Goal: Task Accomplishment & Management: Manage account settings

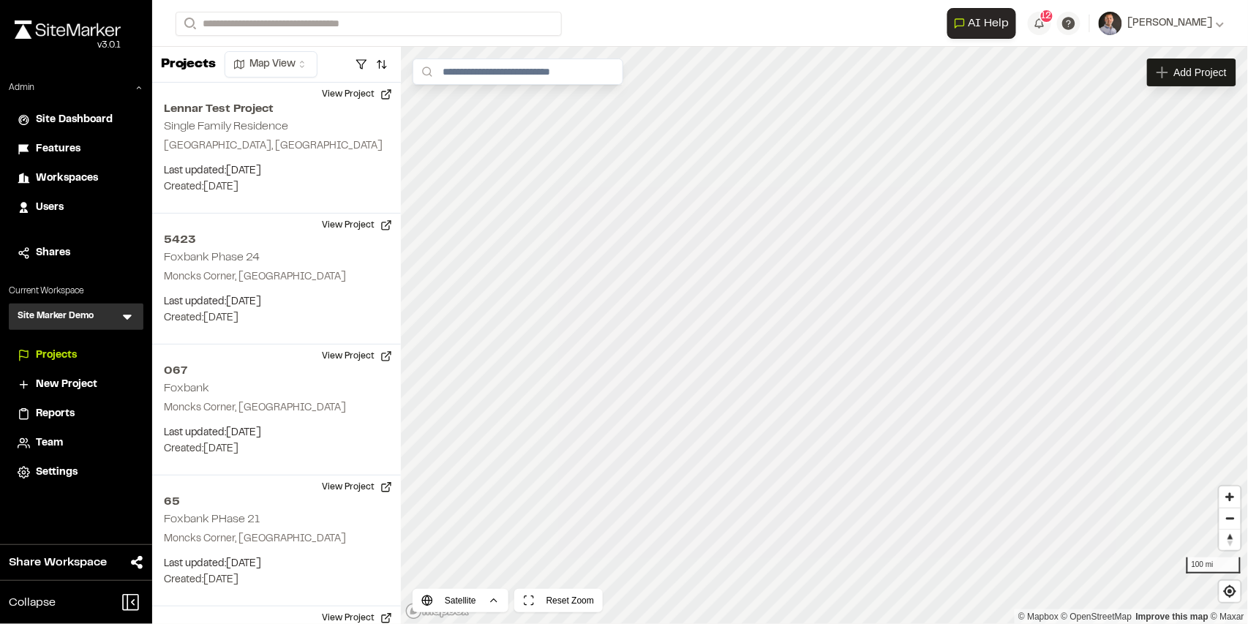
click at [79, 179] on span "Workspaces" at bounding box center [67, 179] width 62 height 16
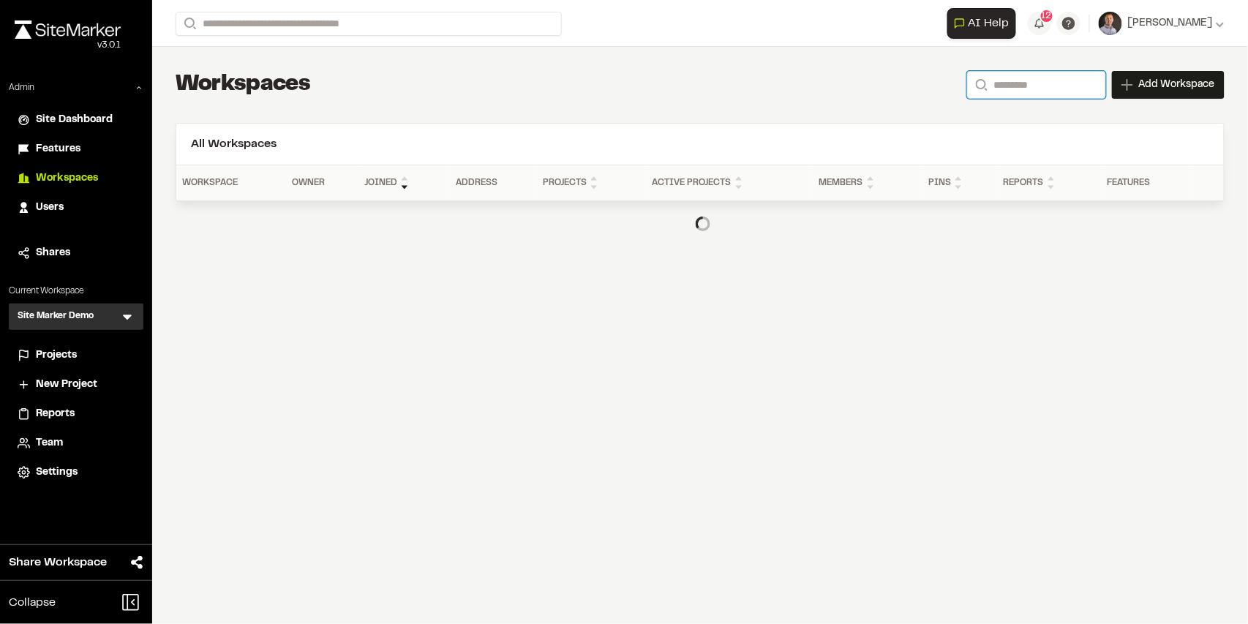
drag, startPoint x: 1005, startPoint y: 86, endPoint x: 1052, endPoint y: 98, distance: 48.3
click at [1005, 86] on input "Search" at bounding box center [1036, 85] width 139 height 28
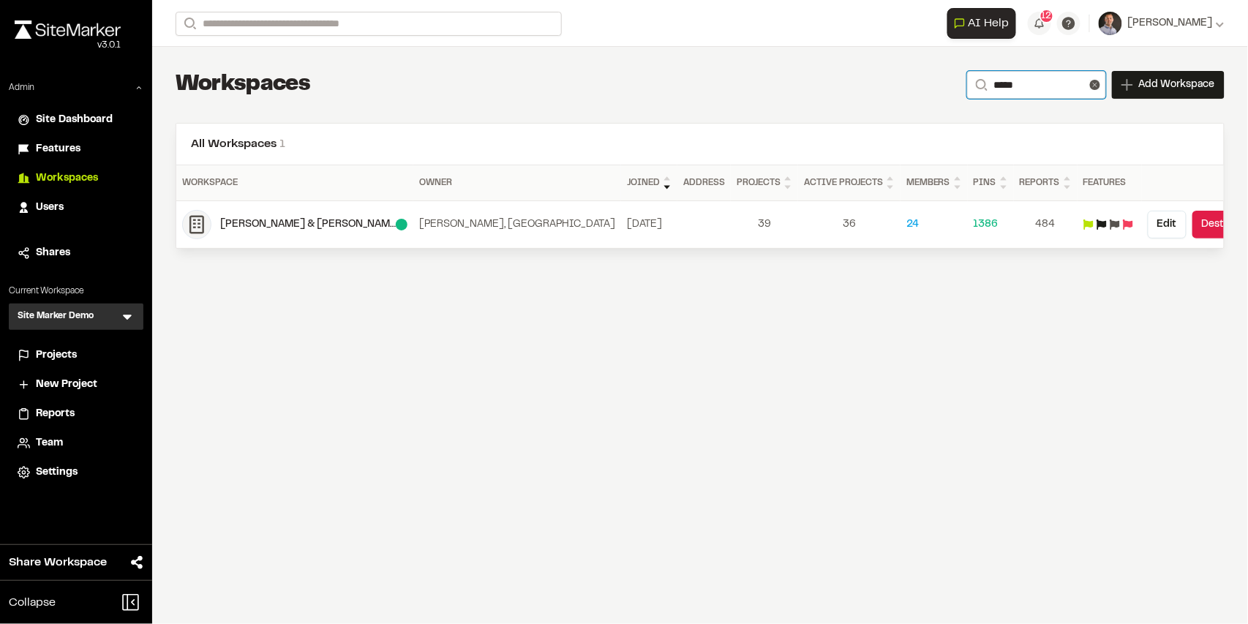
type input "*****"
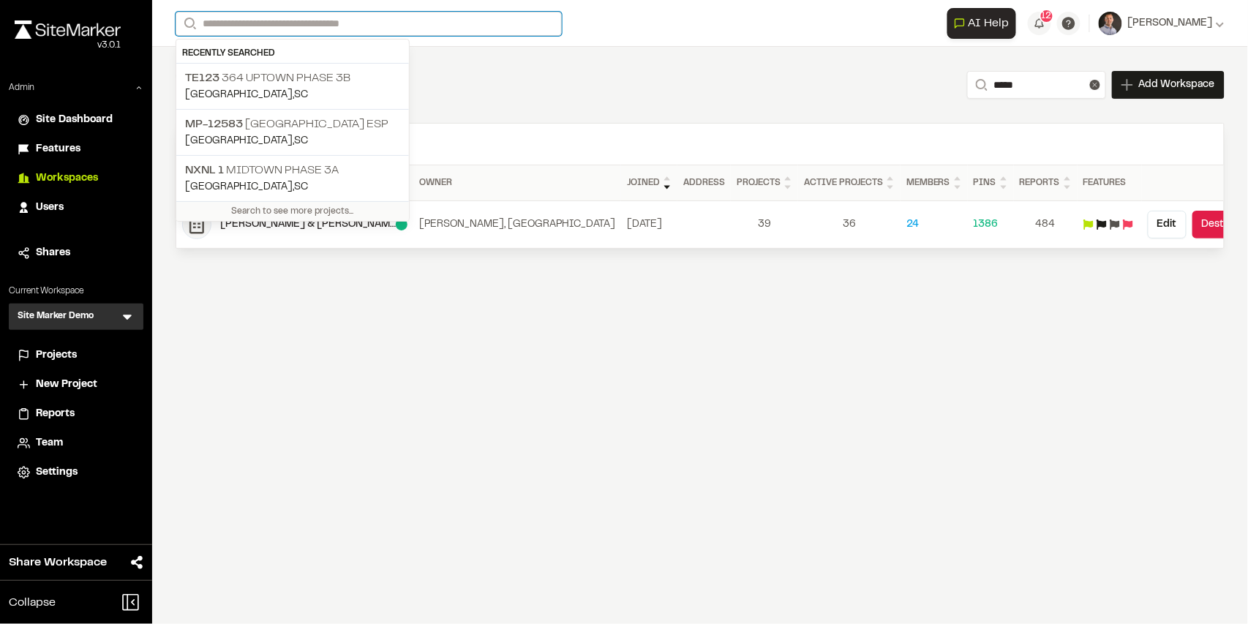
click at [288, 29] on input "Search" at bounding box center [369, 24] width 386 height 24
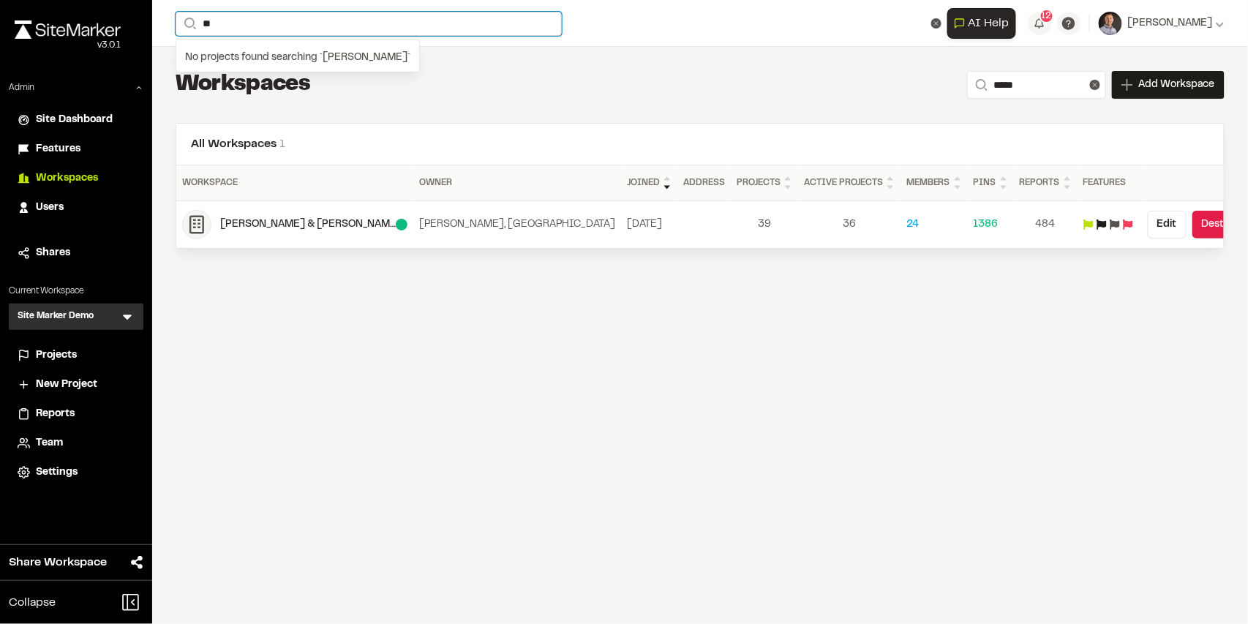
type input "*"
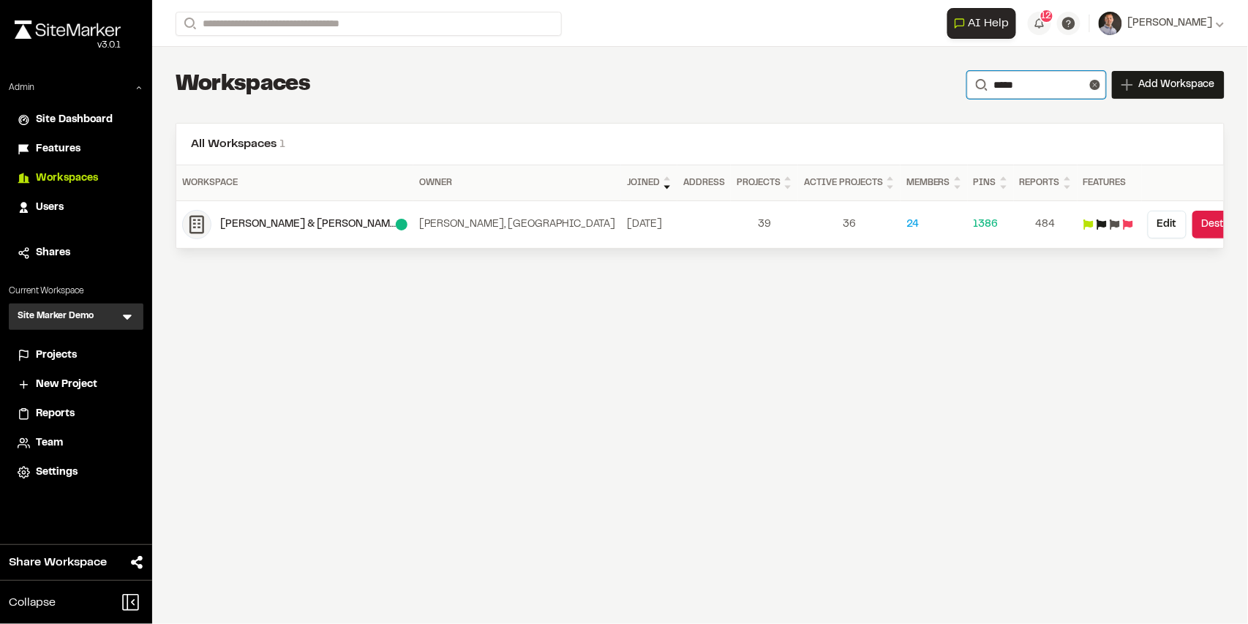
drag, startPoint x: 1013, startPoint y: 87, endPoint x: 964, endPoint y: 89, distance: 49.1
click at [967, 89] on form "Search *****" at bounding box center [1036, 85] width 139 height 28
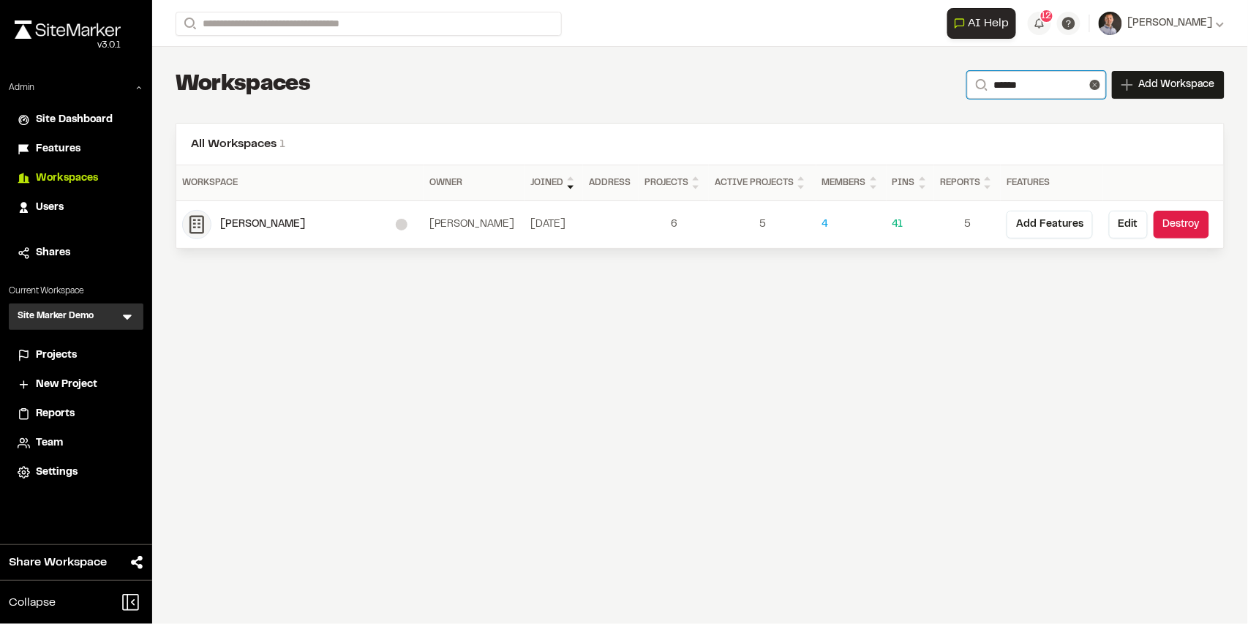
type input "******"
click at [304, 226] on div "[PERSON_NAME]" at bounding box center [308, 225] width 176 height 16
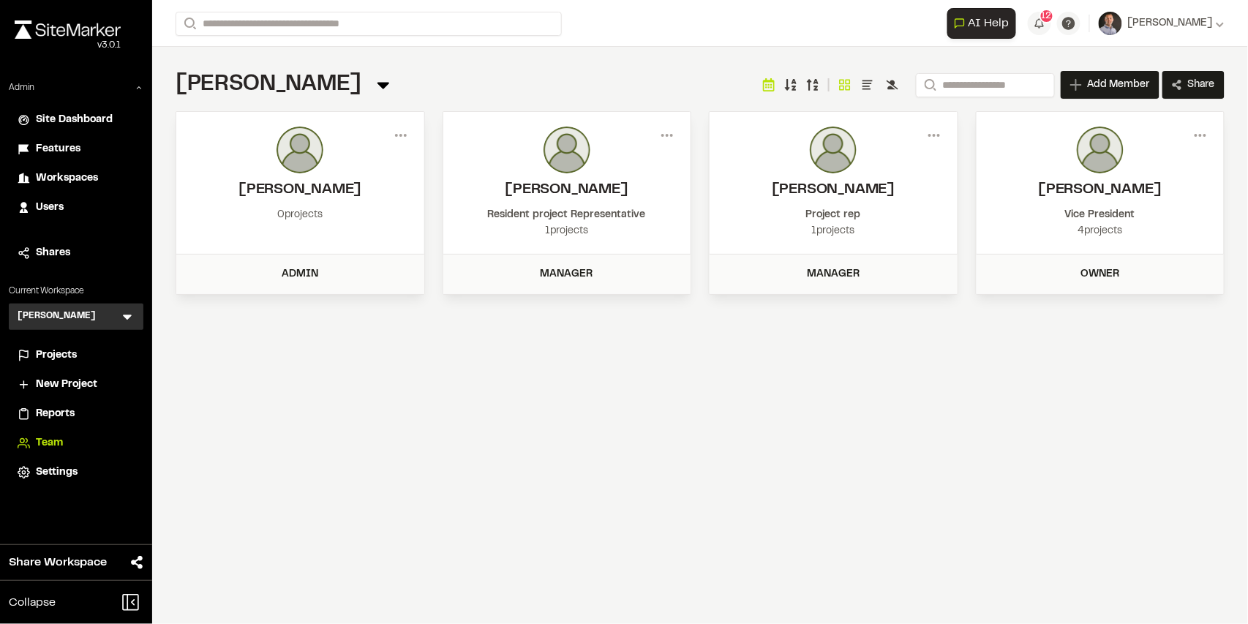
click at [74, 350] on span "Projects" at bounding box center [56, 356] width 41 height 16
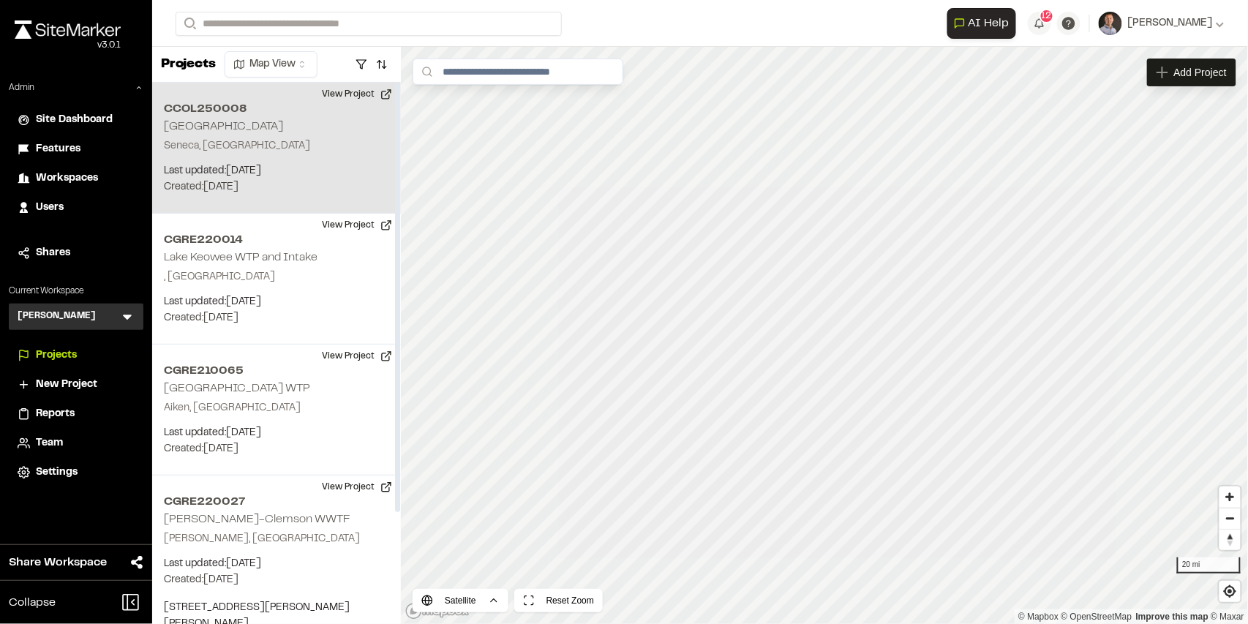
click at [305, 141] on p "Seneca, [GEOGRAPHIC_DATA]" at bounding box center [276, 146] width 225 height 16
click at [340, 94] on button "View Project" at bounding box center [357, 94] width 88 height 23
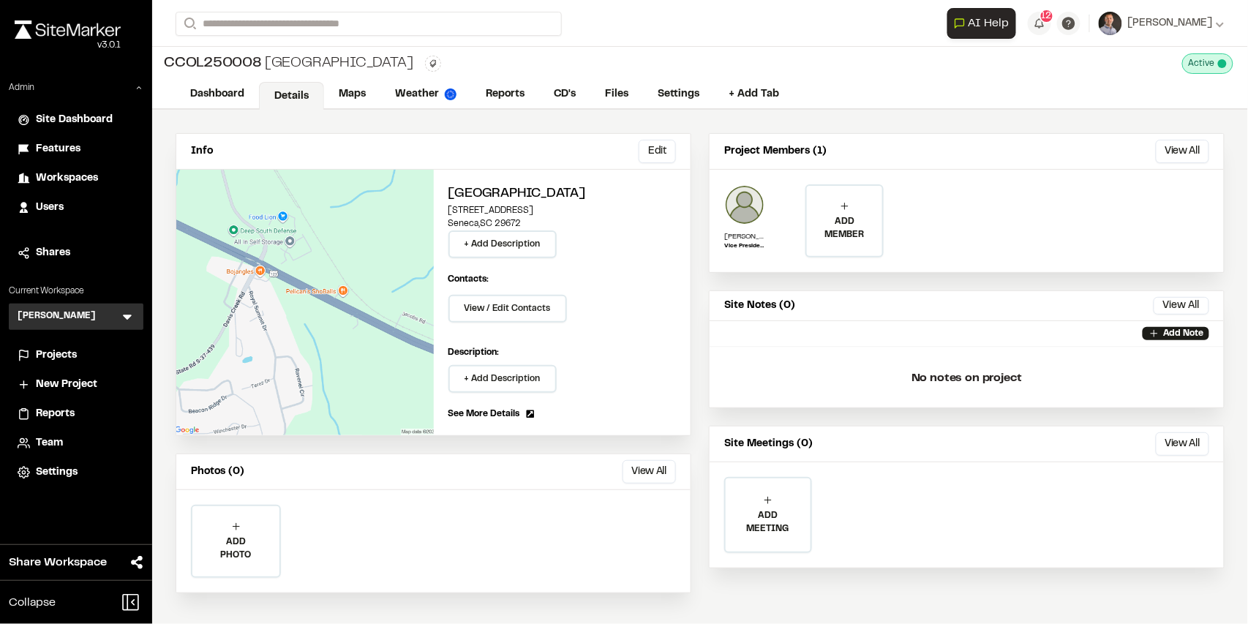
click at [64, 362] on span "Projects" at bounding box center [56, 356] width 41 height 16
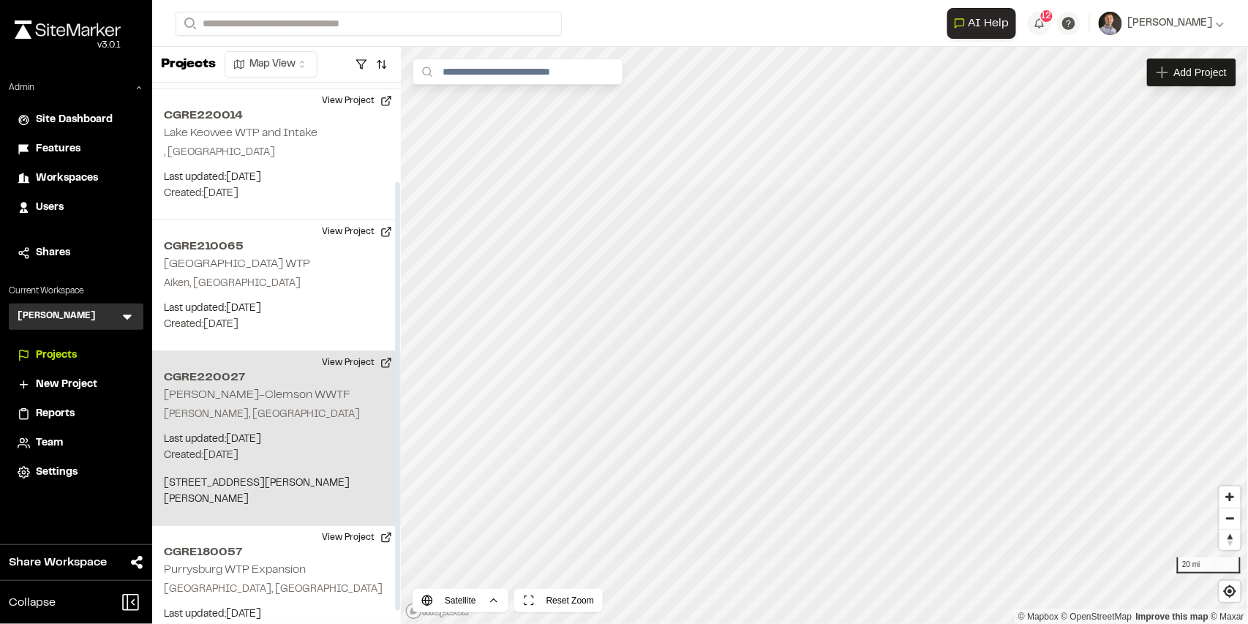
scroll to position [141, 0]
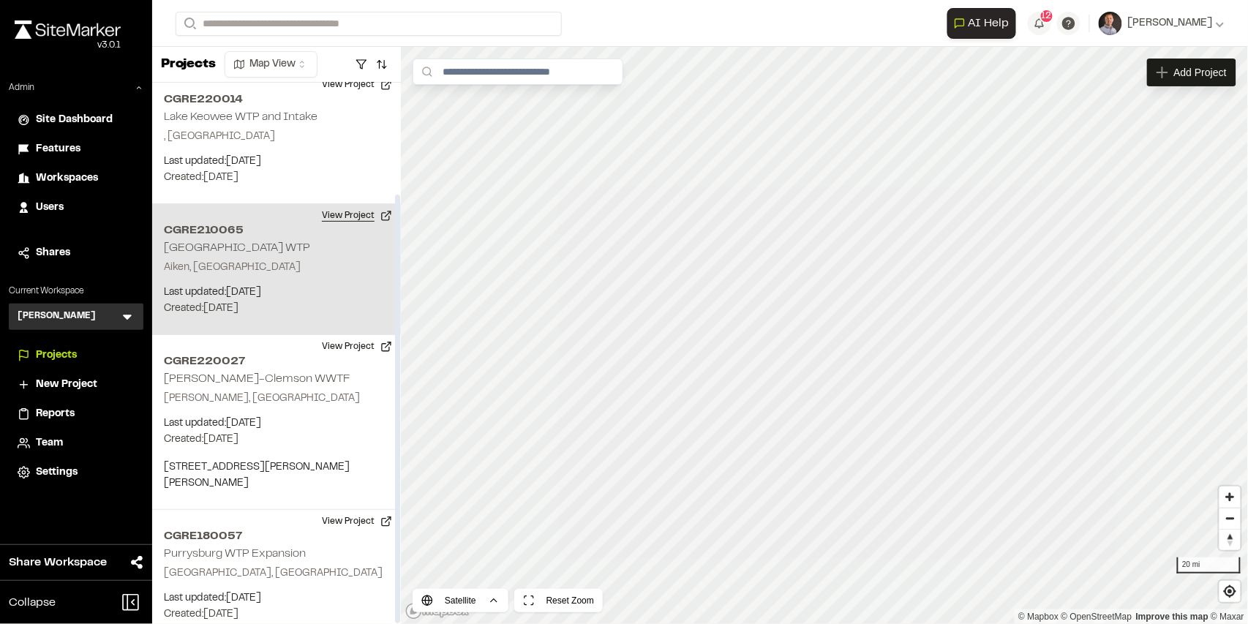
click at [354, 218] on button "View Project" at bounding box center [357, 215] width 88 height 23
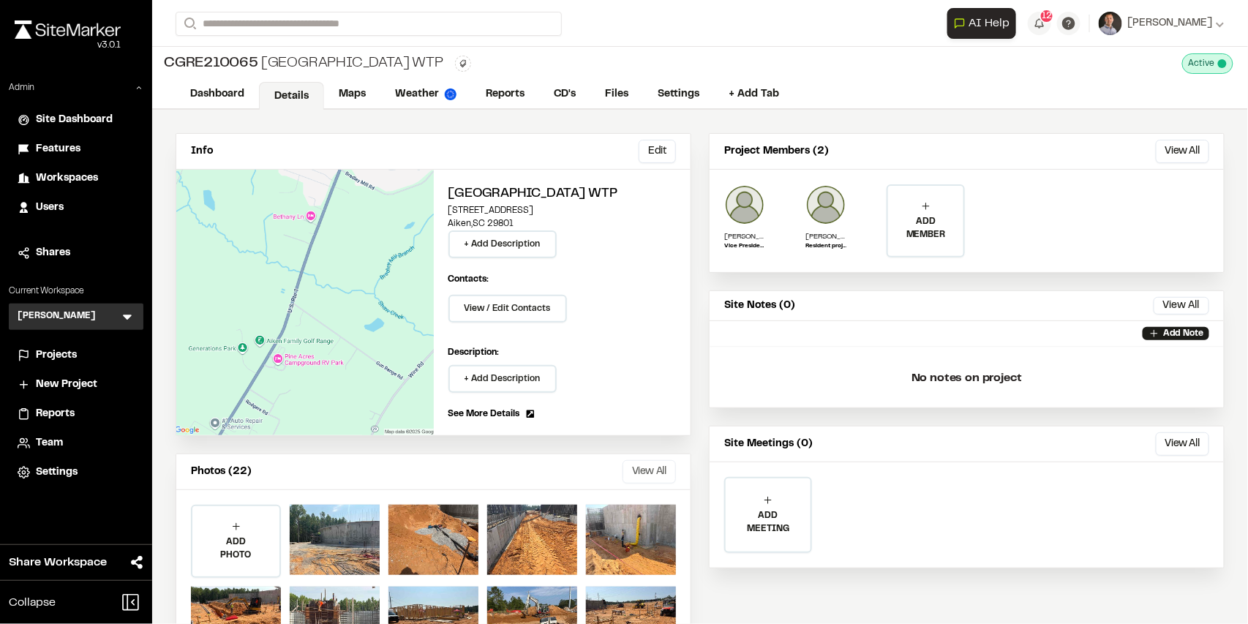
click at [659, 467] on button "View All" at bounding box center [649, 471] width 53 height 23
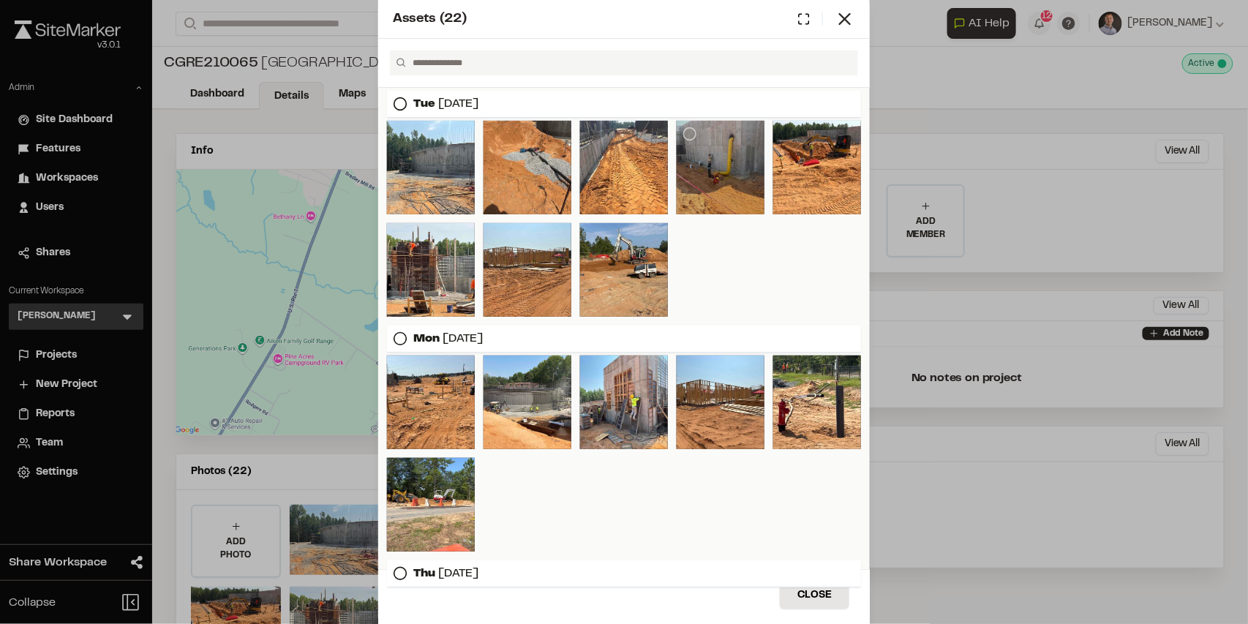
click at [700, 157] on div at bounding box center [721, 168] width 88 height 94
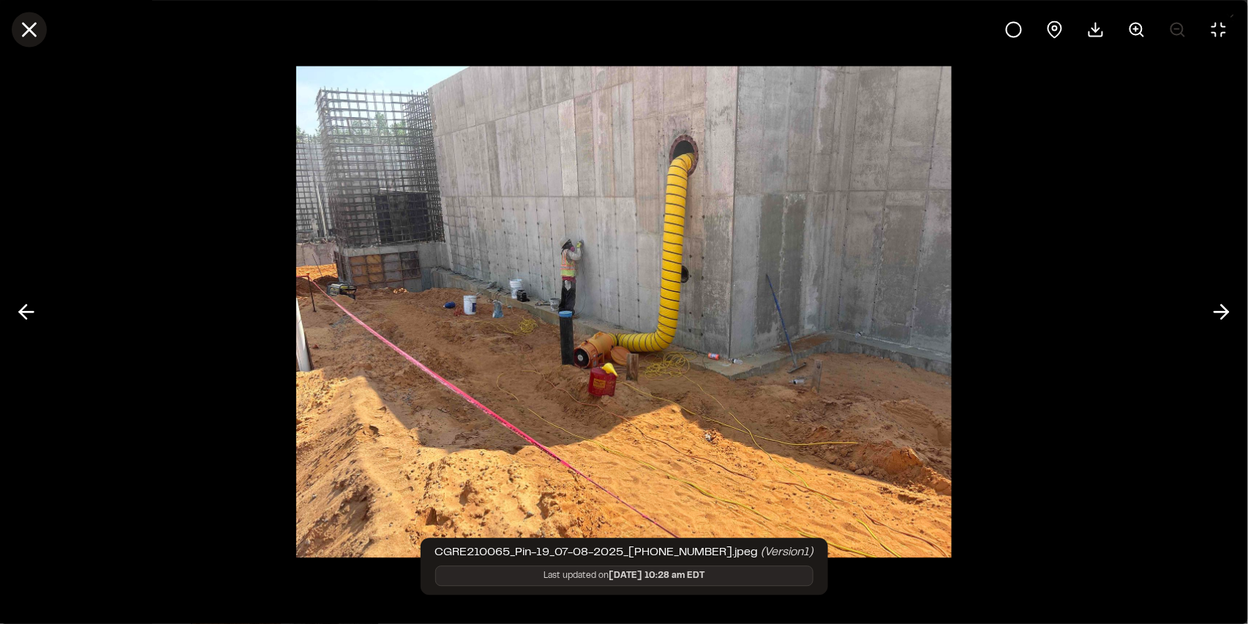
click at [34, 30] on icon at bounding box center [29, 29] width 25 height 25
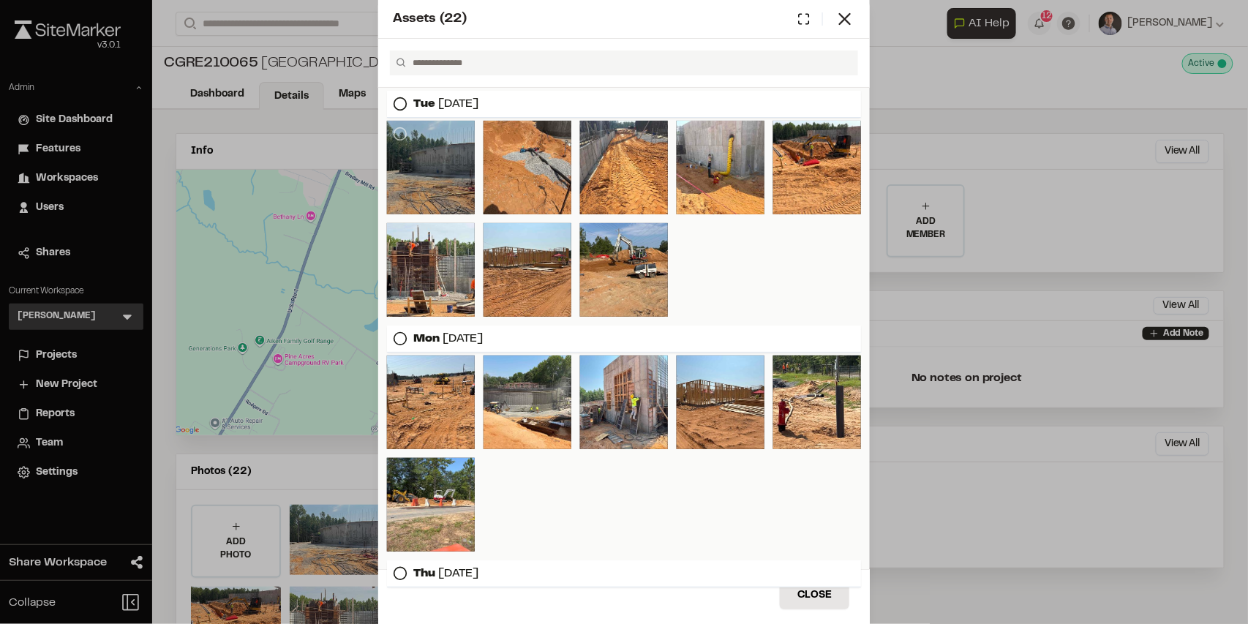
click at [847, 23] on icon at bounding box center [845, 19] width 20 height 20
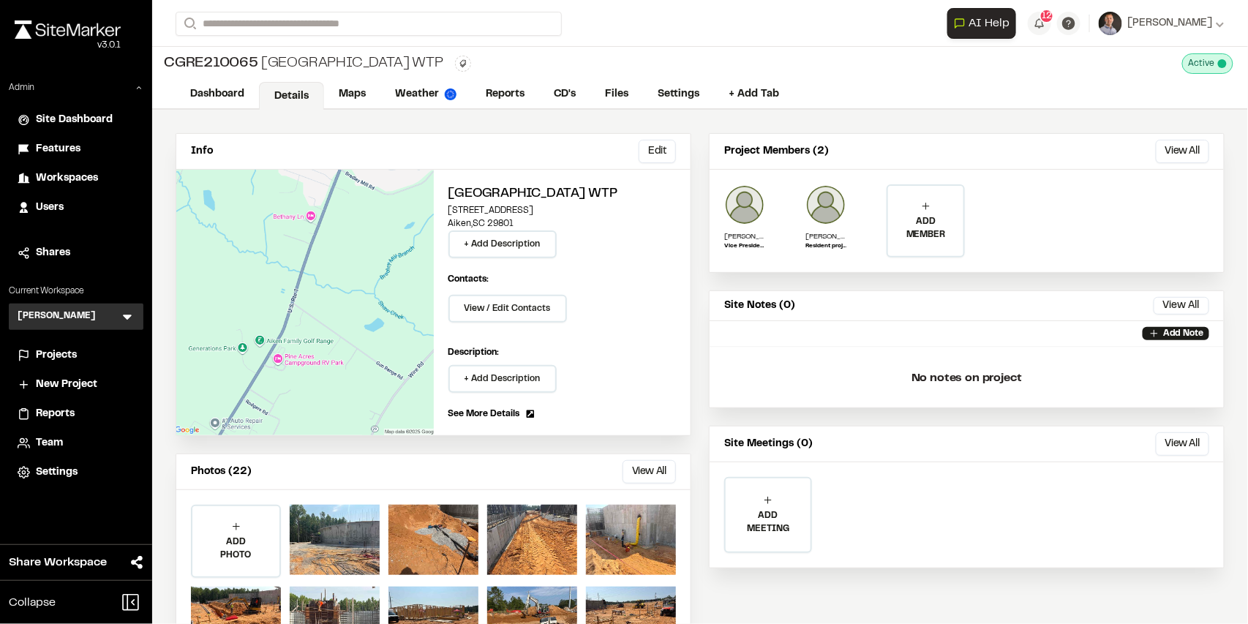
click at [64, 449] on div "Team" at bounding box center [85, 443] width 99 height 16
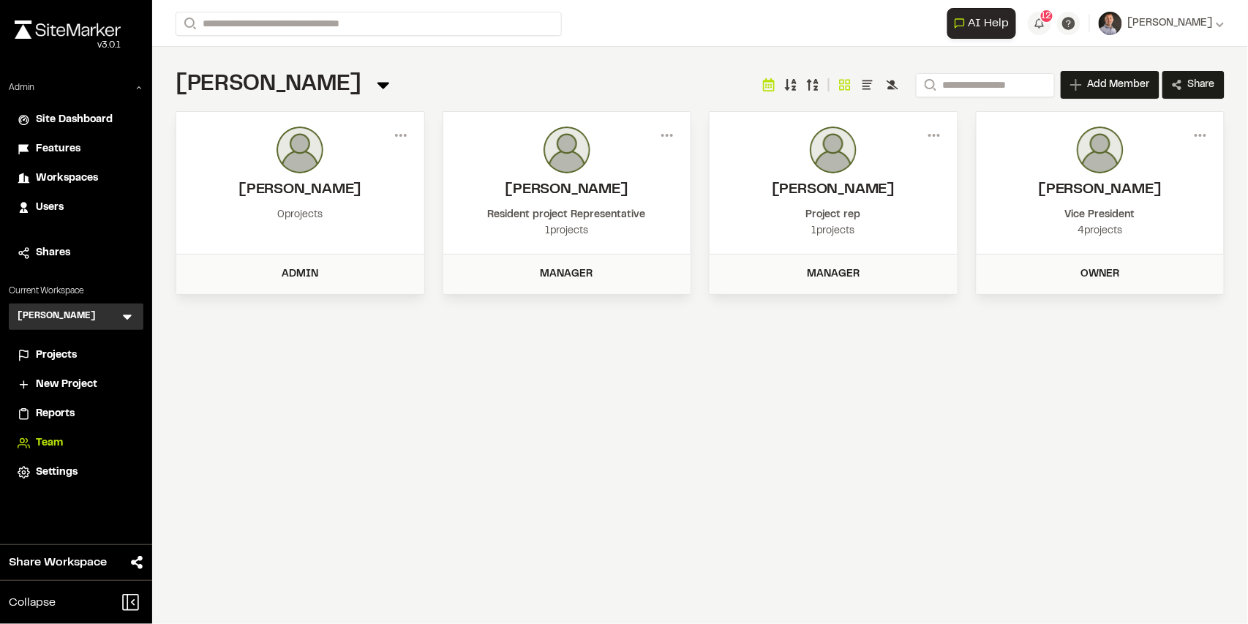
click at [73, 354] on span "Projects" at bounding box center [56, 356] width 41 height 16
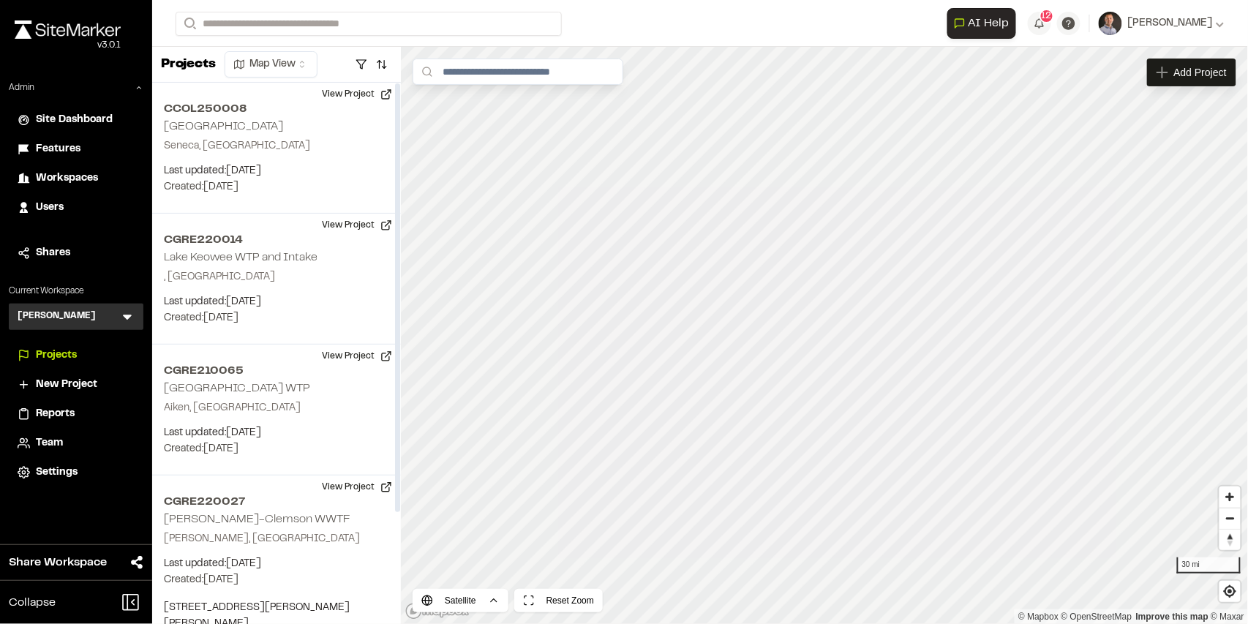
click at [131, 315] on icon at bounding box center [127, 317] width 9 height 5
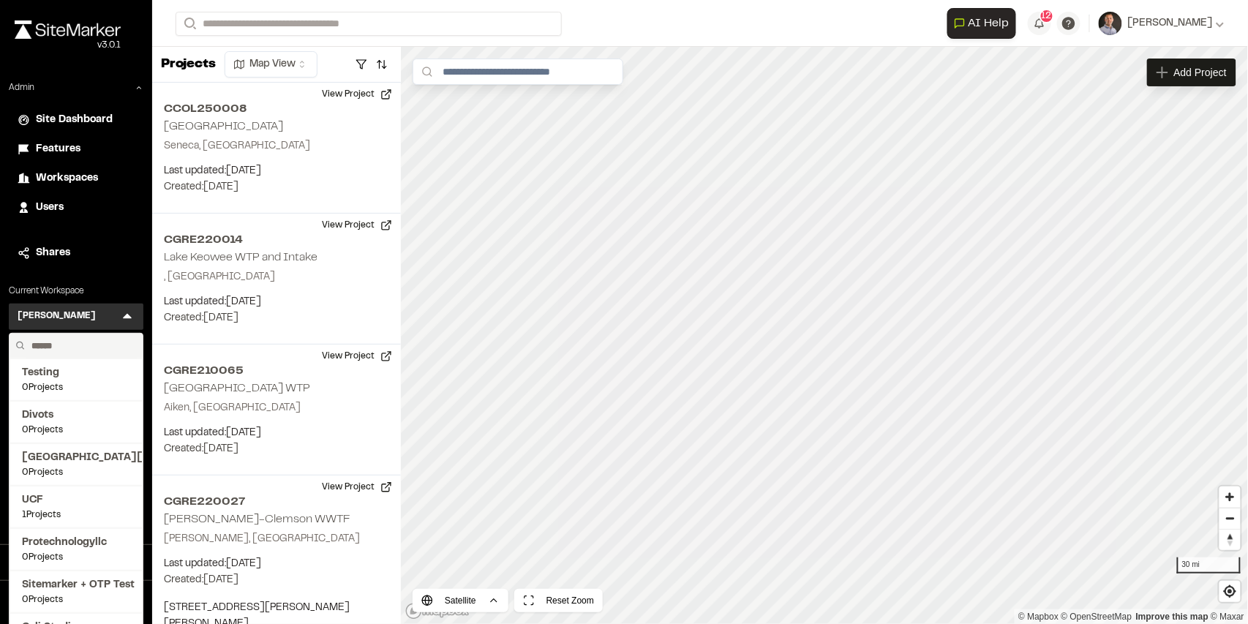
click at [108, 347] on input "text" at bounding box center [81, 346] width 111 height 25
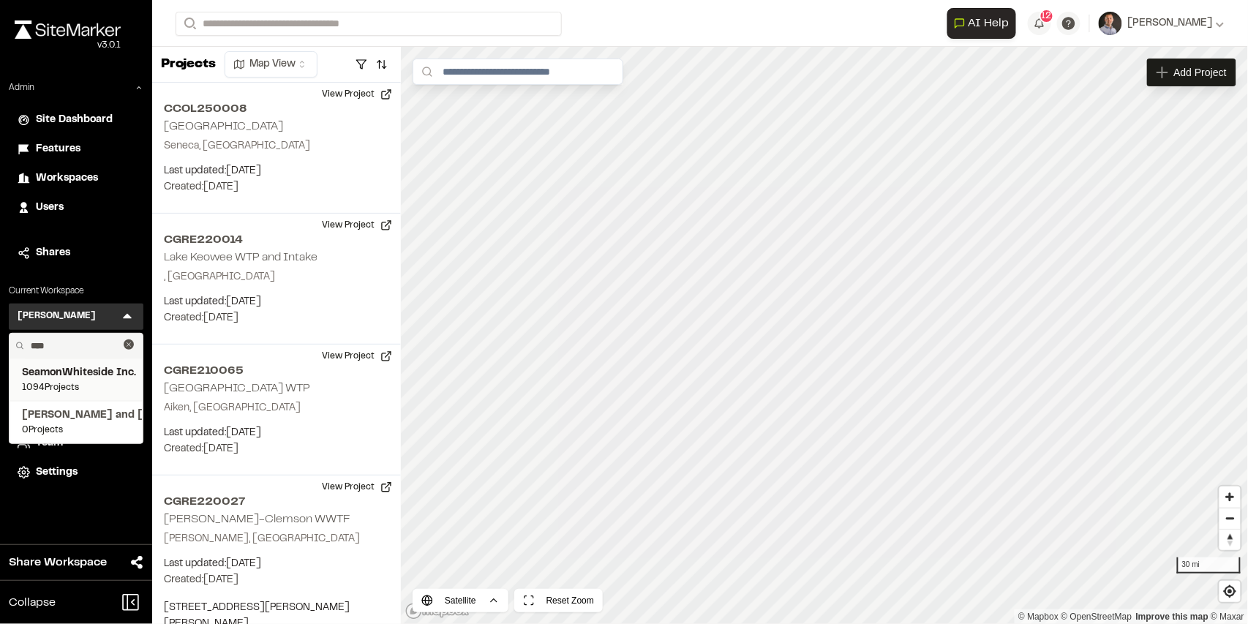
type input "****"
click at [94, 377] on span "SeamonWhiteside Inc." at bounding box center [76, 373] width 108 height 16
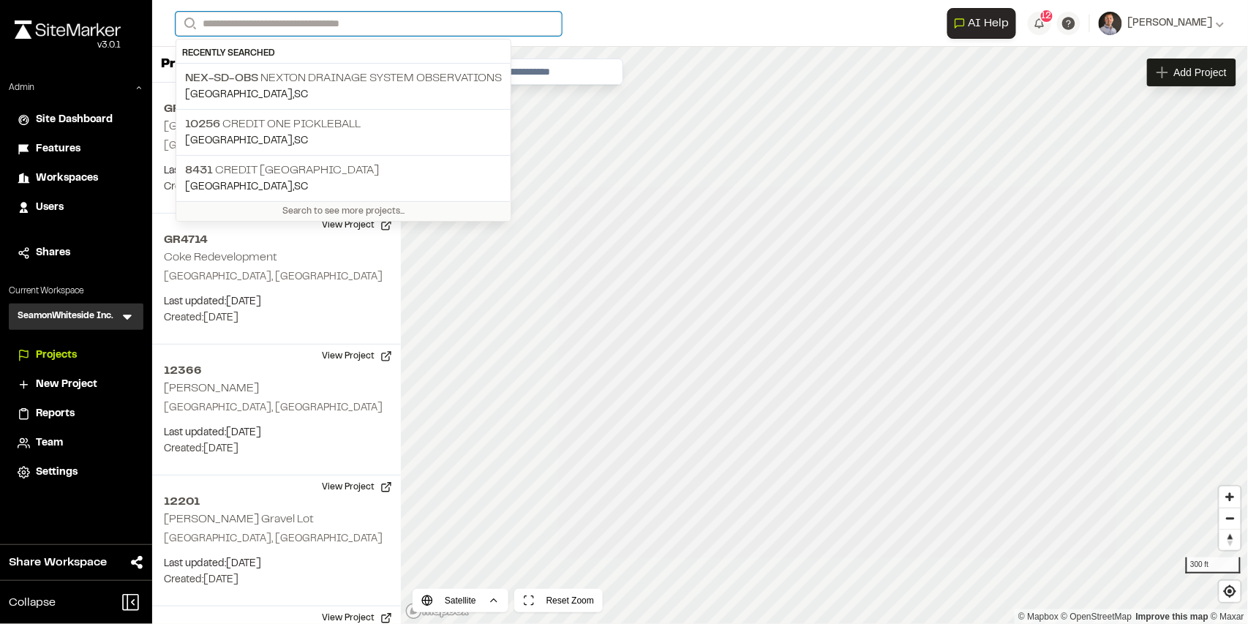
click at [319, 27] on input "Search" at bounding box center [369, 24] width 386 height 24
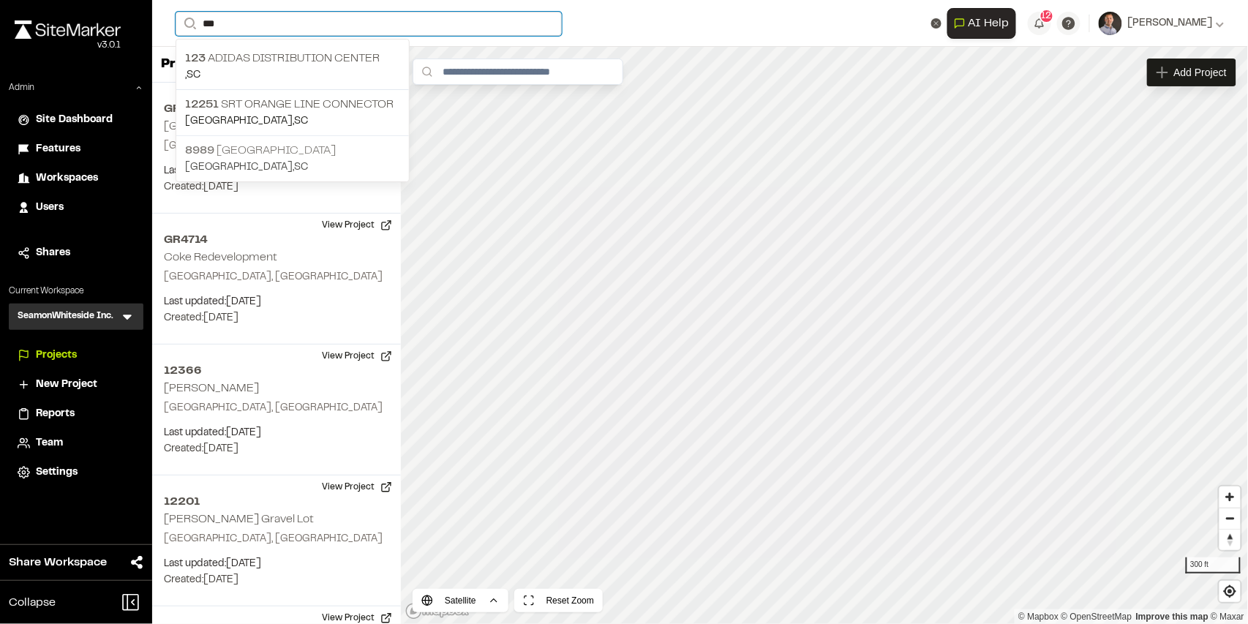
type input "***"
click at [281, 150] on p "[STREET_ADDRESS]" at bounding box center [292, 151] width 215 height 18
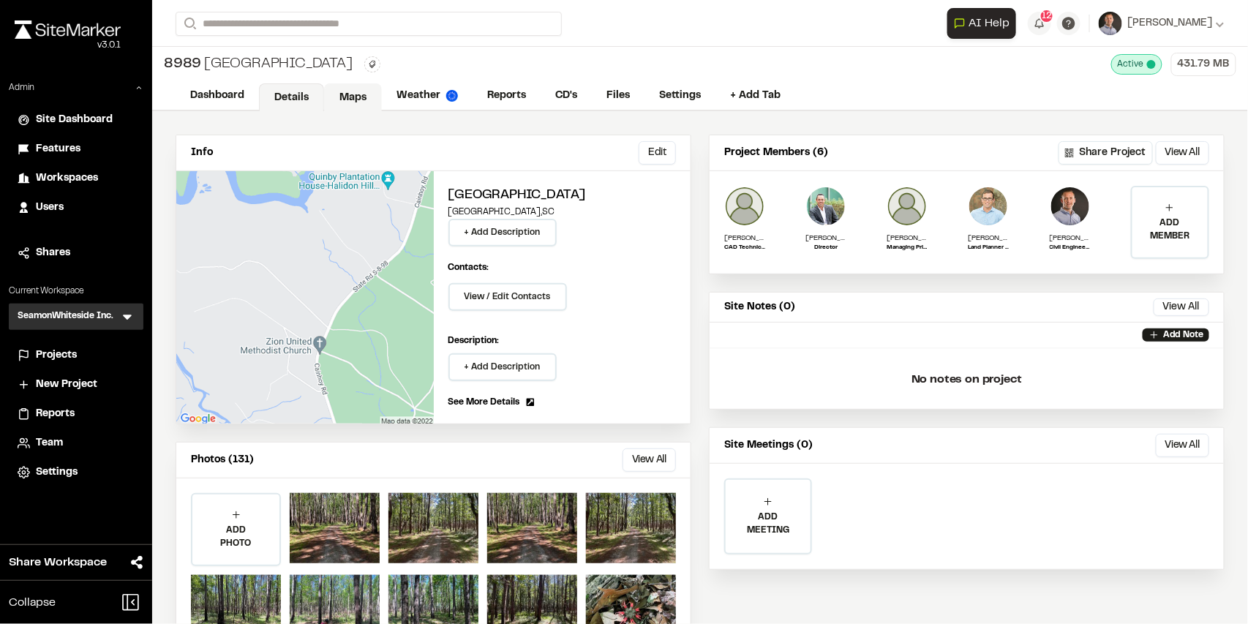
click at [342, 89] on link "Maps" at bounding box center [353, 97] width 58 height 28
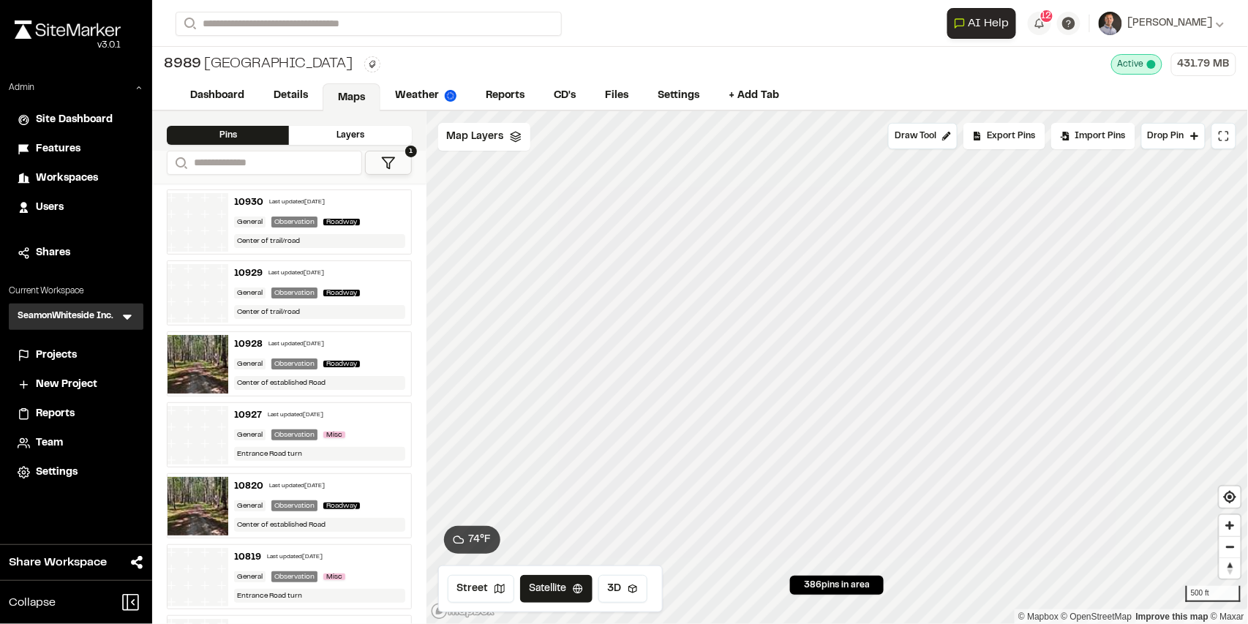
click at [400, 160] on button "1" at bounding box center [388, 163] width 47 height 24
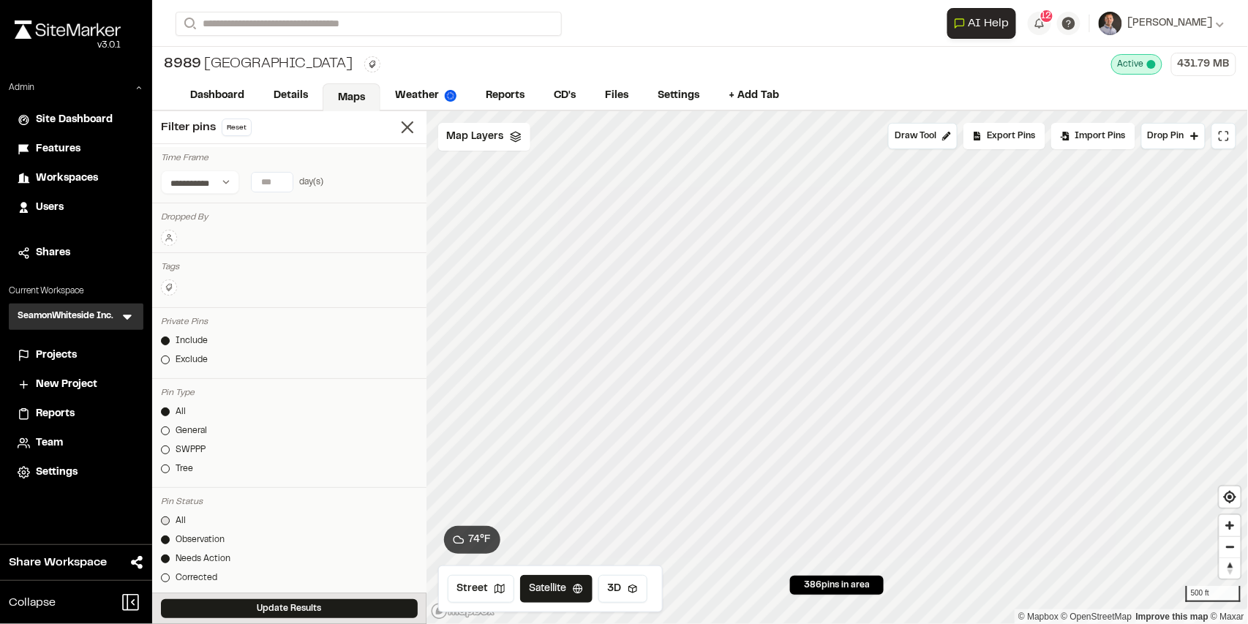
click at [176, 525] on div "All" at bounding box center [181, 520] width 10 height 13
click at [216, 602] on button "Update Results" at bounding box center [289, 608] width 257 height 19
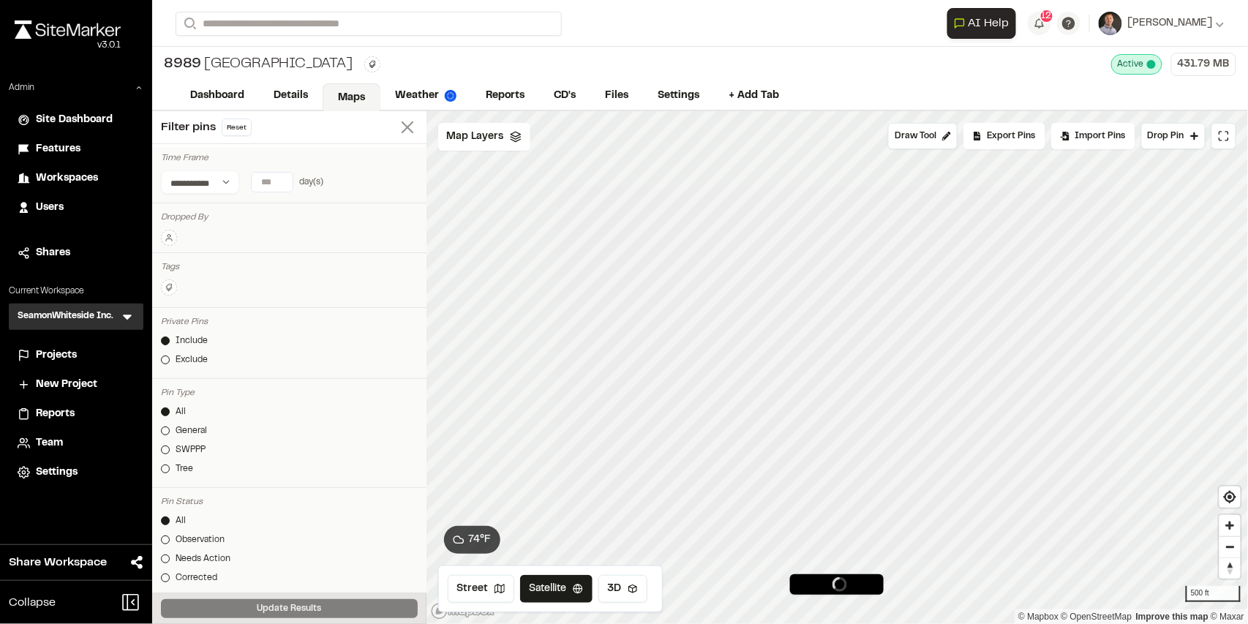
click at [402, 129] on line at bounding box center [407, 127] width 10 height 10
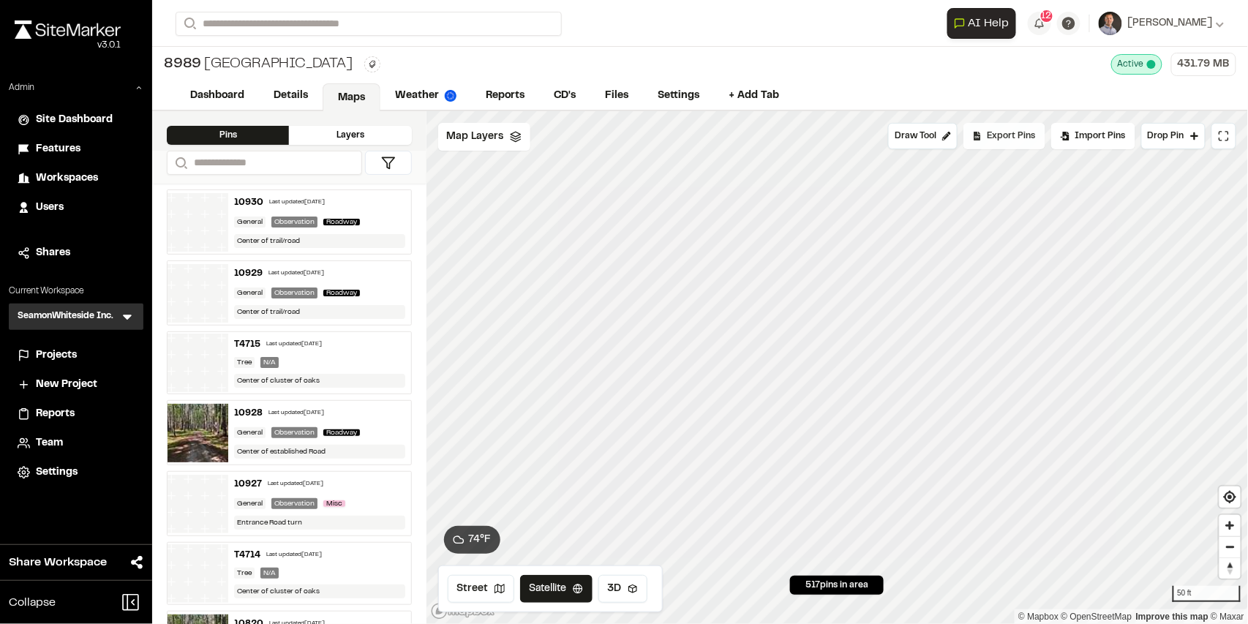
click at [1001, 140] on span "Export Pins" at bounding box center [1012, 136] width 48 height 13
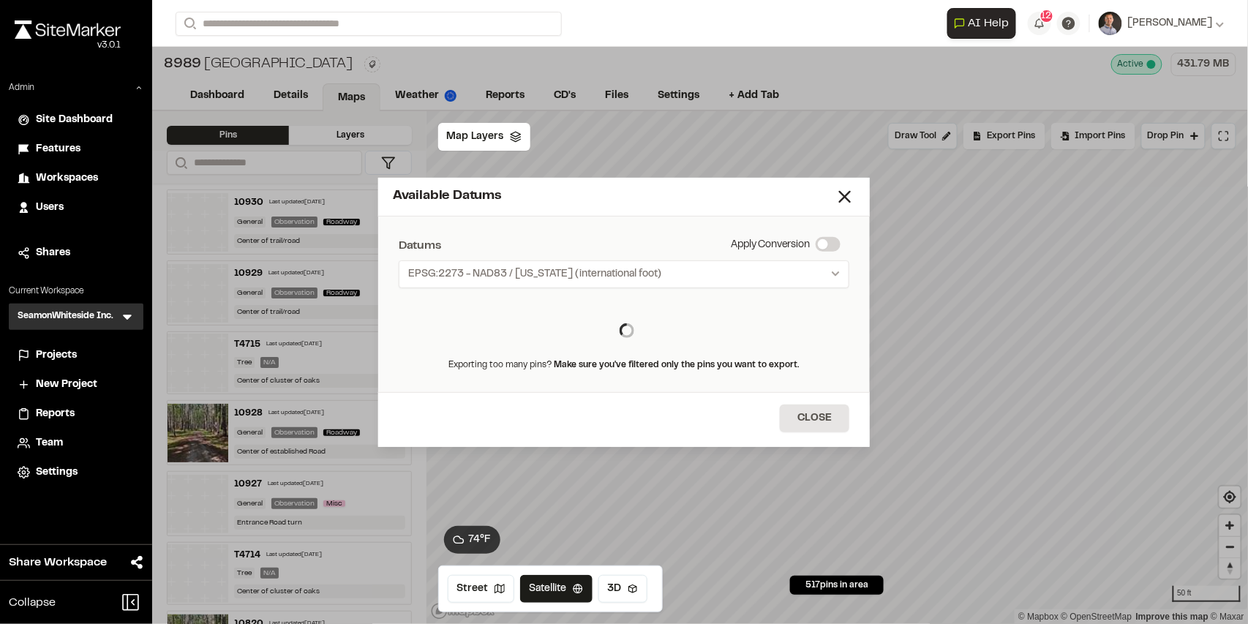
click at [834, 201] on div "Available Datums Datums Apply Conversion EPSG:2273 - NAD83 / [US_STATE] (intern…" at bounding box center [624, 312] width 492 height 269
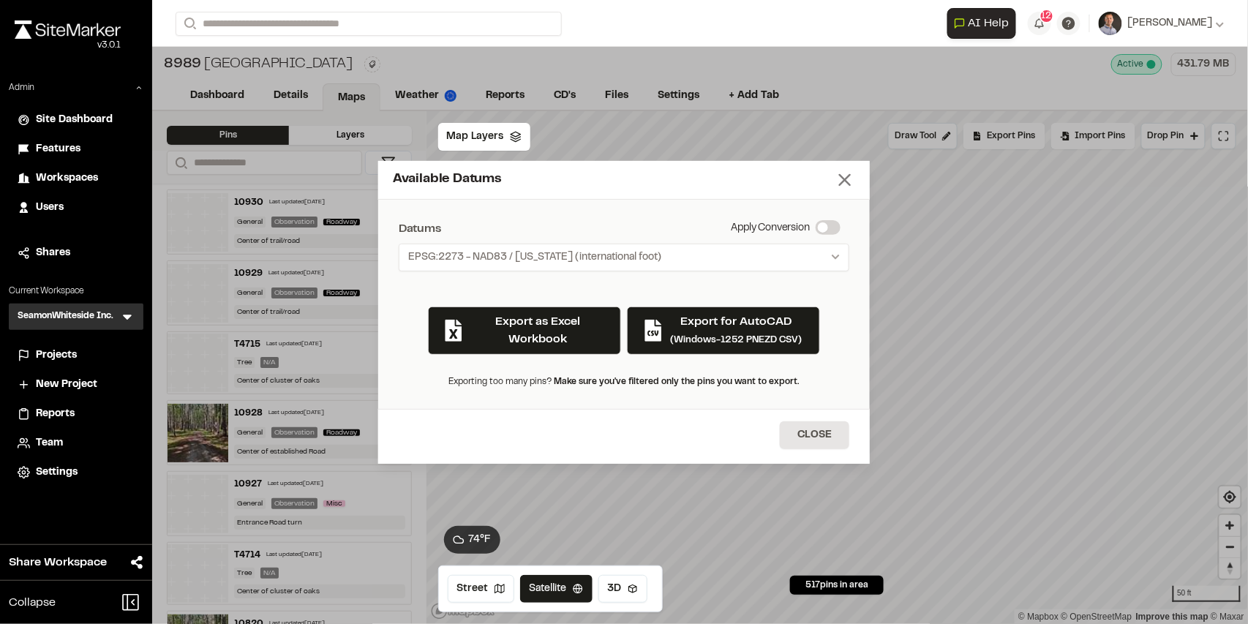
click at [844, 184] on icon at bounding box center [845, 180] width 20 height 20
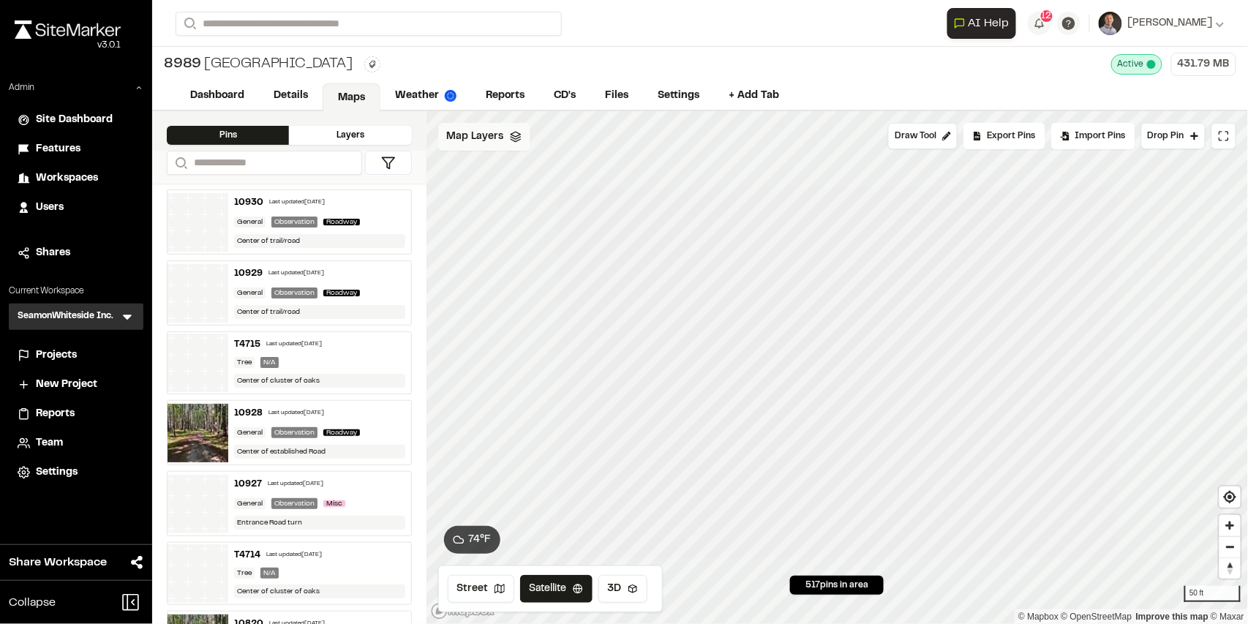
drag, startPoint x: 486, startPoint y: 135, endPoint x: 489, endPoint y: 143, distance: 7.9
click at [485, 137] on span "Map Layers" at bounding box center [475, 137] width 57 height 16
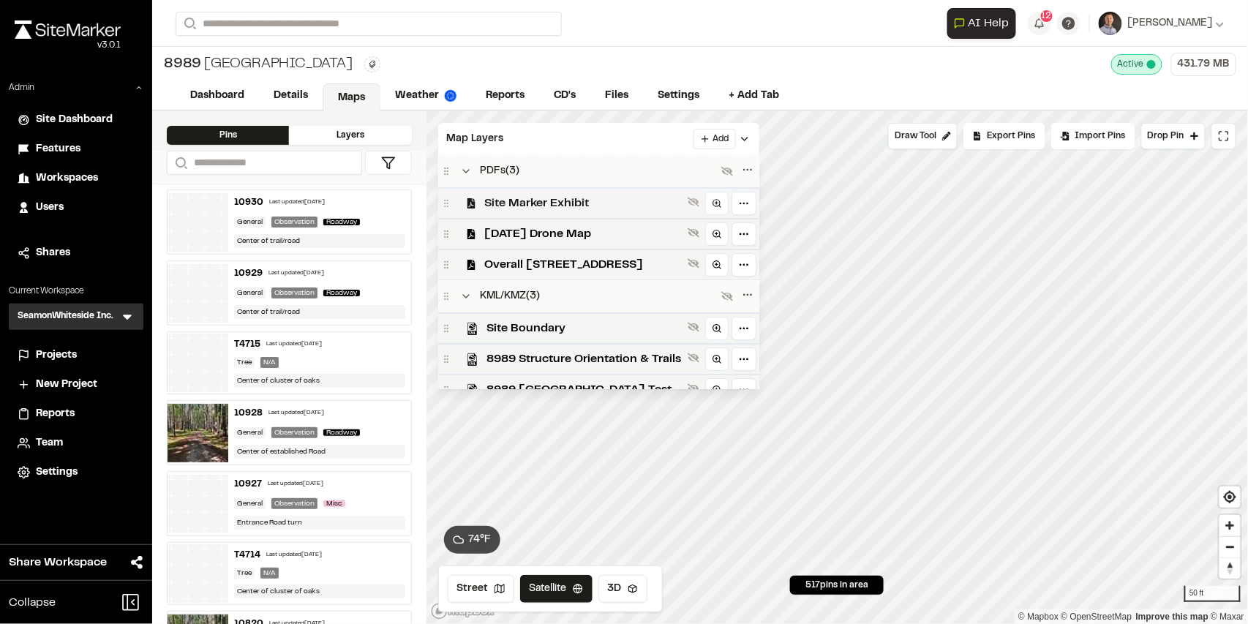
click at [572, 261] on span "Overall [STREET_ADDRESS]" at bounding box center [583, 265] width 197 height 18
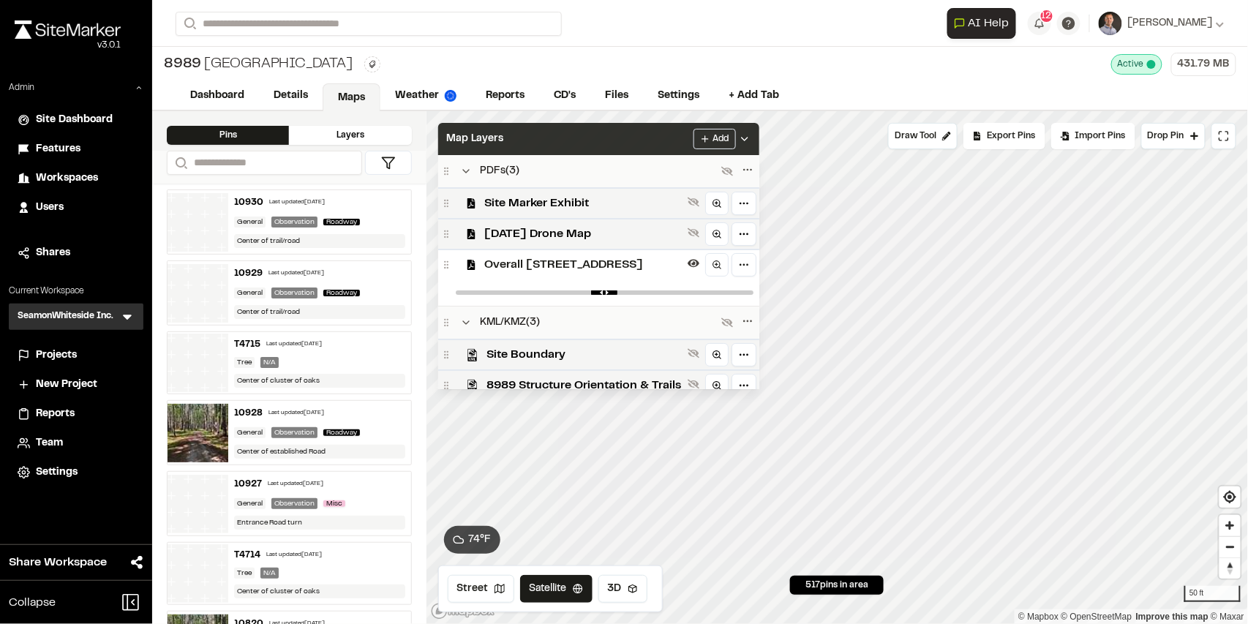
click at [652, 144] on div "Map Layers Add" at bounding box center [598, 139] width 321 height 32
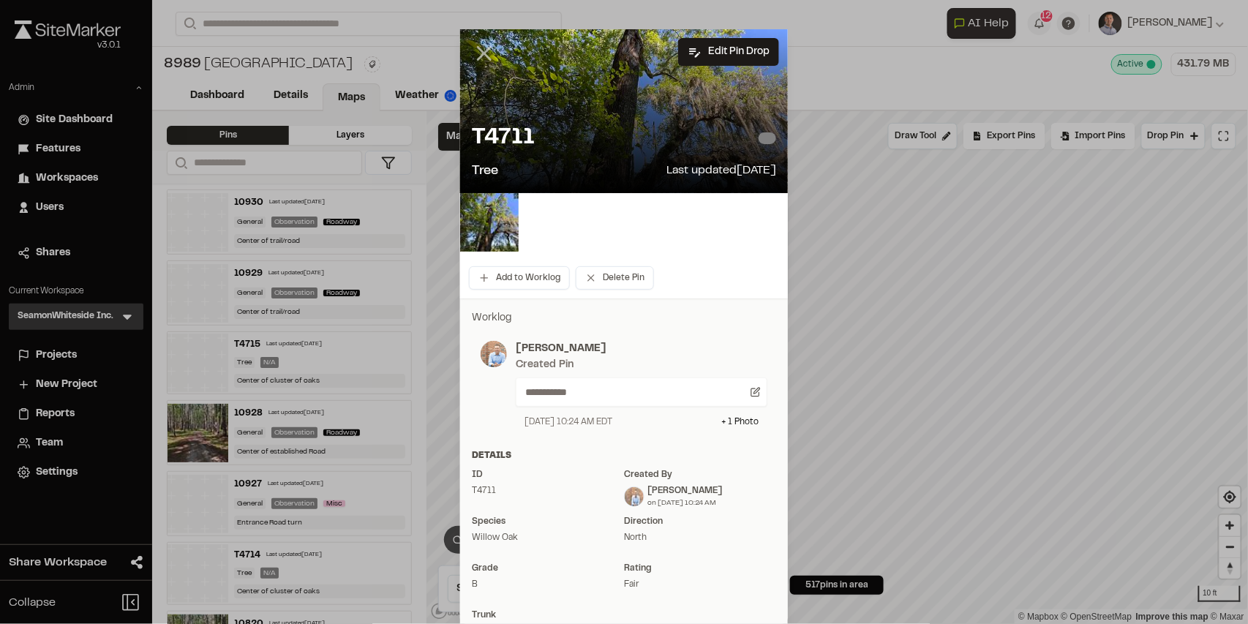
click at [480, 53] on line at bounding box center [485, 54] width 12 height 12
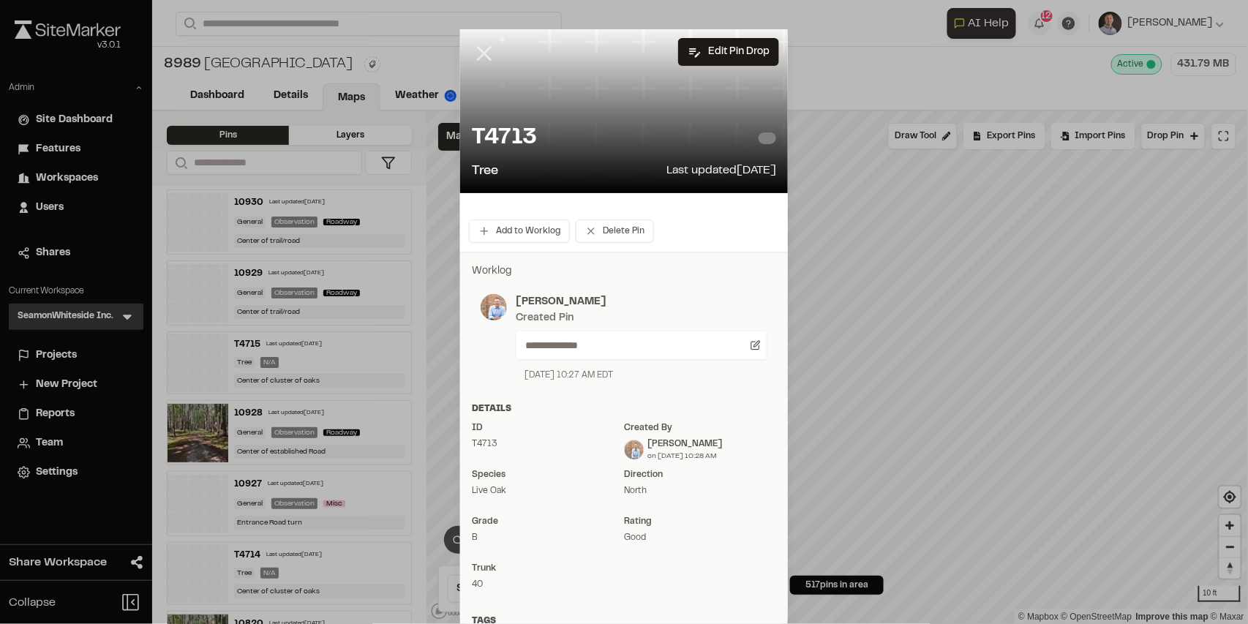
click at [481, 53] on line at bounding box center [485, 54] width 12 height 12
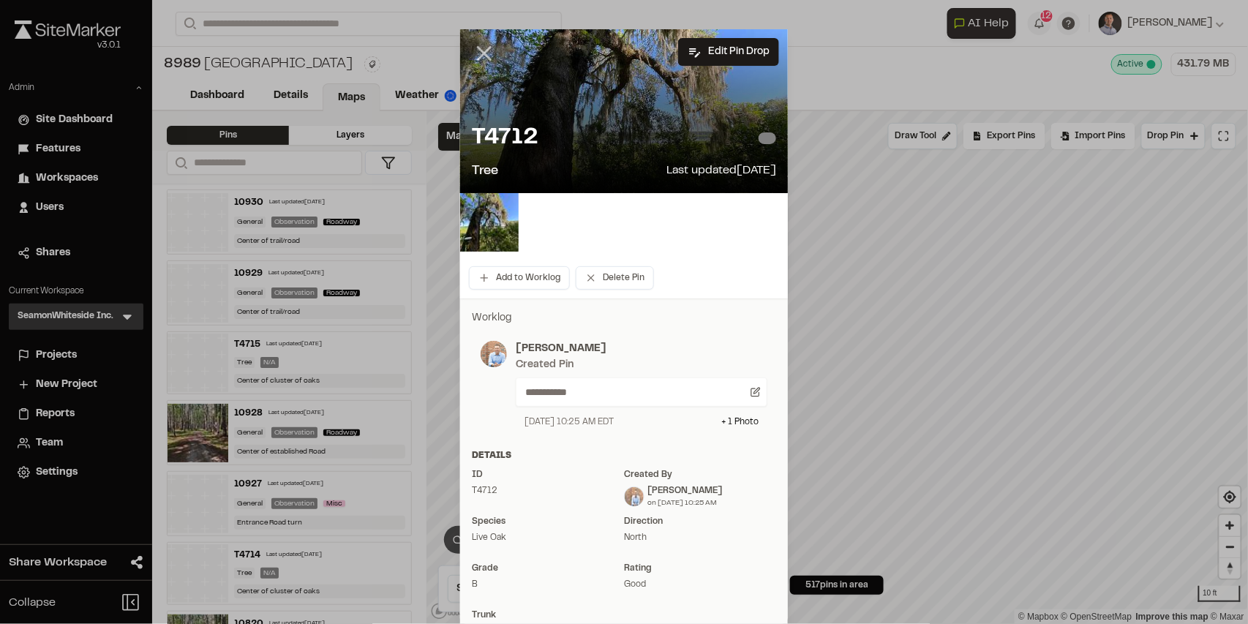
drag, startPoint x: 484, startPoint y: 55, endPoint x: 489, endPoint y: 62, distance: 8.9
click at [489, 62] on icon at bounding box center [484, 53] width 25 height 25
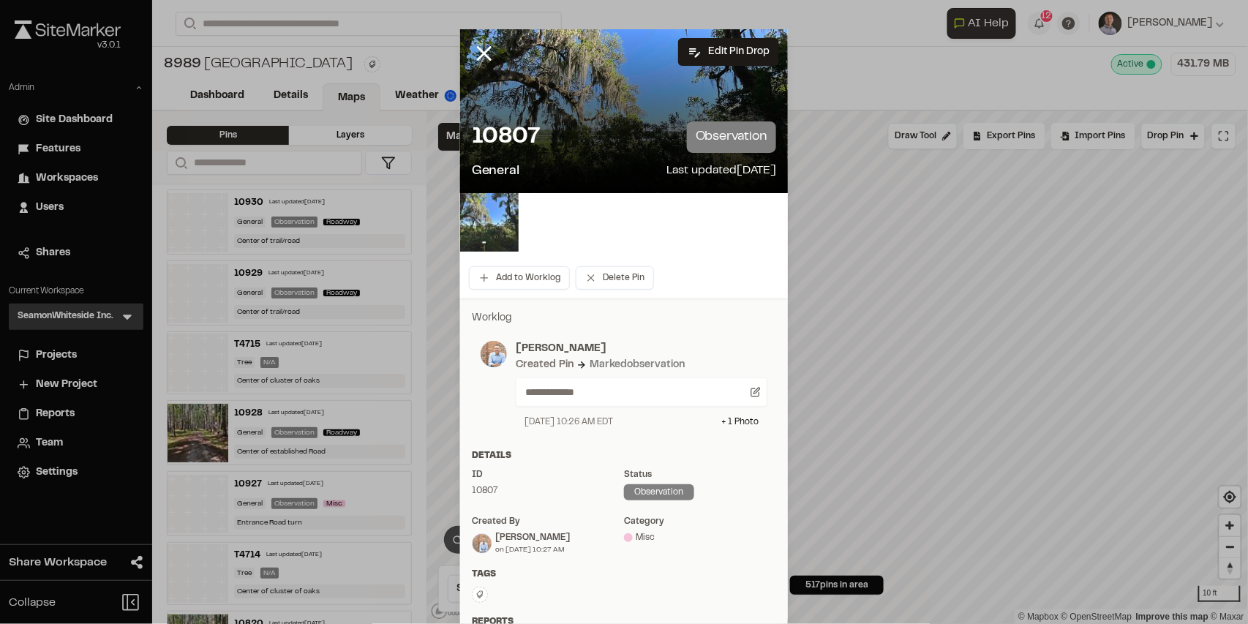
click at [494, 234] on img at bounding box center [489, 222] width 59 height 59
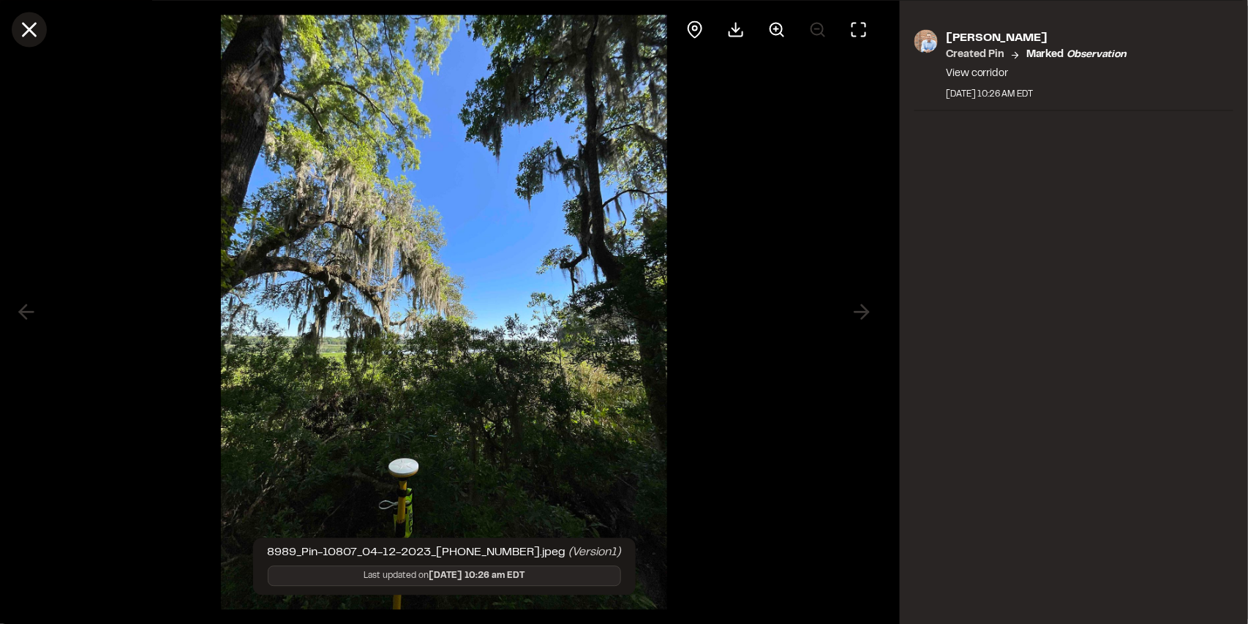
drag, startPoint x: 36, startPoint y: 34, endPoint x: 181, endPoint y: 160, distance: 193.0
click at [36, 34] on icon at bounding box center [29, 29] width 25 height 25
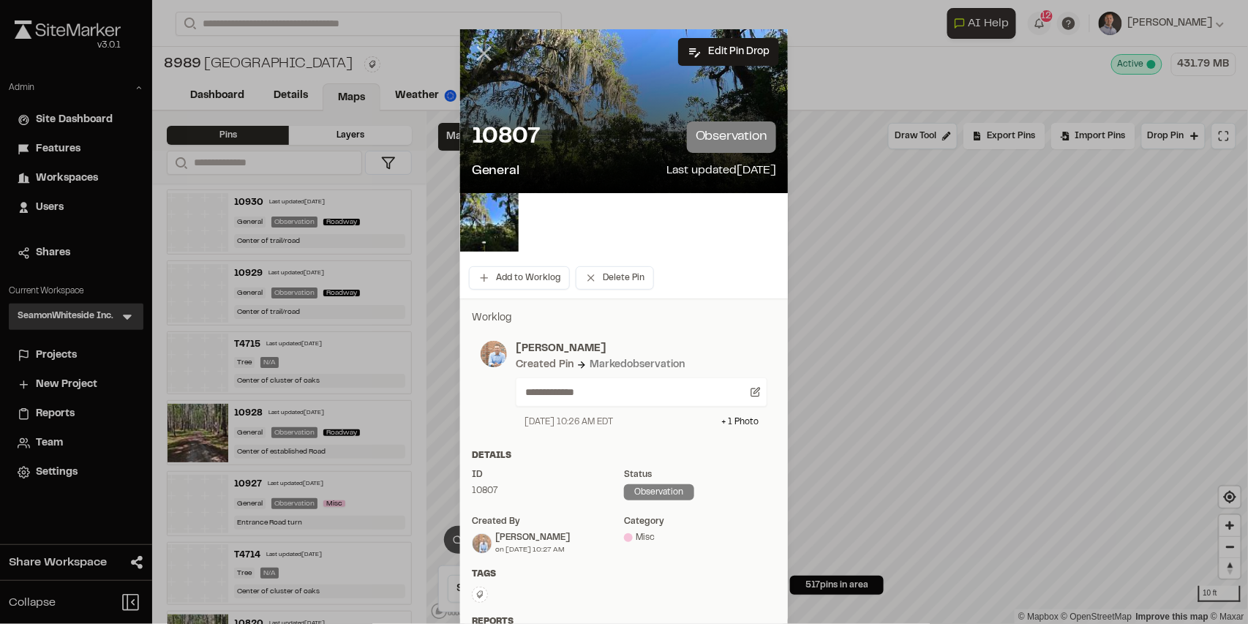
click at [481, 49] on icon at bounding box center [484, 53] width 25 height 25
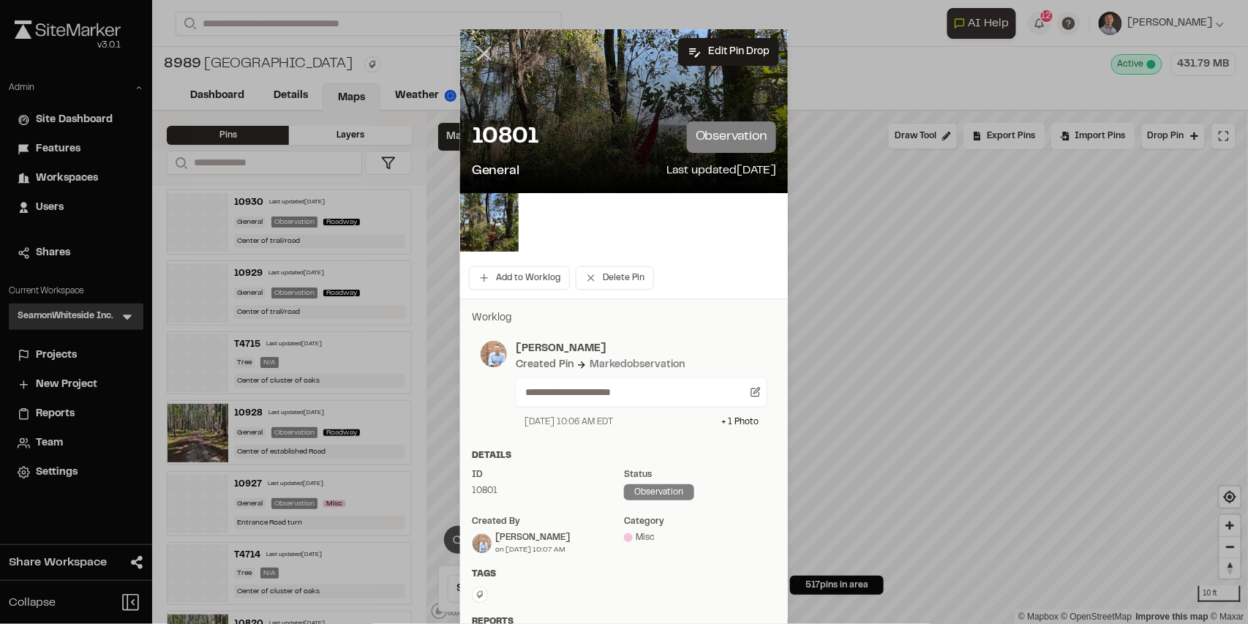
click at [479, 56] on line at bounding box center [485, 54] width 12 height 12
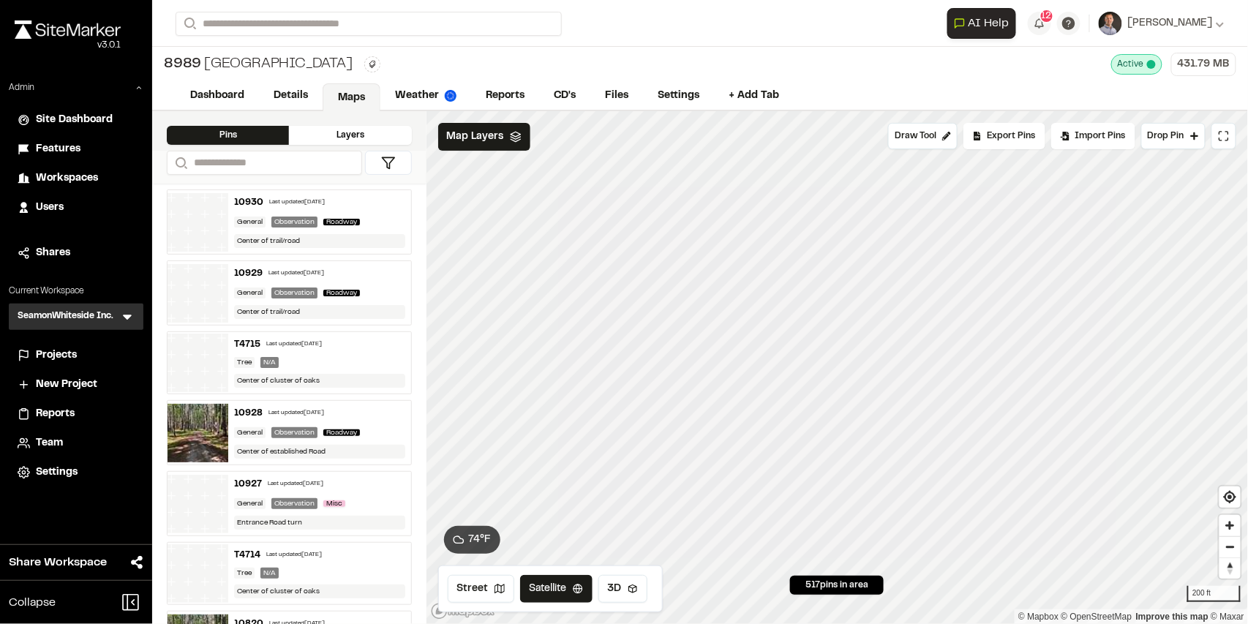
click at [130, 312] on icon at bounding box center [127, 317] width 15 height 15
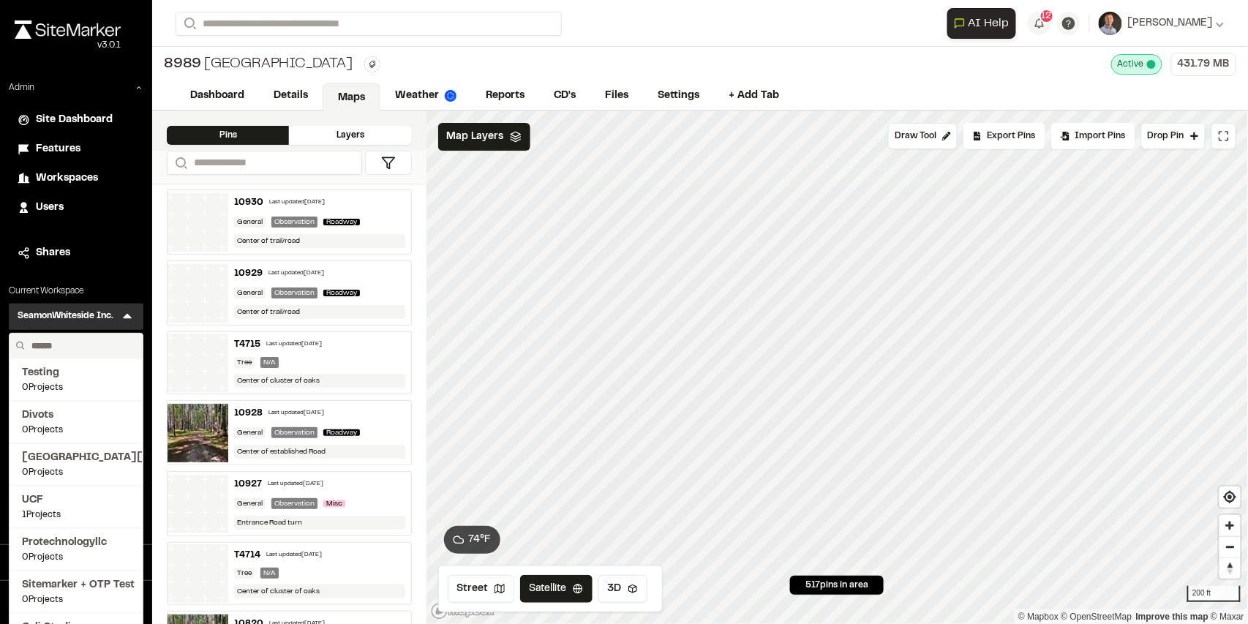
click at [94, 344] on input "text" at bounding box center [81, 346] width 111 height 25
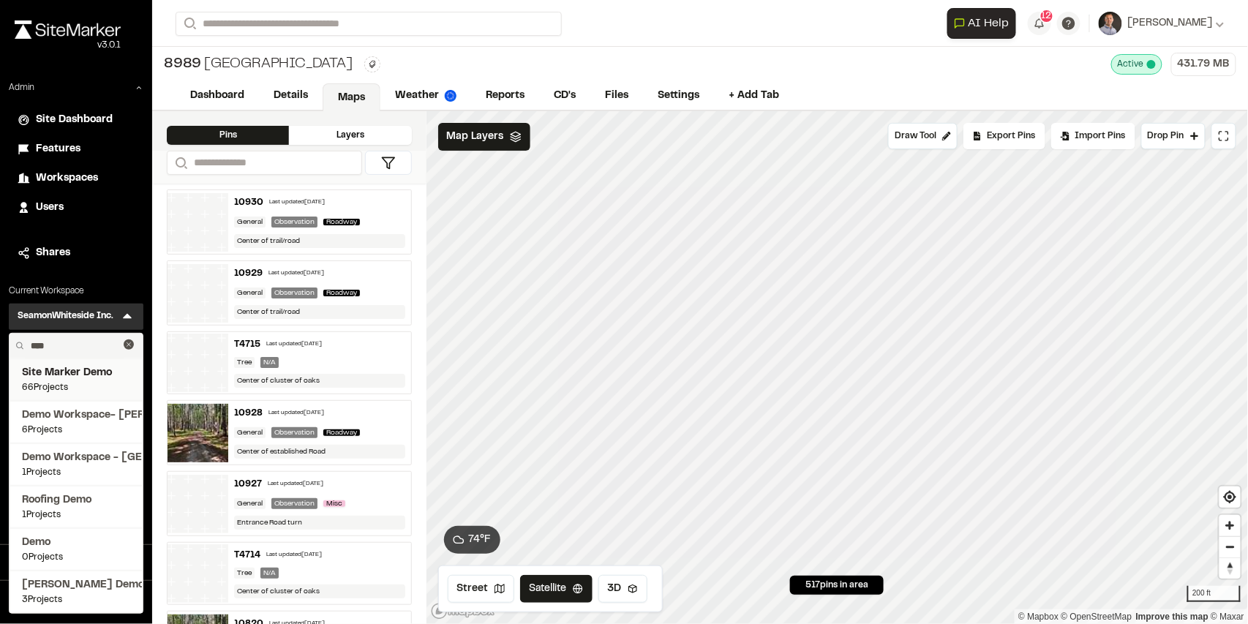
type input "****"
click at [53, 380] on span "Site Marker Demo" at bounding box center [76, 373] width 108 height 16
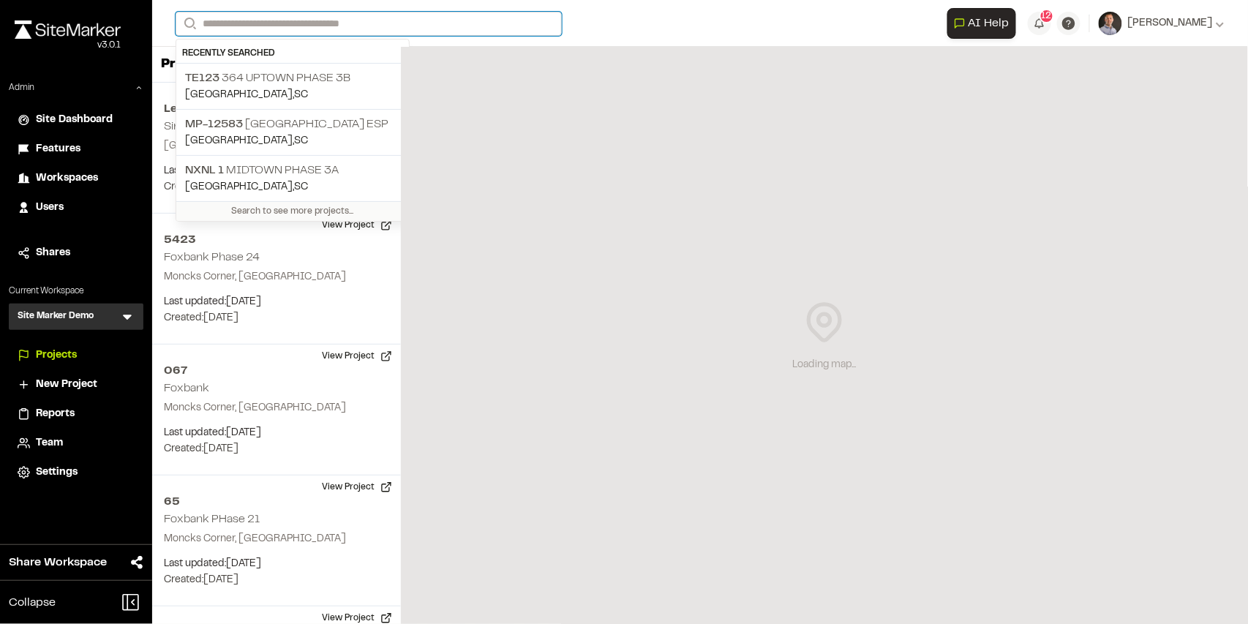
click at [246, 25] on input "Search" at bounding box center [369, 24] width 386 height 24
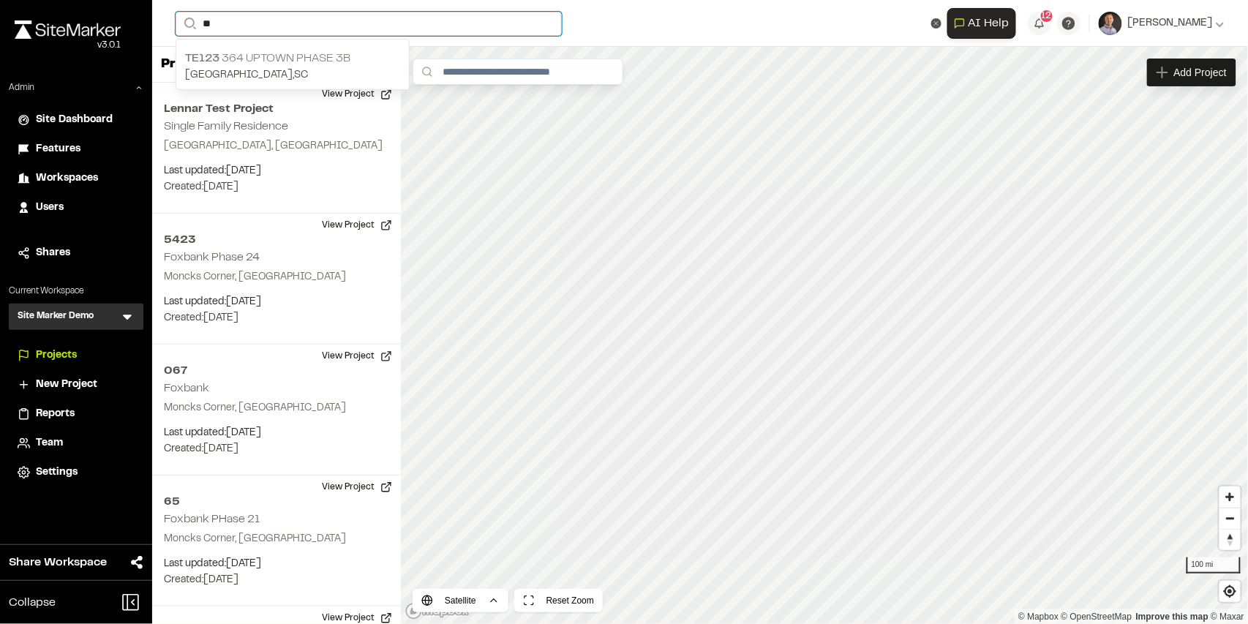
type input "**"
click at [245, 23] on input "**" at bounding box center [369, 24] width 386 height 24
click at [269, 54] on p "TE123 364 Uptown Phase 3B" at bounding box center [292, 59] width 215 height 18
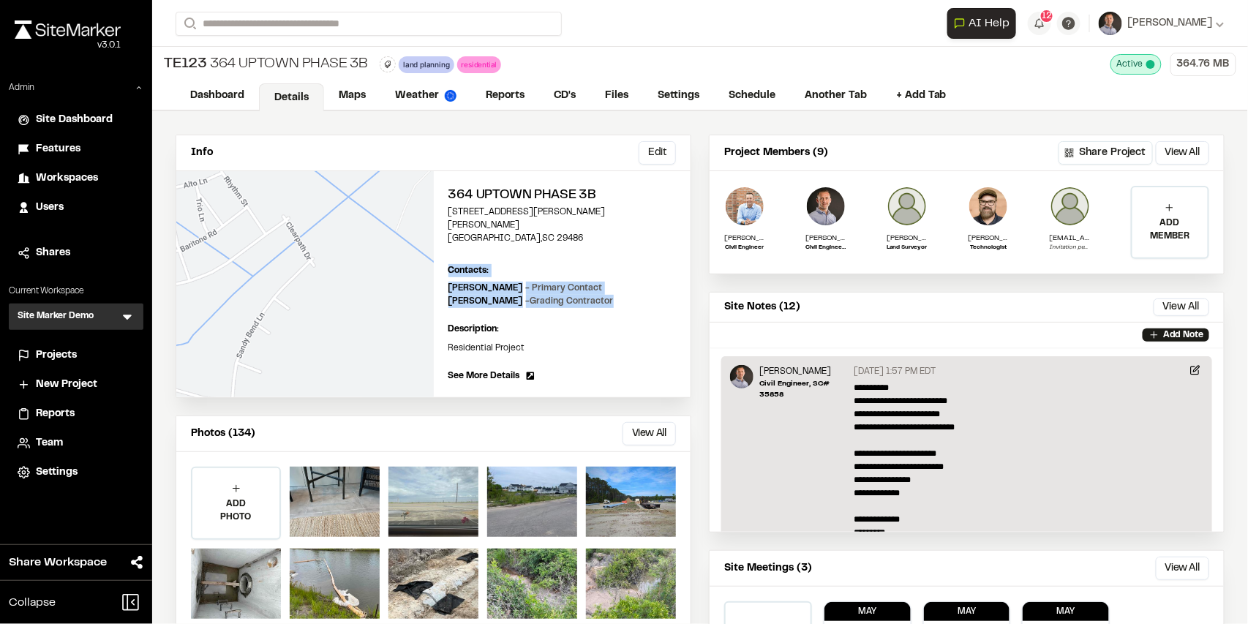
drag, startPoint x: 618, startPoint y: 292, endPoint x: 438, endPoint y: 263, distance: 181.5
click at [438, 263] on div "364 Uptown Phase 3B [STREET_ADDRESS][PERSON_NAME][PERSON_NAME] Edit Contacts: V…" at bounding box center [563, 284] width 258 height 226
click at [514, 260] on div "Contacts: View All Manage Project Contacts Main Contact: [PERSON_NAME] [PHONE_N…" at bounding box center [563, 271] width 228 height 22
click at [533, 303] on div "364 Uptown Phase 3B [STREET_ADDRESS][PERSON_NAME][PERSON_NAME] Edit Contacts: V…" at bounding box center [563, 284] width 258 height 226
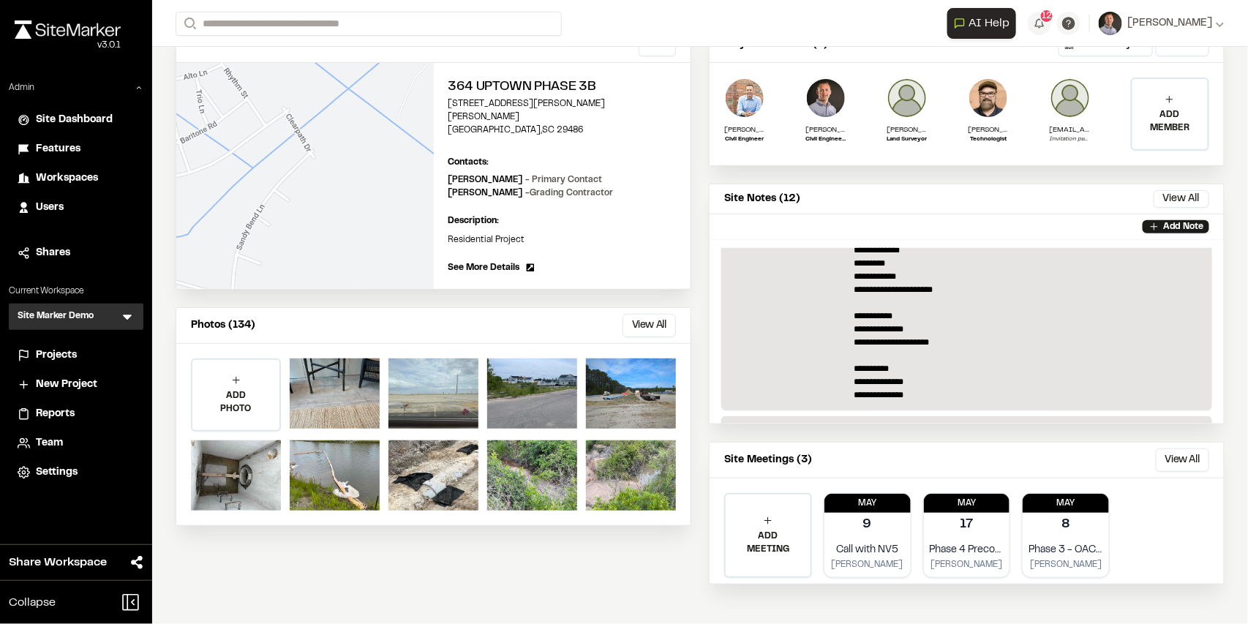
scroll to position [146, 0]
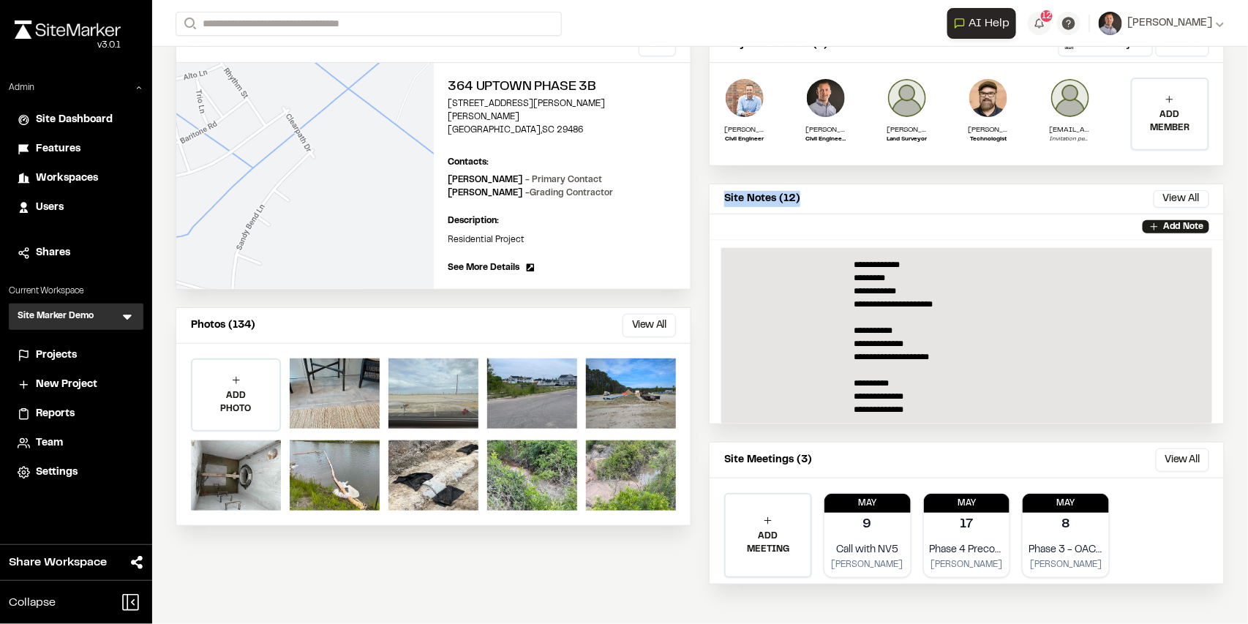
drag, startPoint x: 721, startPoint y: 202, endPoint x: 796, endPoint y: 204, distance: 75.4
click at [796, 204] on div "Site Notes (12) View All ... Close" at bounding box center [967, 199] width 514 height 30
drag, startPoint x: 794, startPoint y: 225, endPoint x: 782, endPoint y: 241, distance: 20.9
click at [793, 225] on div "Add Note" at bounding box center [967, 226] width 514 height 25
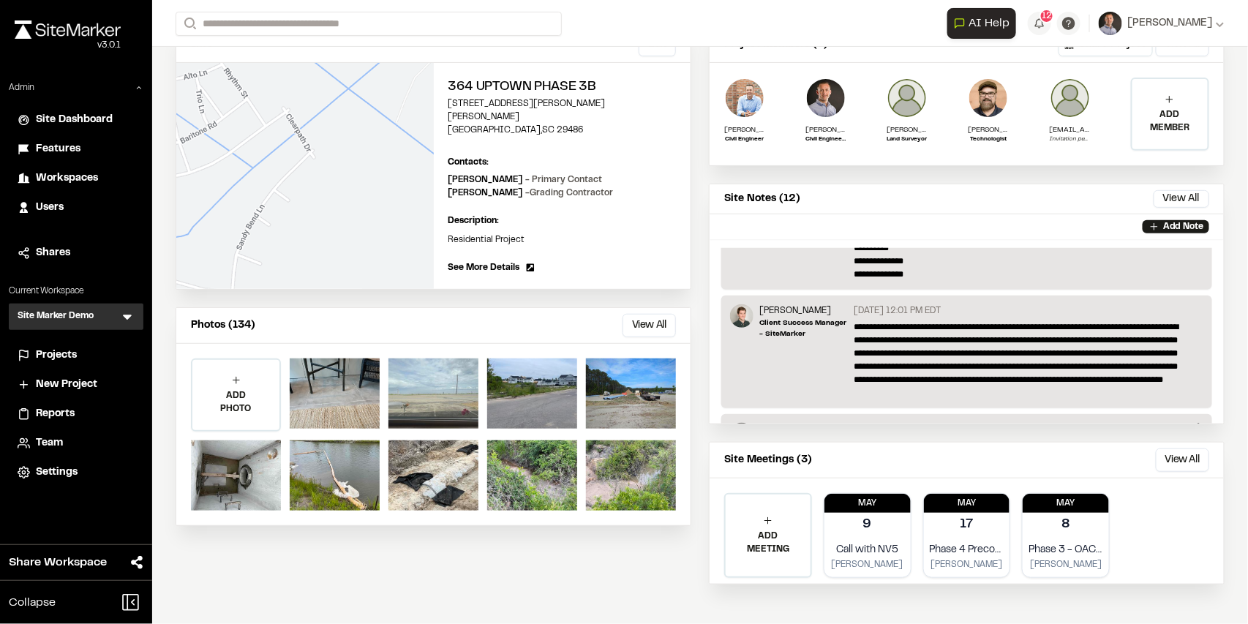
scroll to position [293, 0]
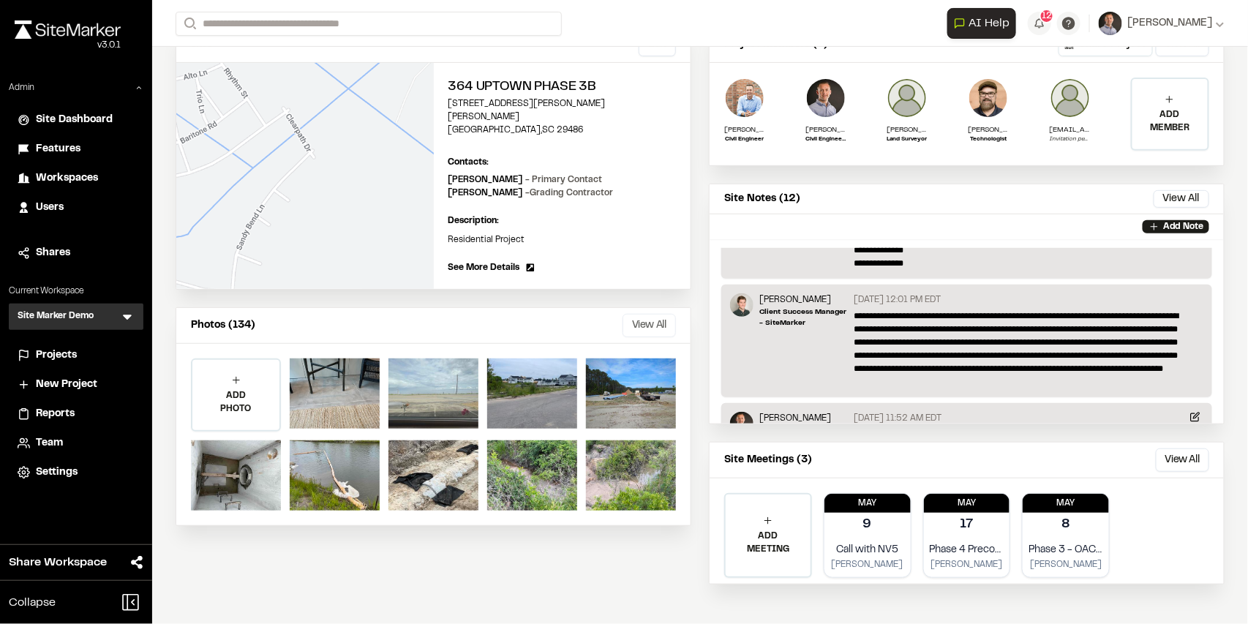
click at [640, 317] on button "View All" at bounding box center [649, 325] width 53 height 23
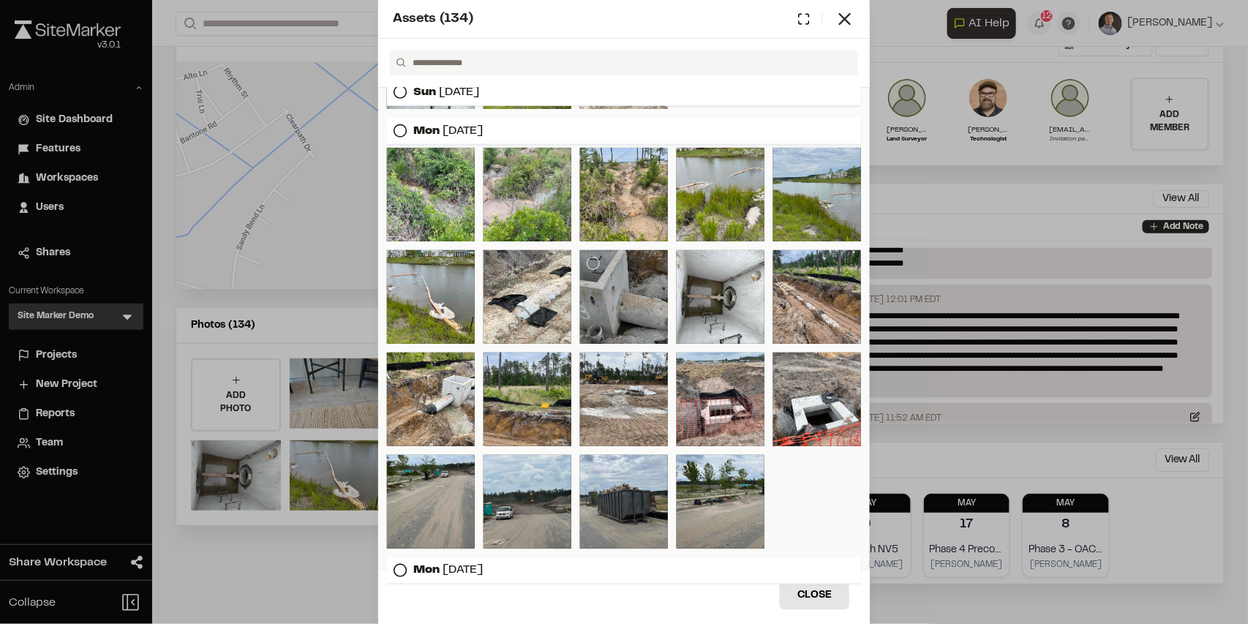
scroll to position [651, 0]
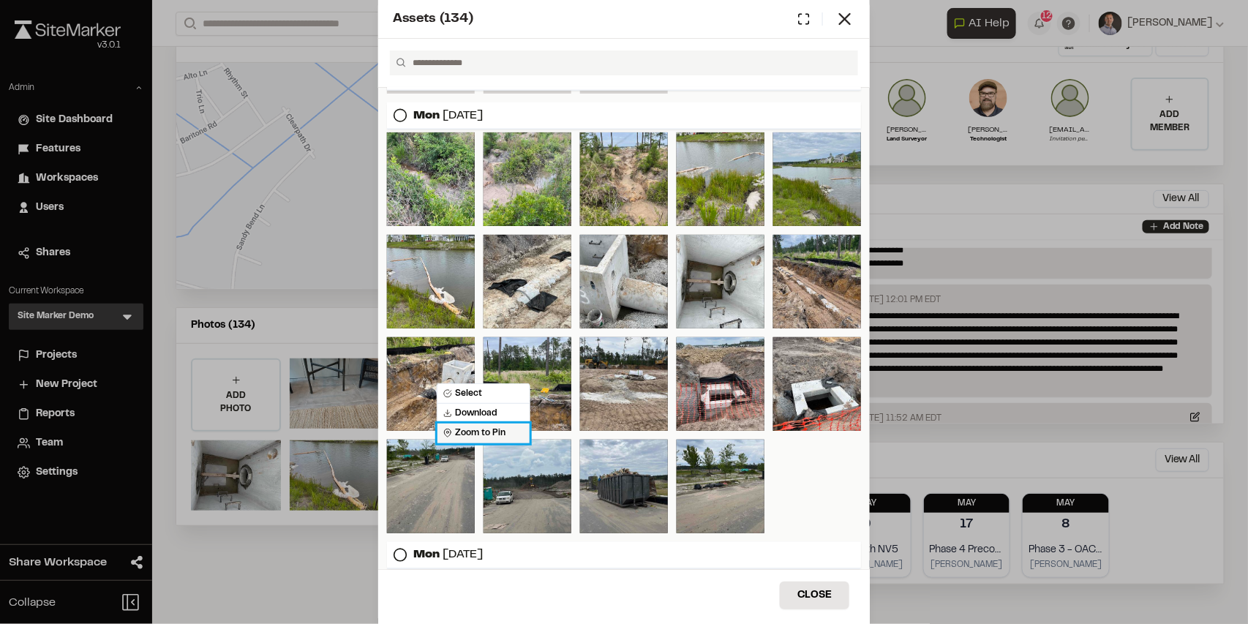
click at [483, 432] on span "Zoom to Pin" at bounding box center [474, 433] width 62 height 13
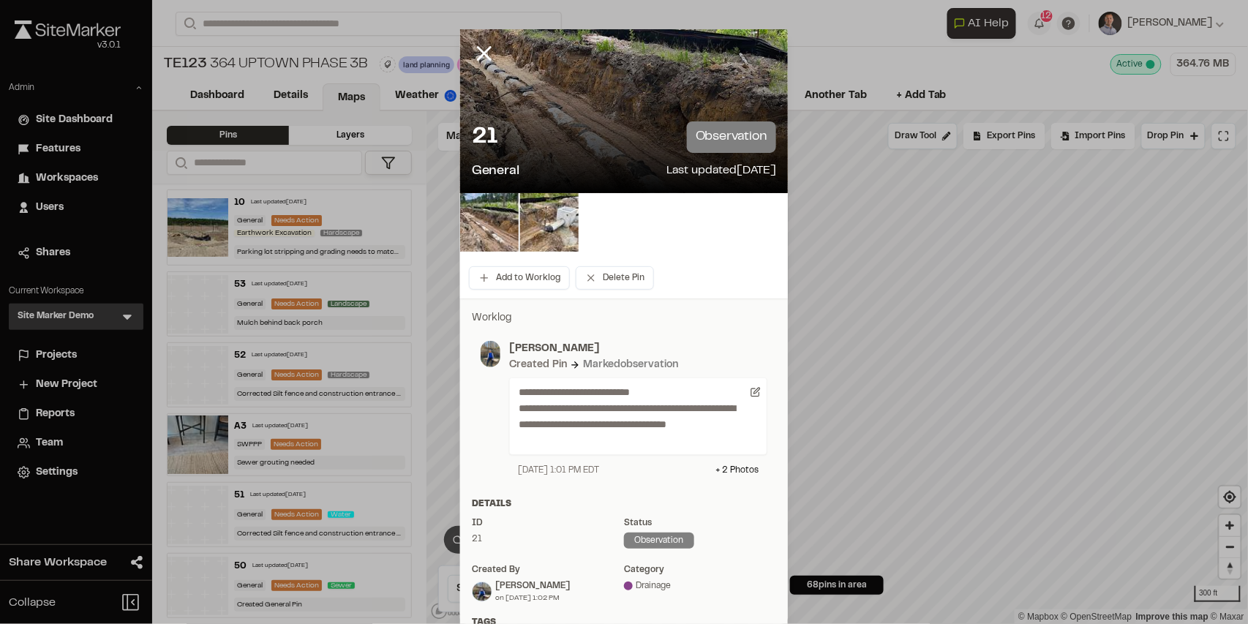
drag, startPoint x: 512, startPoint y: 473, endPoint x: 616, endPoint y: 480, distance: 104.1
click at [616, 480] on div "**********" at bounding box center [624, 409] width 304 height 154
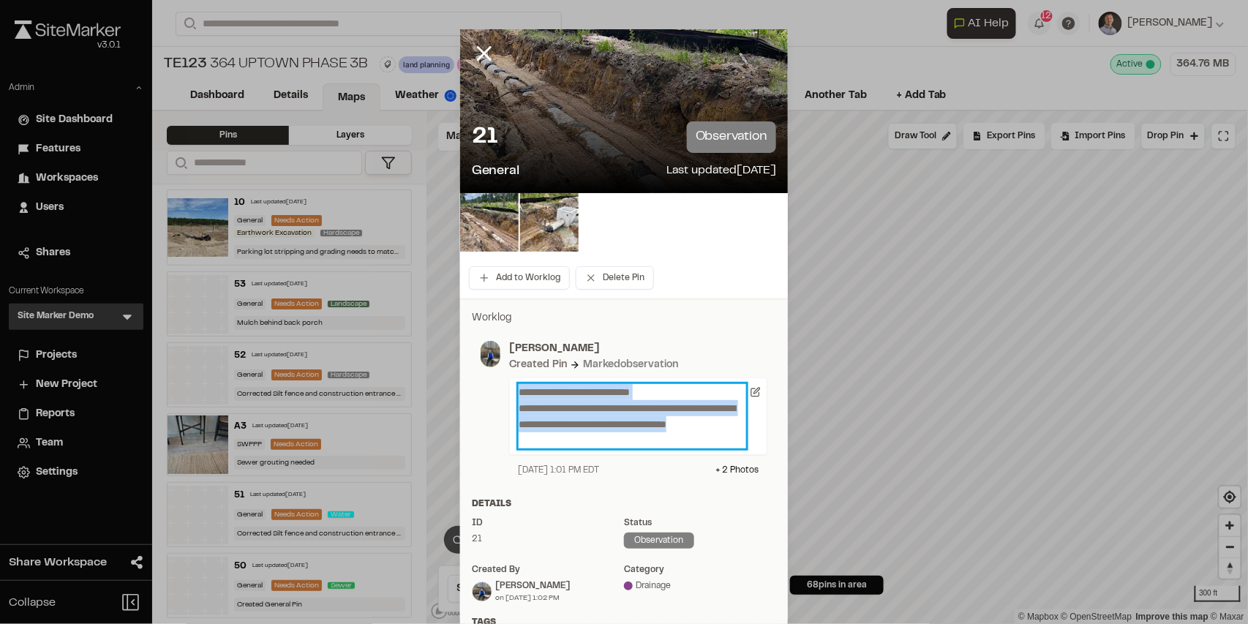
drag, startPoint x: 600, startPoint y: 446, endPoint x: 512, endPoint y: 396, distance: 100.9
click at [512, 396] on div "**********" at bounding box center [638, 417] width 258 height 78
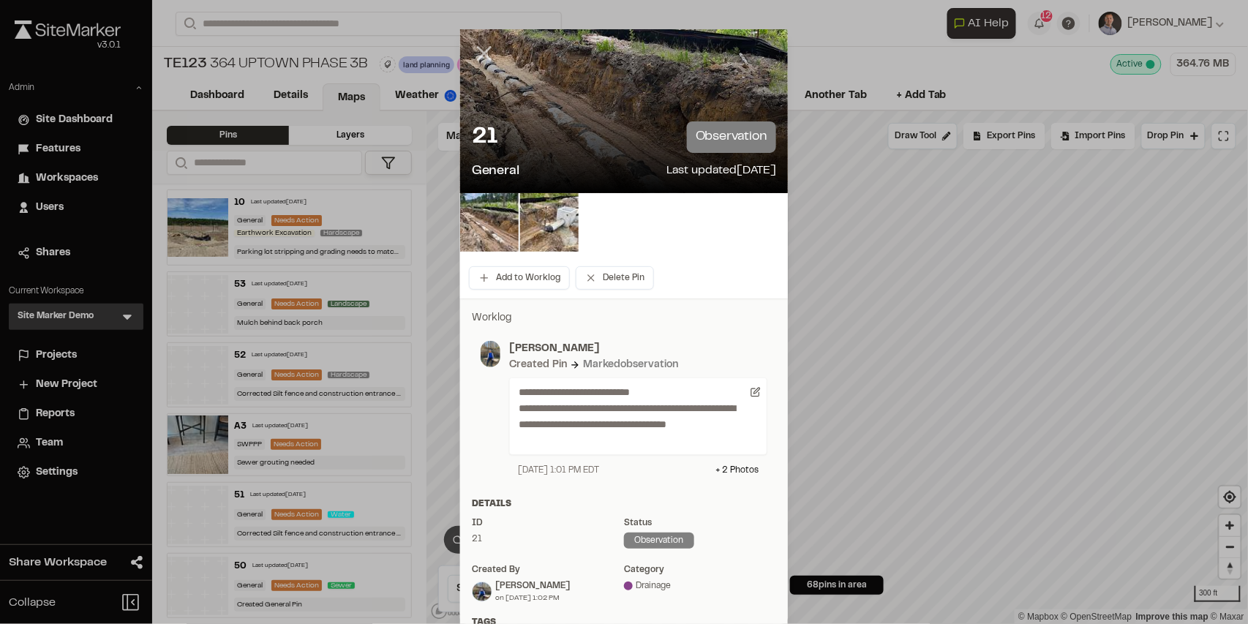
click at [481, 60] on icon at bounding box center [484, 53] width 25 height 25
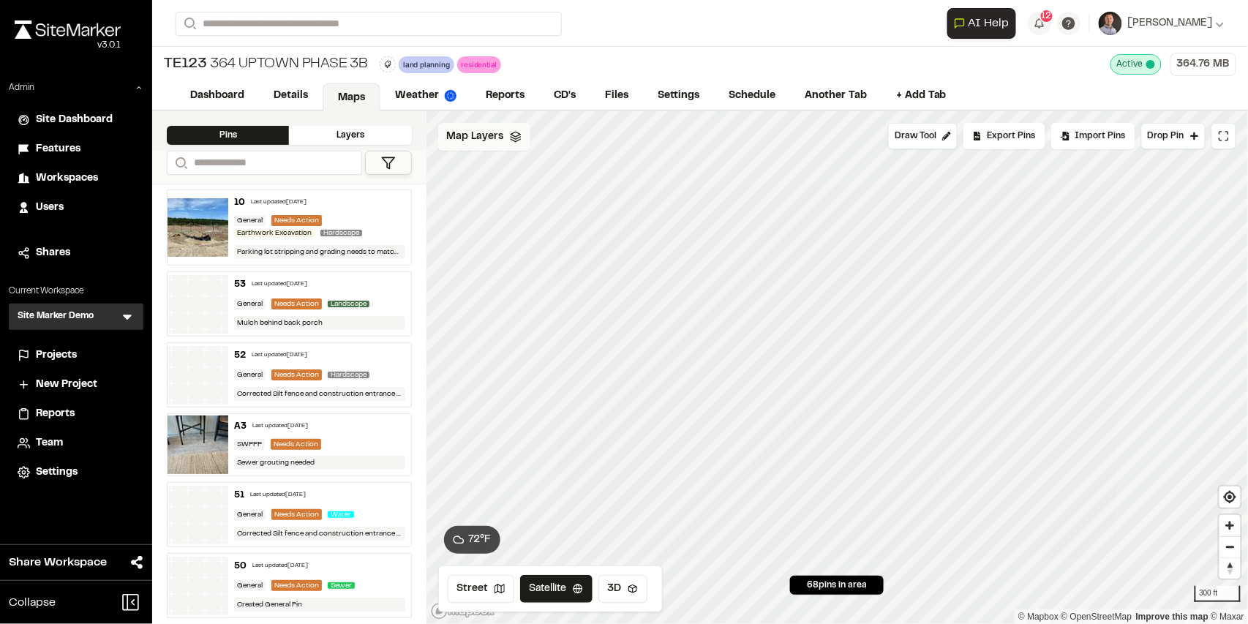
click at [496, 138] on span "Map Layers" at bounding box center [475, 137] width 57 height 16
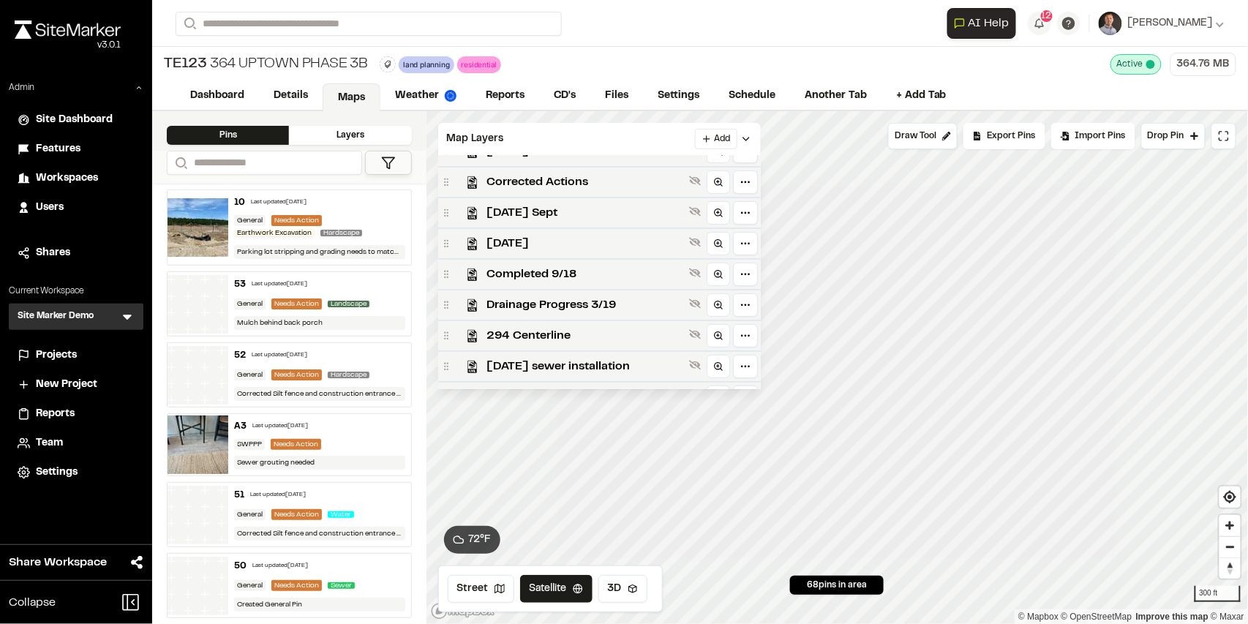
scroll to position [293, 0]
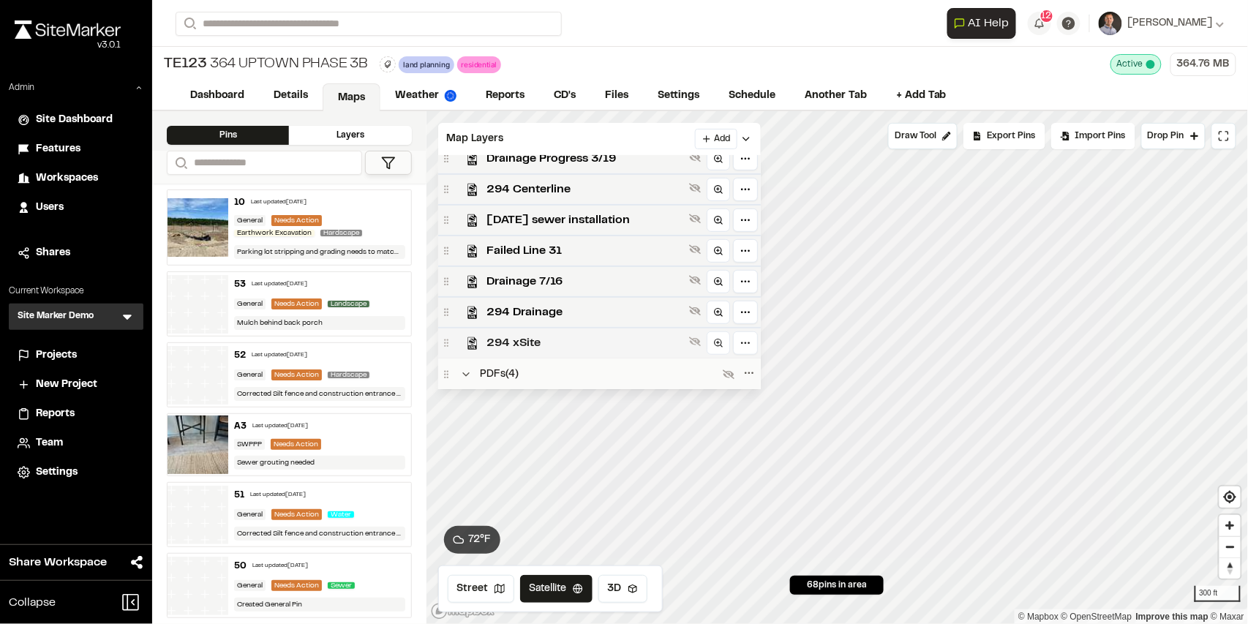
click at [516, 347] on span "294 xSite" at bounding box center [585, 343] width 196 height 18
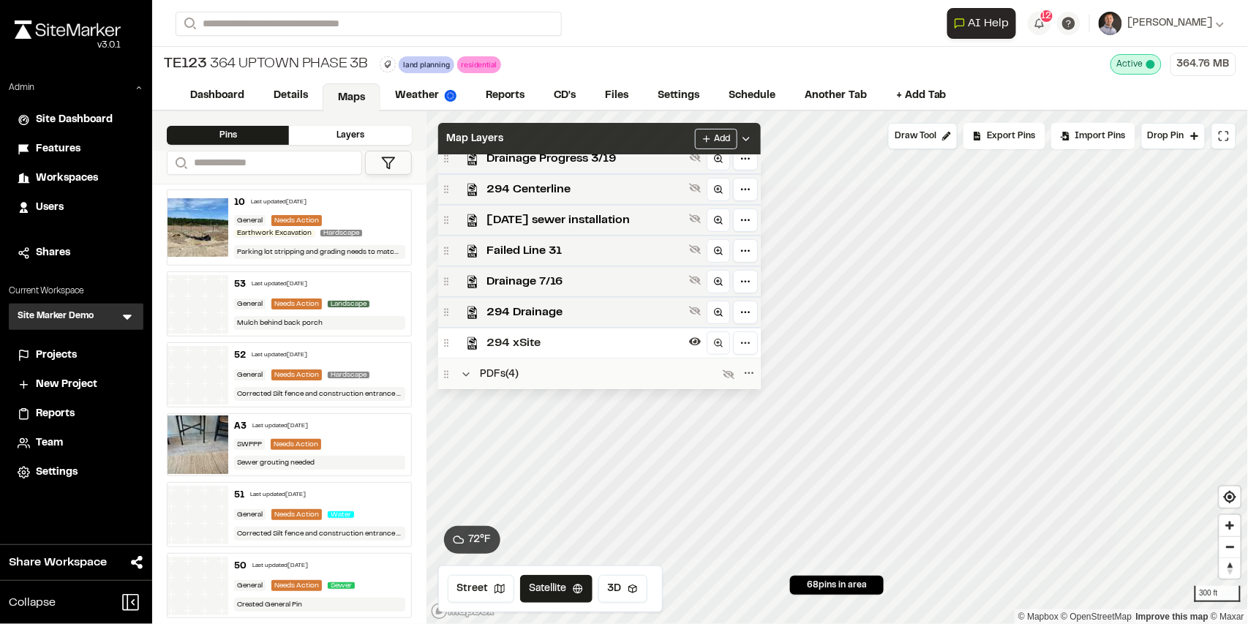
click at [610, 137] on div "Map Layers Add" at bounding box center [599, 139] width 323 height 32
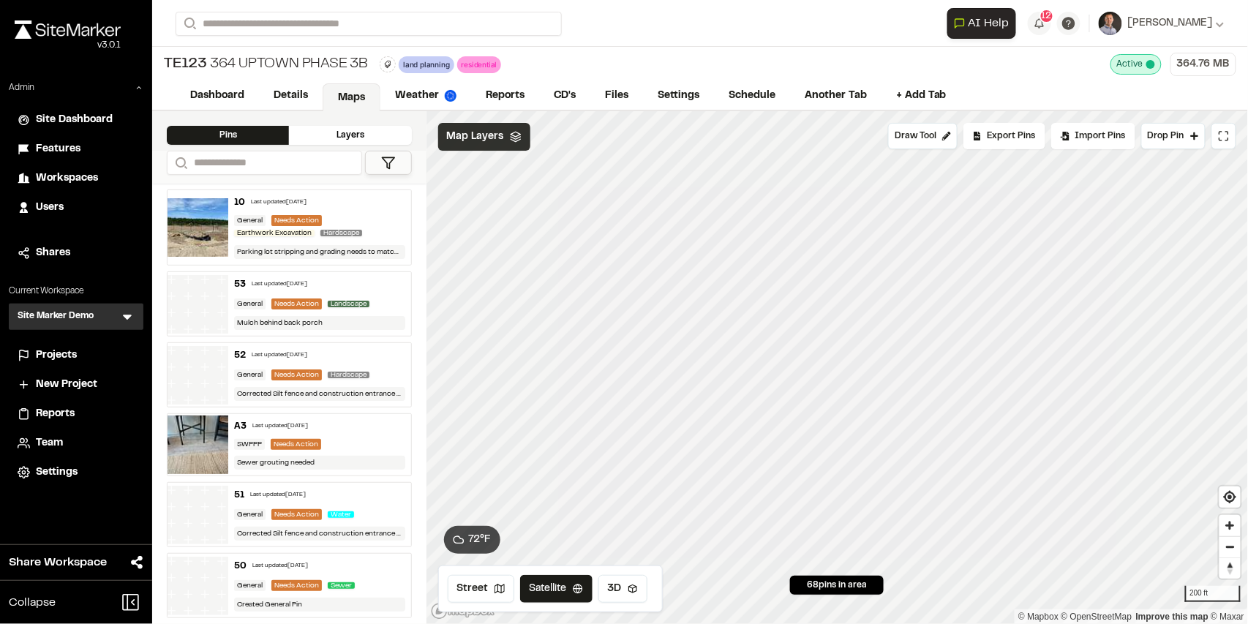
click at [476, 136] on span "Map Layers" at bounding box center [475, 137] width 57 height 16
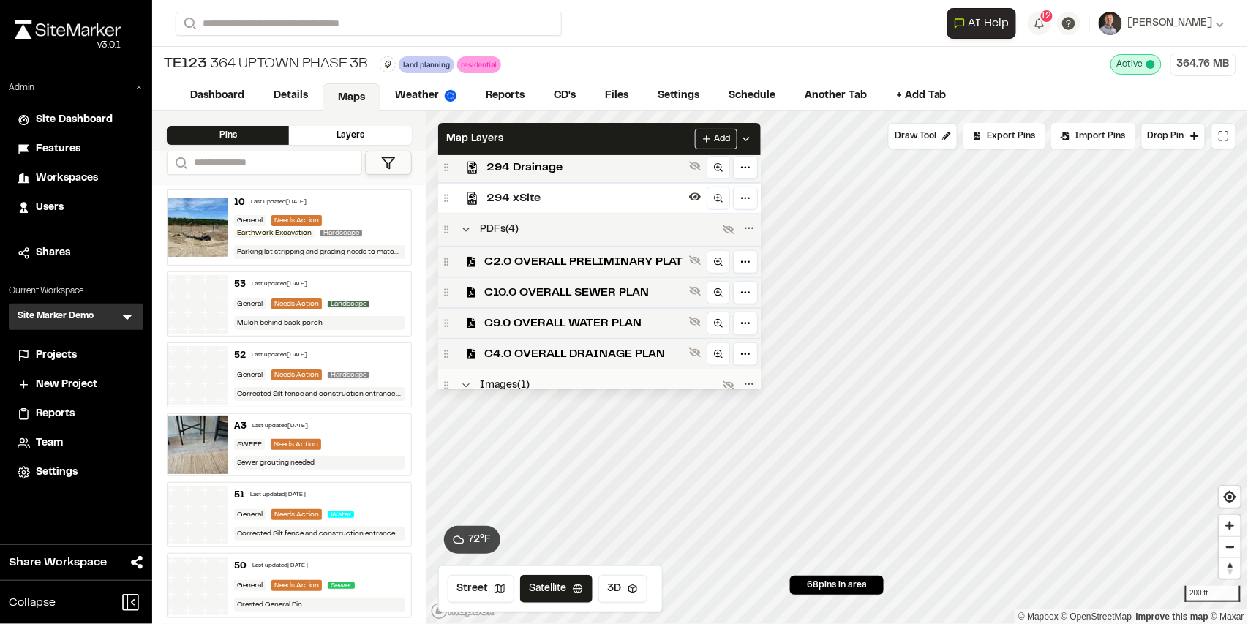
scroll to position [439, 0]
click at [578, 327] on span "C9.0 OVERALL WATER PLAN" at bounding box center [584, 322] width 198 height 18
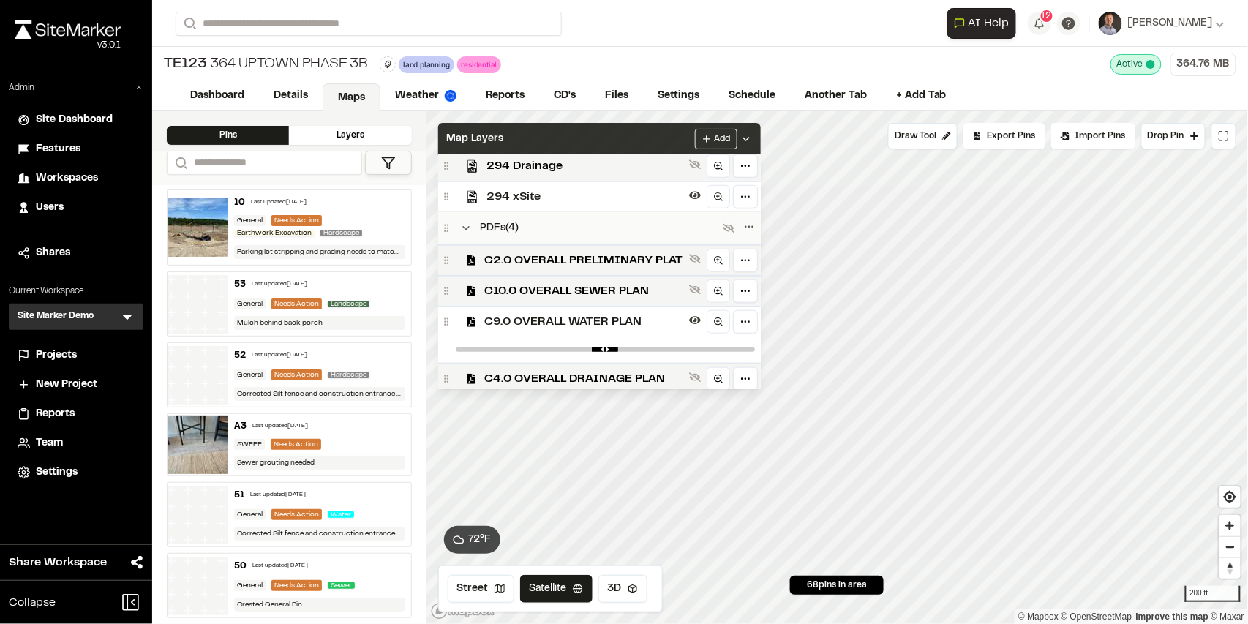
click at [625, 139] on div "Map Layers Add" at bounding box center [599, 139] width 323 height 32
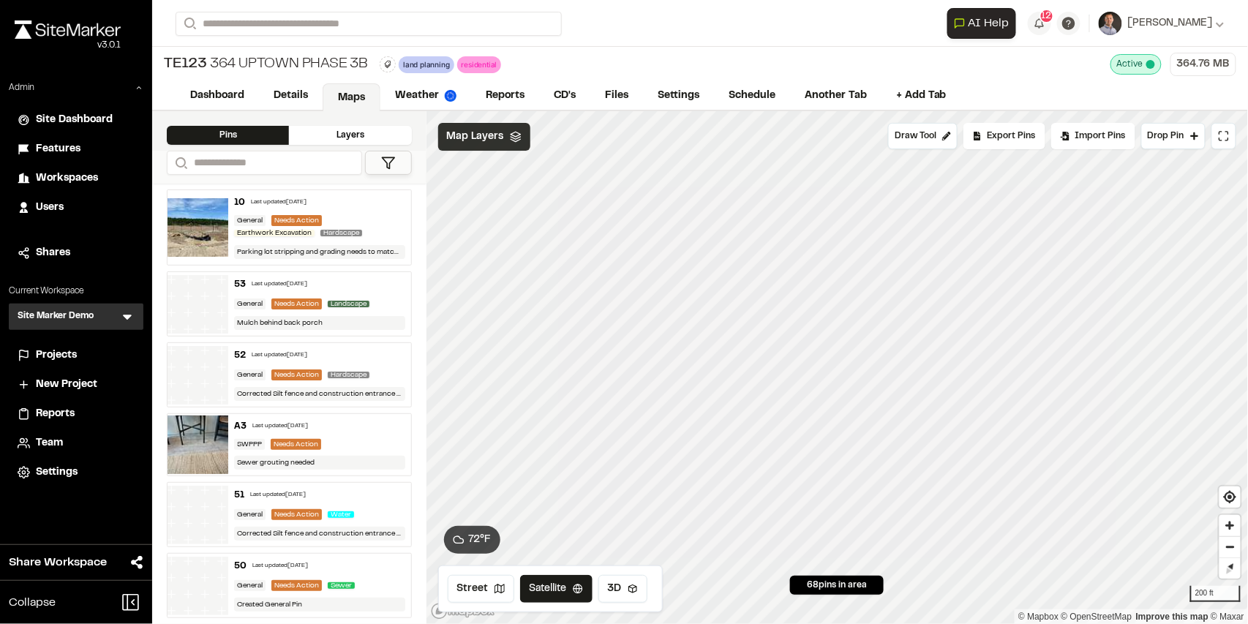
click at [482, 147] on div "Map Layers" at bounding box center [484, 137] width 92 height 28
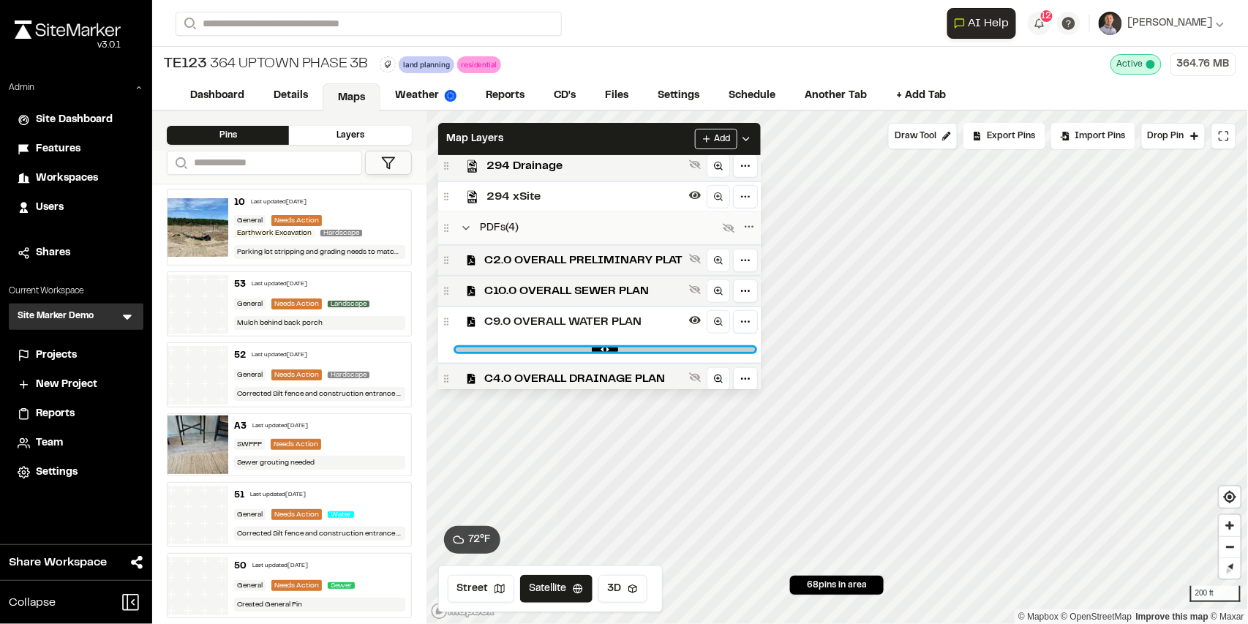
type input "****"
click at [738, 352] on input "range" at bounding box center [605, 350] width 299 height 4
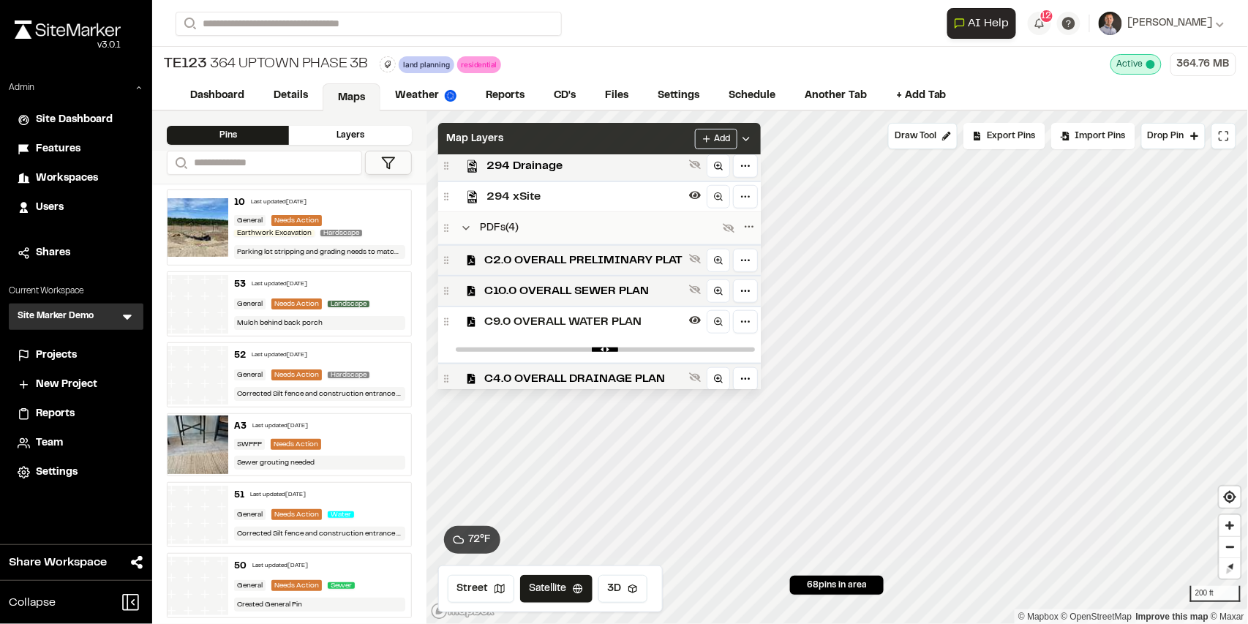
click at [599, 142] on div "Map Layers Add" at bounding box center [599, 139] width 323 height 32
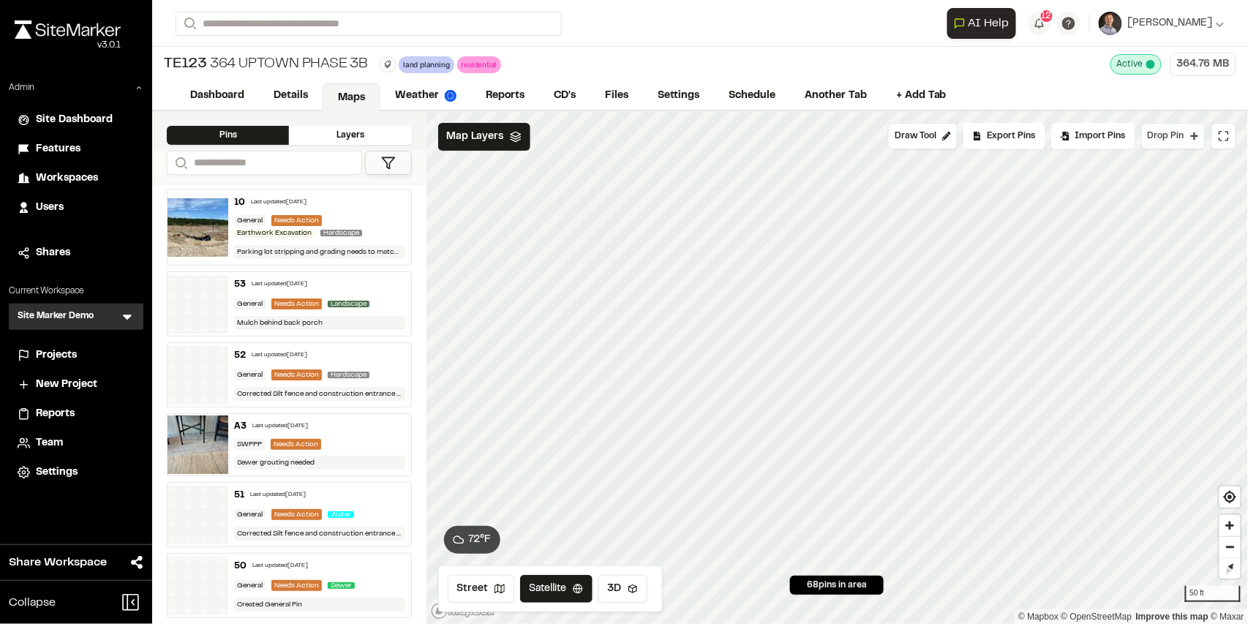
click at [1174, 132] on span "Drop Pin" at bounding box center [1166, 136] width 37 height 13
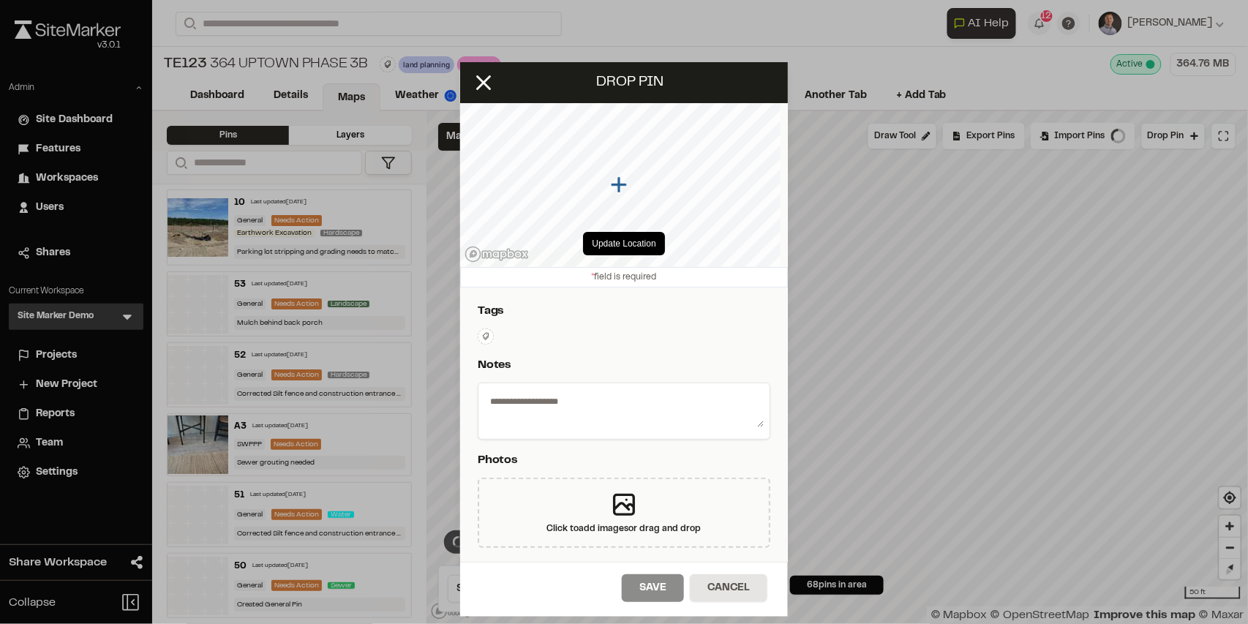
click at [643, 396] on textarea at bounding box center [624, 408] width 280 height 38
click at [479, 85] on icon at bounding box center [483, 82] width 25 height 25
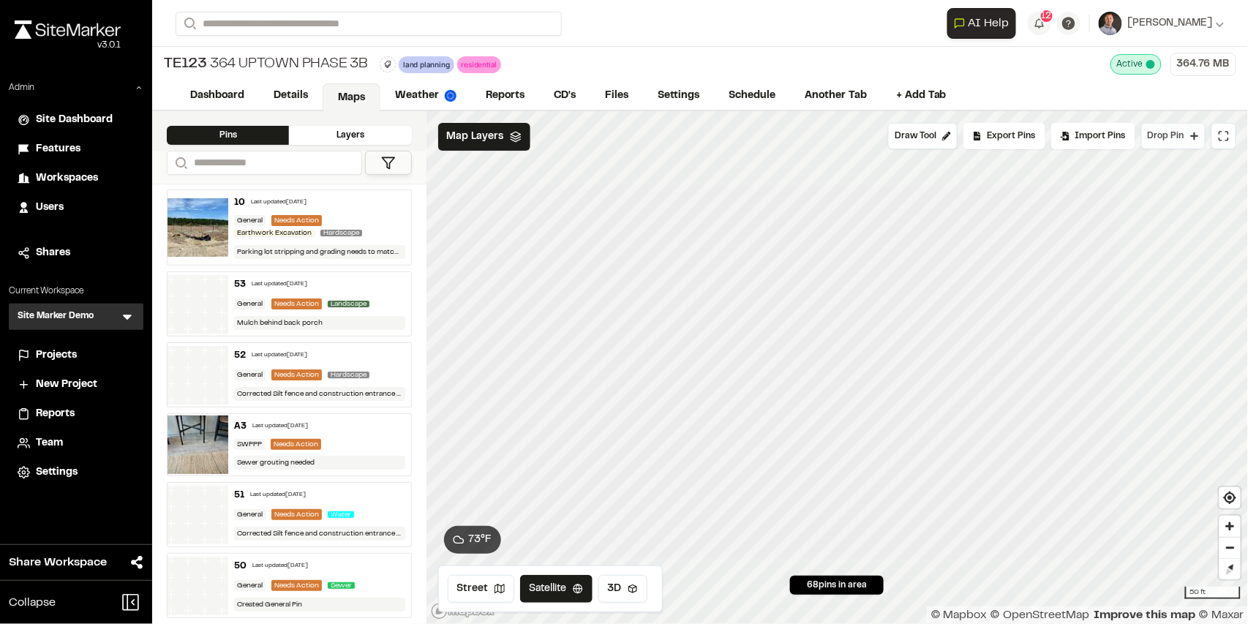
click at [1191, 142] on button "Drop Pin" at bounding box center [1174, 136] width 64 height 26
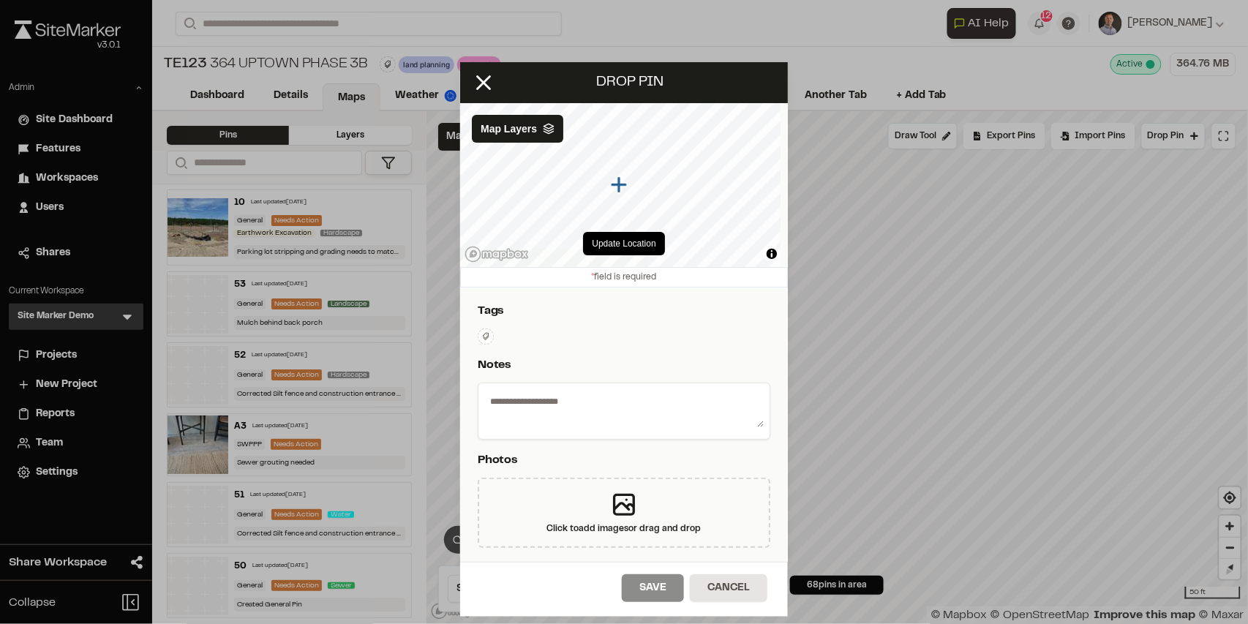
click at [512, 406] on textarea at bounding box center [624, 408] width 280 height 38
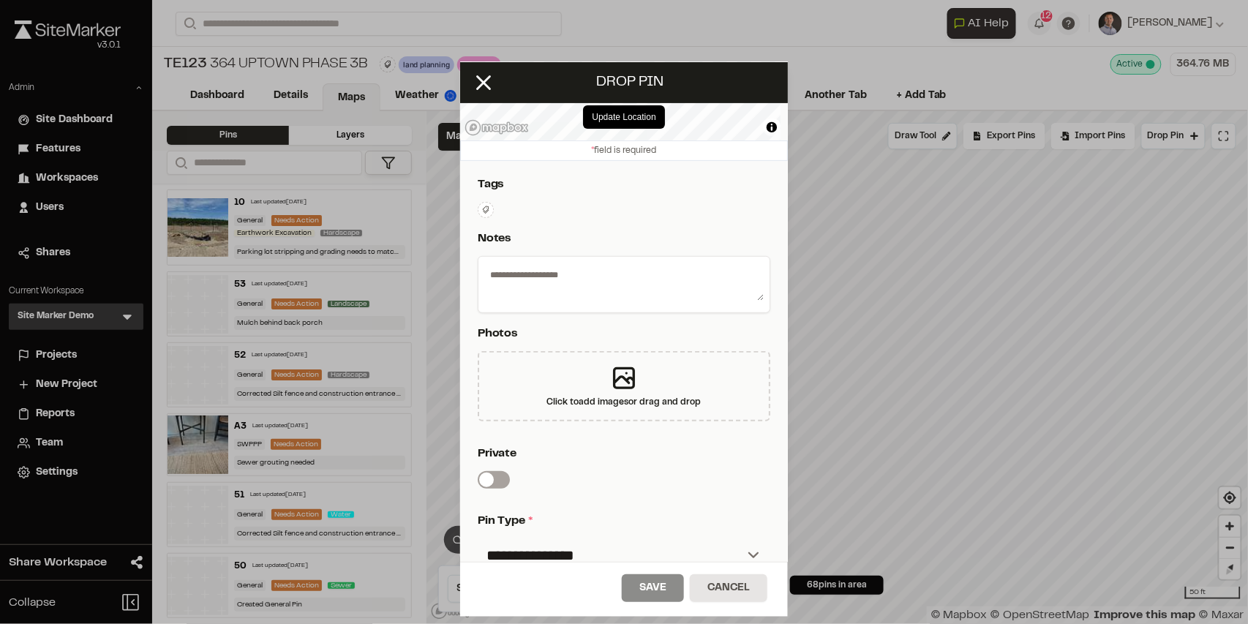
scroll to position [146, 0]
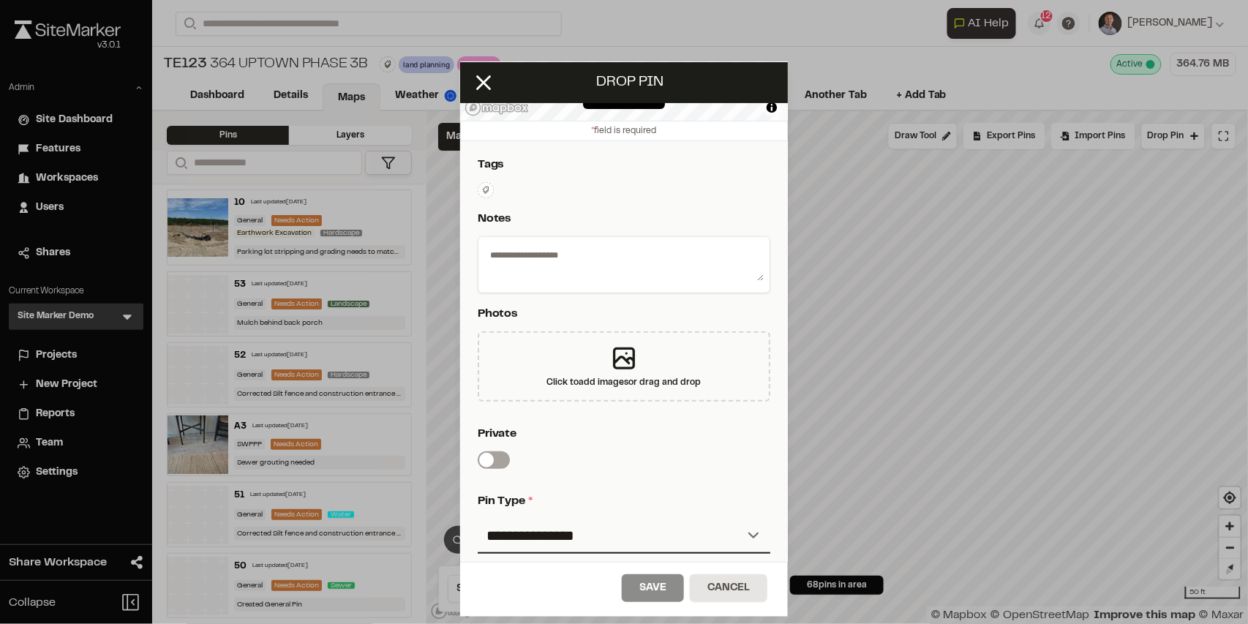
click at [495, 255] on textarea at bounding box center [624, 262] width 280 height 38
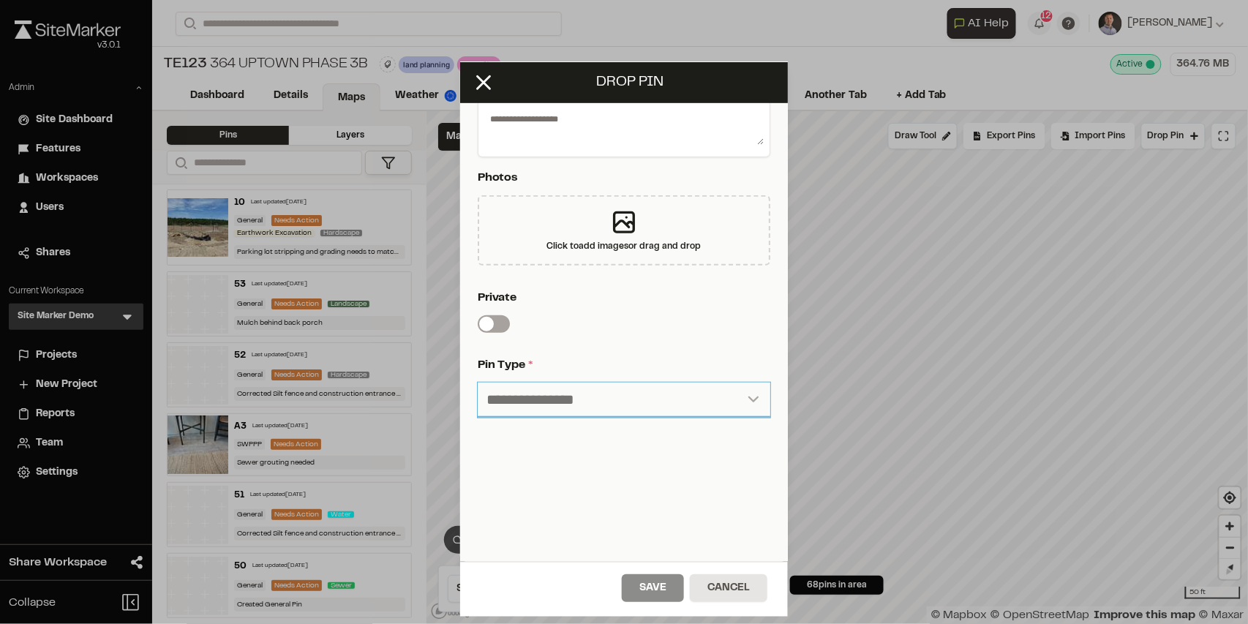
click at [515, 394] on select "**********" at bounding box center [624, 400] width 293 height 35
select select "***"
click at [478, 383] on select "**********" at bounding box center [624, 400] width 293 height 35
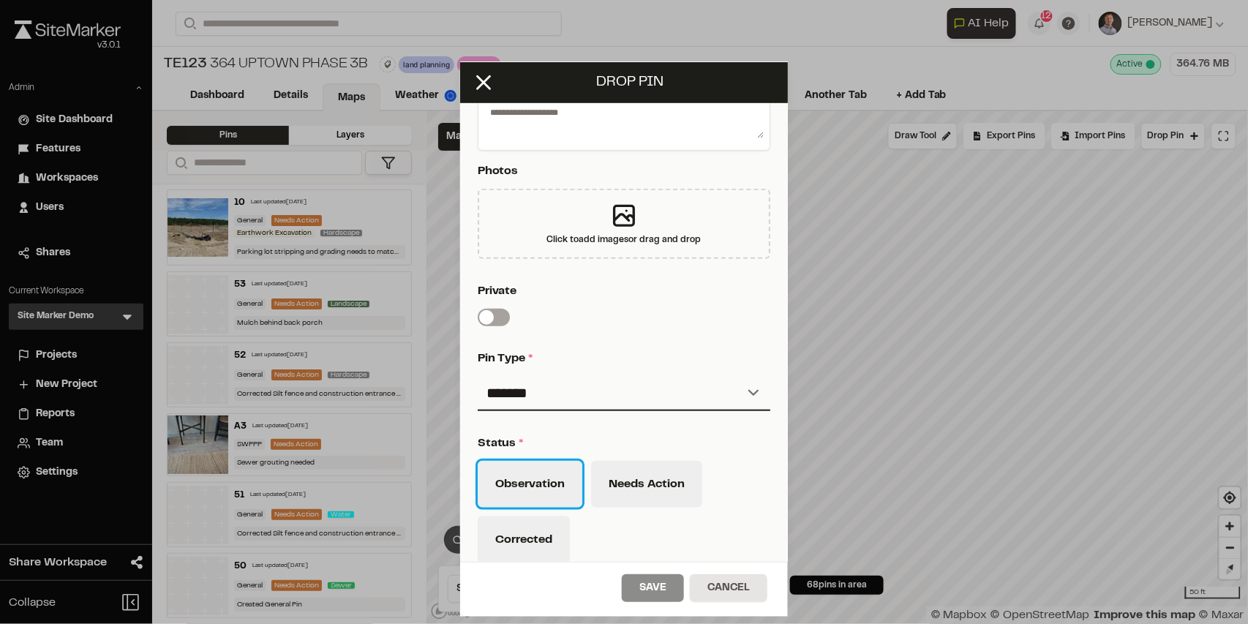
click at [524, 477] on button "Observation" at bounding box center [530, 484] width 105 height 47
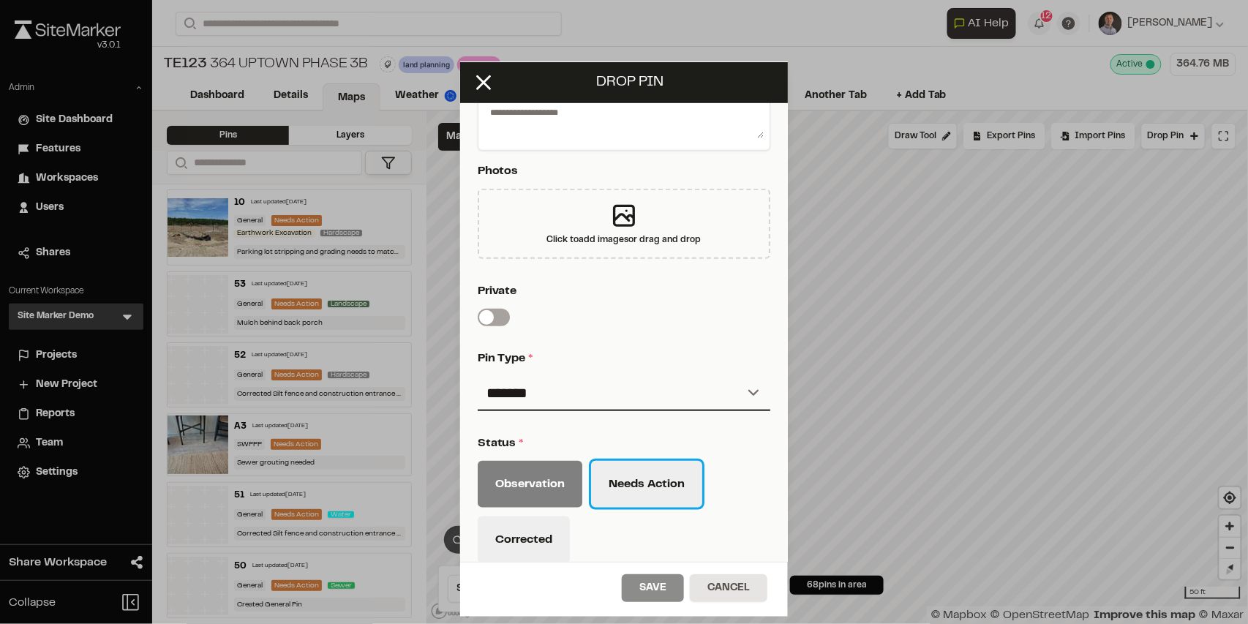
drag, startPoint x: 615, startPoint y: 485, endPoint x: 588, endPoint y: 498, distance: 29.5
click at [615, 486] on button "Needs Action" at bounding box center [646, 484] width 111 height 47
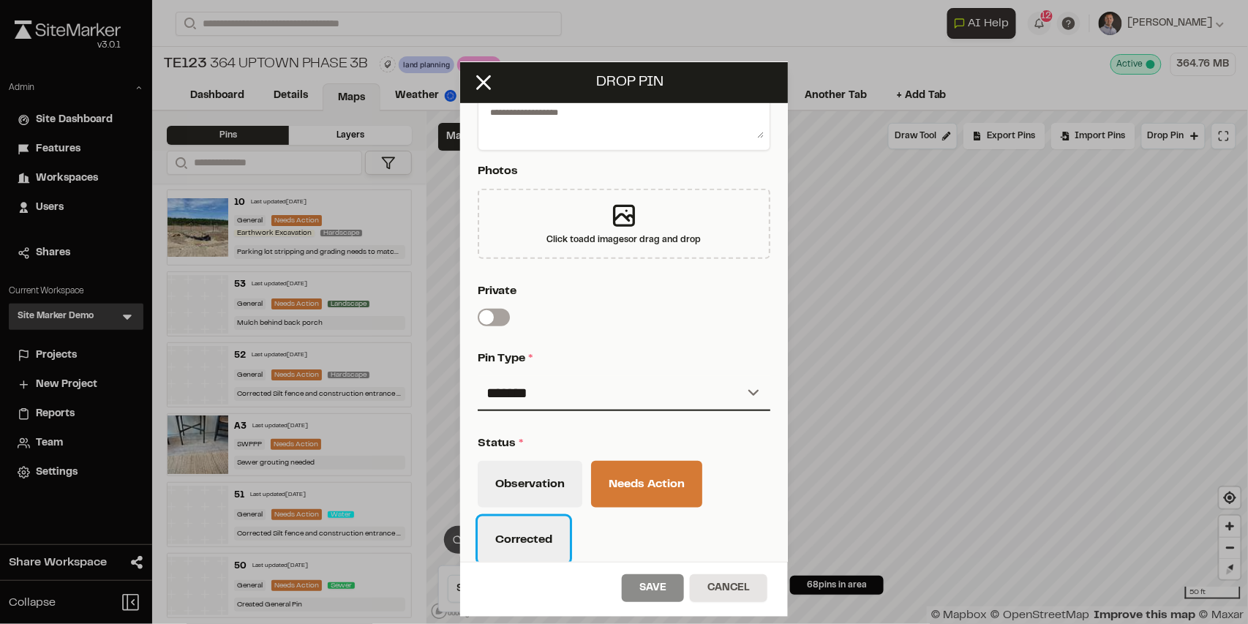
drag, startPoint x: 547, startPoint y: 522, endPoint x: 569, endPoint y: 482, distance: 45.8
click at [547, 522] on button "Corrected" at bounding box center [524, 540] width 92 height 47
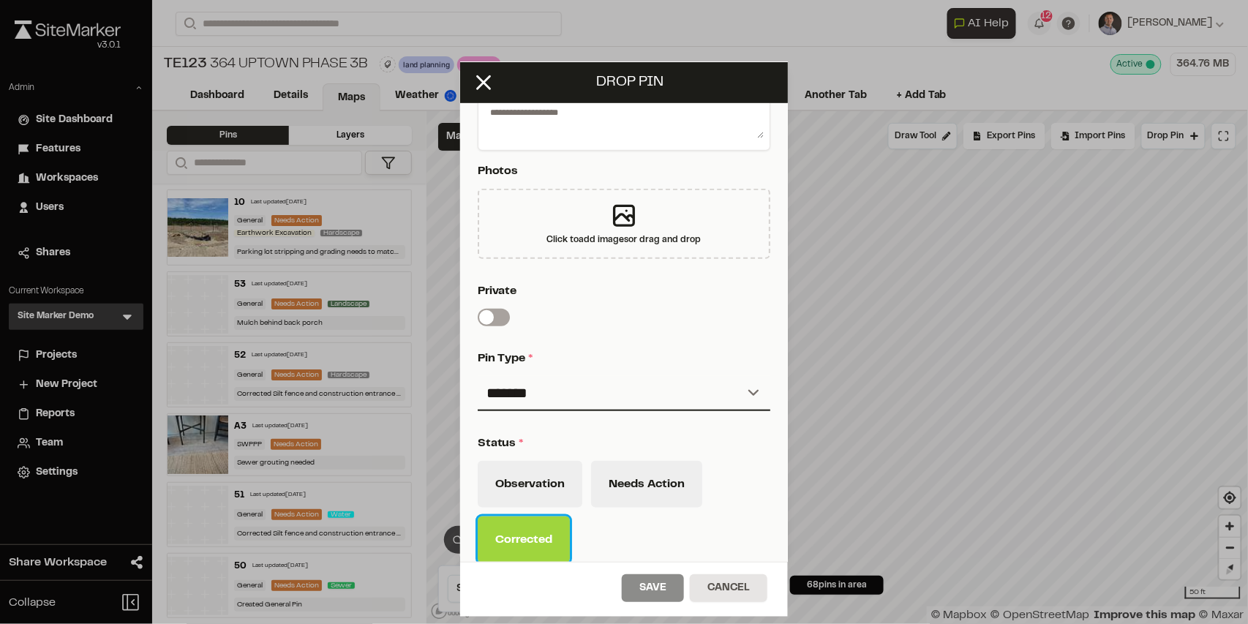
scroll to position [526, 0]
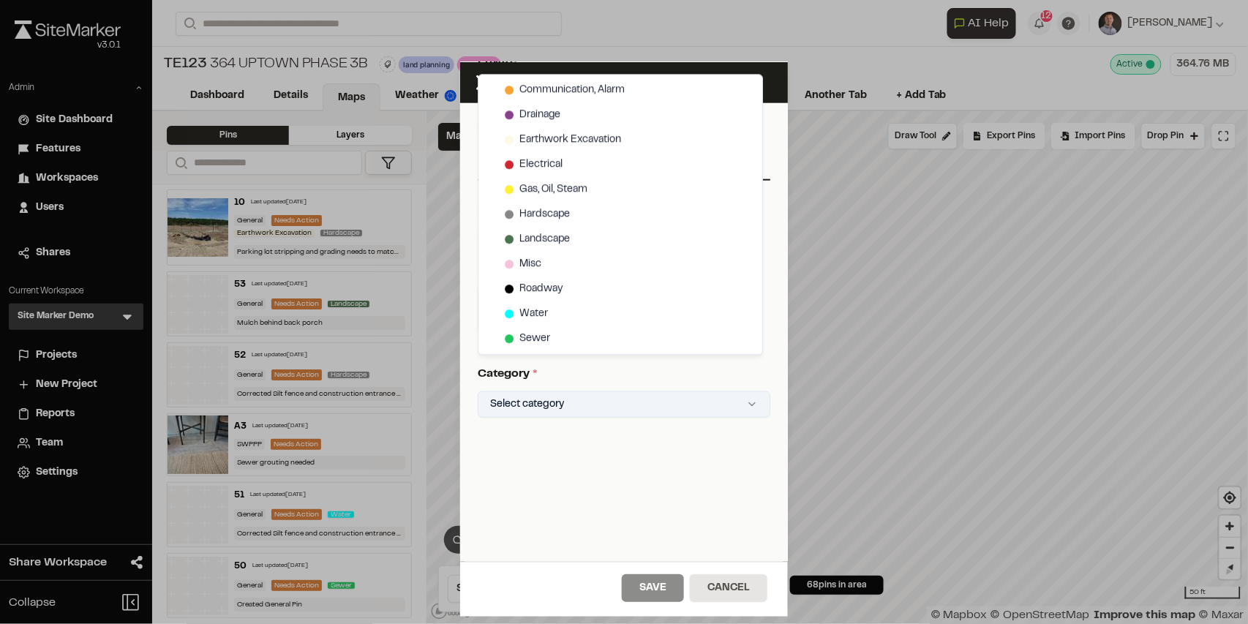
click at [522, 400] on html "Close sidebar v 3.0.1 Admin Site Dashboard Features Workspaces Users Shares Cur…" at bounding box center [624, 312] width 1248 height 624
click at [642, 400] on html "Close sidebar v 3.0.1 Admin Site Dashboard Features Workspaces Users Shares Cur…" at bounding box center [624, 312] width 1248 height 624
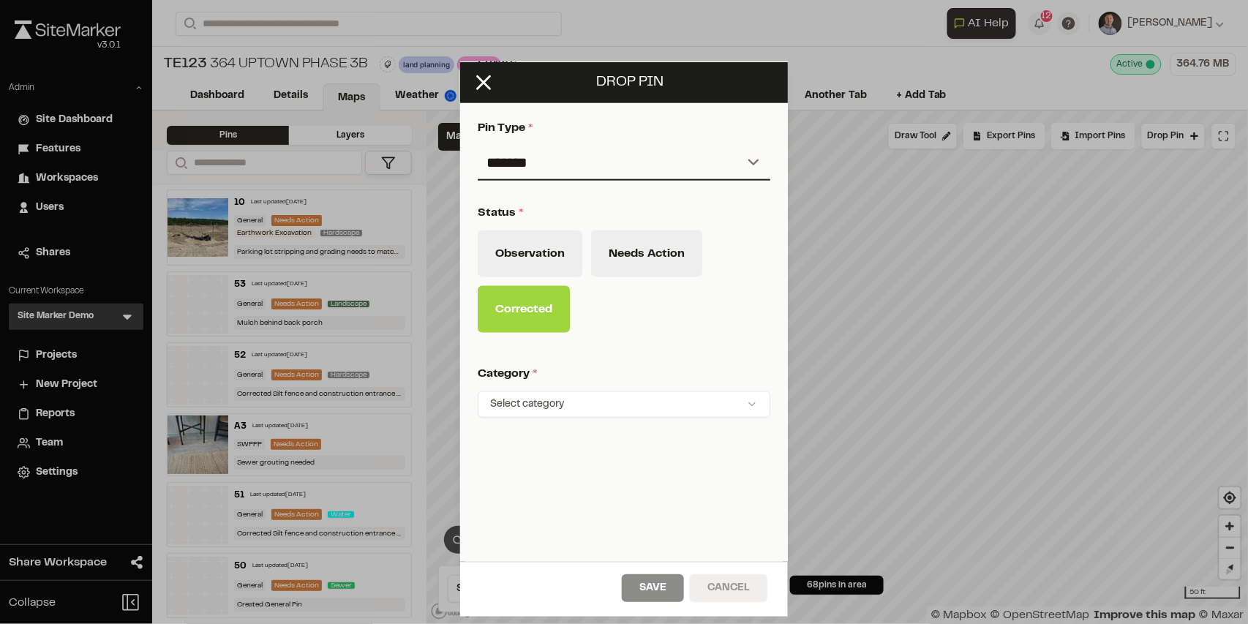
click at [731, 582] on button "Cancel" at bounding box center [729, 588] width 78 height 28
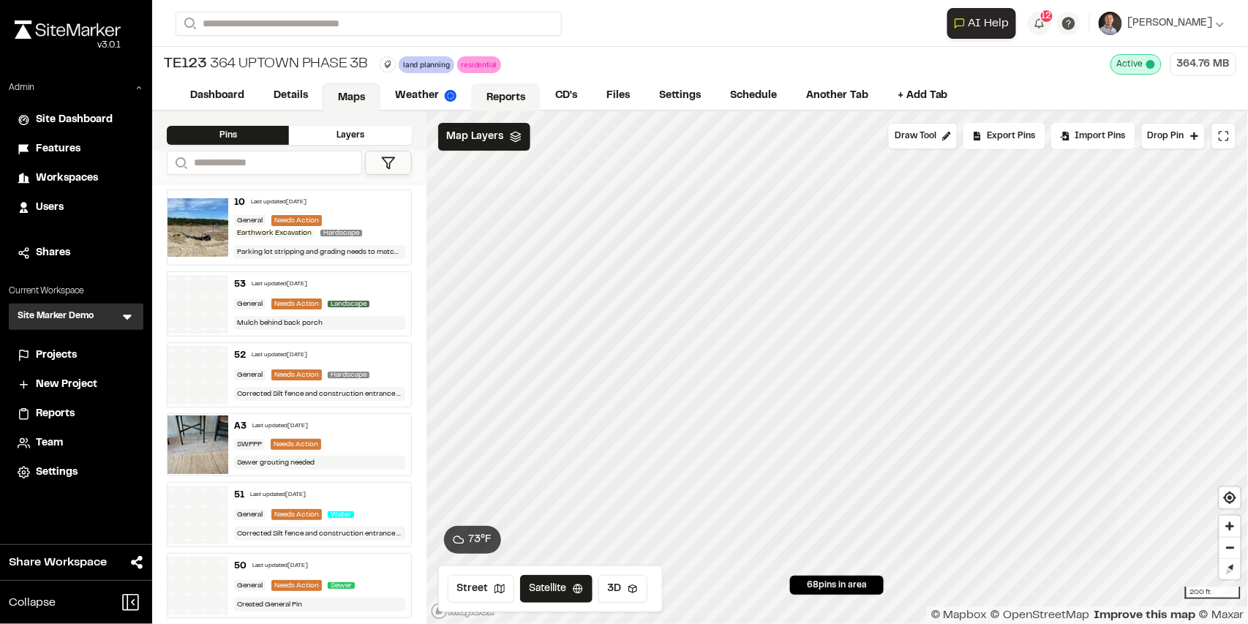
click at [510, 91] on link "Reports" at bounding box center [506, 97] width 70 height 28
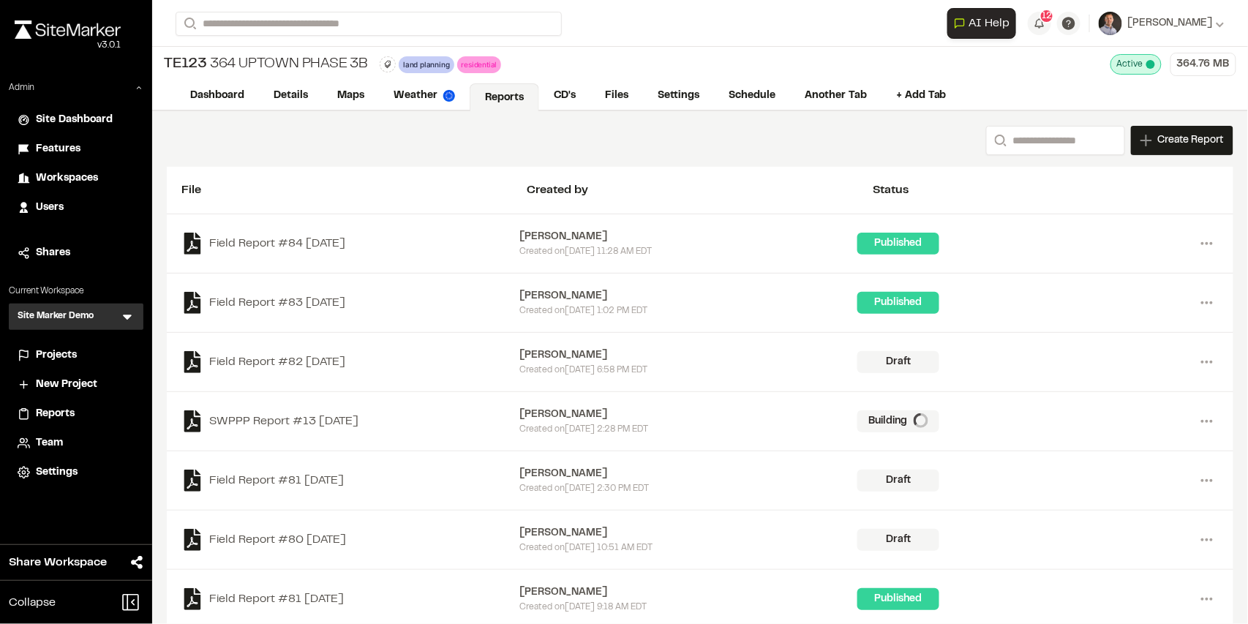
drag, startPoint x: 1171, startPoint y: 136, endPoint x: 1060, endPoint y: 173, distance: 116.4
click at [1170, 136] on span "Create Report" at bounding box center [1191, 140] width 66 height 16
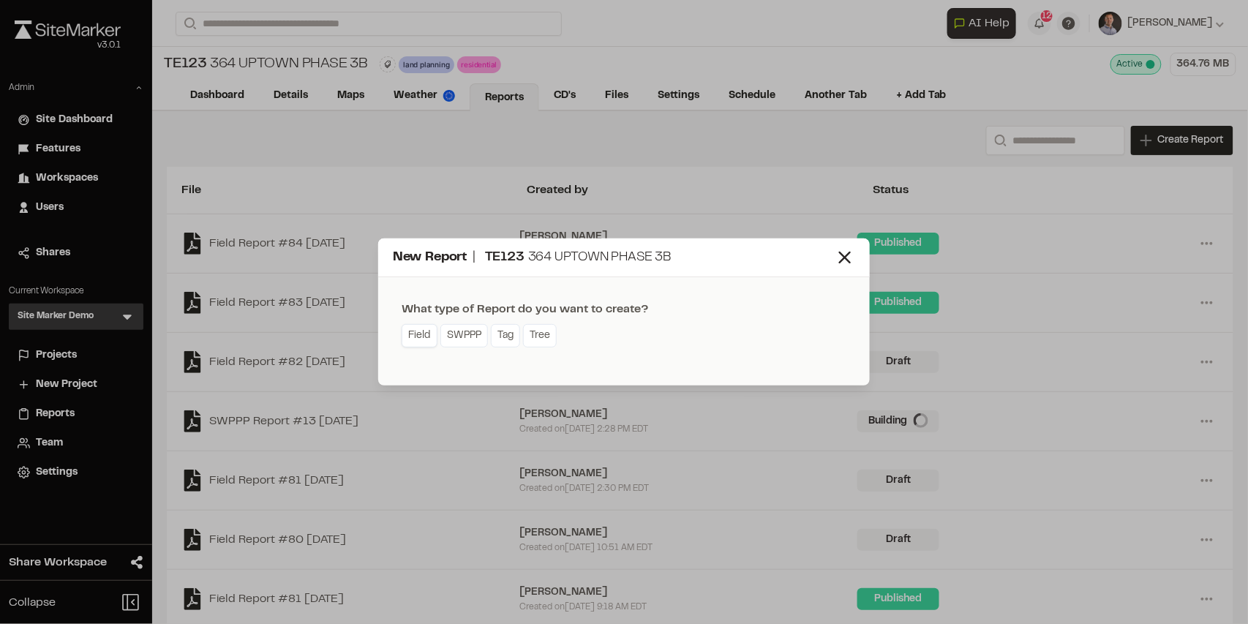
click at [427, 338] on link "Field" at bounding box center [420, 335] width 36 height 23
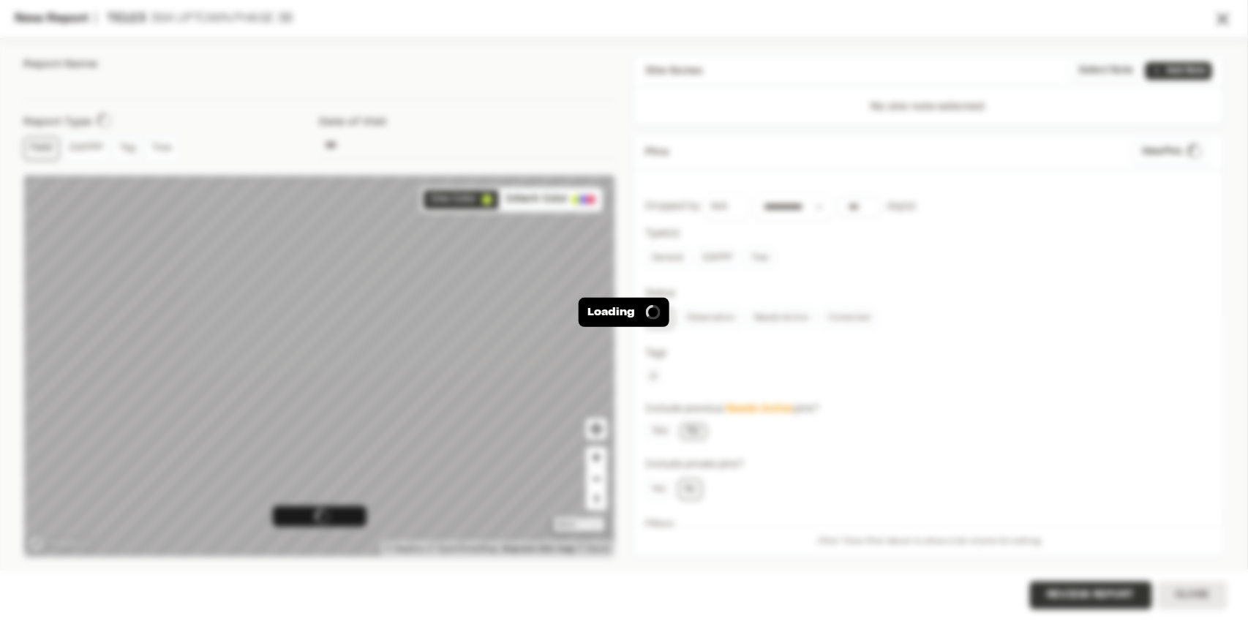
type input "**********"
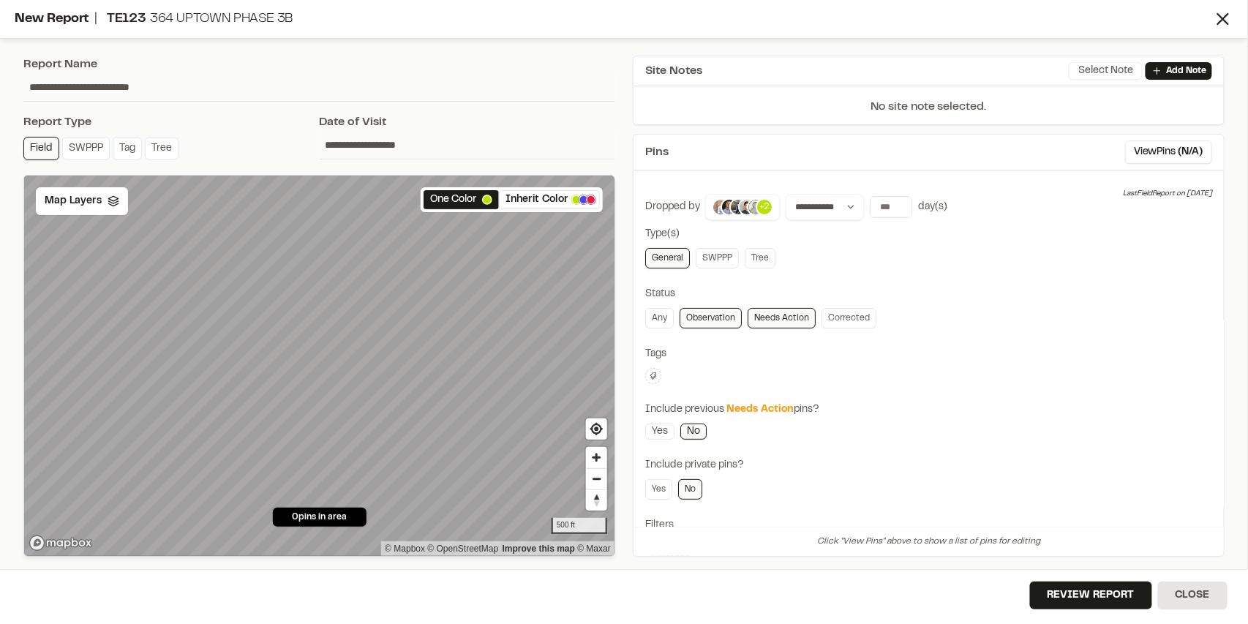
click at [1109, 77] on button "Select Note" at bounding box center [1106, 71] width 74 height 18
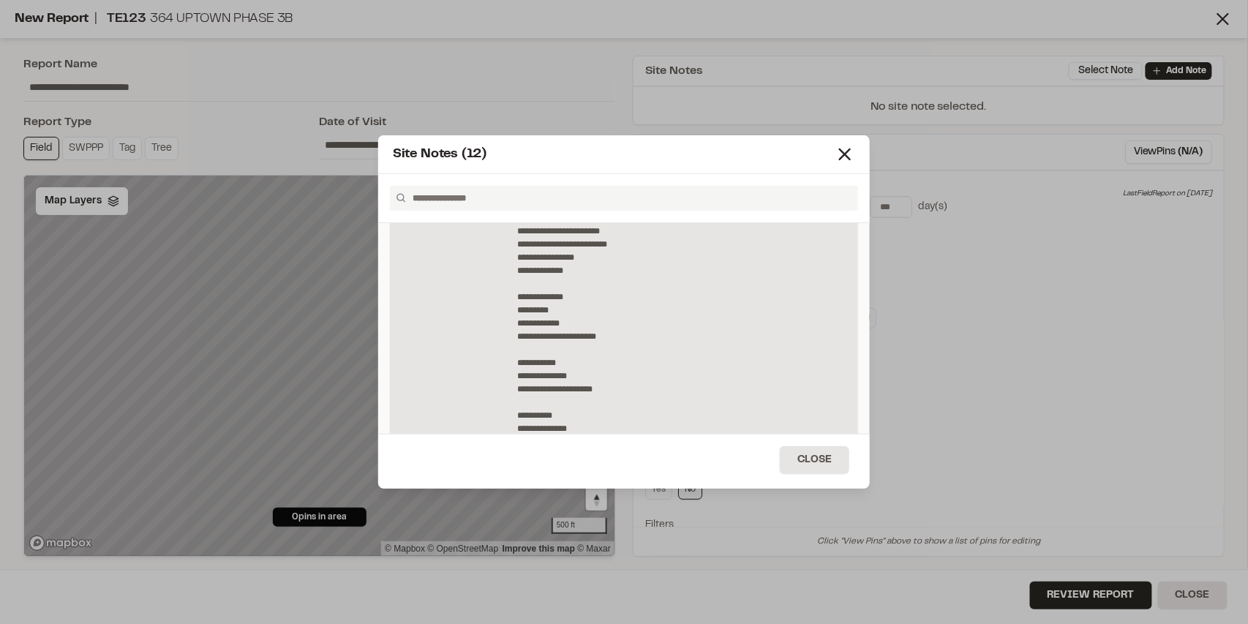
scroll to position [293, 0]
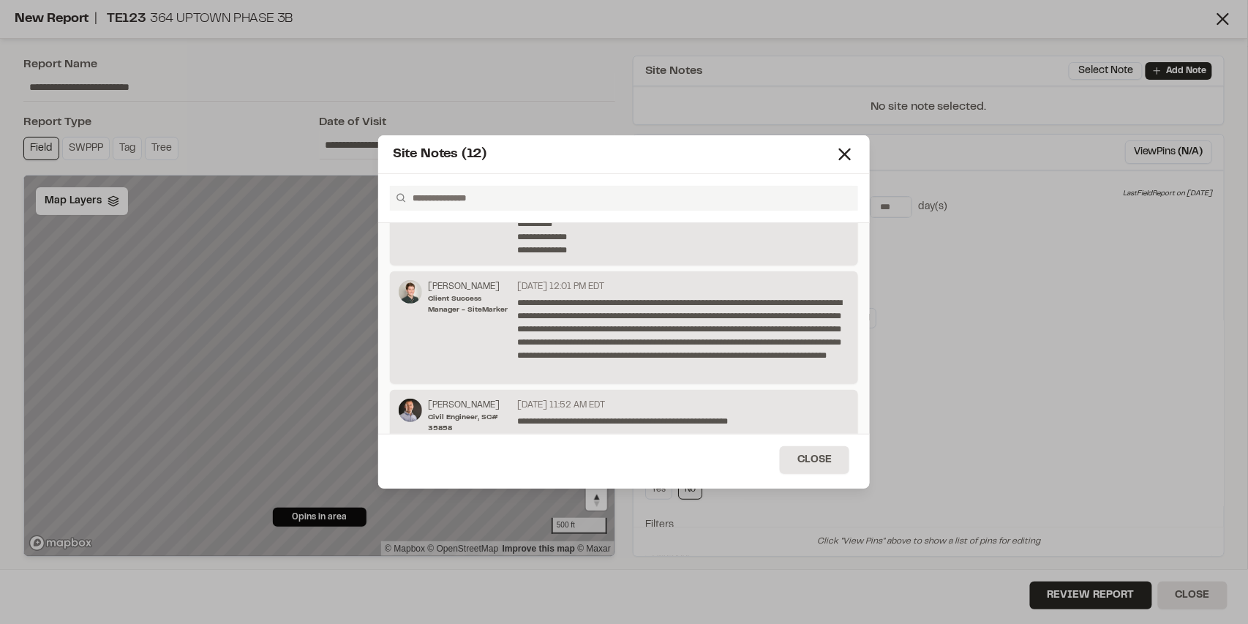
click at [568, 336] on p "**********" at bounding box center [680, 335] width 326 height 79
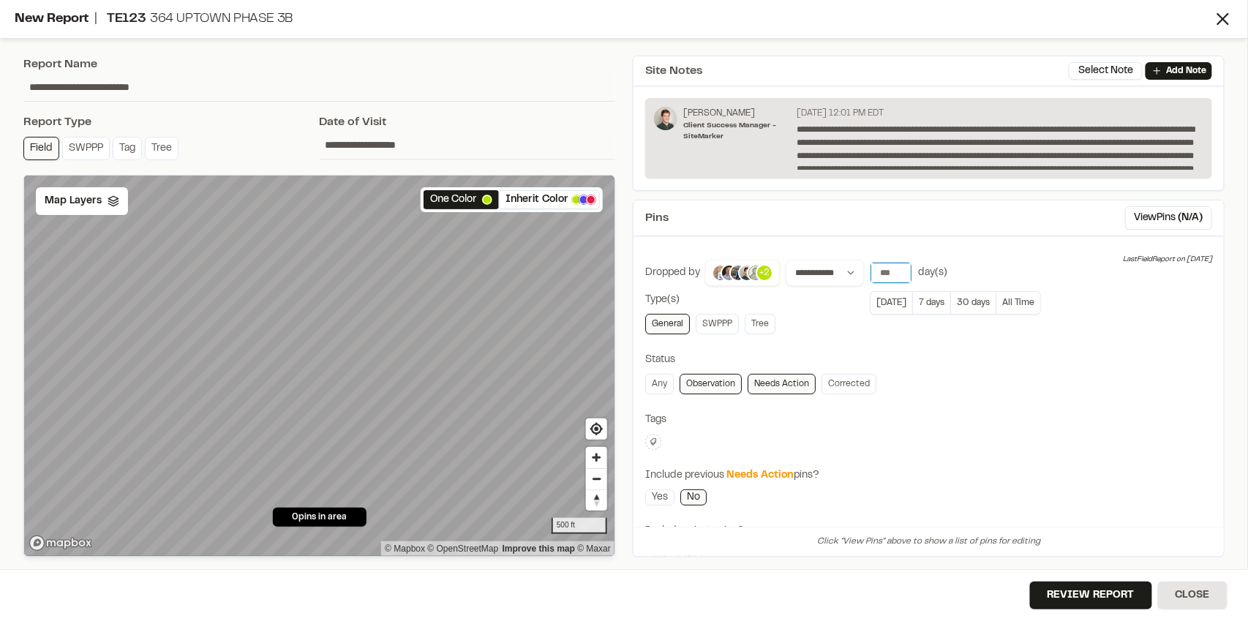
click at [880, 273] on input "number" at bounding box center [891, 273] width 41 height 20
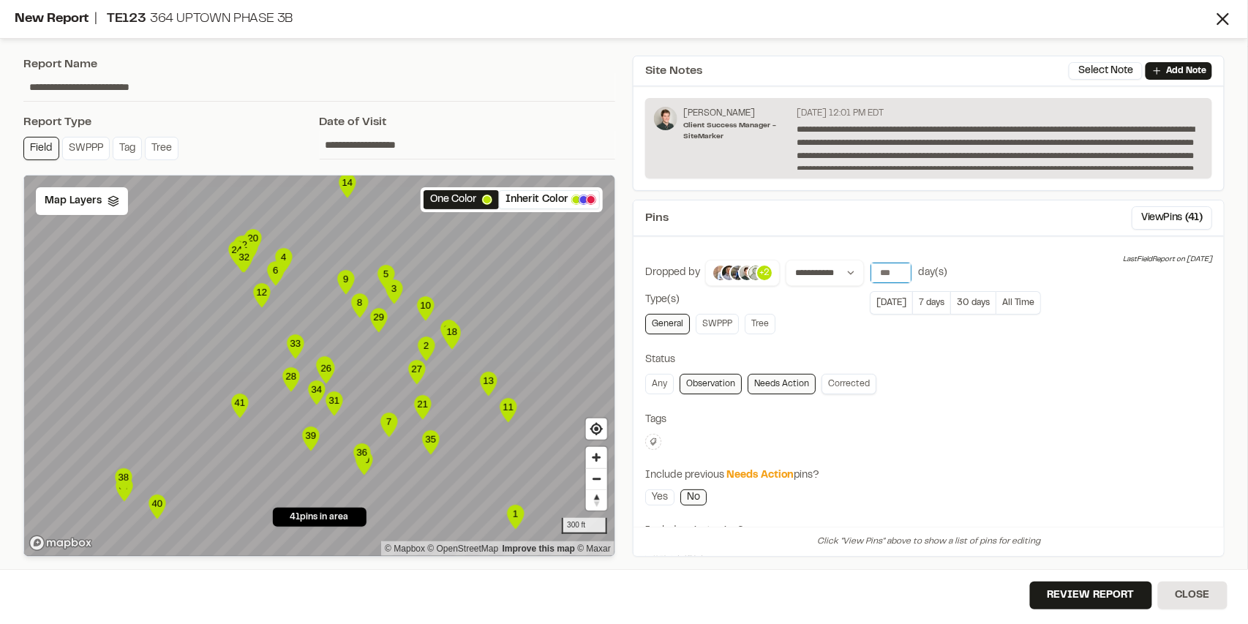
type input "*****"
click at [840, 383] on link "Corrected" at bounding box center [849, 384] width 55 height 20
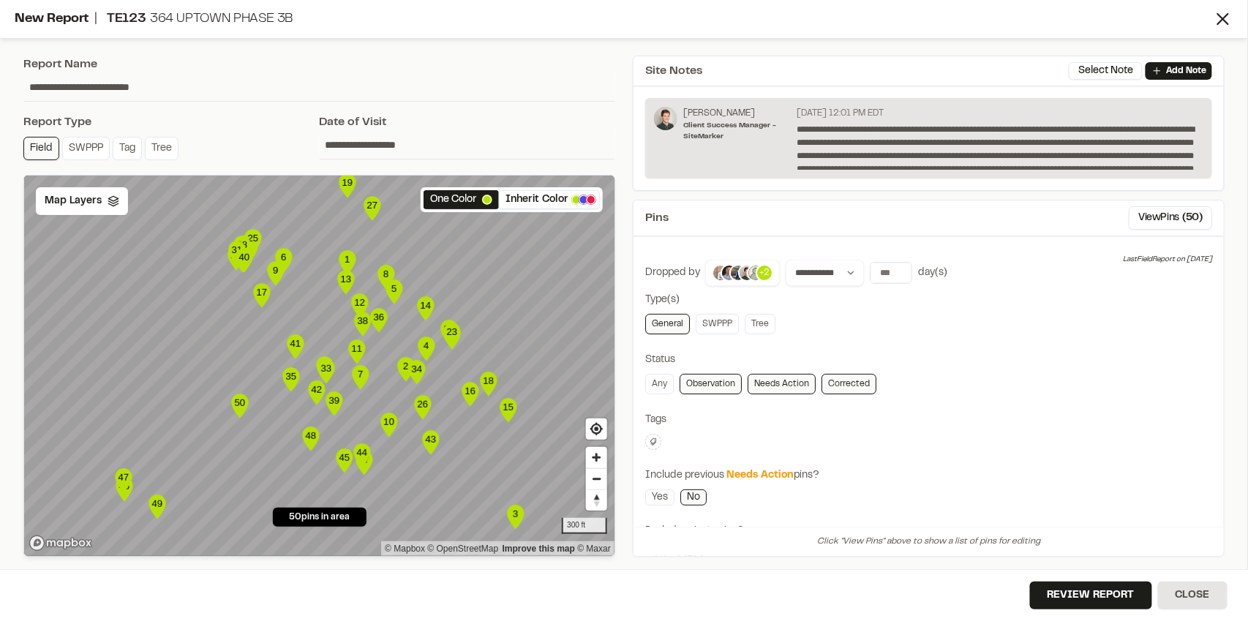
click at [862, 384] on link "Corrected" at bounding box center [849, 384] width 55 height 20
click at [846, 387] on link "Corrected" at bounding box center [849, 384] width 55 height 20
drag, startPoint x: 719, startPoint y: 378, endPoint x: 713, endPoint y: 385, distance: 8.3
click at [718, 377] on link "Observation" at bounding box center [711, 384] width 62 height 20
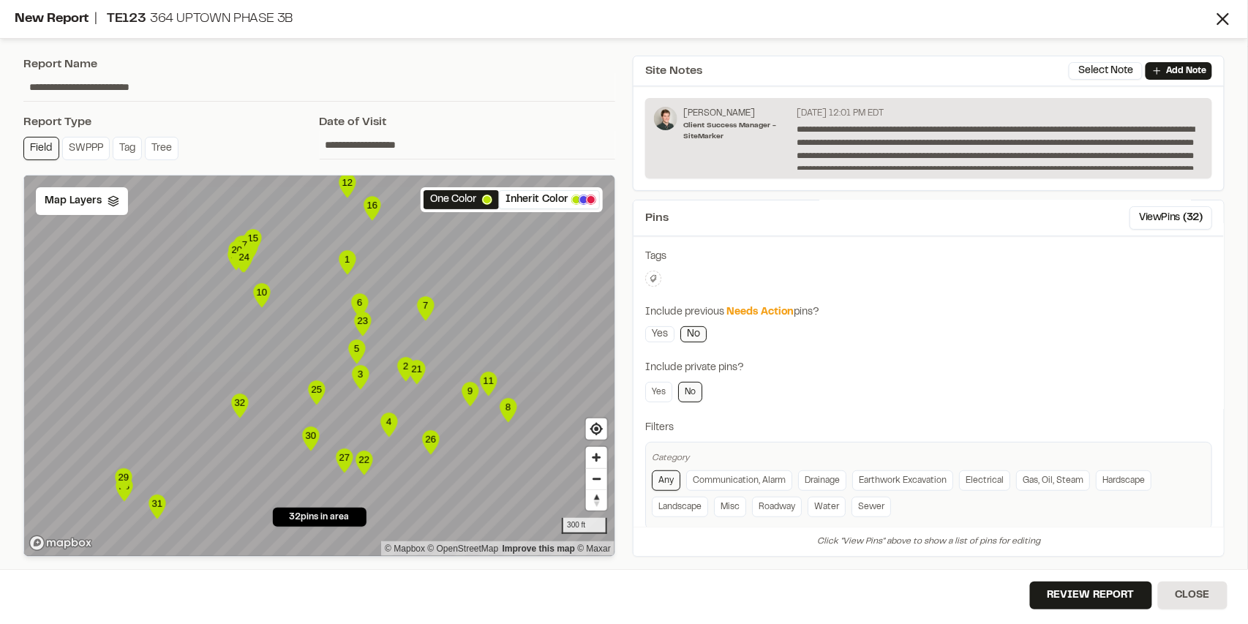
scroll to position [184, 0]
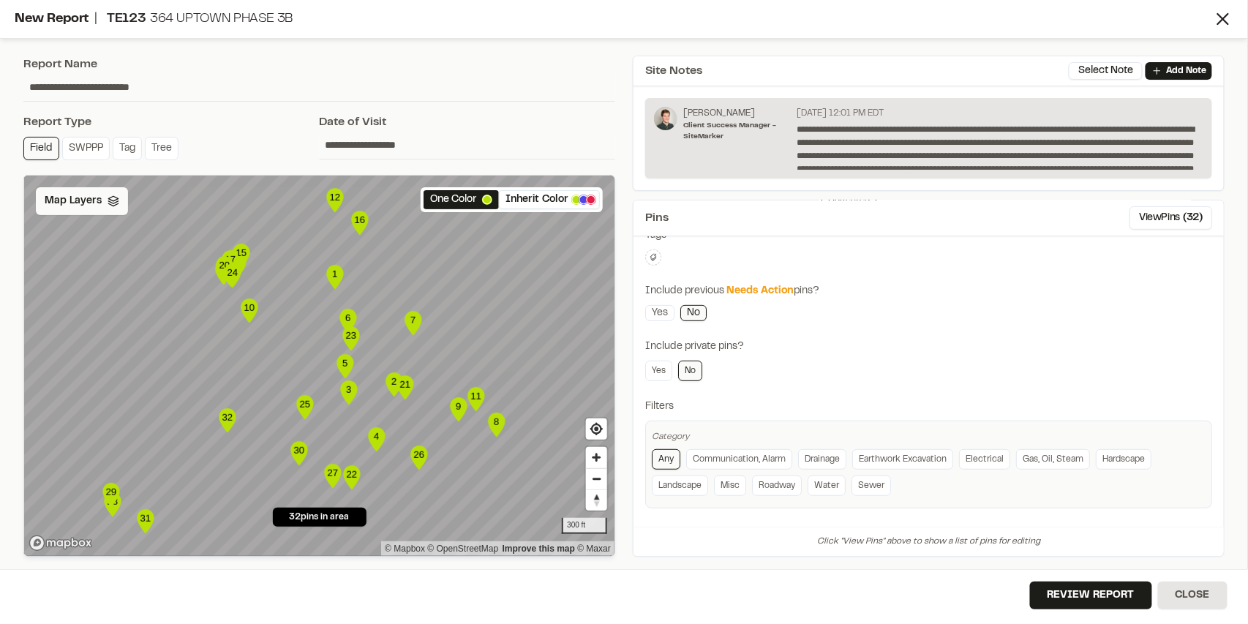
click at [65, 210] on div "Map Layers" at bounding box center [82, 201] width 92 height 28
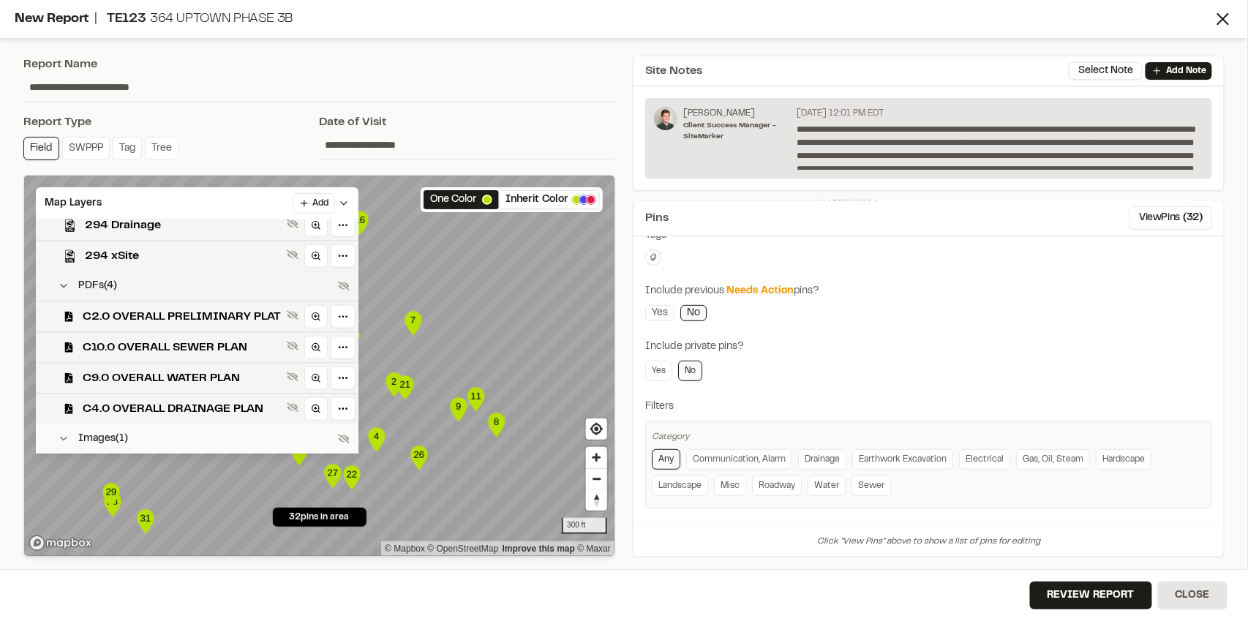
scroll to position [472, 0]
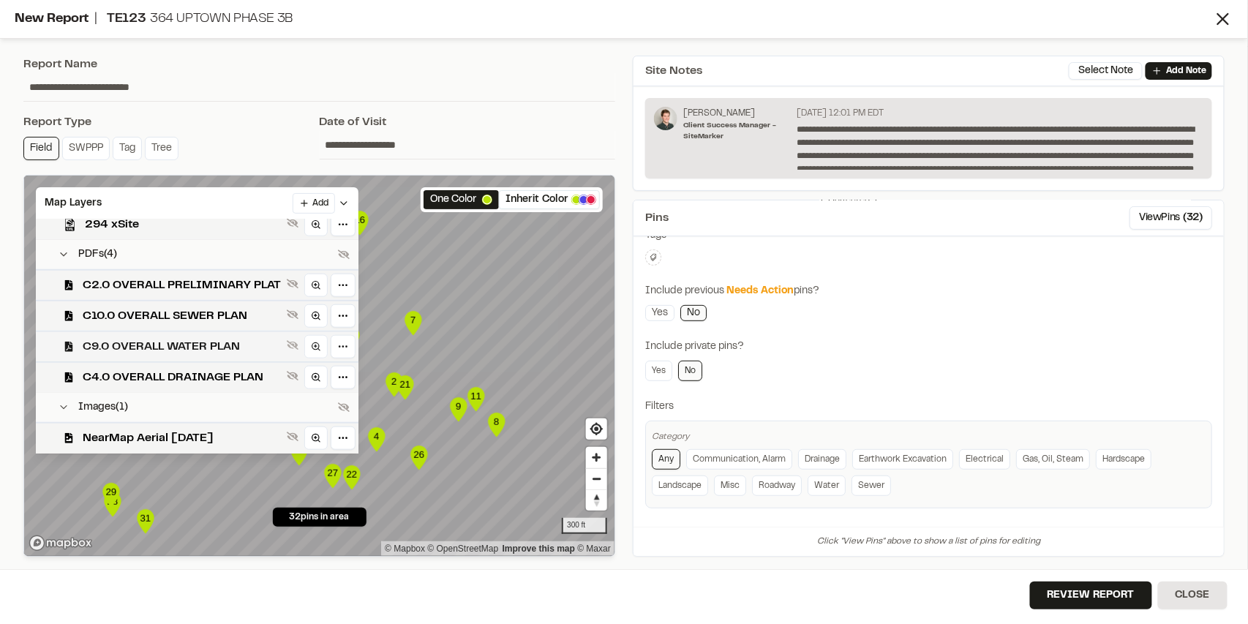
click at [183, 346] on span "C9.0 OVERALL WATER PLAN" at bounding box center [182, 347] width 198 height 18
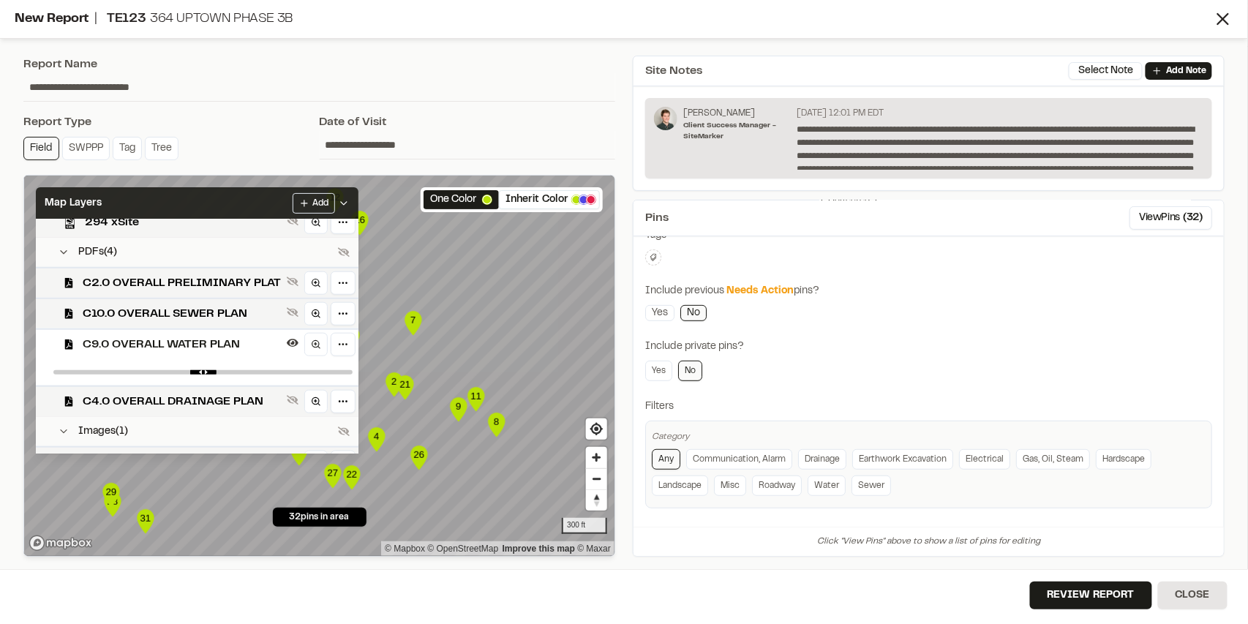
click at [239, 195] on div "Map Layers Add" at bounding box center [197, 203] width 323 height 32
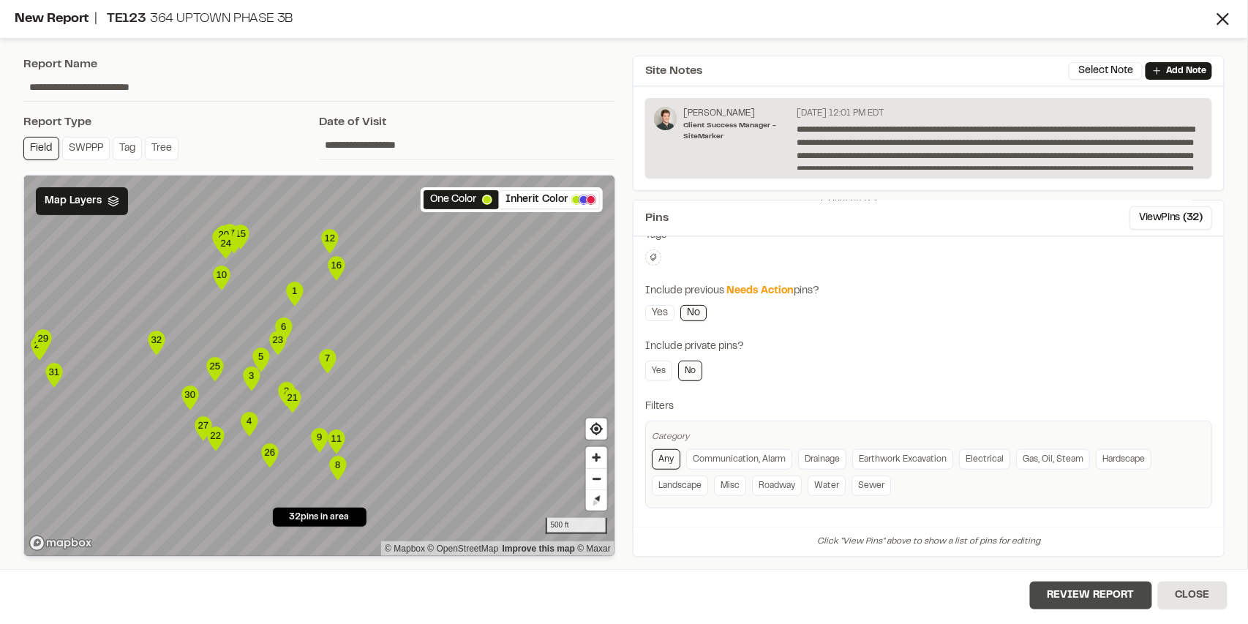
click at [1121, 602] on button "Review Report" at bounding box center [1091, 596] width 122 height 28
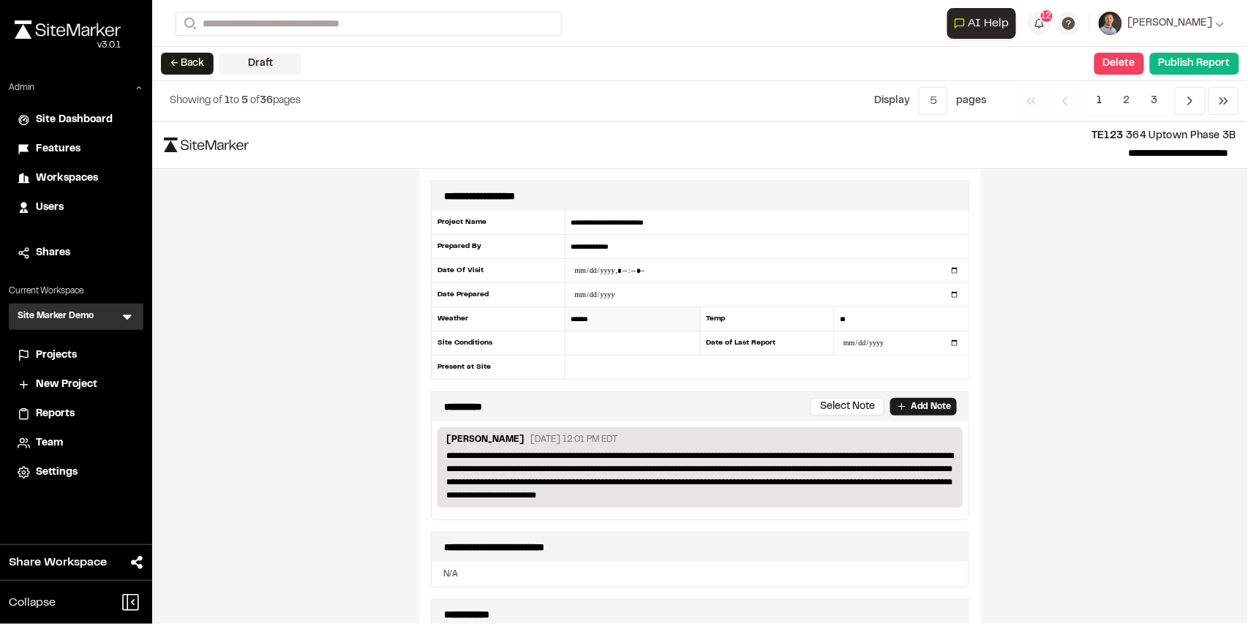
click at [604, 323] on input "******" at bounding box center [633, 319] width 135 height 24
click at [638, 342] on input "text" at bounding box center [633, 343] width 135 height 24
type input "***"
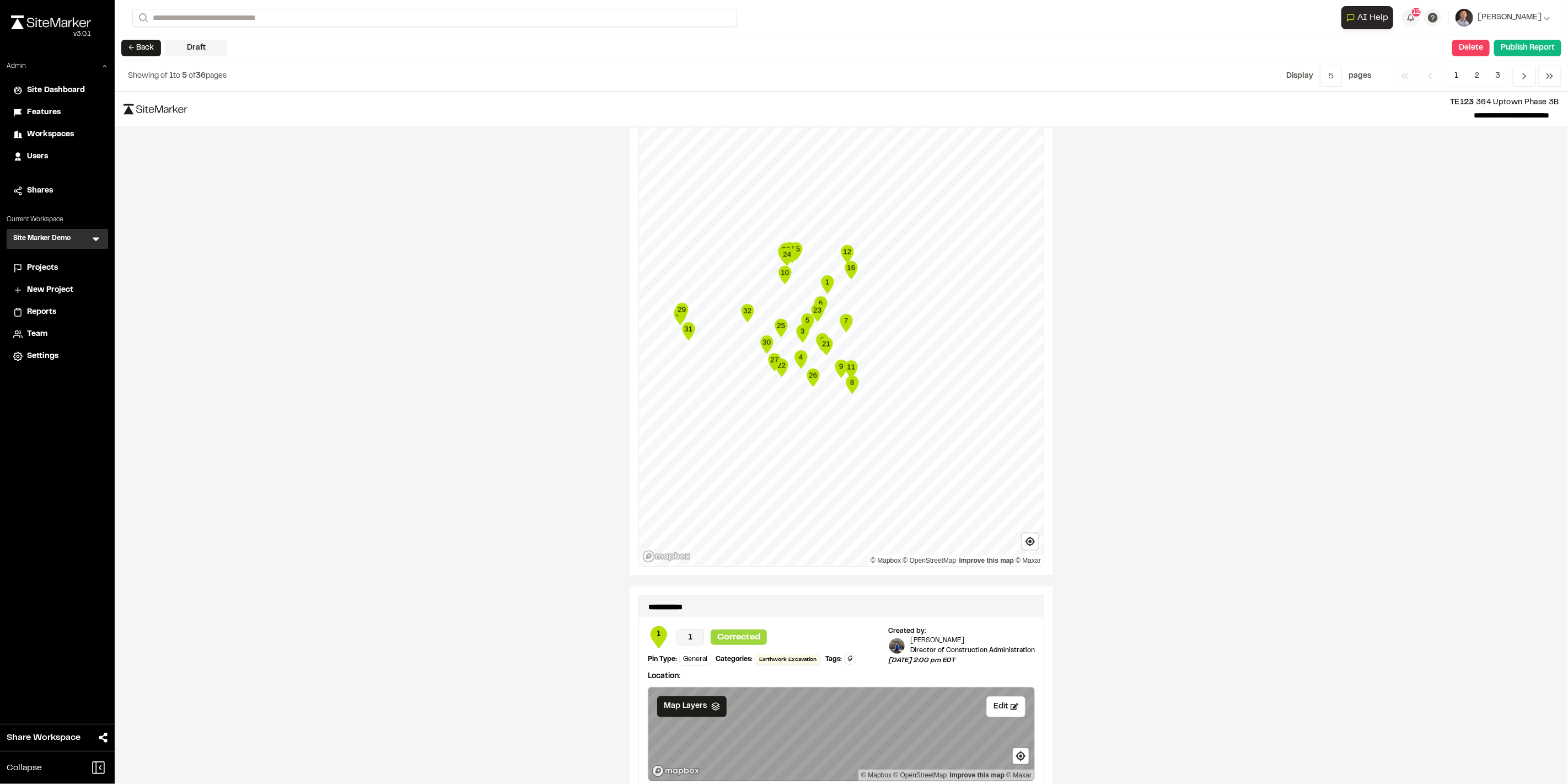
scroll to position [1305, 0]
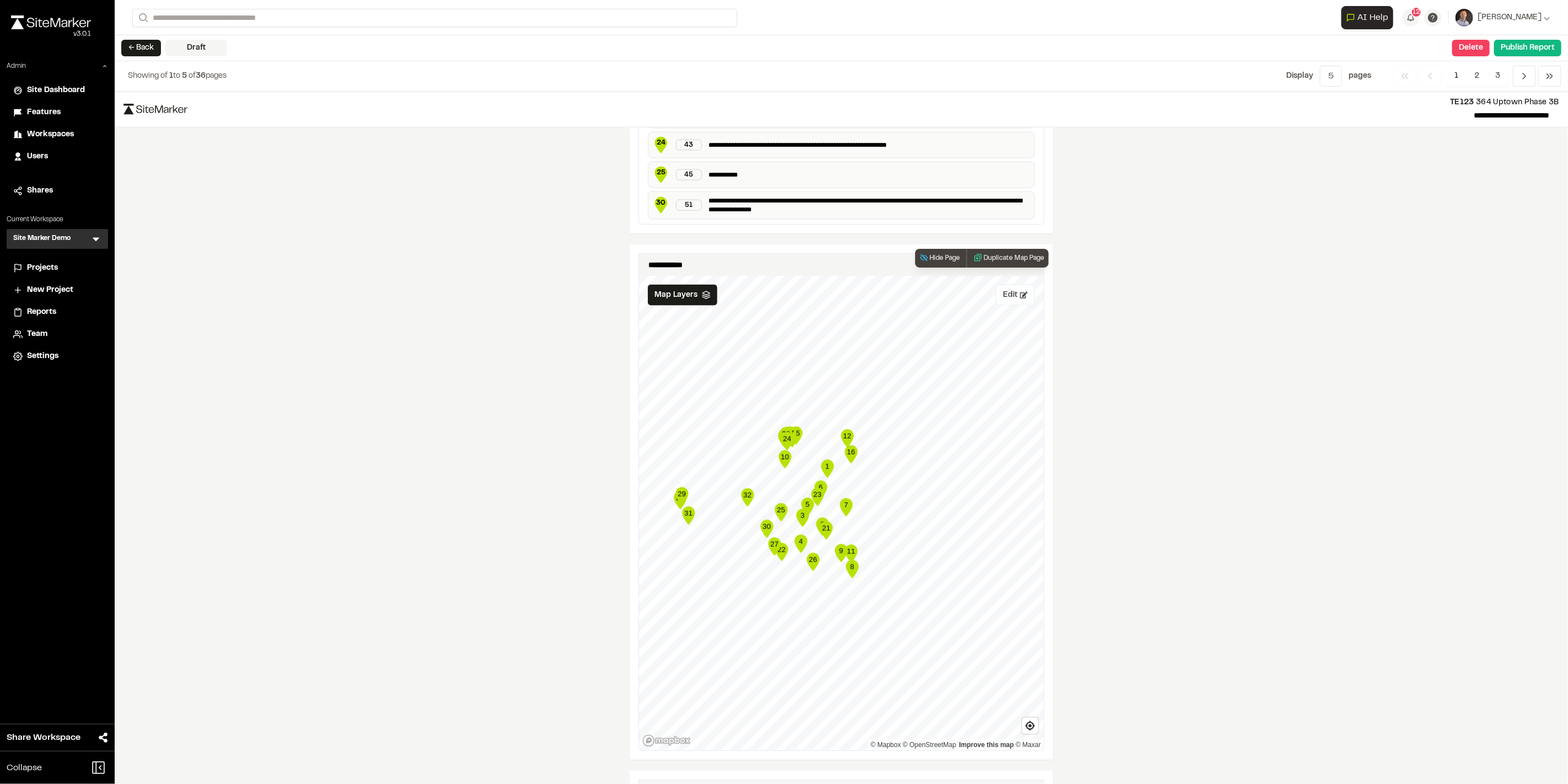
type input "**********"
click at [940, 285] on button "Edit" at bounding box center [1016, 296] width 39 height 21
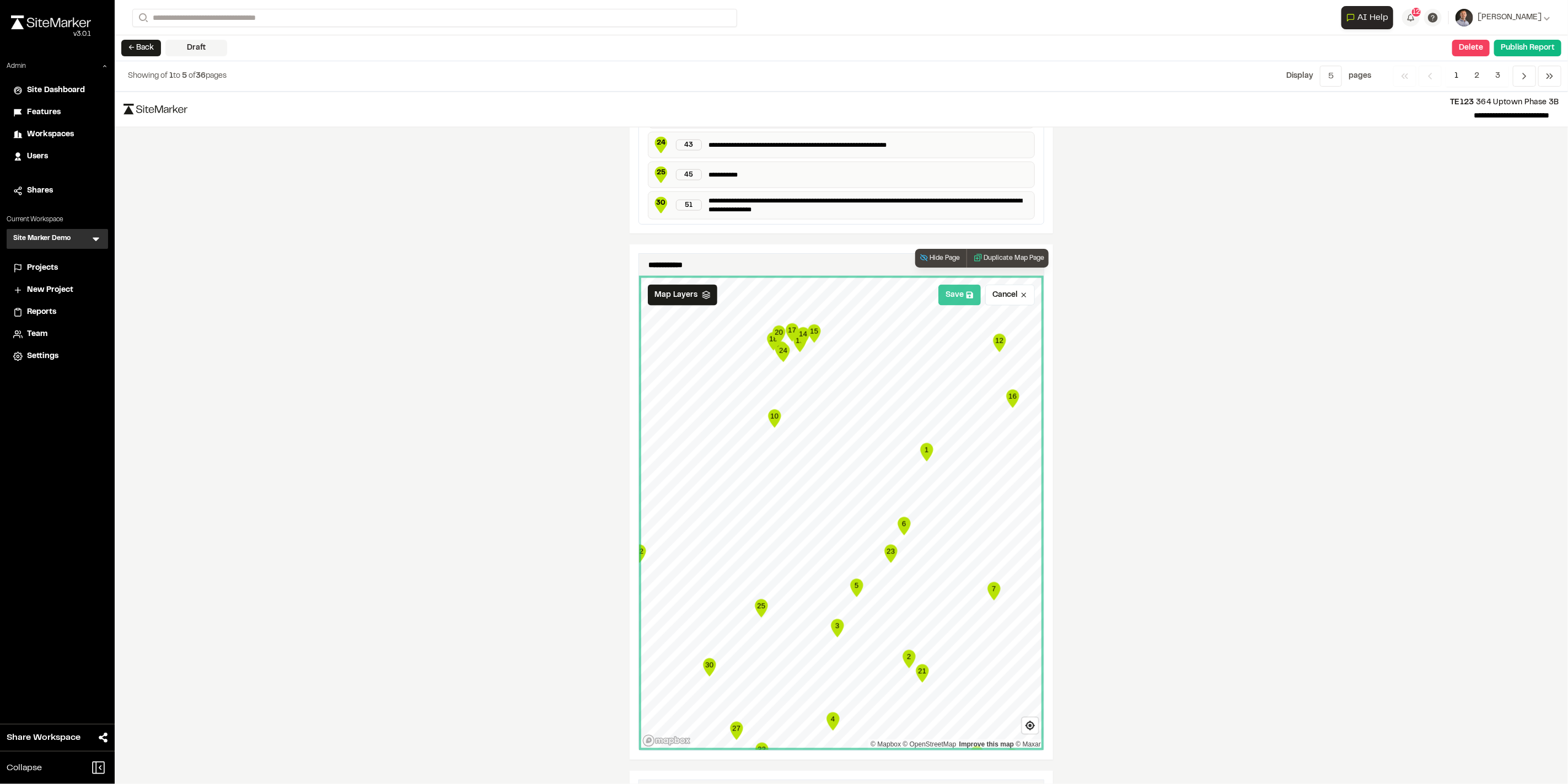
click at [940, 285] on button "Save" at bounding box center [959, 296] width 42 height 21
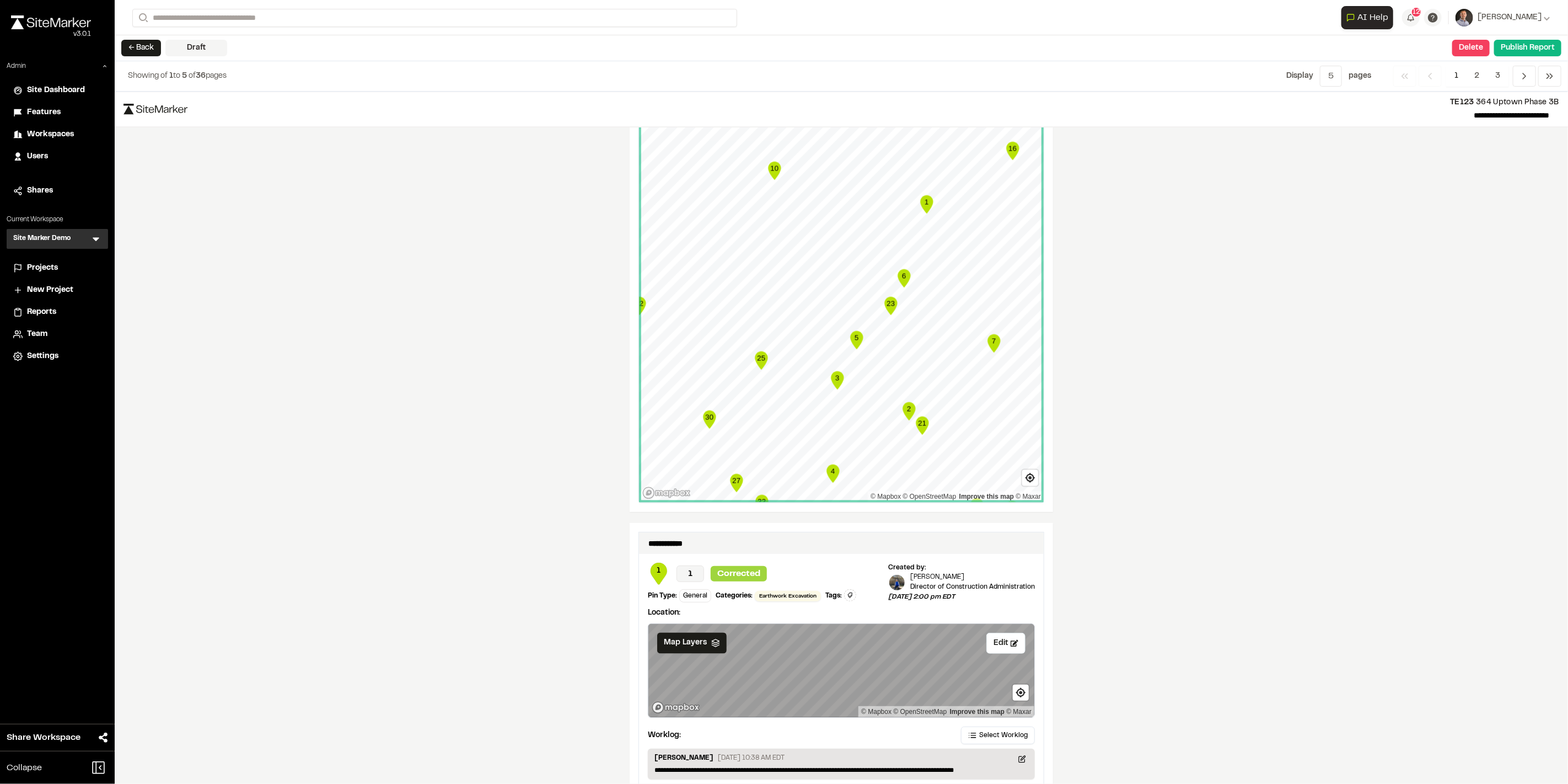
scroll to position [1554, 0]
click at [940, 74] on span "2" at bounding box center [1477, 76] width 22 height 21
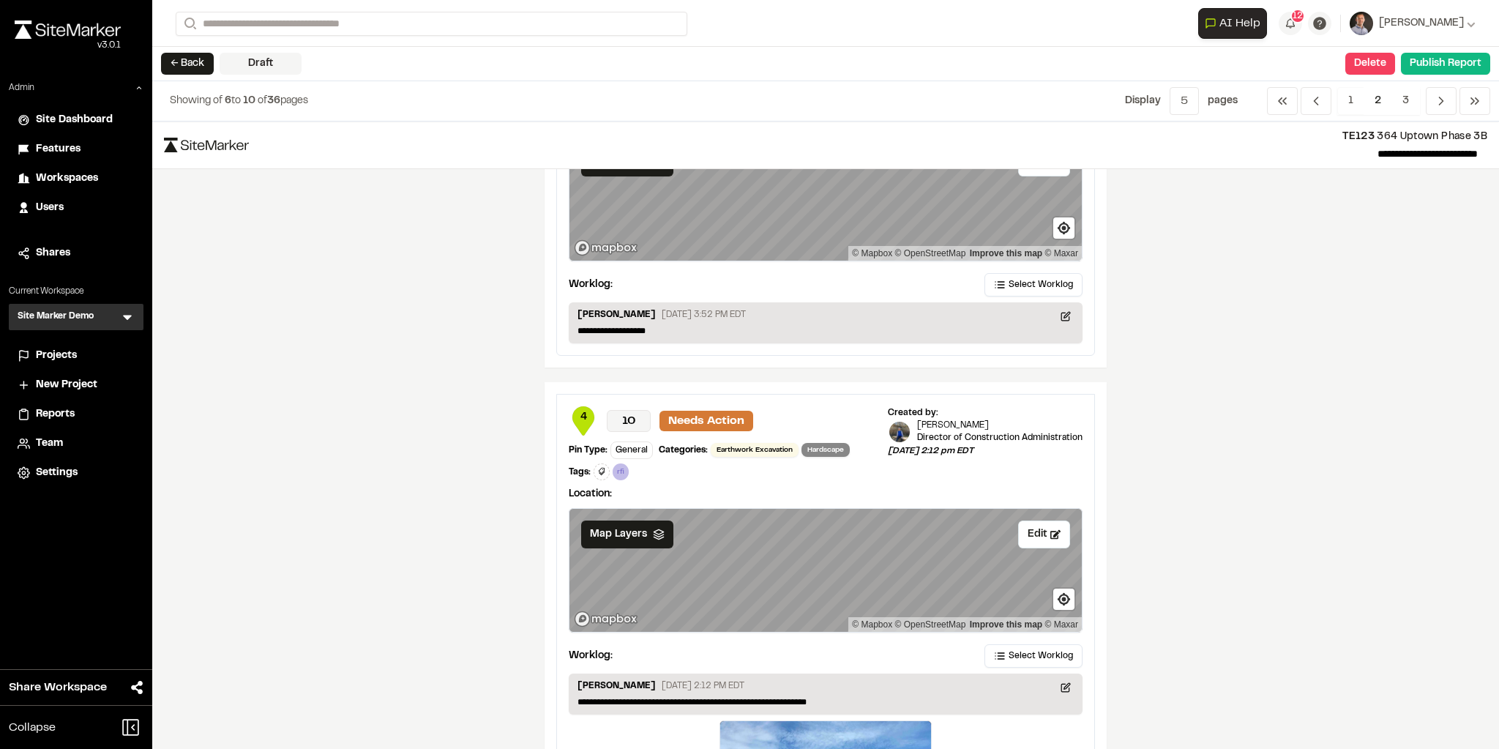
scroll to position [663, 0]
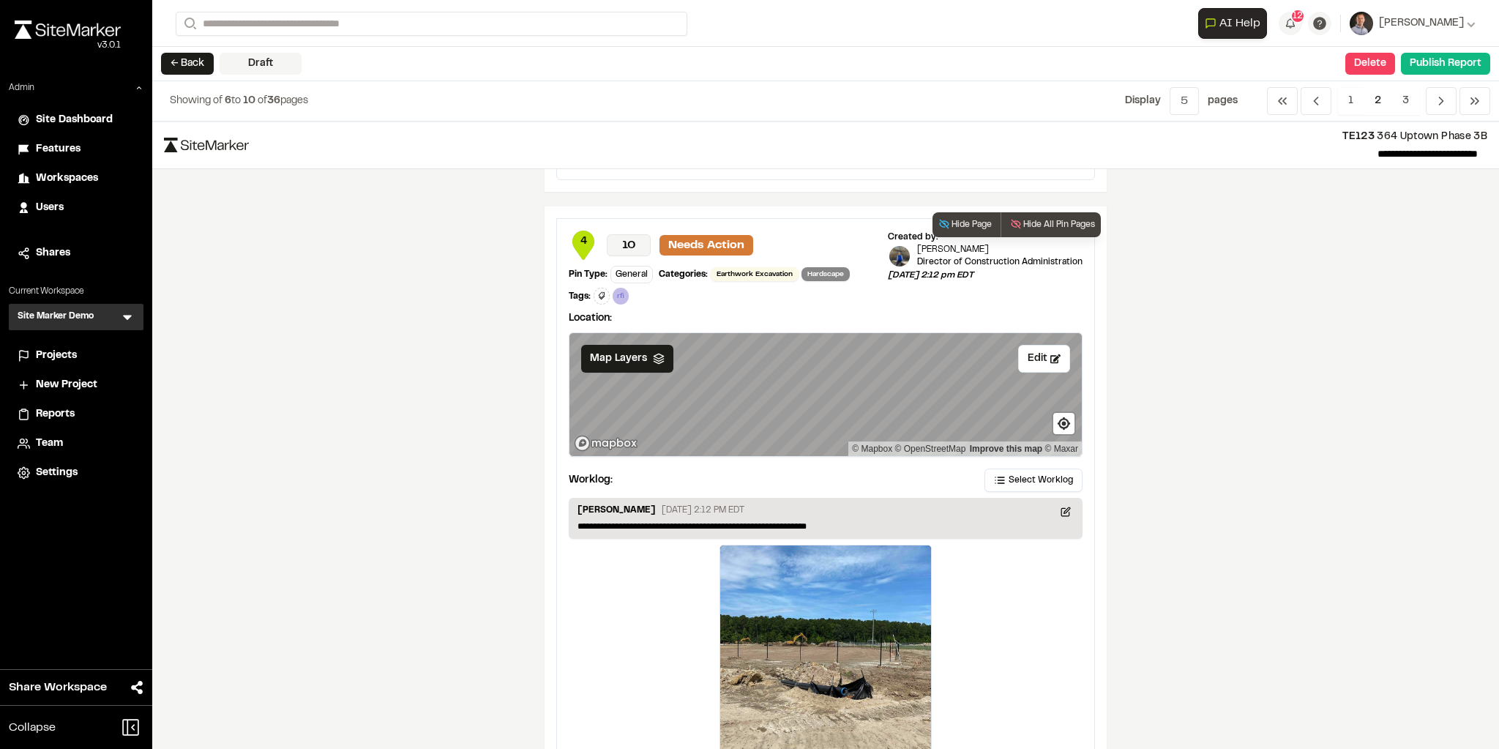
drag, startPoint x: 892, startPoint y: 268, endPoint x: 974, endPoint y: 269, distance: 82.0
click at [974, 269] on p "[DATE] 2:12 pm EDT" at bounding box center [985, 275] width 195 height 13
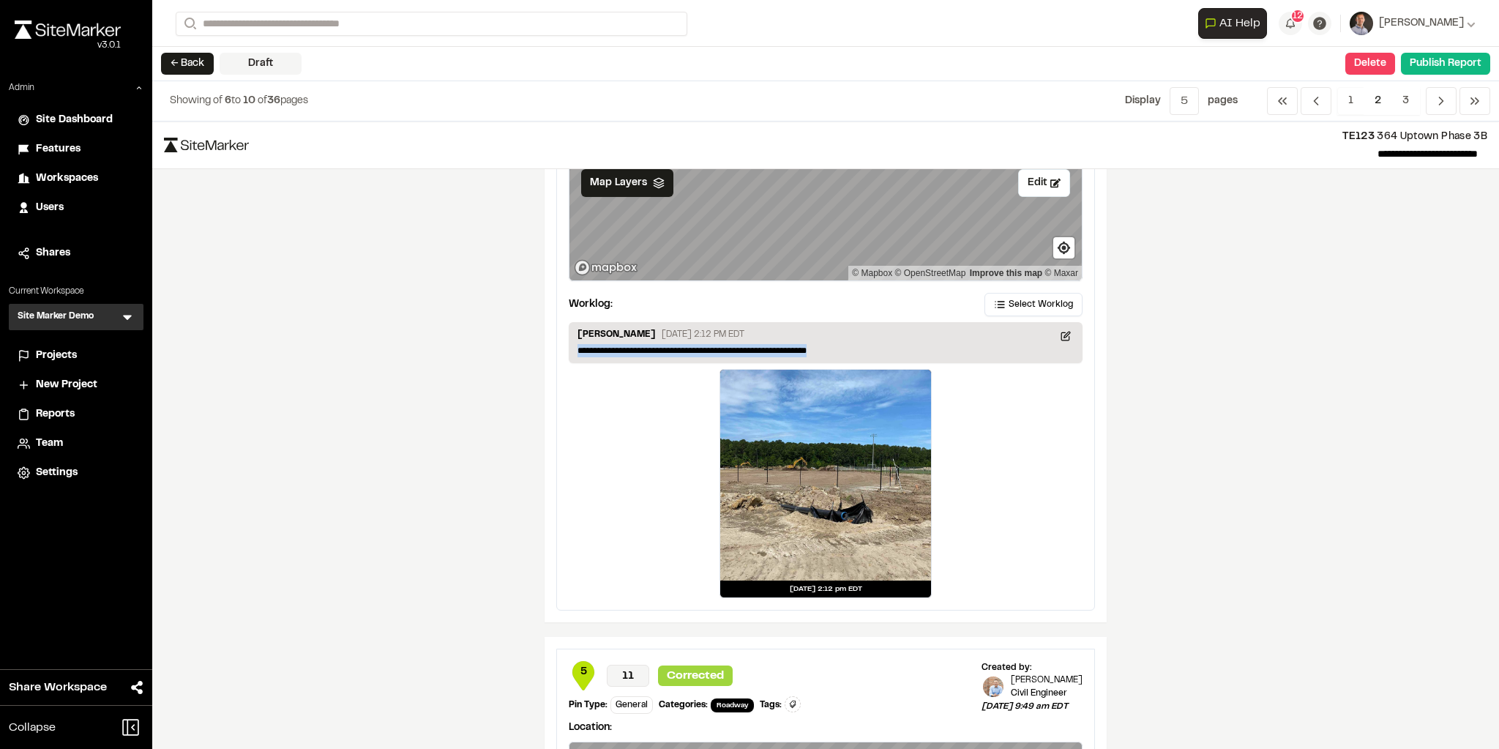
drag, startPoint x: 843, startPoint y: 342, endPoint x: 566, endPoint y: 354, distance: 276.9
click at [569, 354] on div "**********" at bounding box center [826, 342] width 514 height 41
click at [864, 344] on p "**********" at bounding box center [825, 350] width 497 height 13
click at [1248, 60] on button "Publish Report" at bounding box center [1445, 64] width 89 height 22
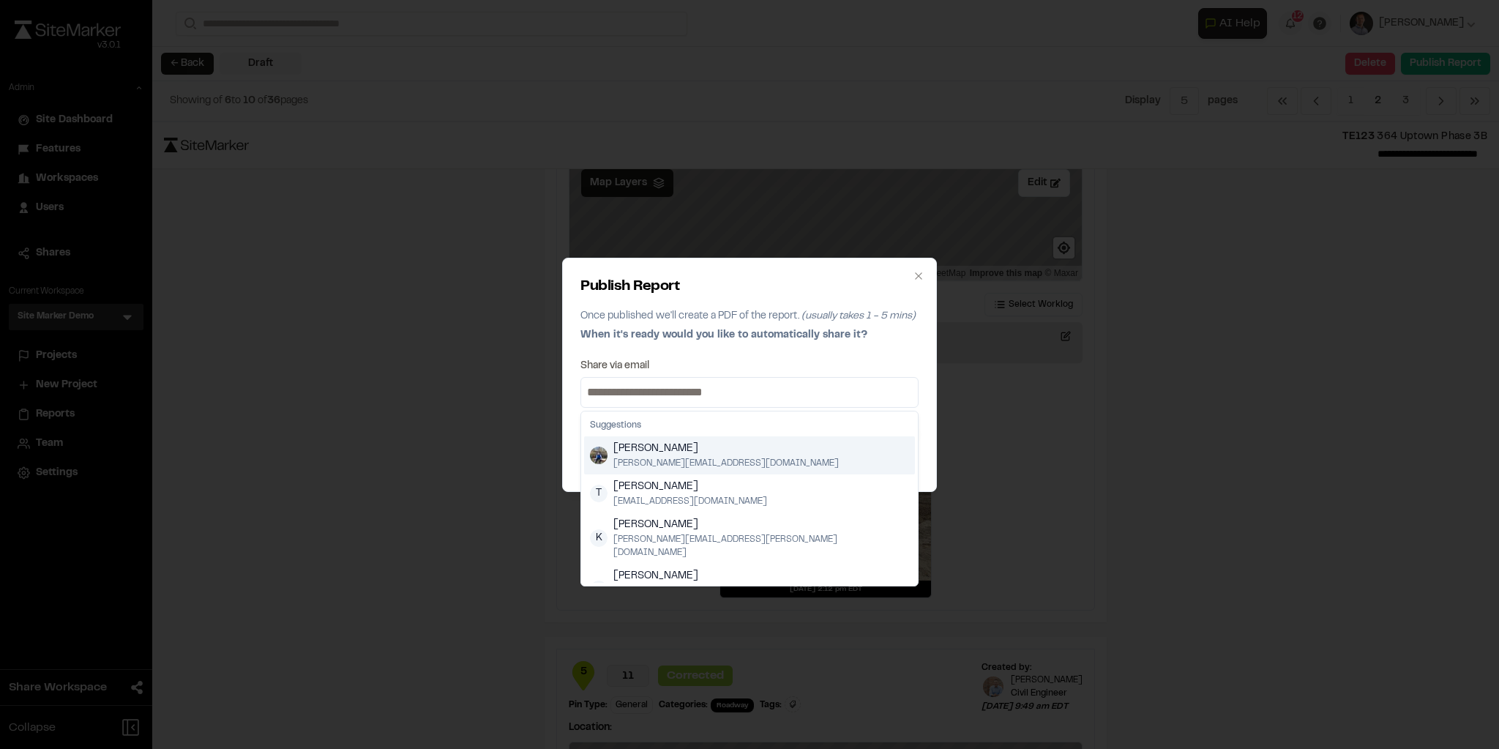
click at [761, 391] on input at bounding box center [749, 392] width 331 height 23
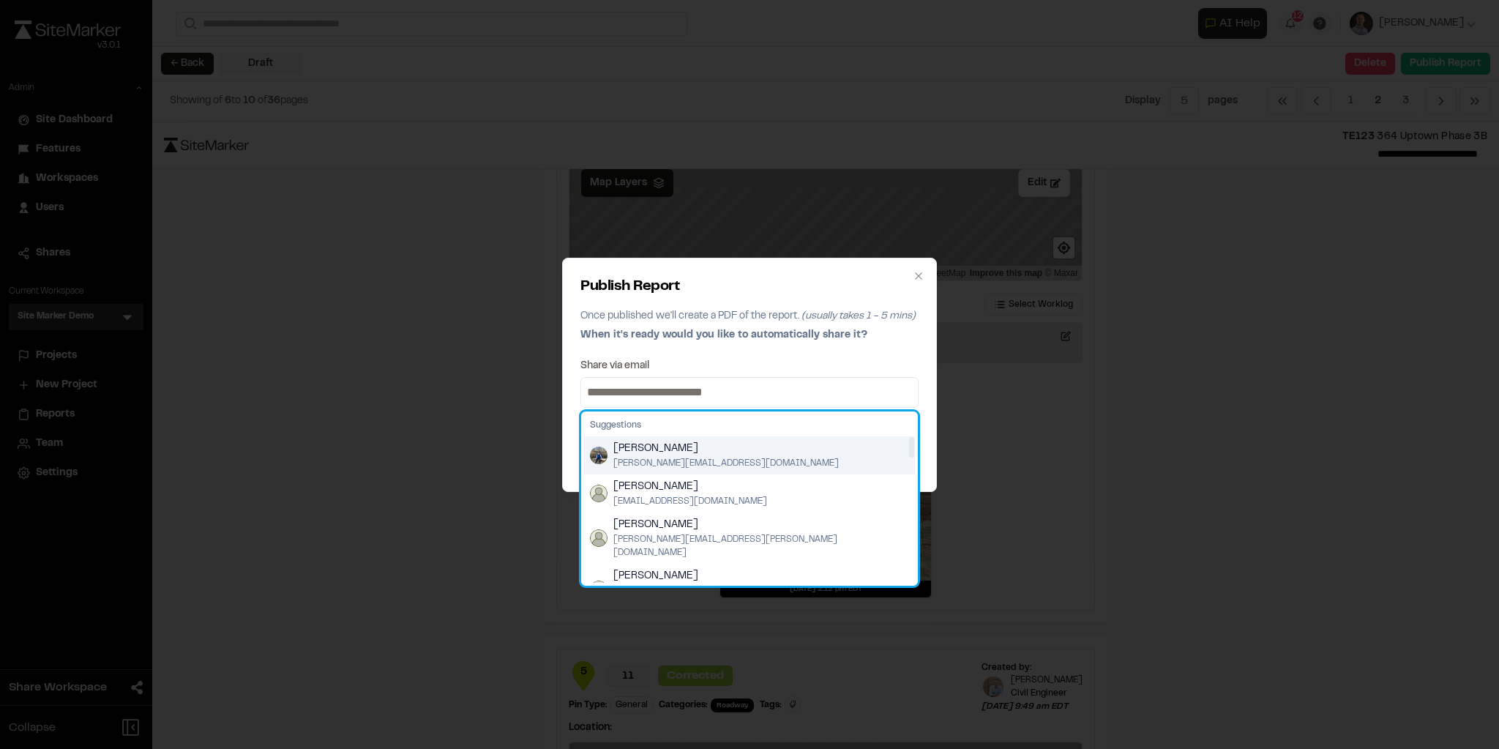
click at [618, 452] on span "[PERSON_NAME]" at bounding box center [725, 449] width 225 height 16
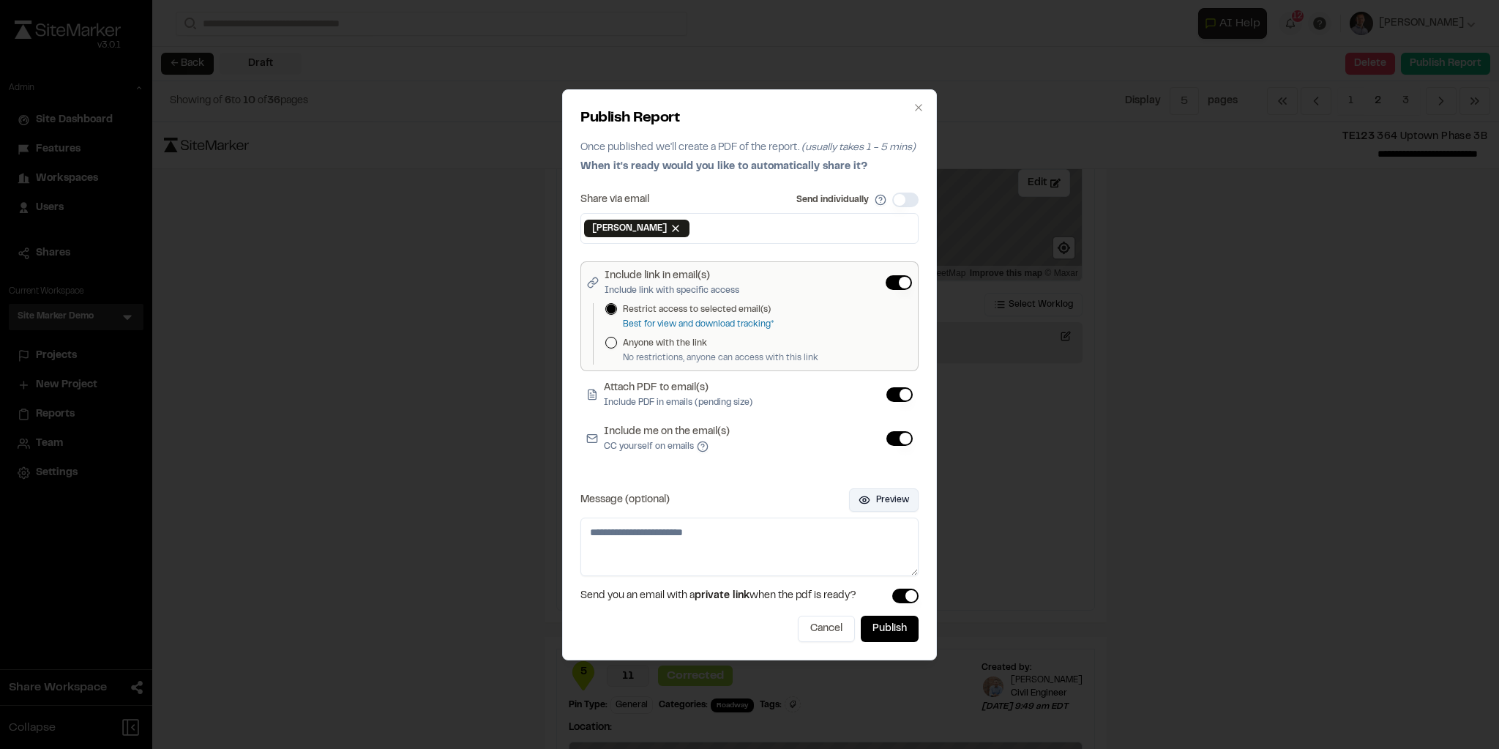
click at [903, 503] on button "Preview" at bounding box center [884, 499] width 70 height 23
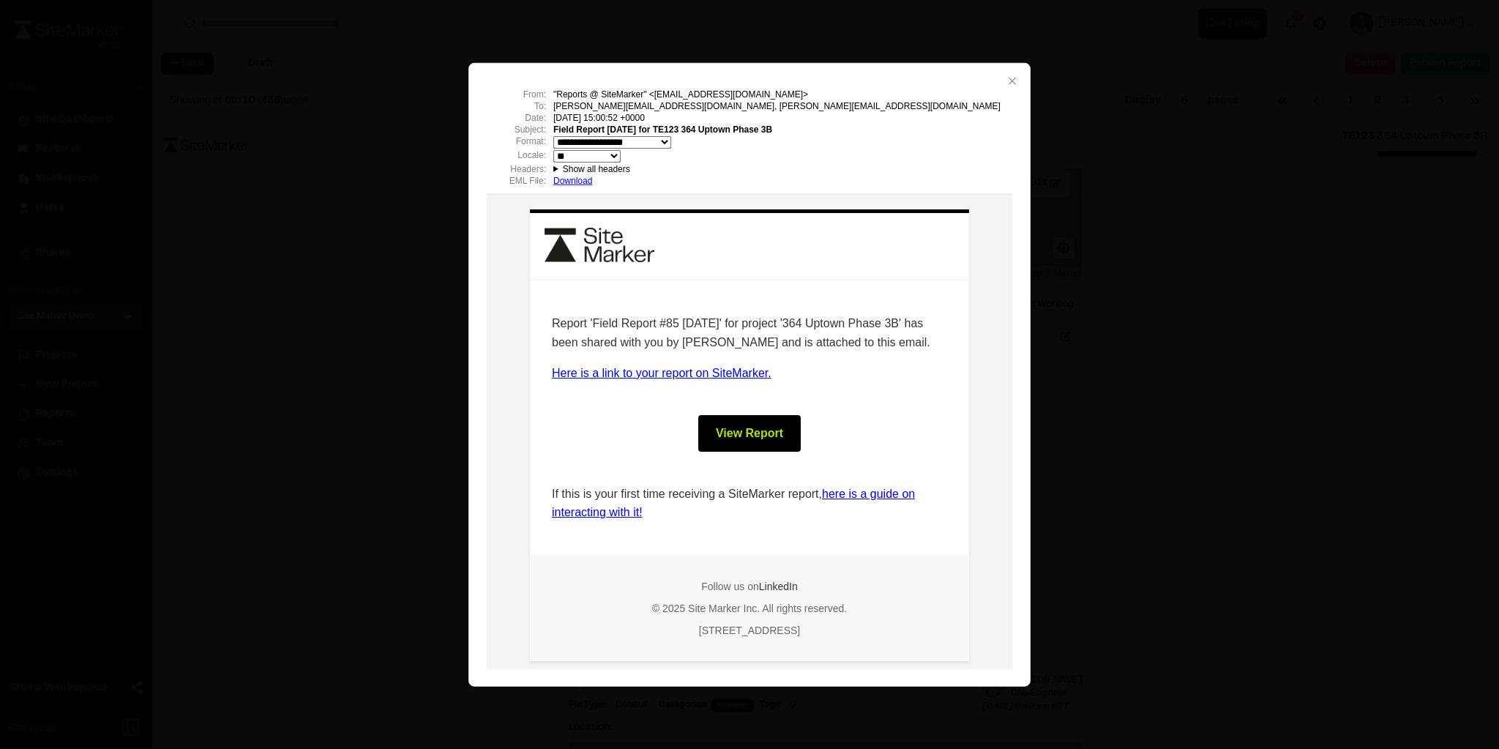
scroll to position [0, 0]
drag, startPoint x: 550, startPoint y: 318, endPoint x: 742, endPoint y: 318, distance: 192.5
click at [742, 318] on p "Report 'Field Report #85 [DATE]' for project '364 Uptown Phase 3B' has been sha…" at bounding box center [749, 331] width 395 height 37
drag, startPoint x: 795, startPoint y: 323, endPoint x: 803, endPoint y: 327, distance: 9.2
click at [803, 327] on p "Report 'Field Report #85 [DATE]' for project '364 Uptown Phase 3B' has been sha…" at bounding box center [749, 331] width 395 height 37
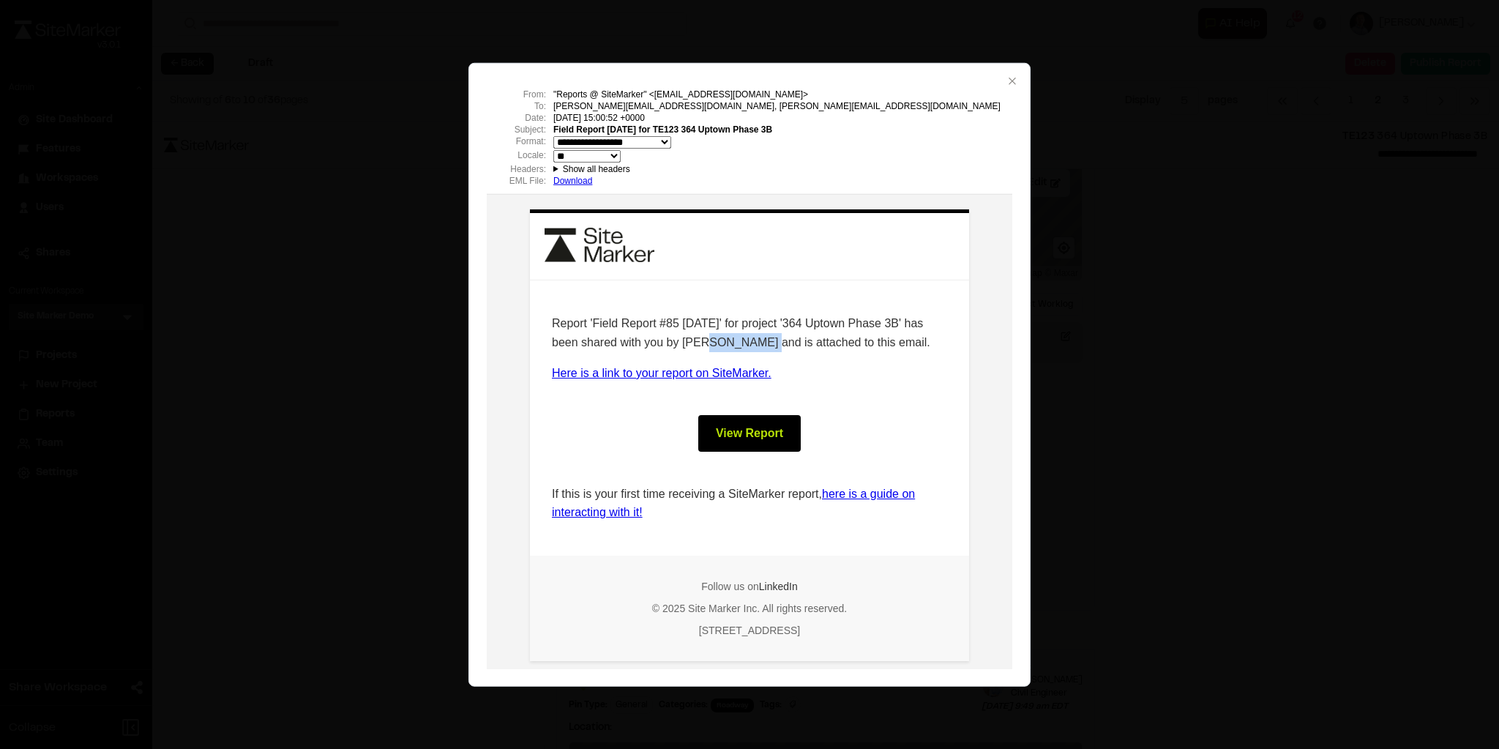
drag, startPoint x: 676, startPoint y: 342, endPoint x: 741, endPoint y: 341, distance: 64.4
click at [741, 341] on p "Report 'Field Report #85 [DATE]' for project '364 Uptown Phase 3B' has been sha…" at bounding box center [749, 331] width 395 height 37
click at [1010, 77] on icon "button" at bounding box center [1012, 81] width 12 height 12
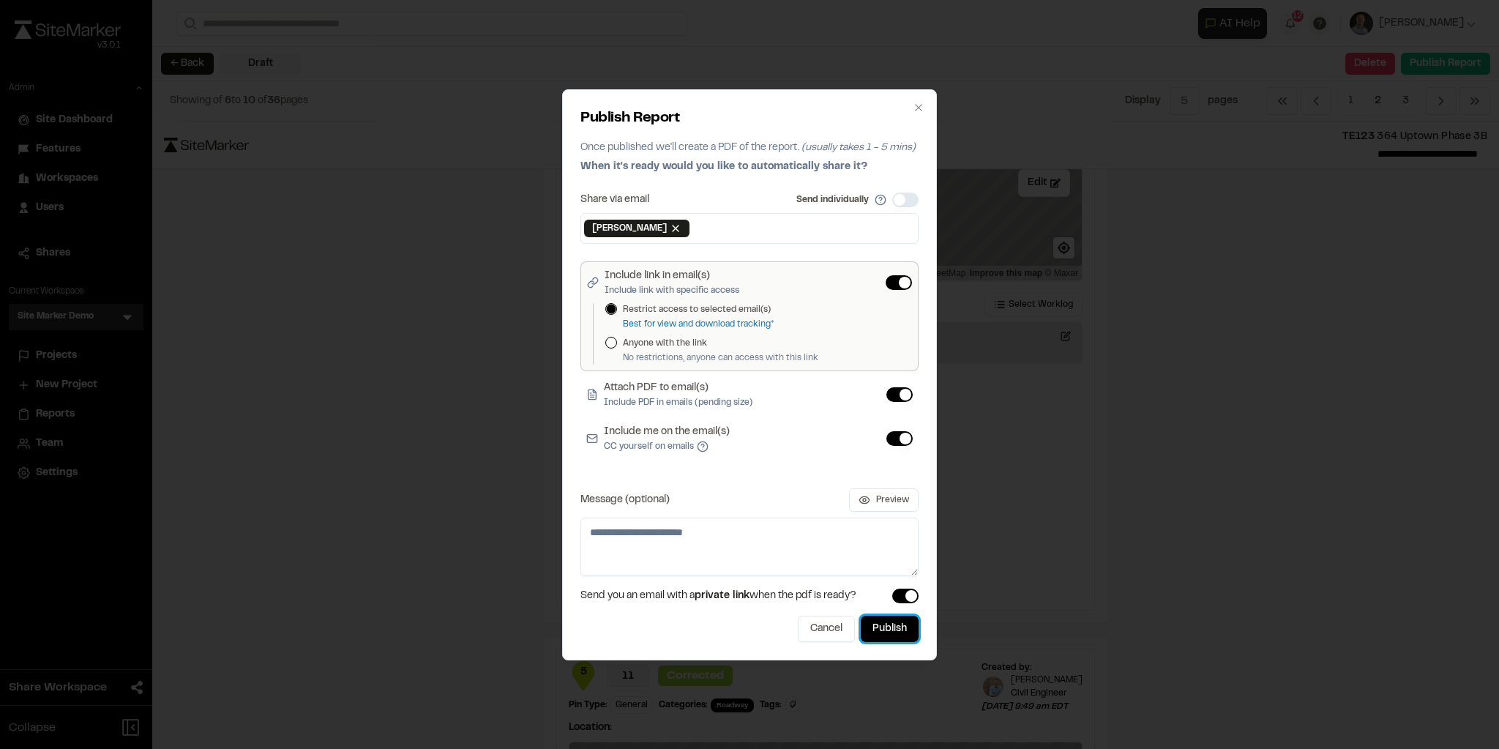
click at [887, 621] on button "Publish" at bounding box center [890, 628] width 58 height 26
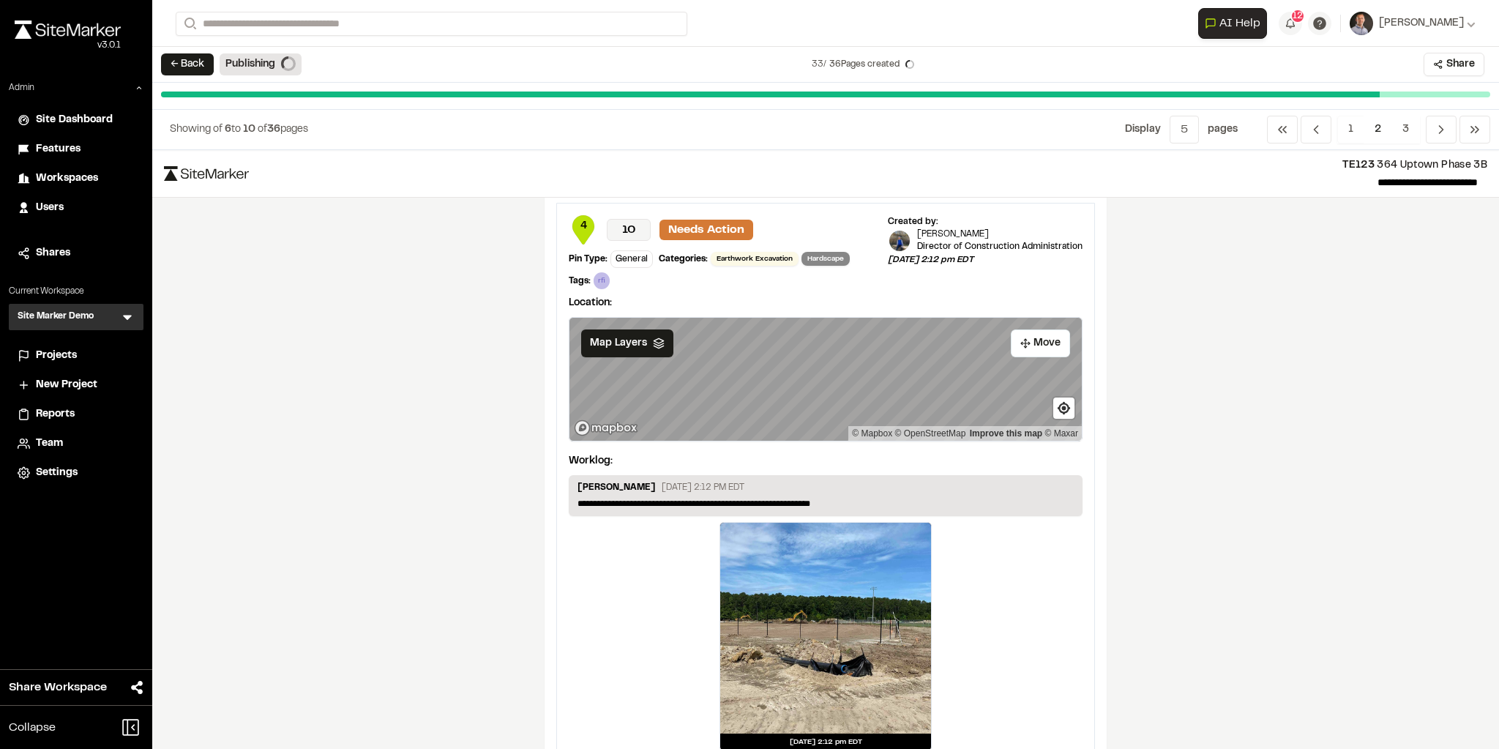
scroll to position [739, 0]
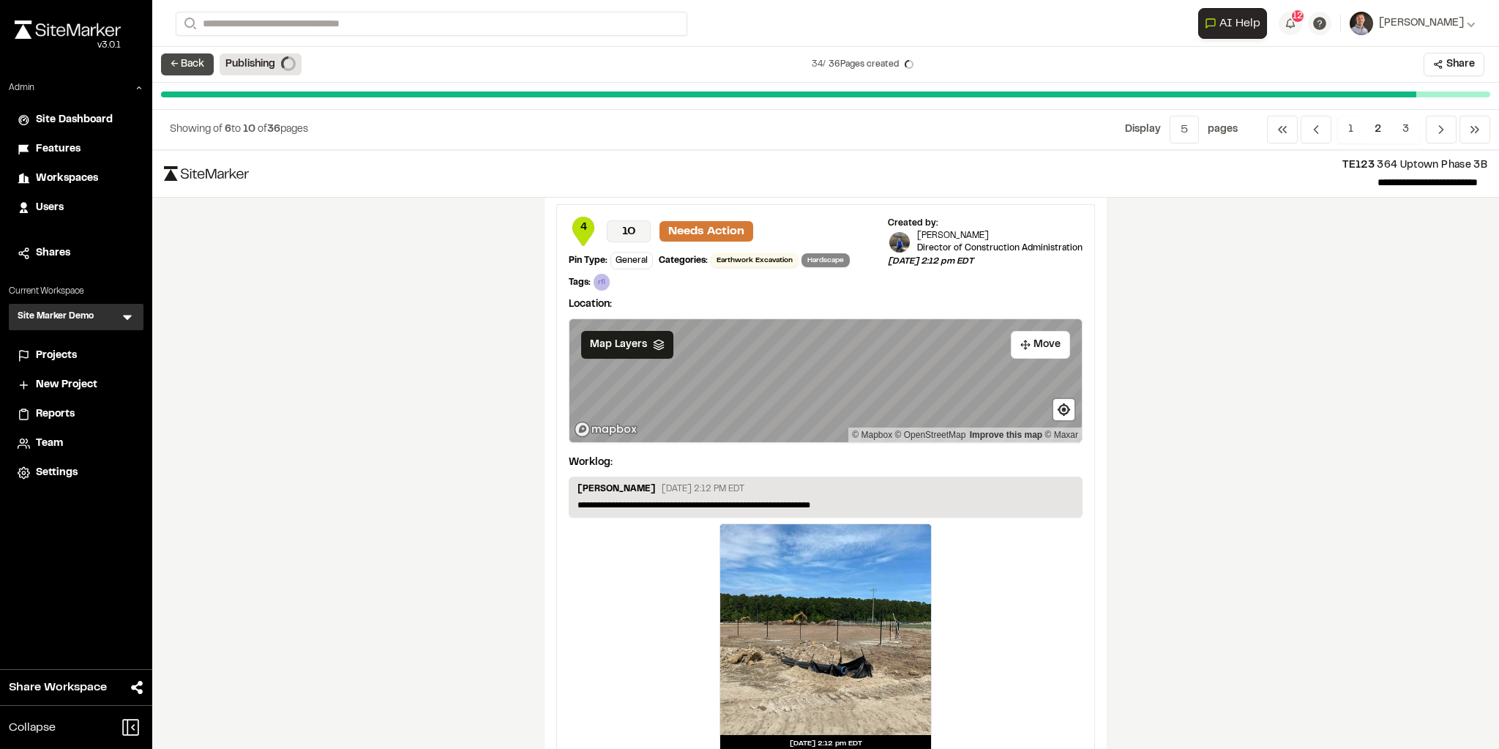
click at [173, 67] on button "← Back" at bounding box center [187, 64] width 53 height 22
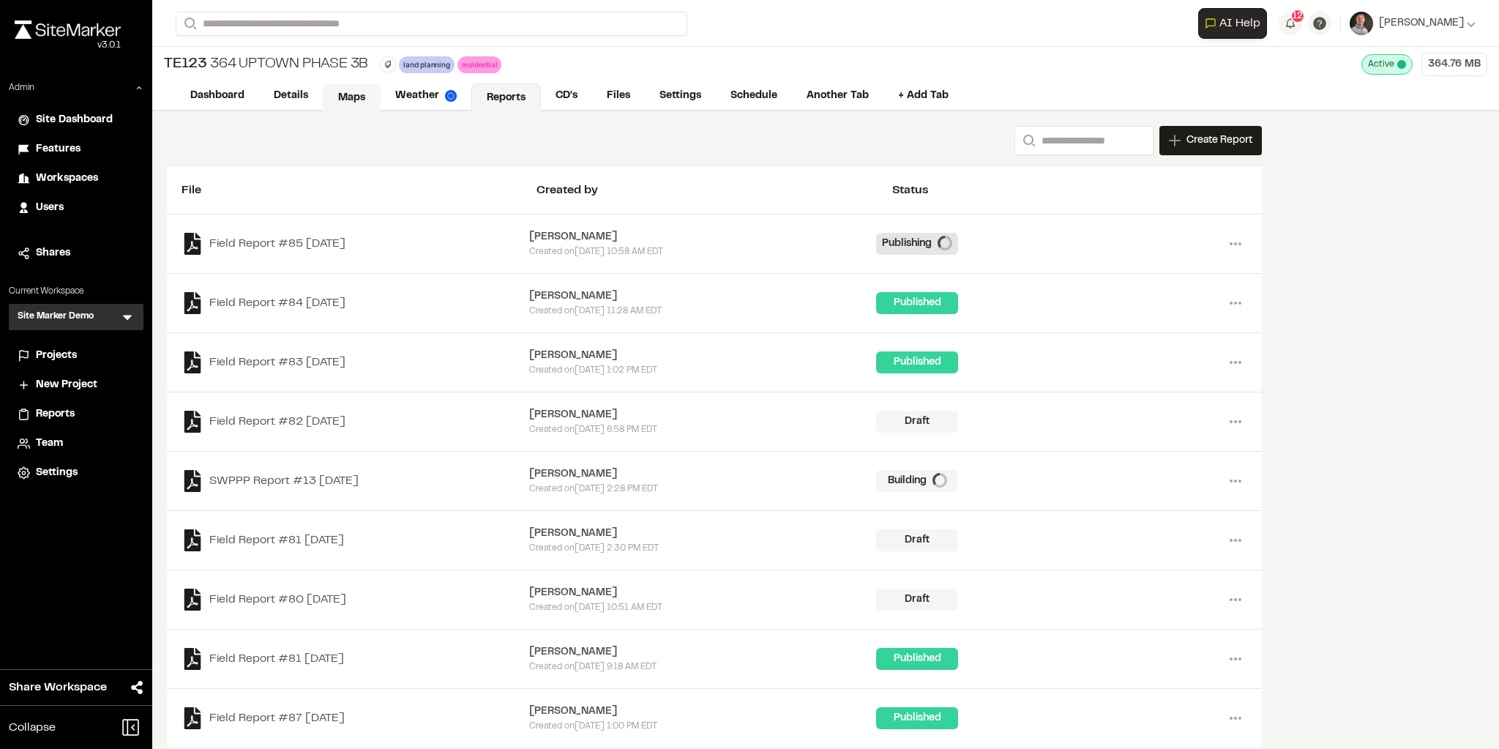
click at [354, 91] on link "Maps" at bounding box center [352, 97] width 58 height 28
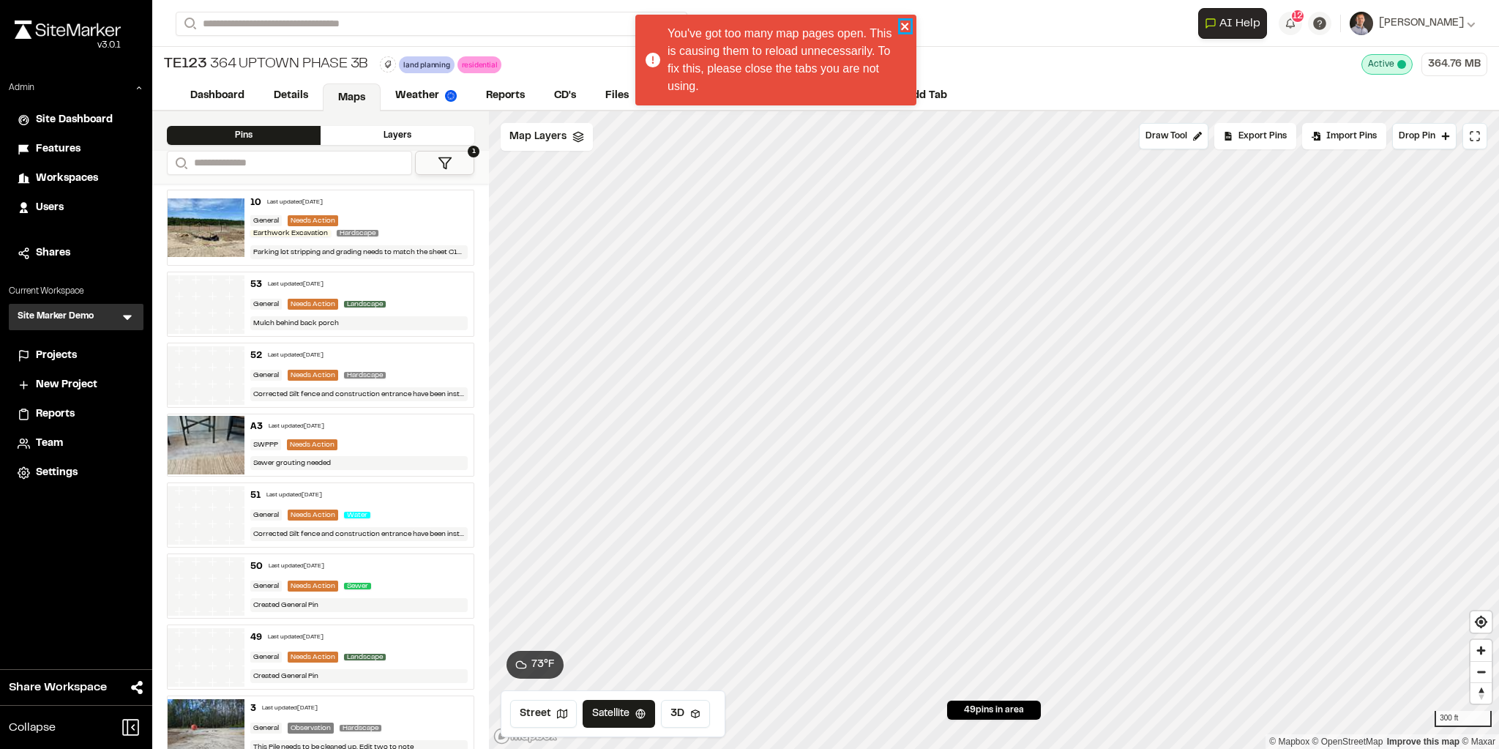
click at [906, 27] on icon "close" at bounding box center [905, 26] width 10 height 12
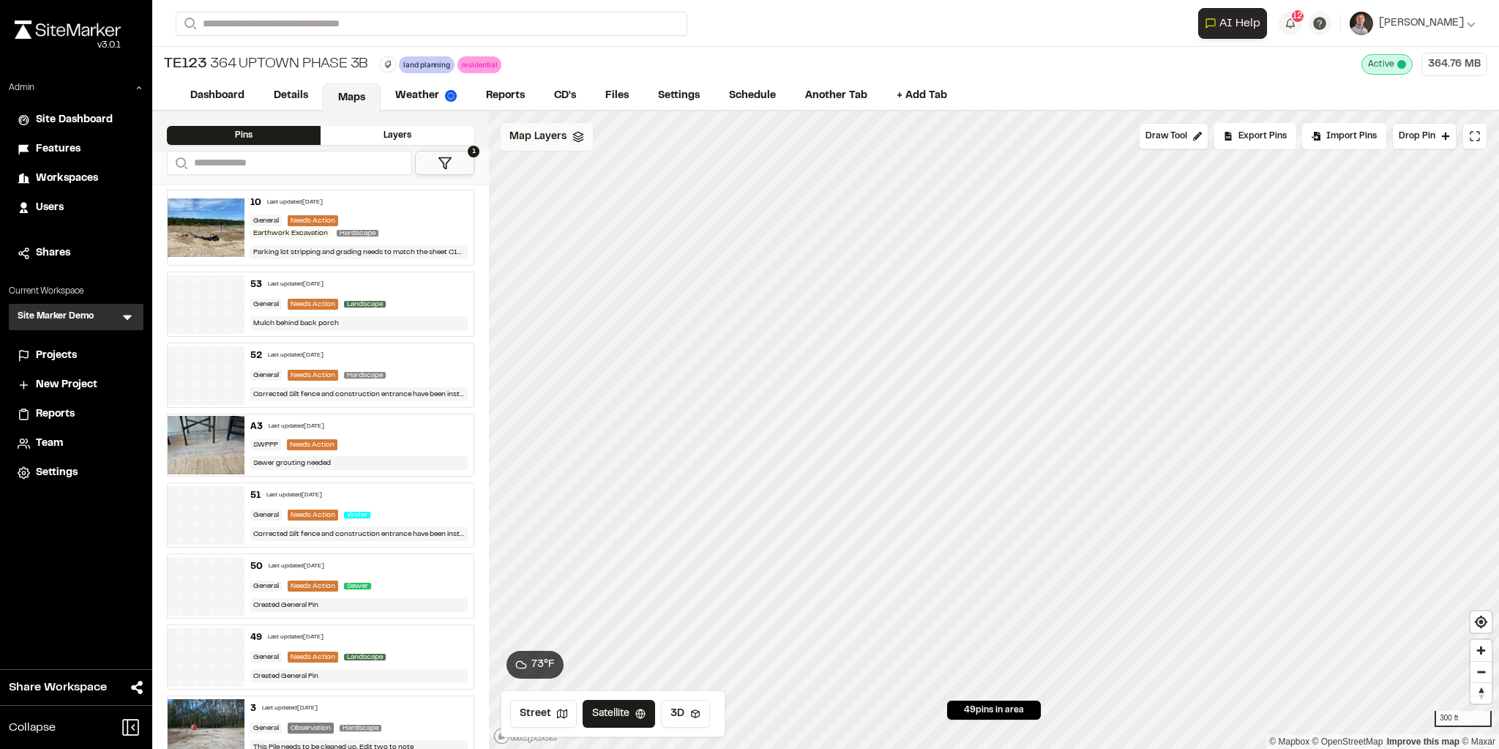
click at [525, 138] on span "Map Layers" at bounding box center [537, 137] width 57 height 16
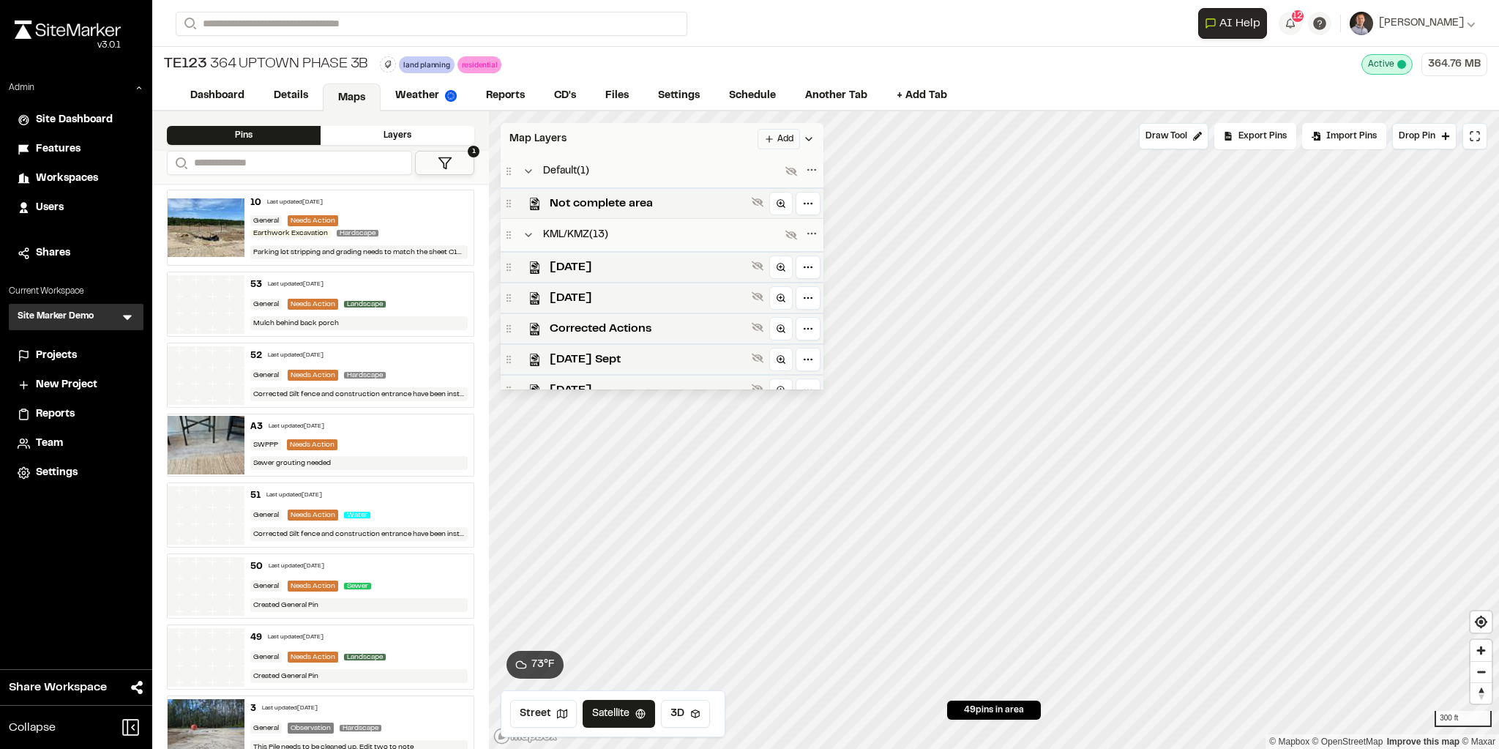
click at [568, 129] on div "Map Layers Add" at bounding box center [662, 139] width 323 height 32
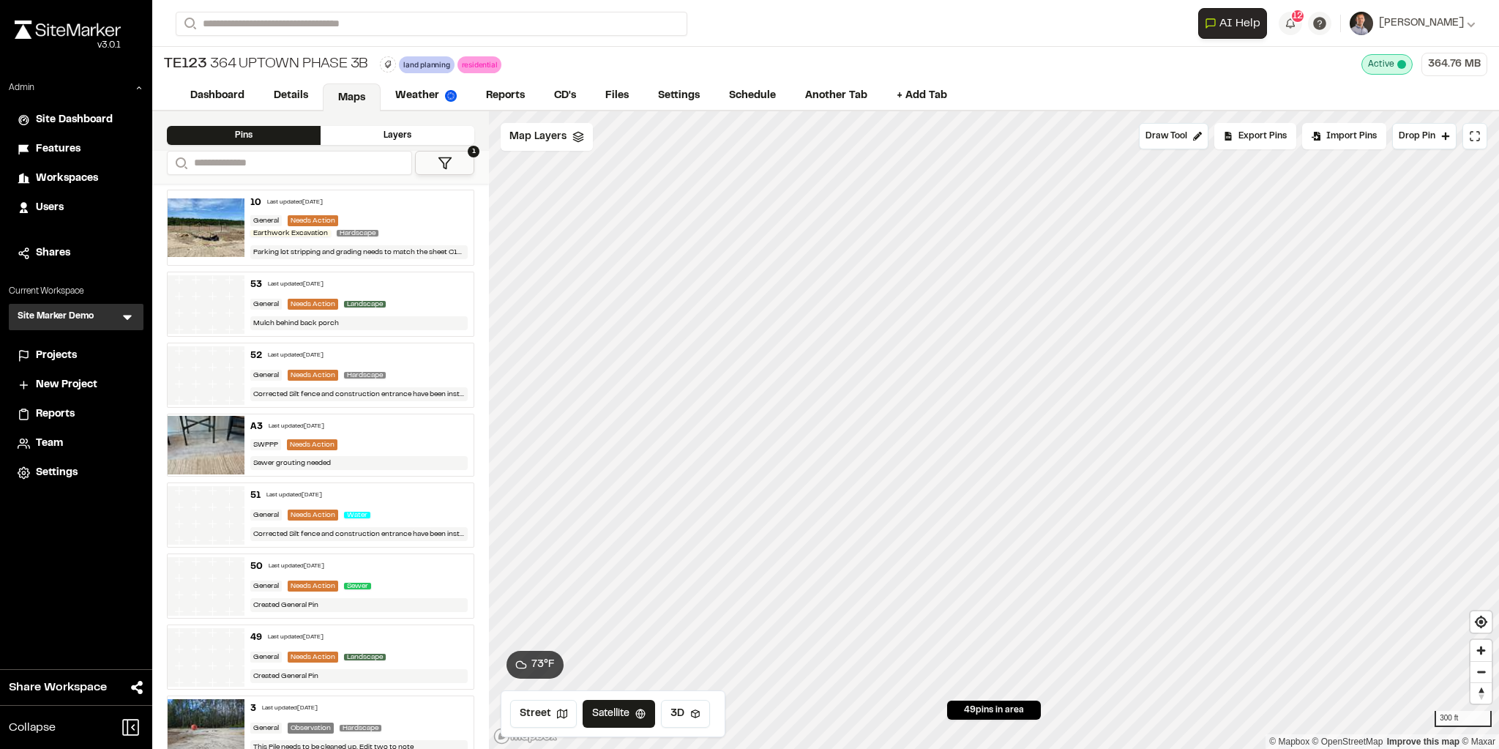
click at [452, 162] on icon at bounding box center [445, 163] width 15 height 15
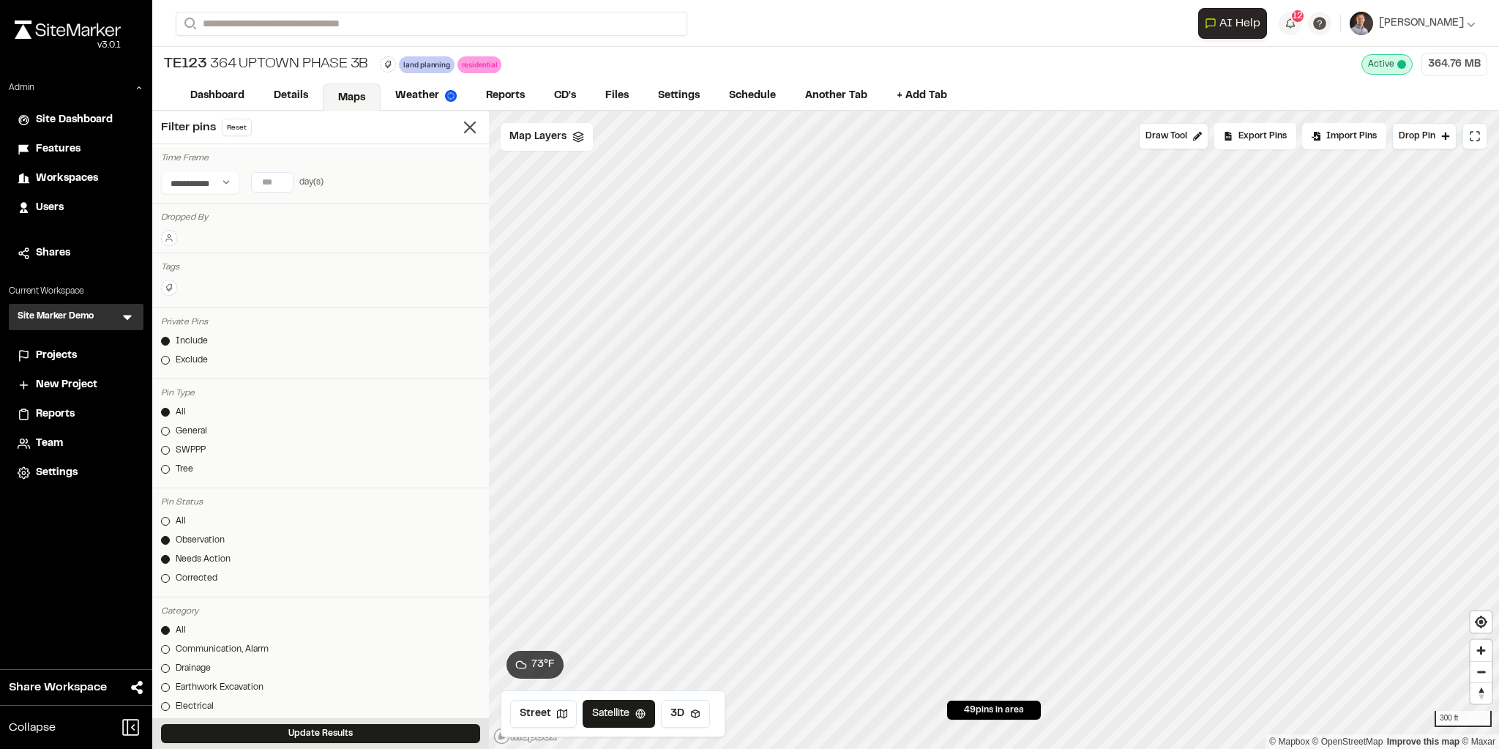
drag, startPoint x: 190, startPoint y: 574, endPoint x: 220, endPoint y: 613, distance: 48.6
click at [190, 574] on div "Corrected" at bounding box center [197, 578] width 42 height 13
click at [297, 623] on button "Update Results" at bounding box center [320, 733] width 319 height 19
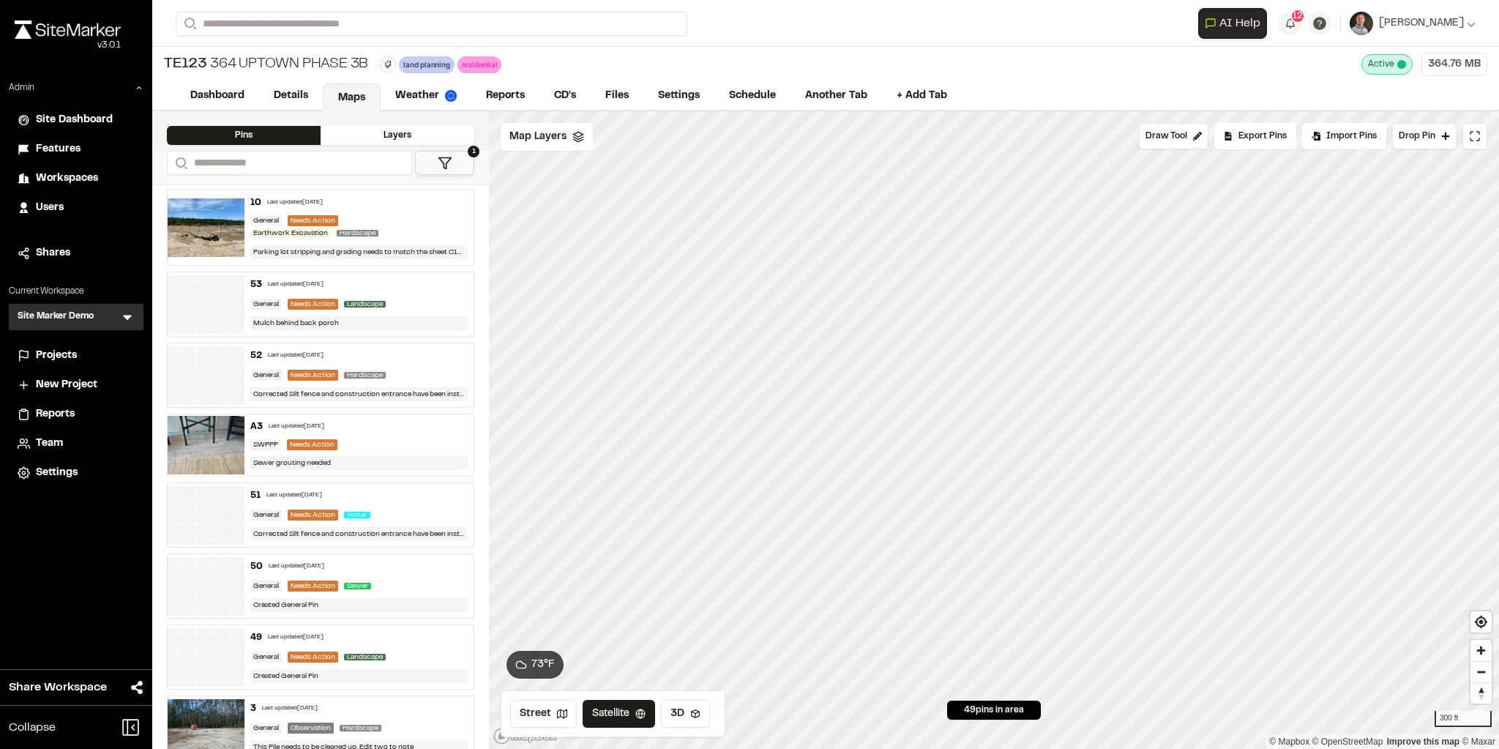
click at [447, 171] on button "1" at bounding box center [444, 163] width 59 height 24
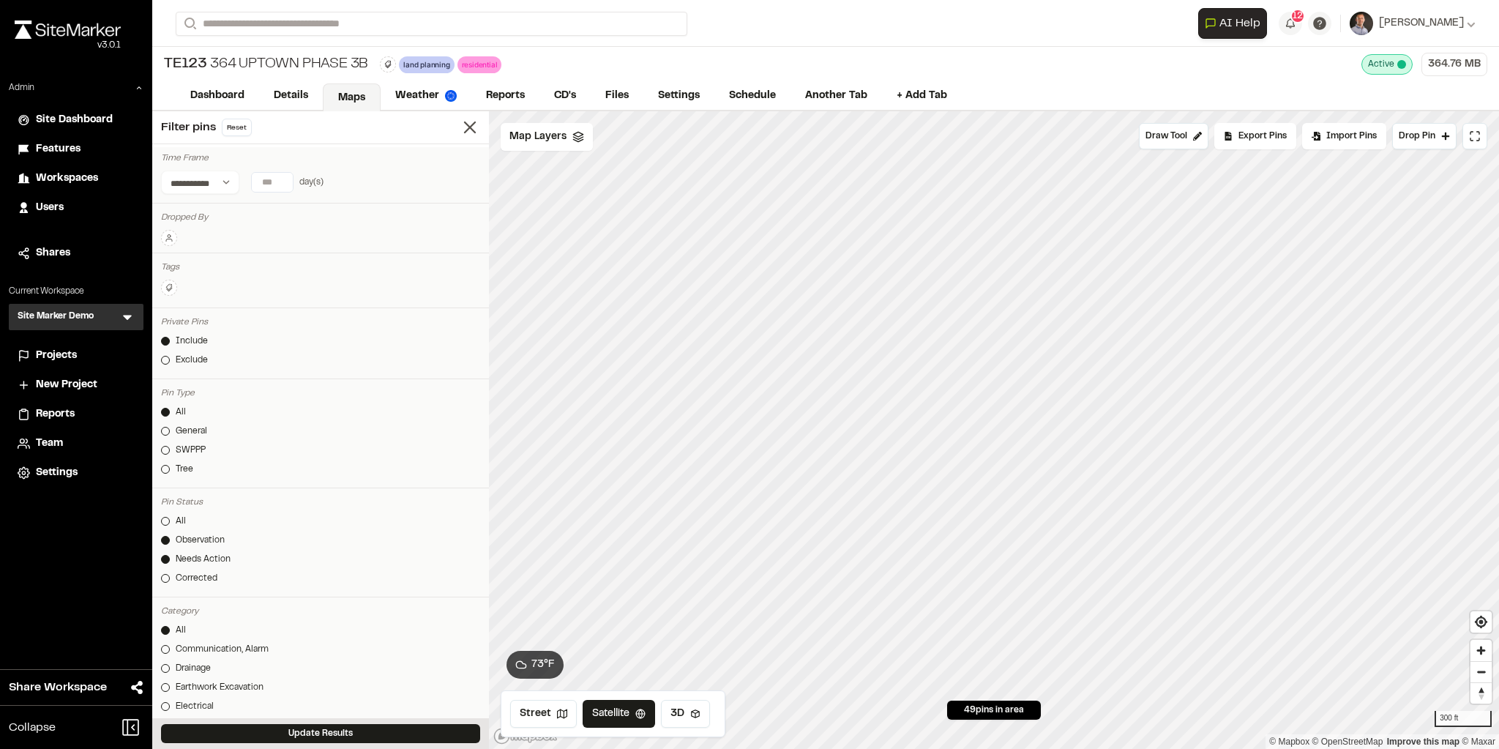
scroll to position [351, 0]
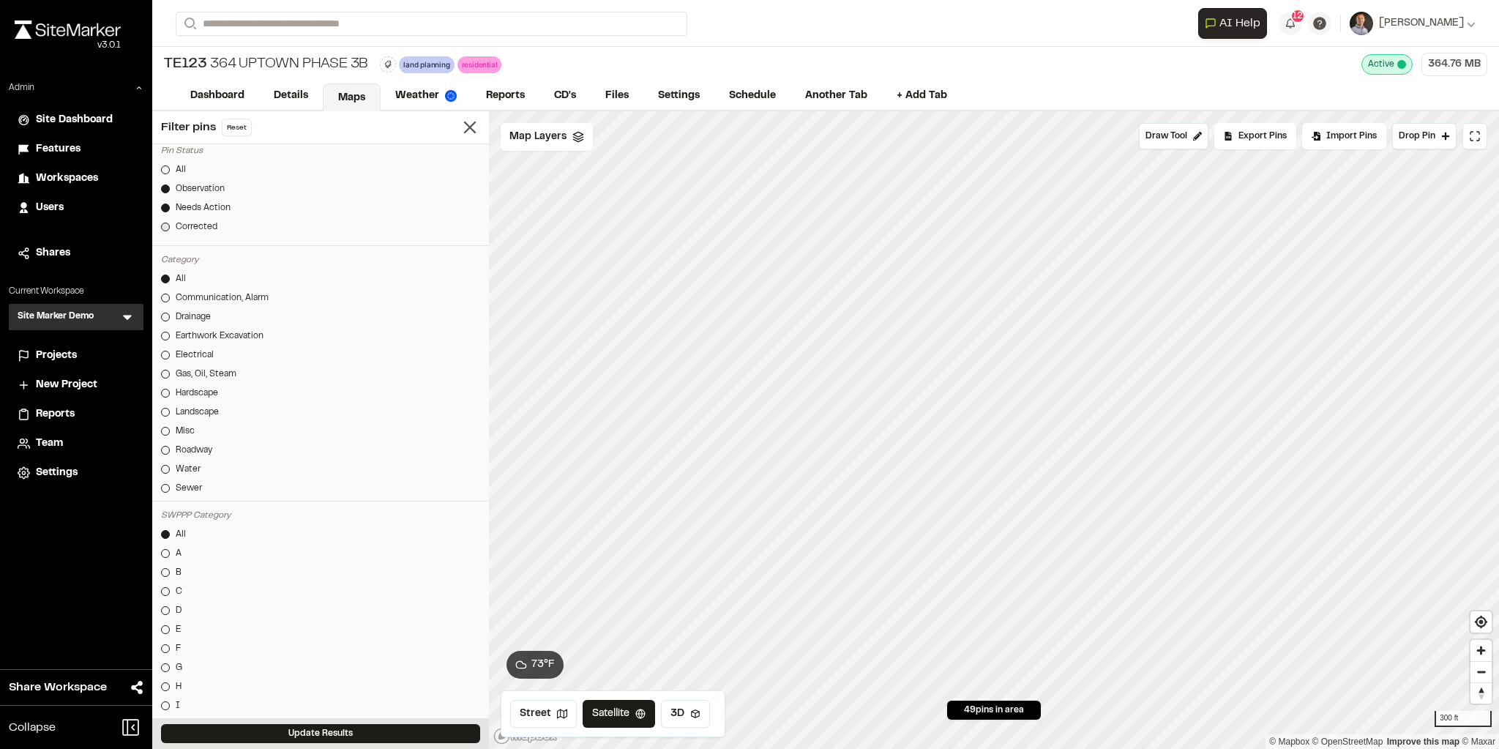
click at [198, 221] on div "Corrected" at bounding box center [197, 226] width 42 height 13
click at [390, 737] on button "Update Results" at bounding box center [320, 733] width 319 height 19
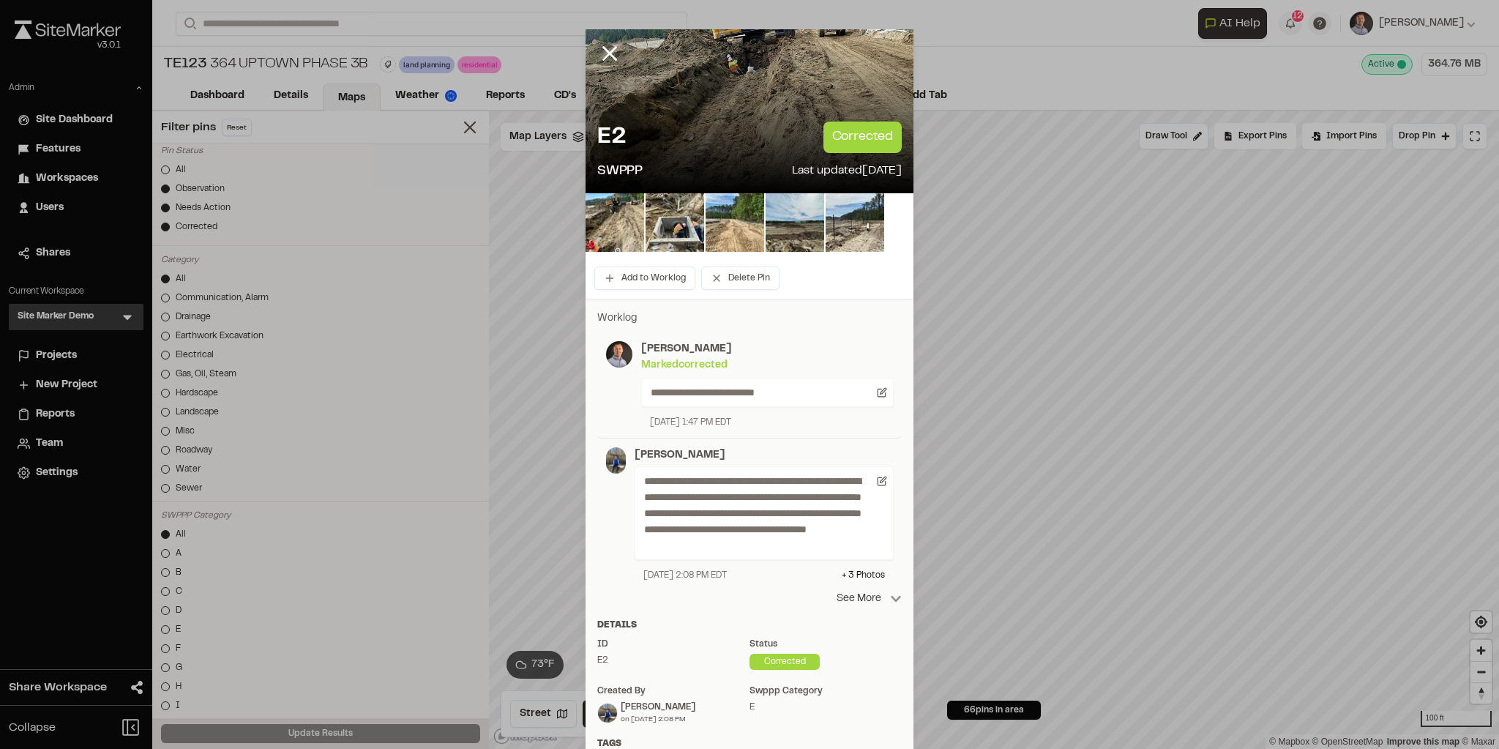
click at [861, 597] on p "See More" at bounding box center [868, 599] width 65 height 16
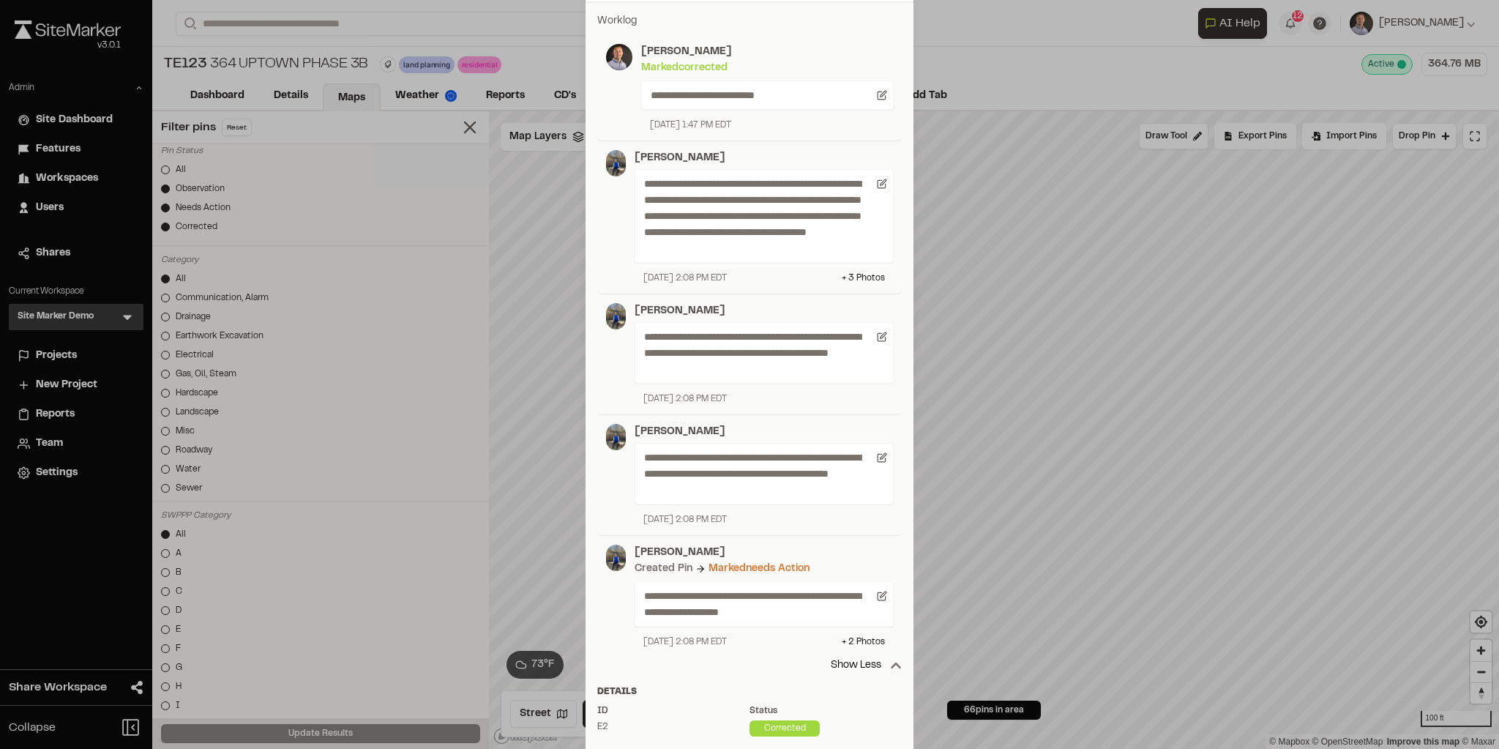
scroll to position [583, 0]
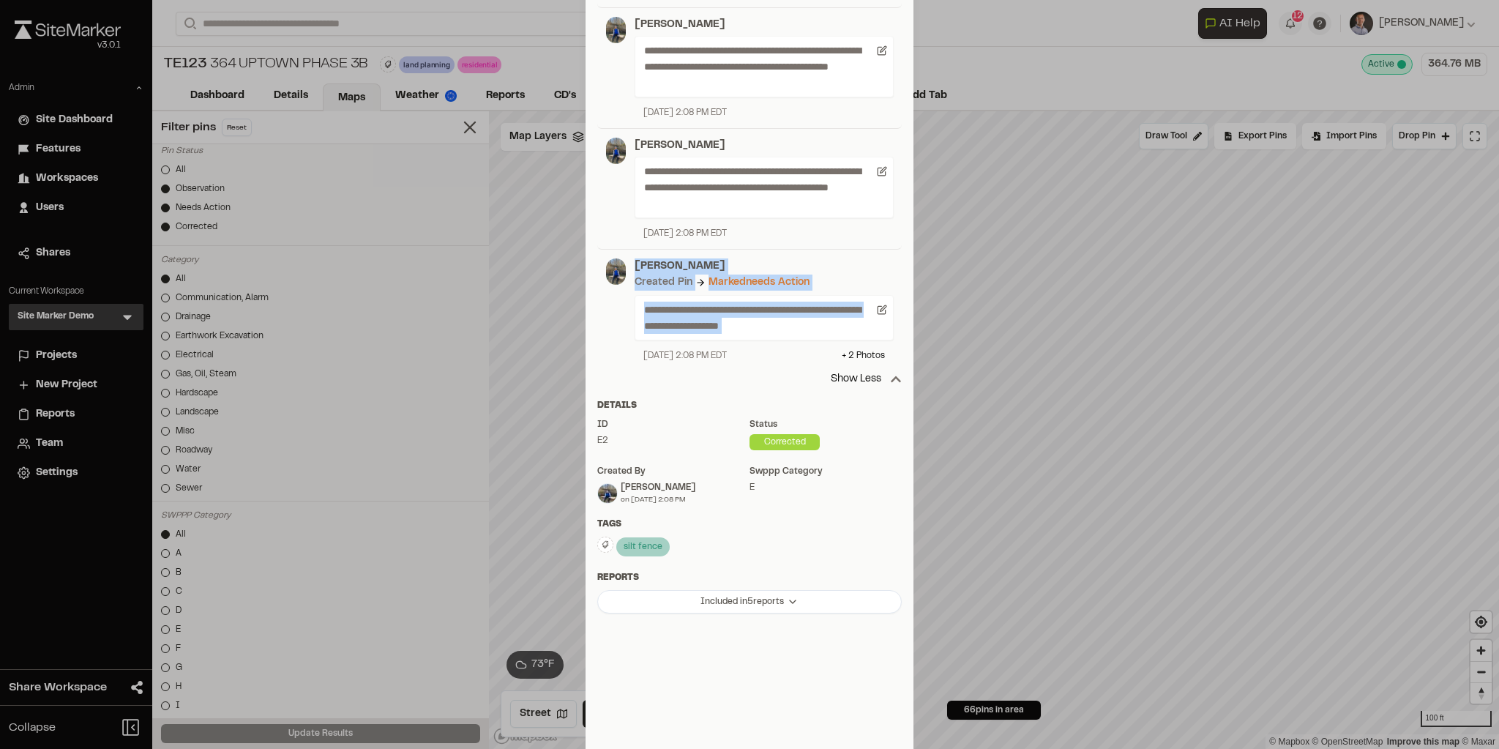
drag, startPoint x: 632, startPoint y: 259, endPoint x: 793, endPoint y: 333, distance: 176.5
click at [793, 333] on div "**********" at bounding box center [760, 310] width 268 height 104
drag, startPoint x: 741, startPoint y: 297, endPoint x: 721, endPoint y: 277, distance: 28.5
click at [741, 301] on p "**********" at bounding box center [758, 317] width 228 height 32
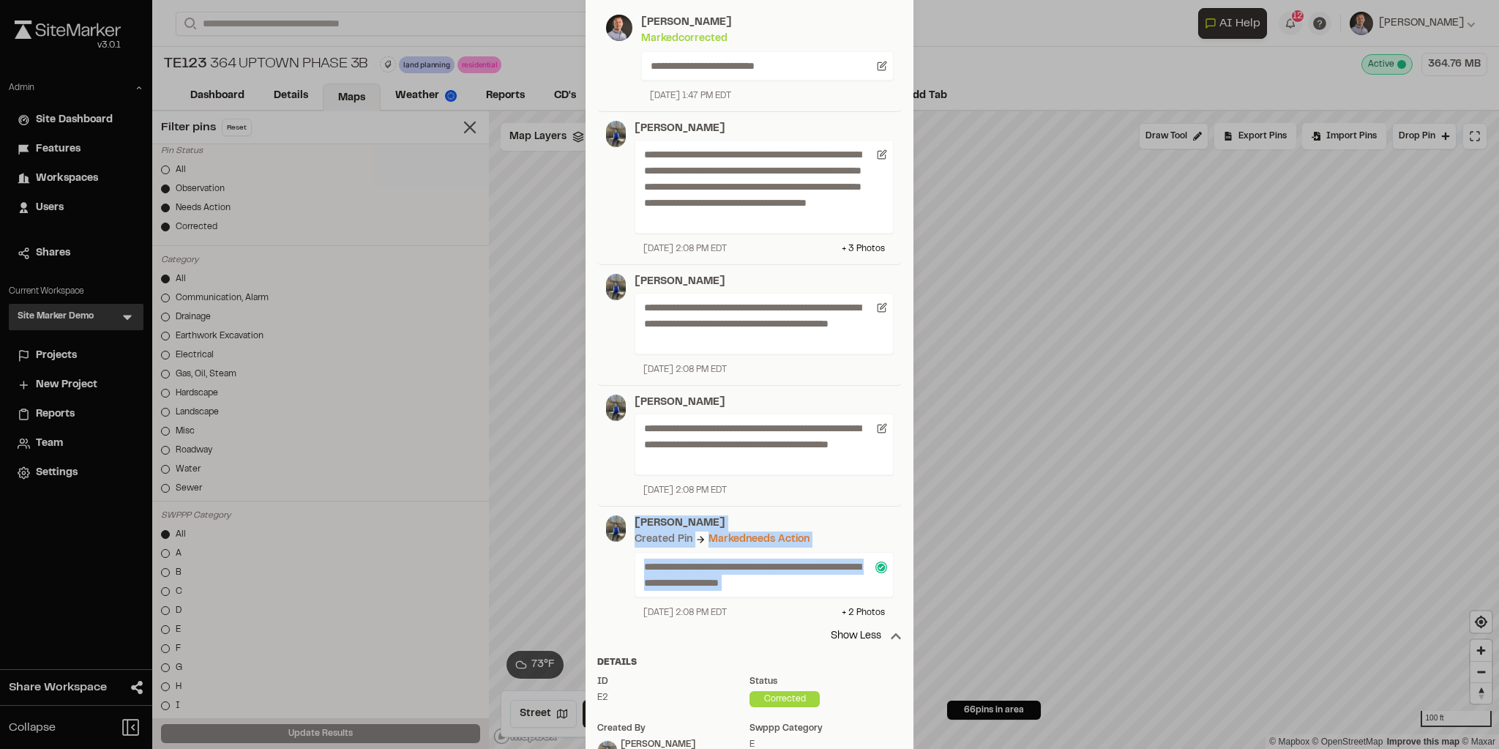
scroll to position [232, 0]
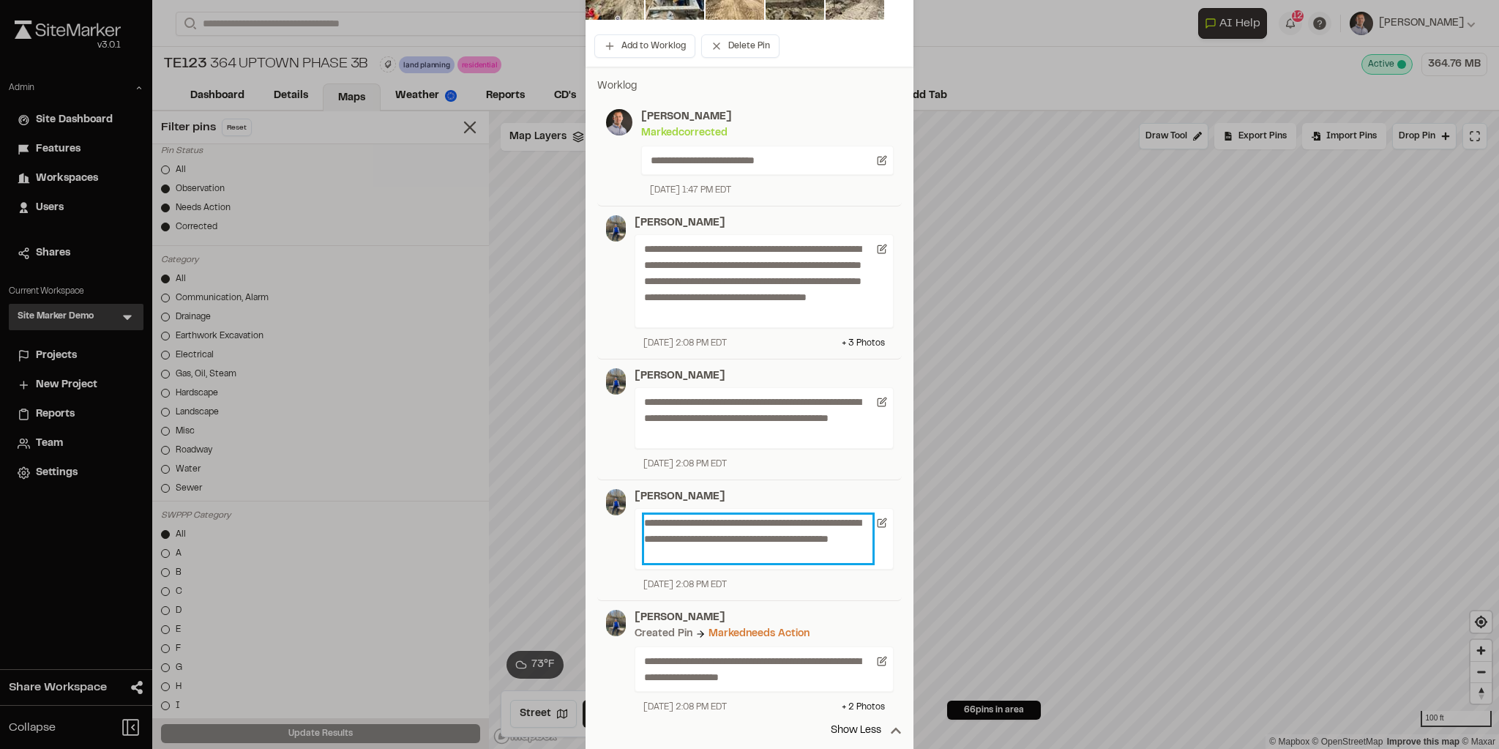
click at [716, 540] on p "**********" at bounding box center [758, 538] width 228 height 48
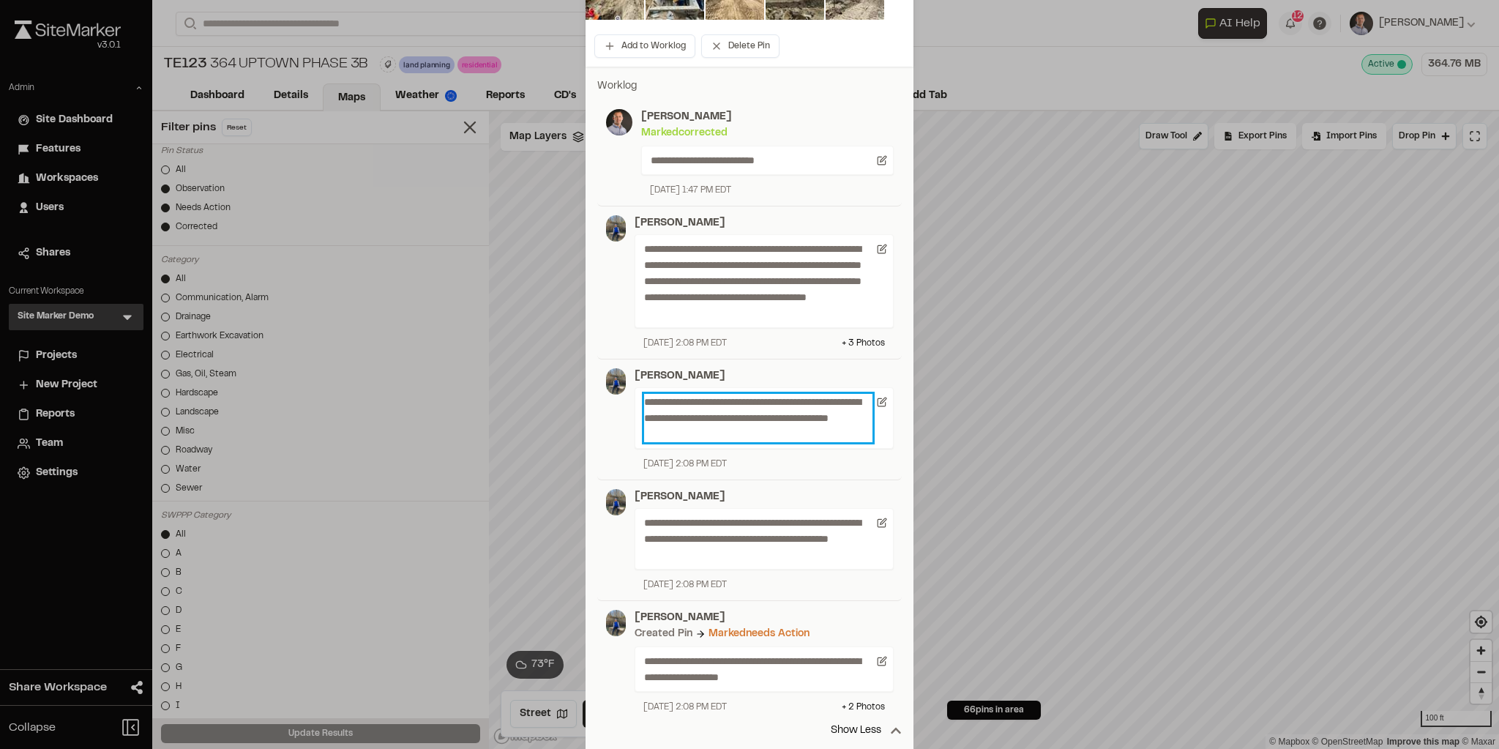
click at [736, 429] on p "**********" at bounding box center [758, 418] width 228 height 48
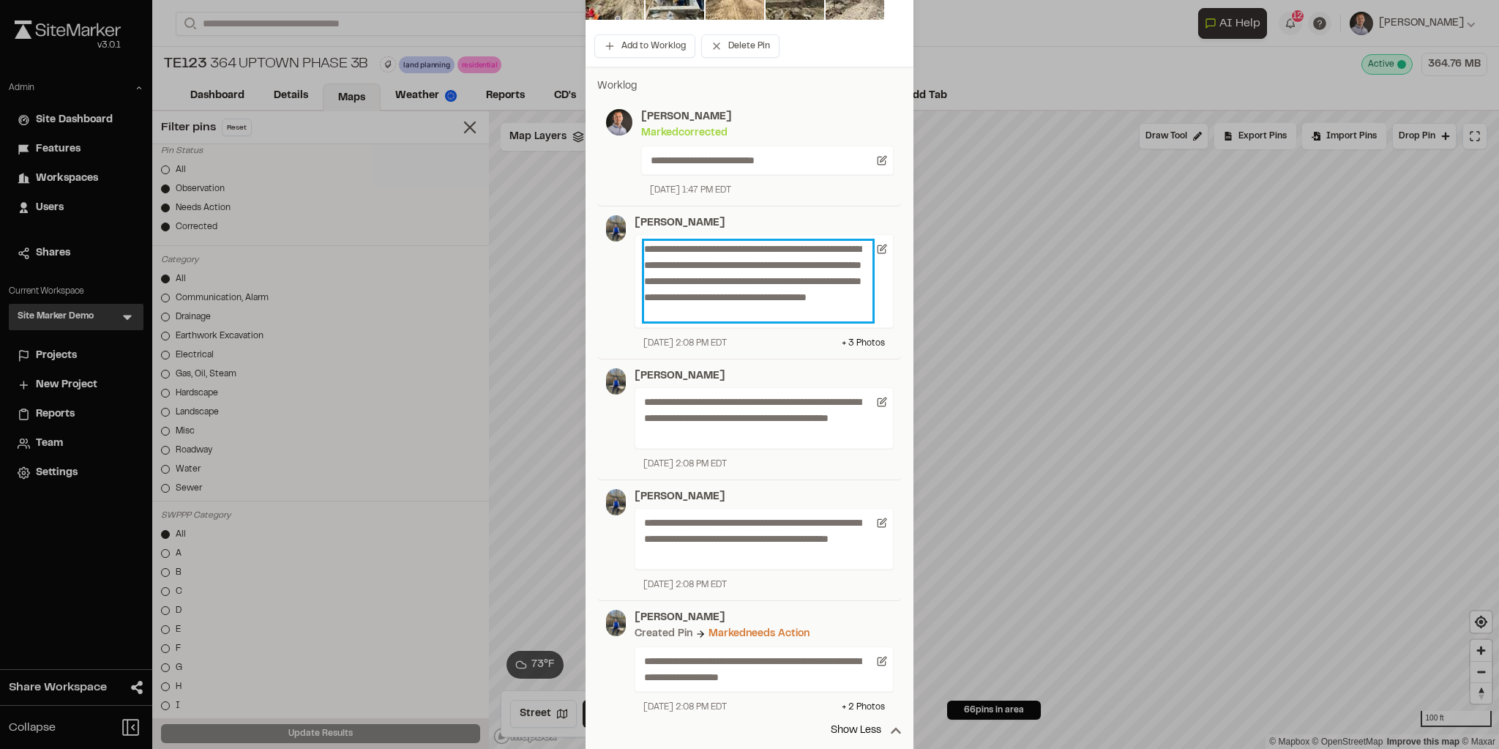
click at [755, 291] on p "**********" at bounding box center [758, 281] width 228 height 80
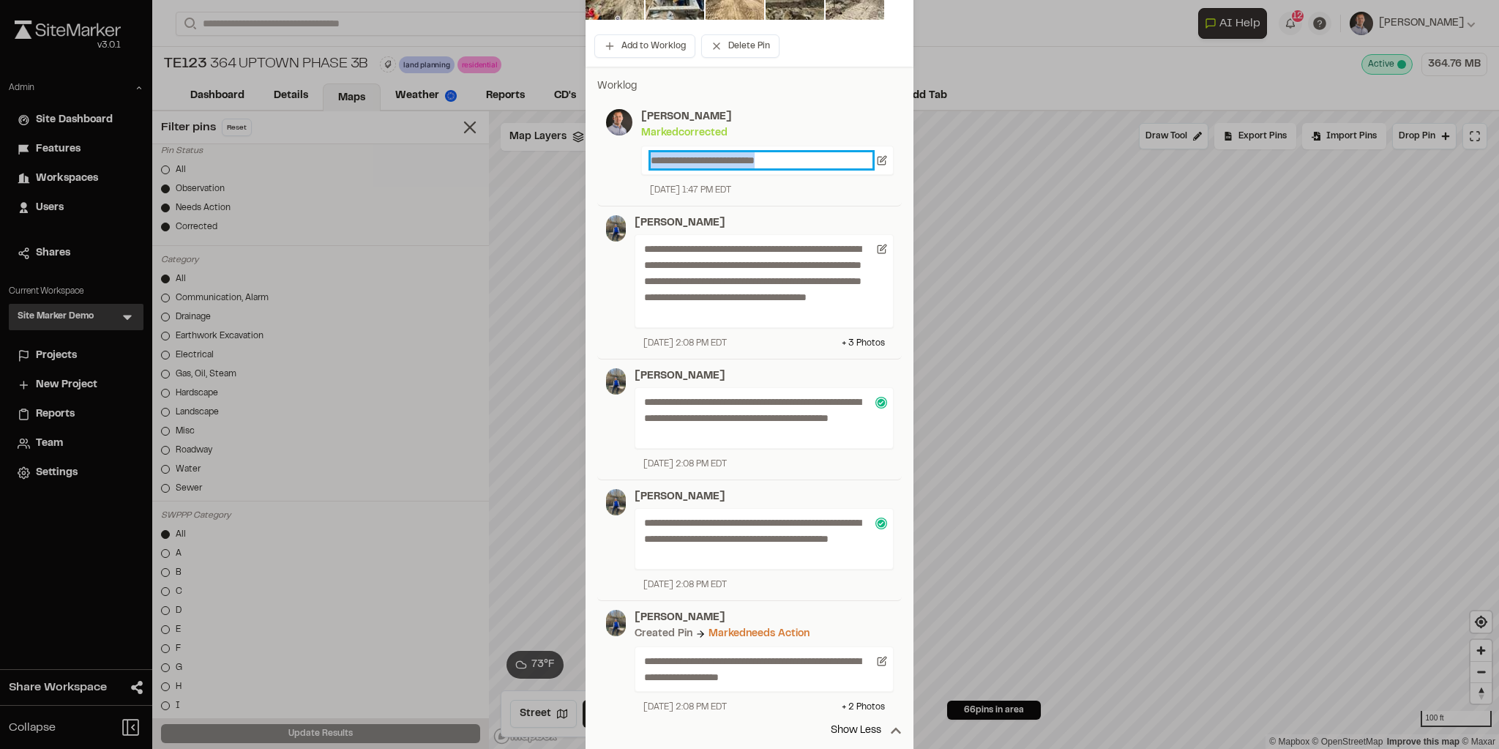
drag, startPoint x: 803, startPoint y: 154, endPoint x: 627, endPoint y: 149, distance: 175.7
click at [632, 149] on div "**********" at bounding box center [762, 153] width 261 height 88
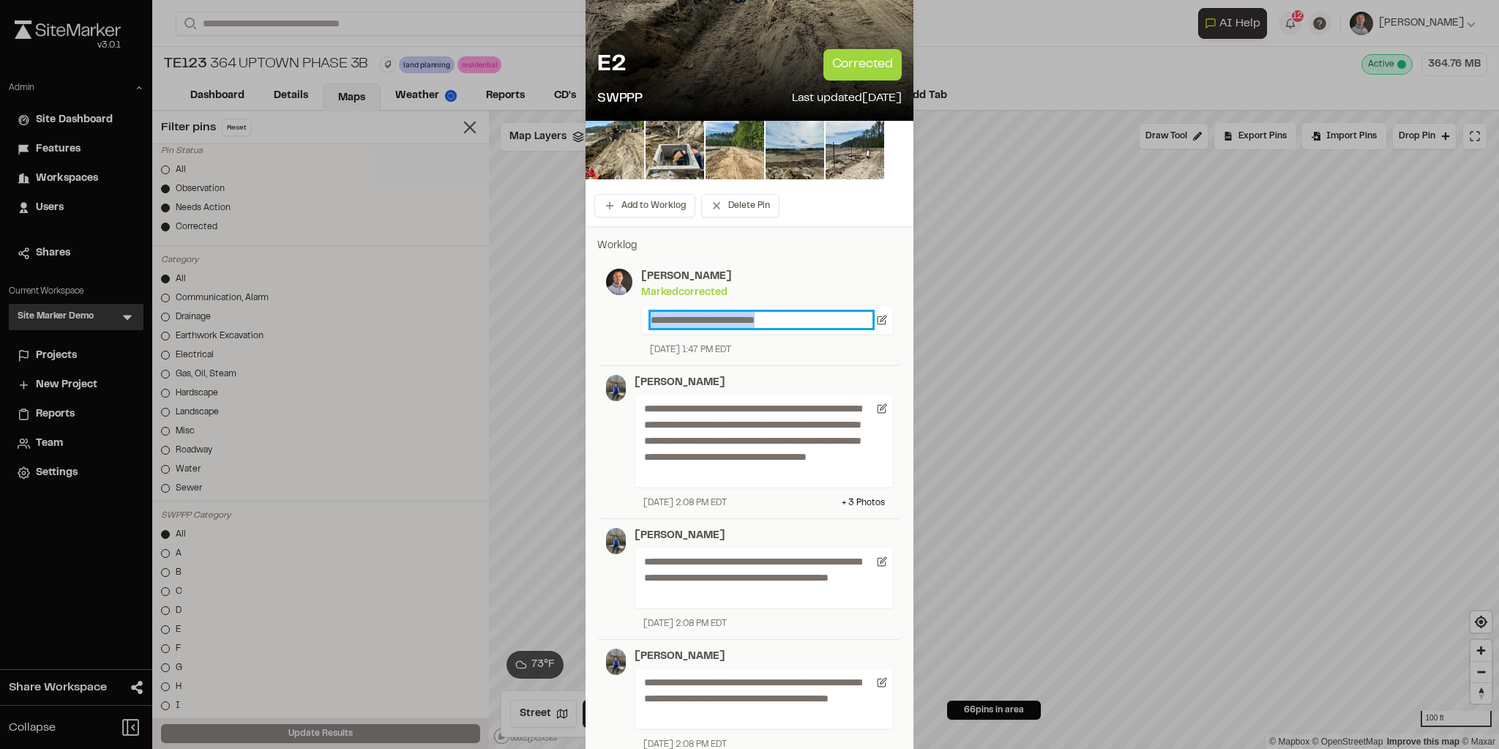
scroll to position [56, 0]
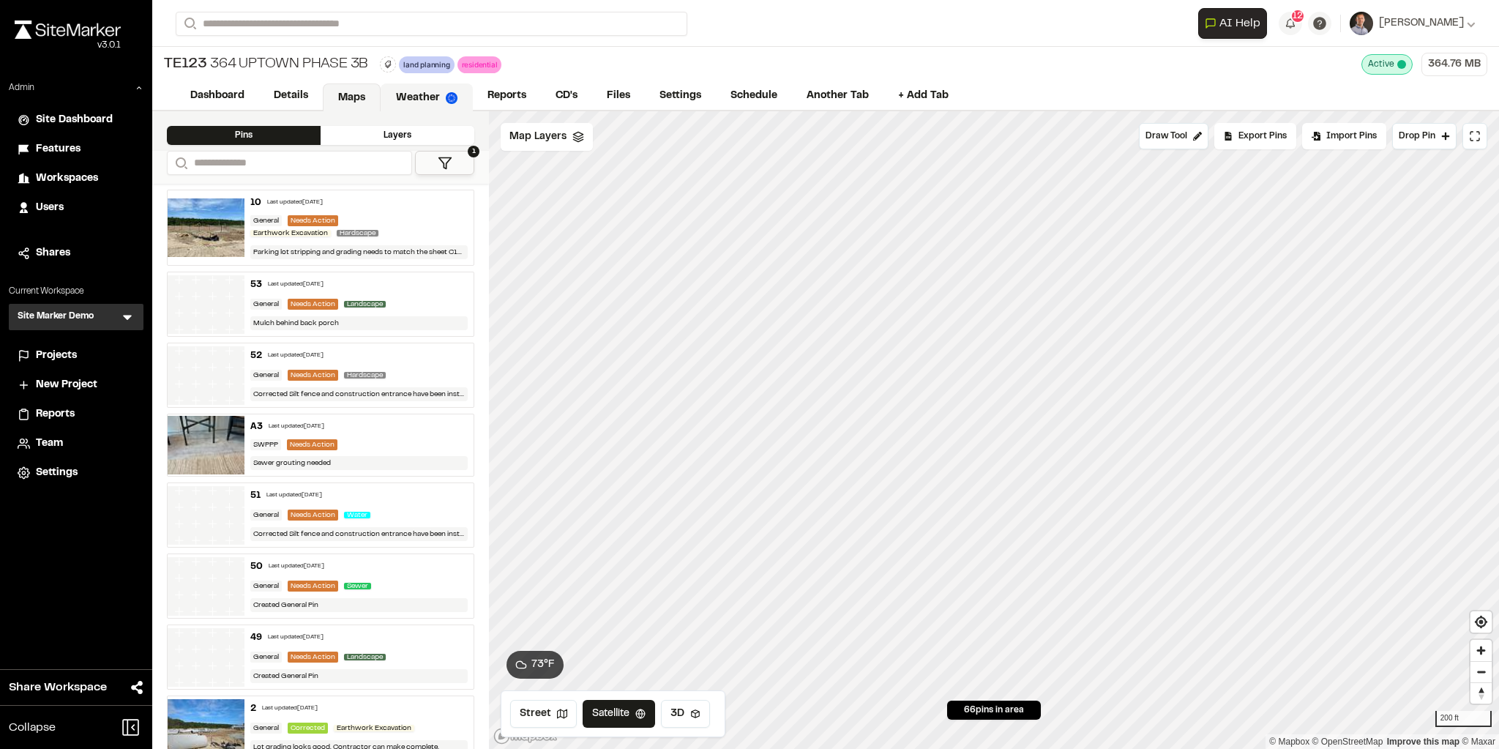
drag, startPoint x: 426, startPoint y: 97, endPoint x: 433, endPoint y: 99, distance: 7.6
click at [426, 97] on link "Weather" at bounding box center [427, 97] width 92 height 28
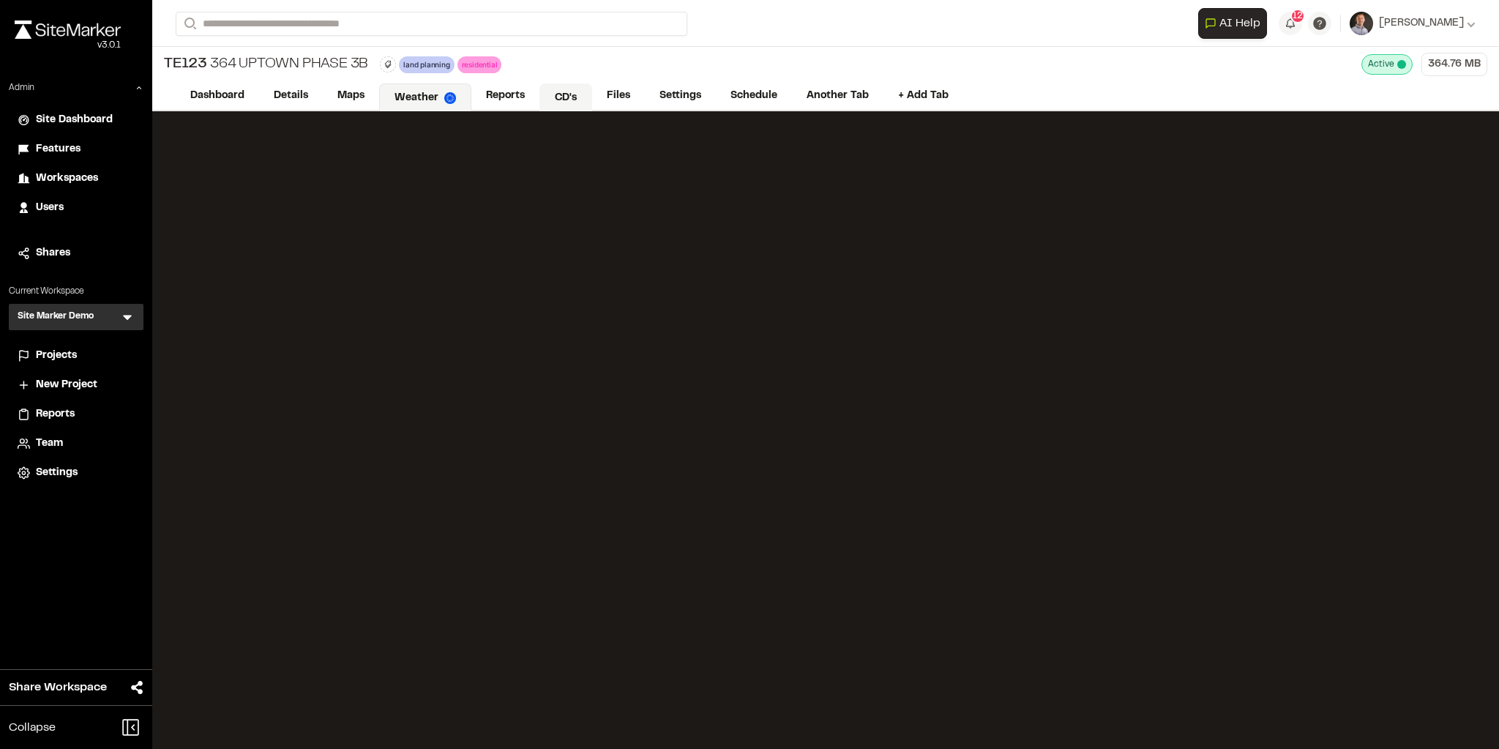
drag, startPoint x: 564, startPoint y: 99, endPoint x: 569, endPoint y: 105, distance: 7.8
click at [565, 99] on link "CD's" at bounding box center [565, 97] width 53 height 28
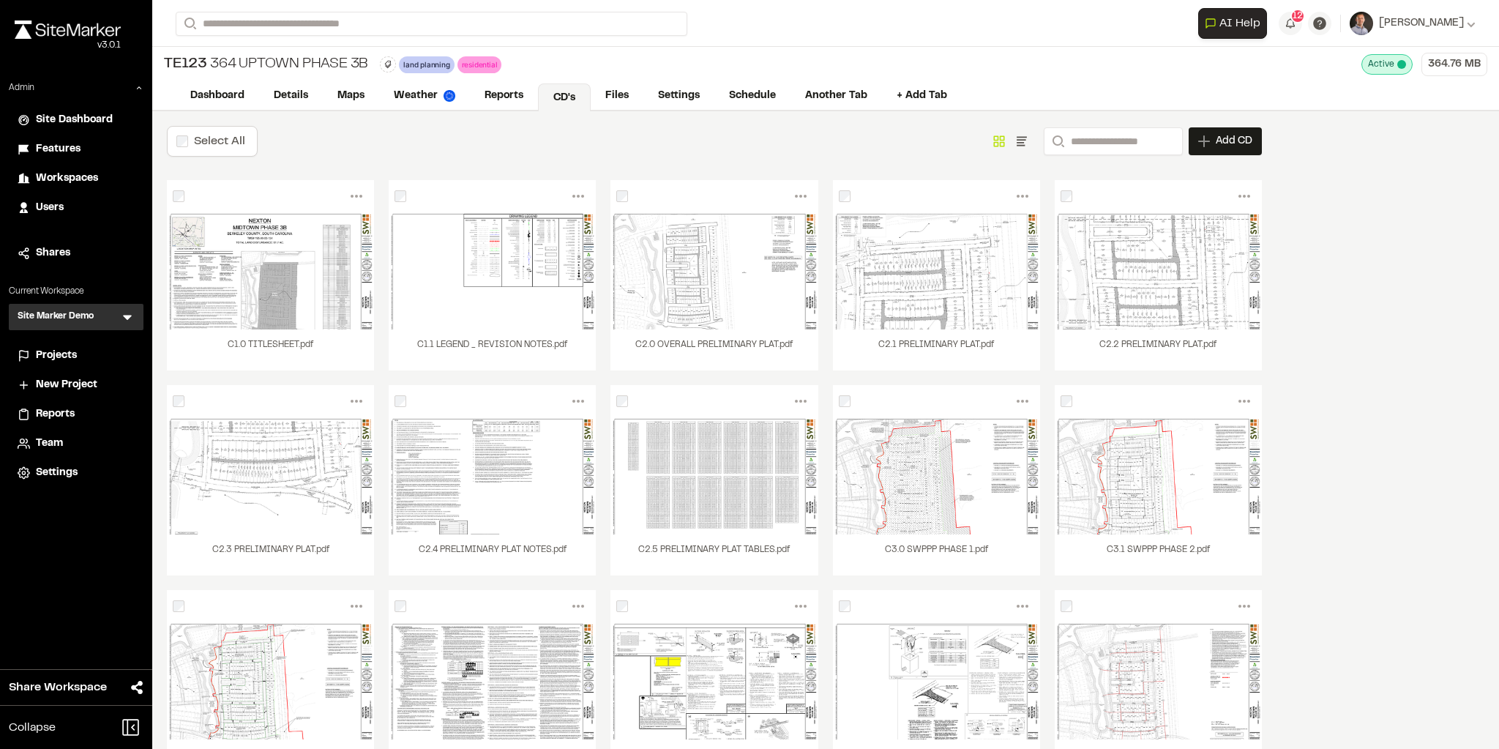
scroll to position [351, 0]
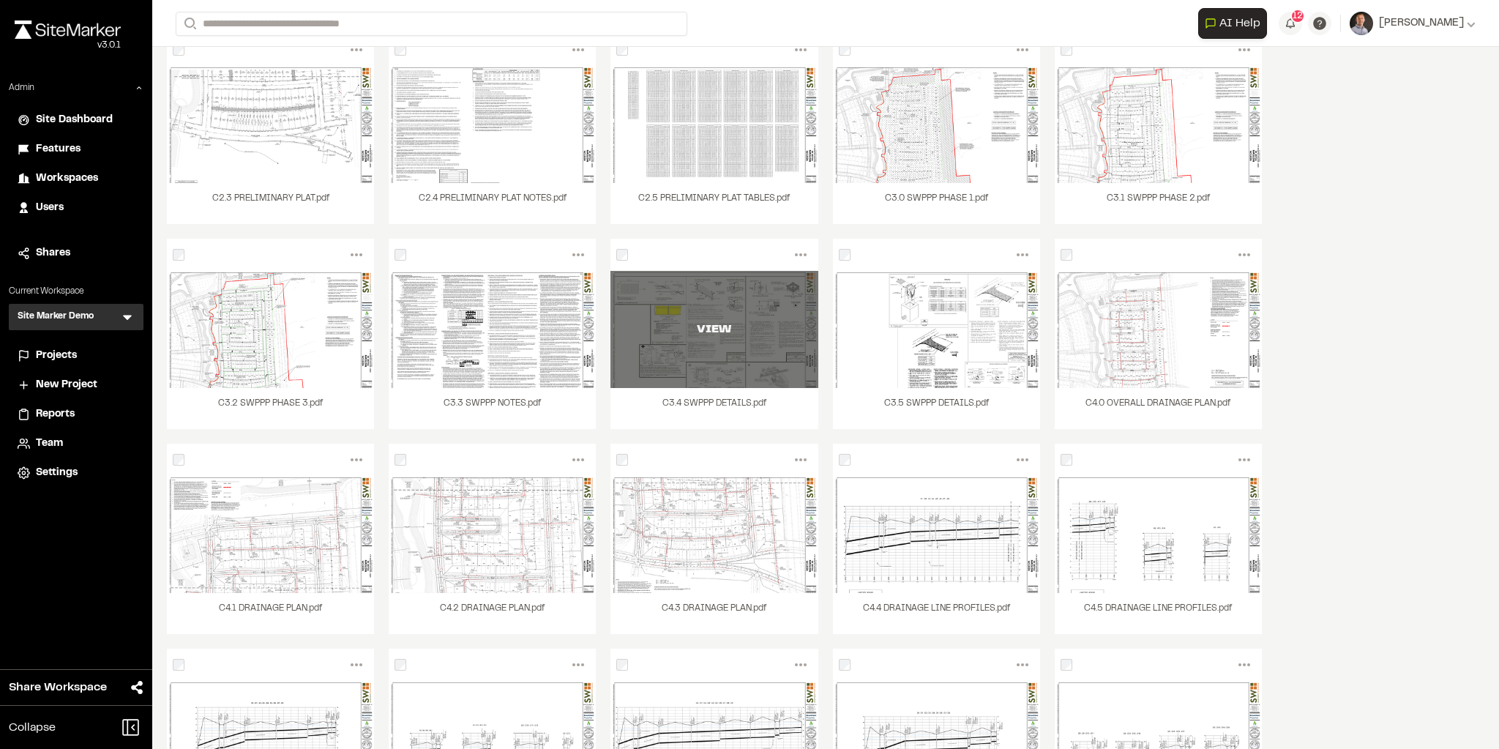
click at [724, 312] on div "VIEW" at bounding box center [713, 329] width 207 height 117
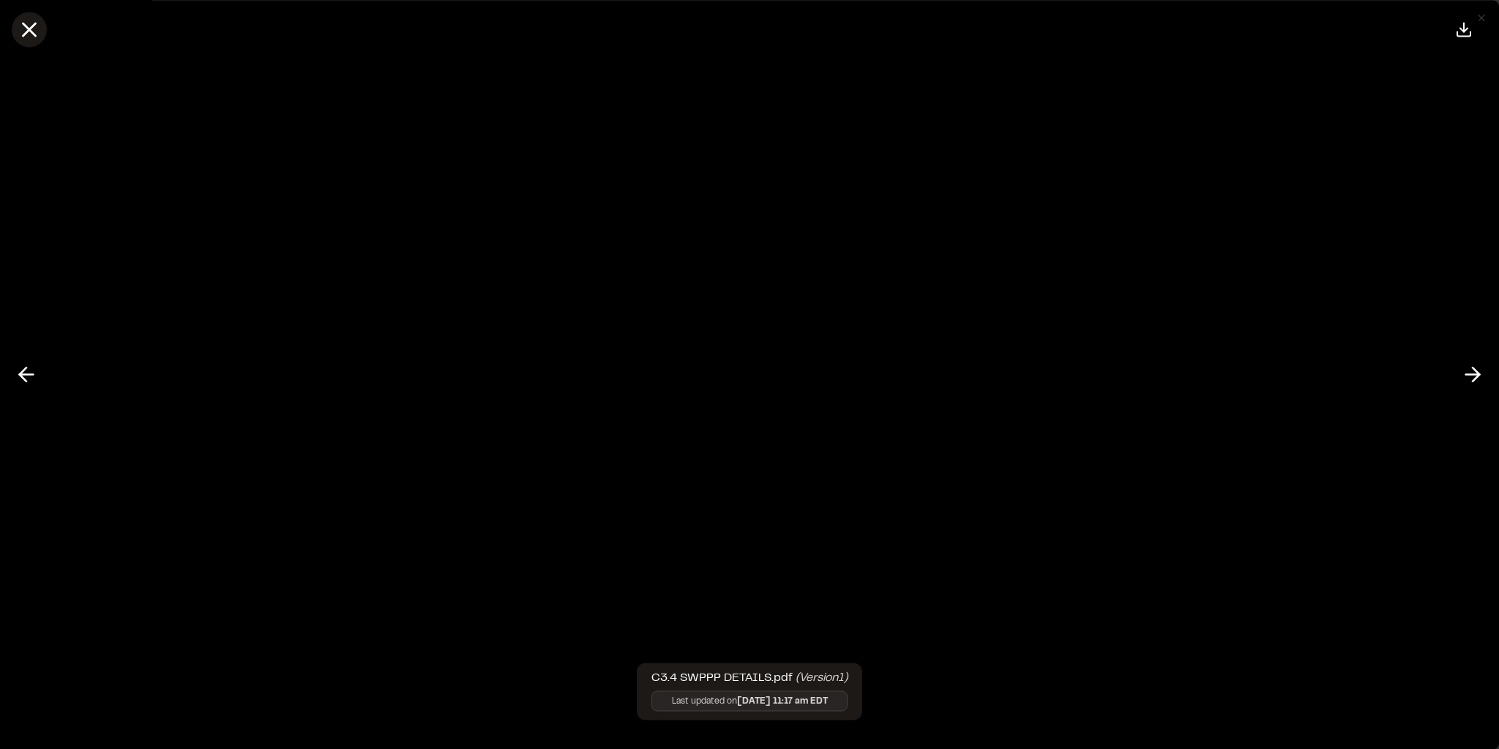
click at [26, 35] on icon at bounding box center [29, 29] width 25 height 25
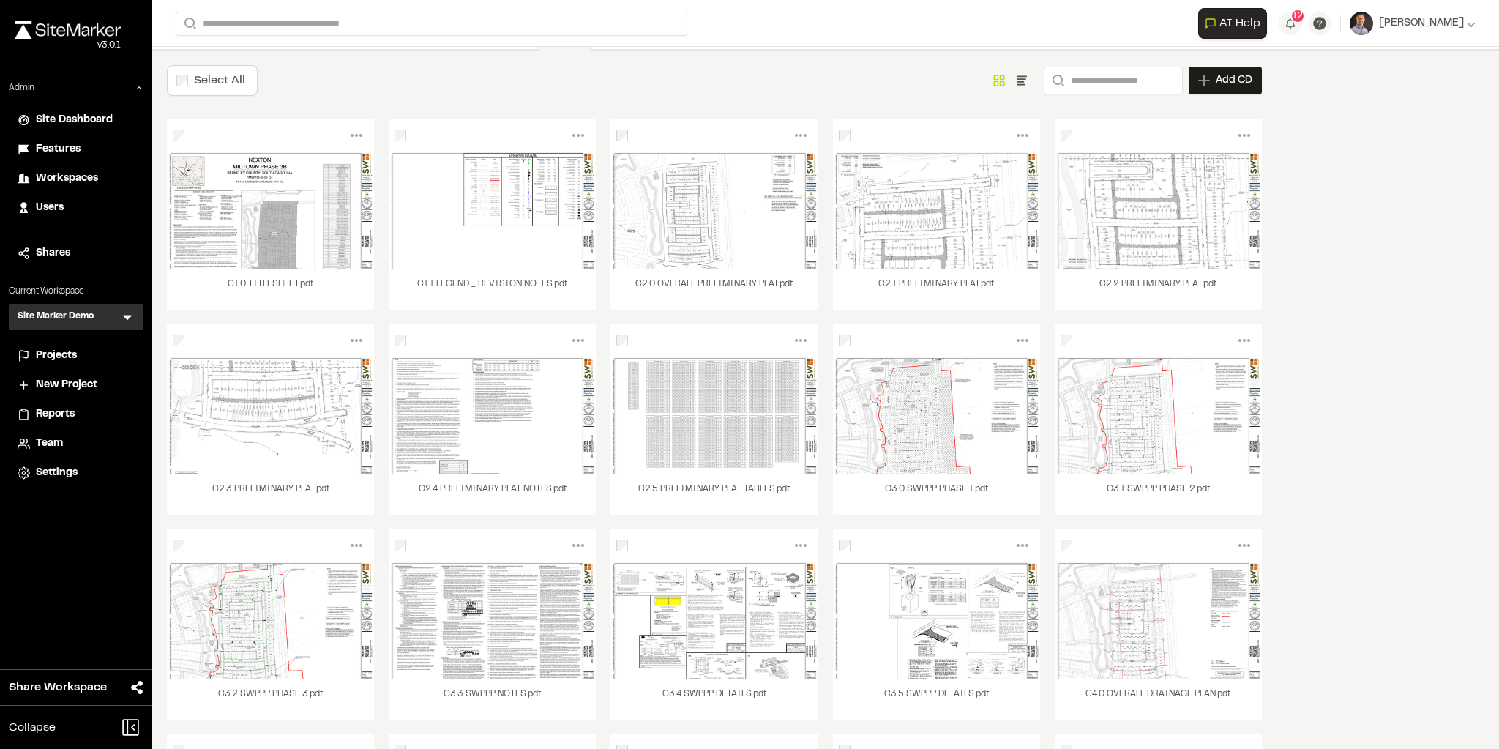
scroll to position [0, 0]
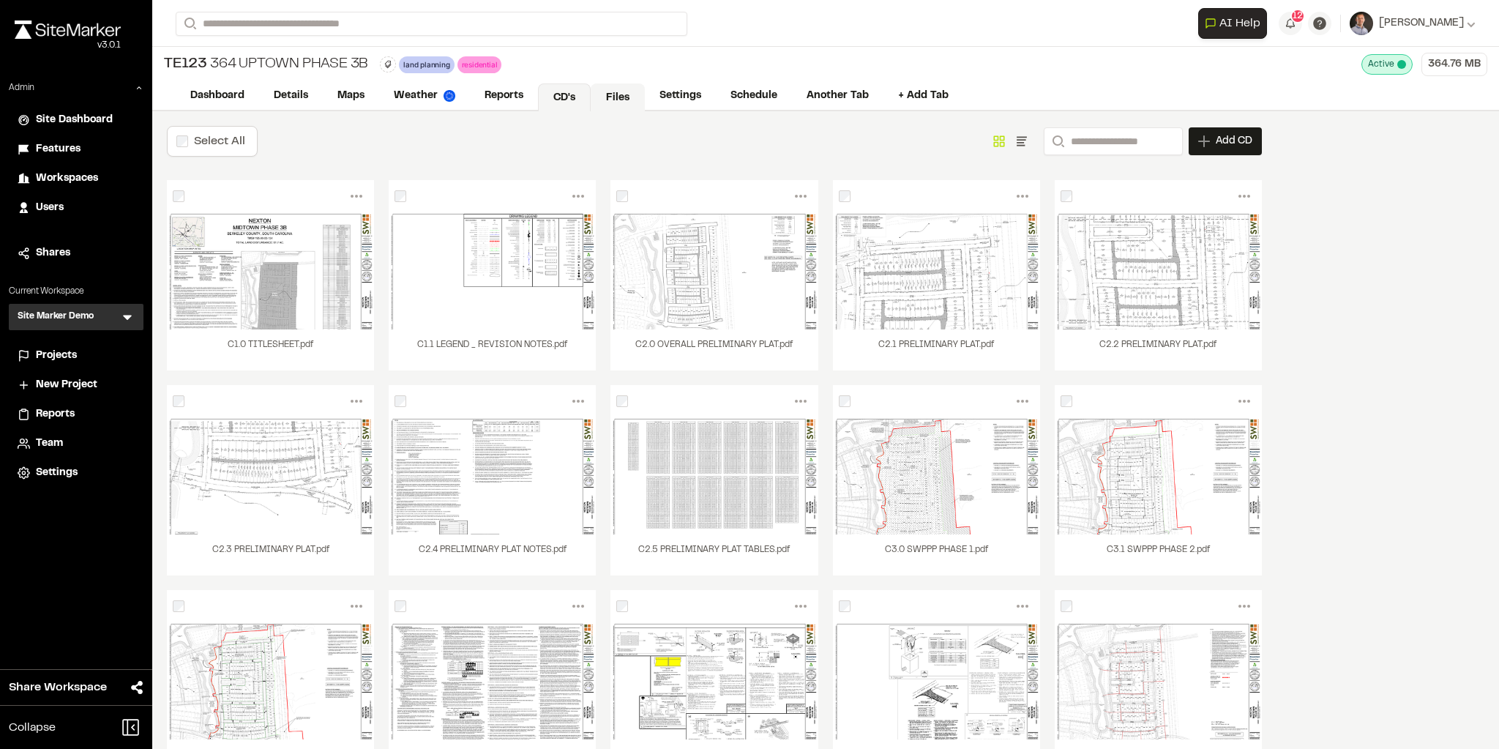
click at [612, 105] on link "Files" at bounding box center [618, 97] width 54 height 28
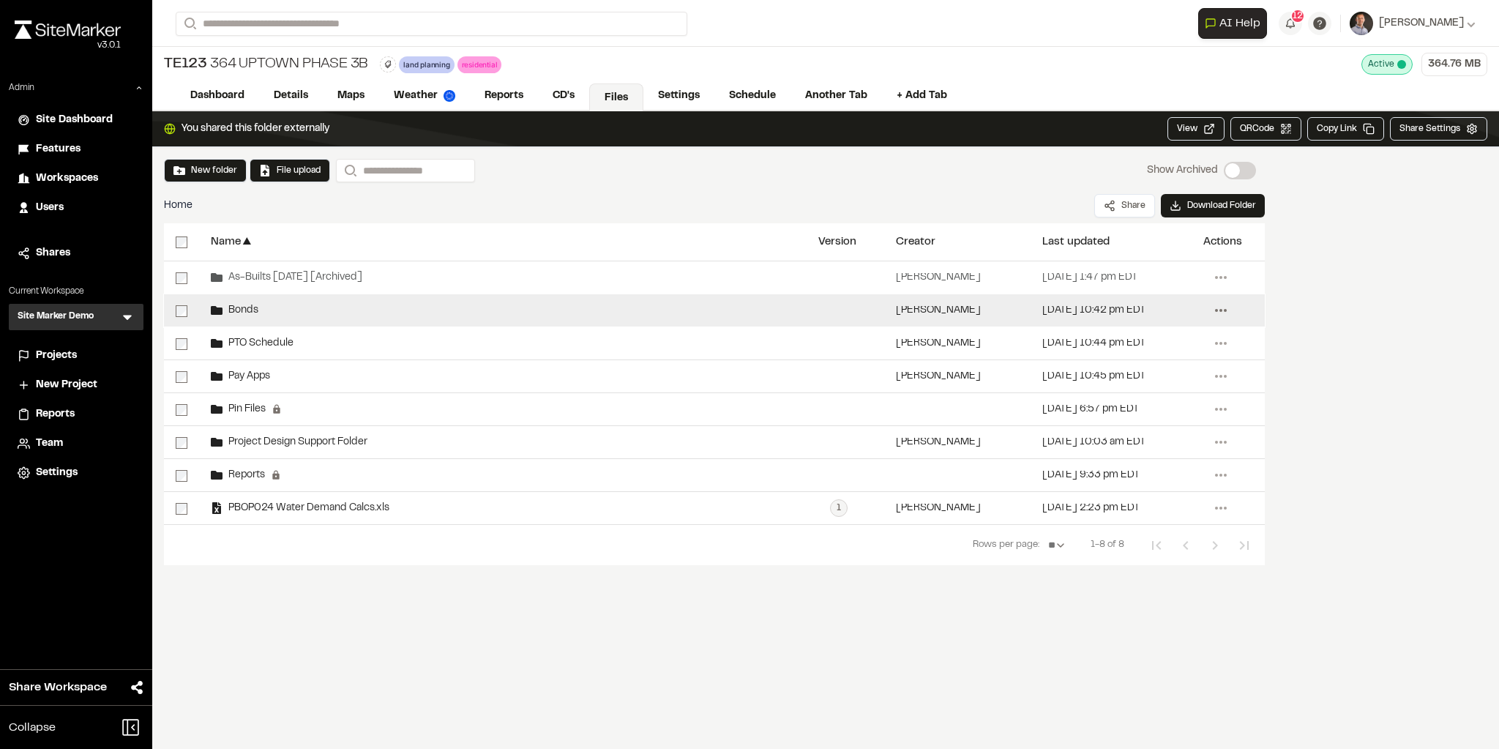
click at [1219, 312] on icon at bounding box center [1220, 310] width 23 height 23
click at [1138, 345] on div "Share" at bounding box center [1167, 341] width 127 height 22
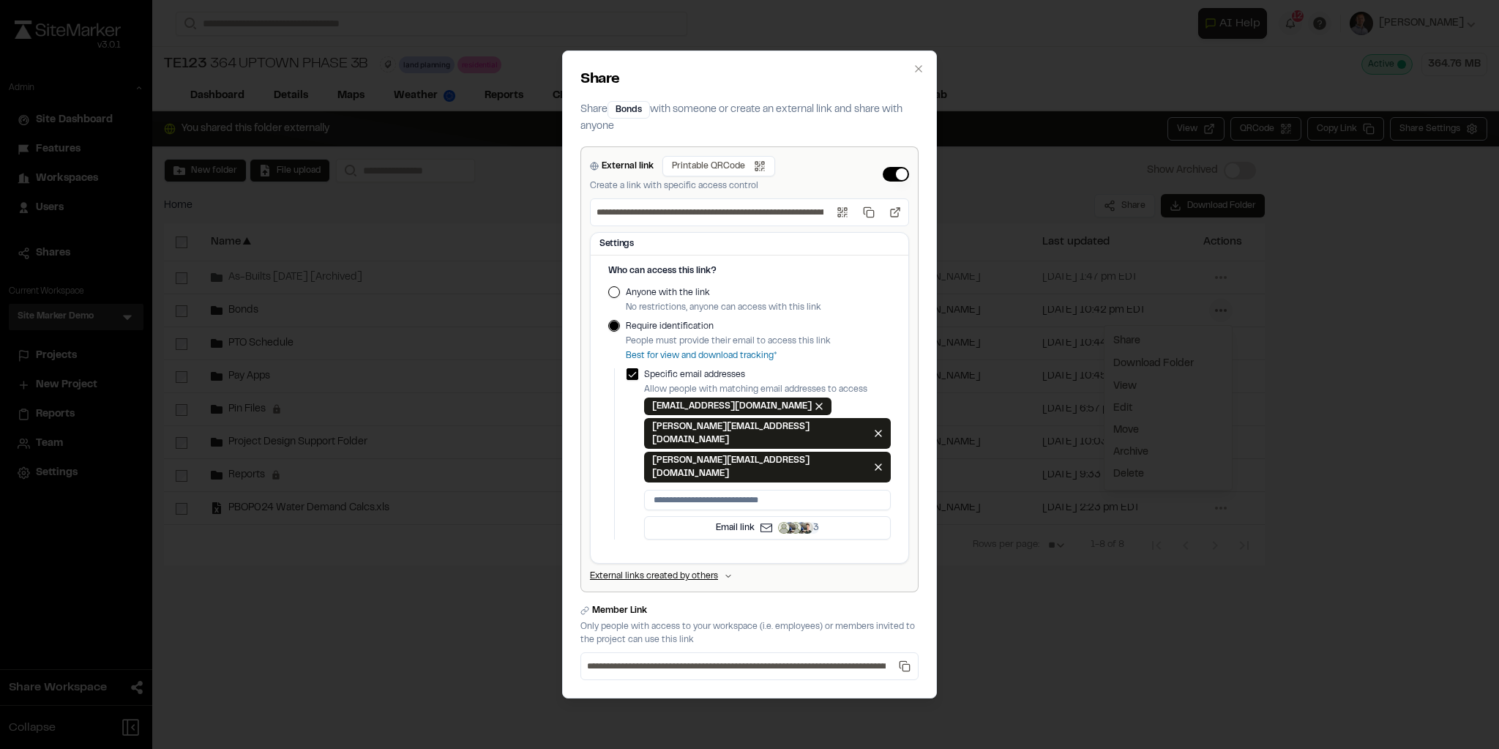
click at [640, 299] on label "Anyone with the link" at bounding box center [723, 292] width 195 height 13
click at [620, 298] on button "Anyone with the link" at bounding box center [614, 292] width 12 height 12
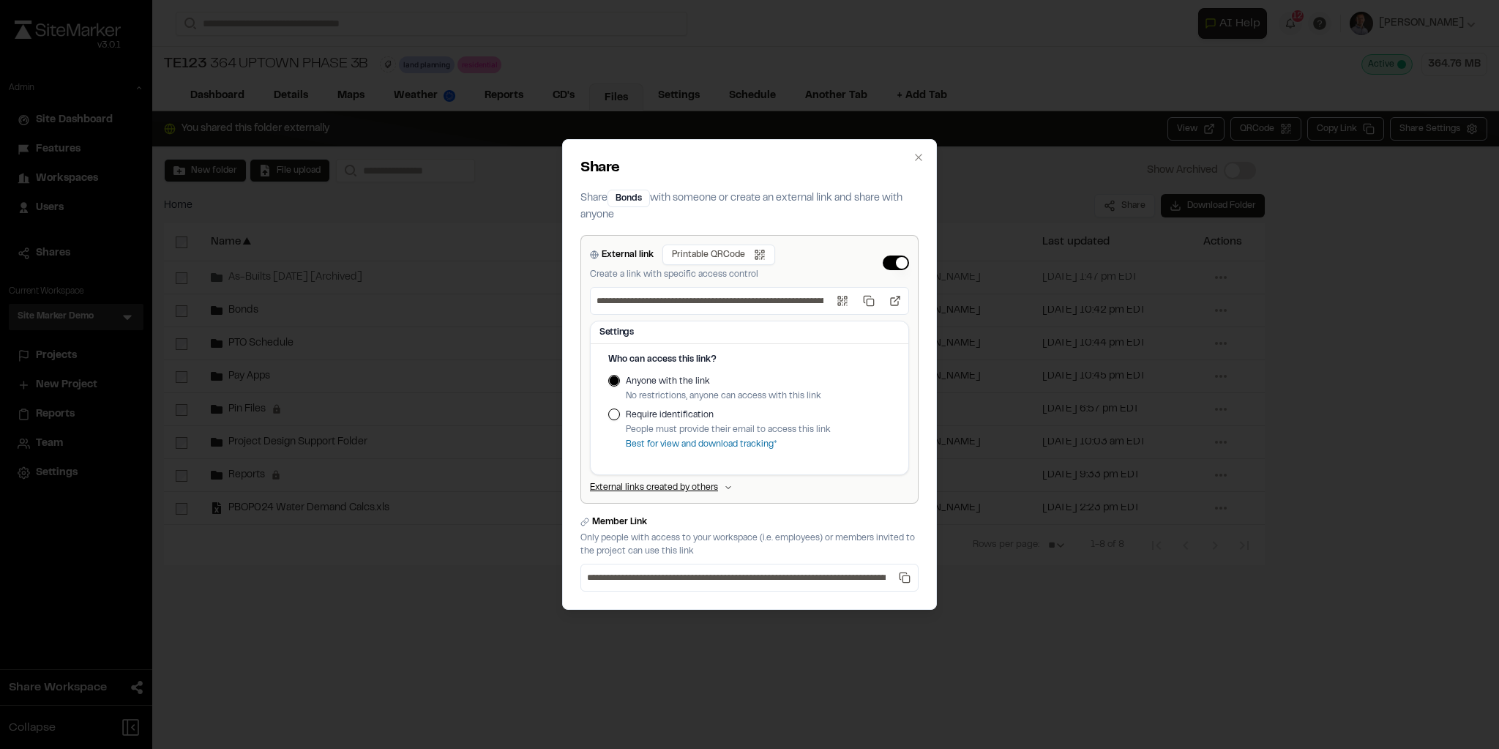
click at [615, 417] on button "Require identification" at bounding box center [614, 414] width 12 height 12
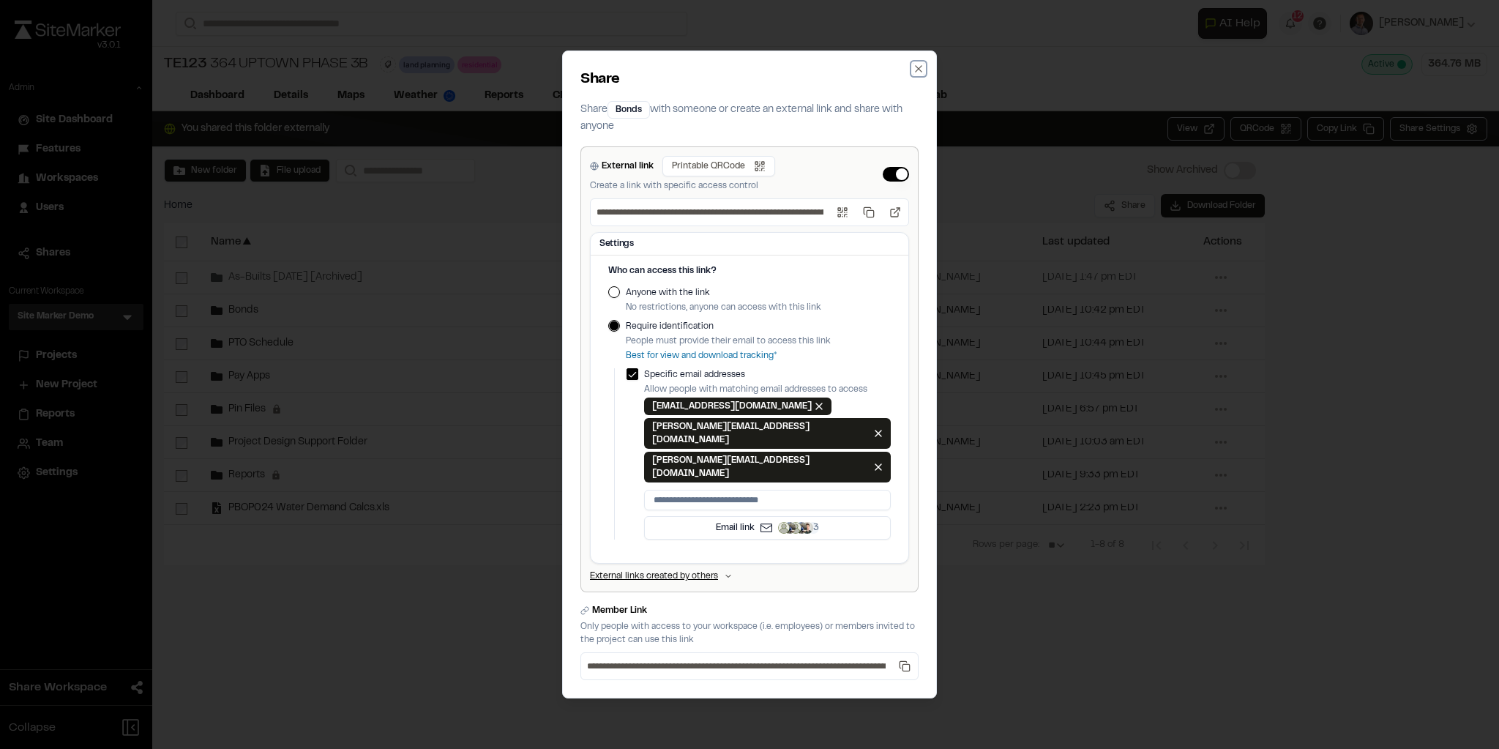
click at [913, 75] on icon "button" at bounding box center [919, 69] width 12 height 12
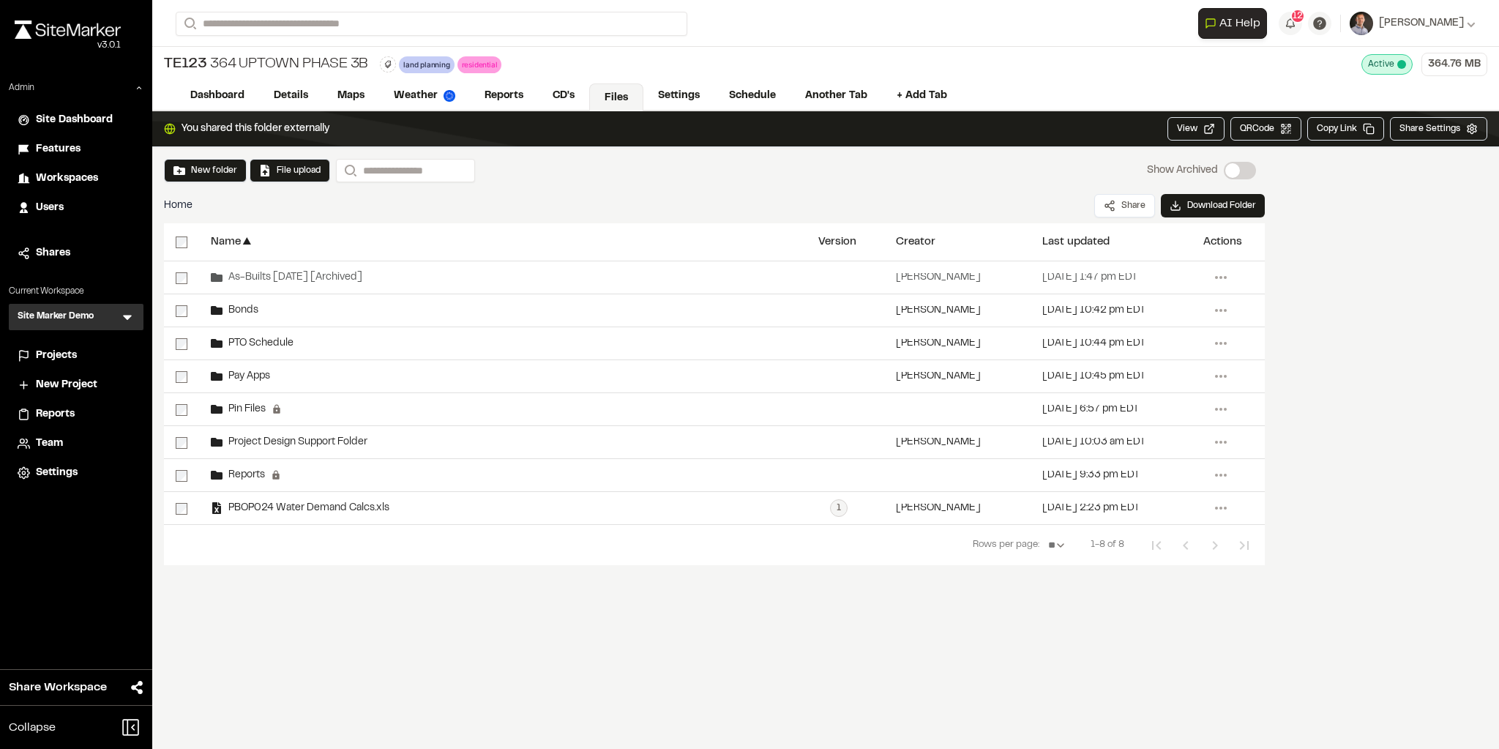
click at [71, 353] on span "Projects" at bounding box center [56, 356] width 41 height 16
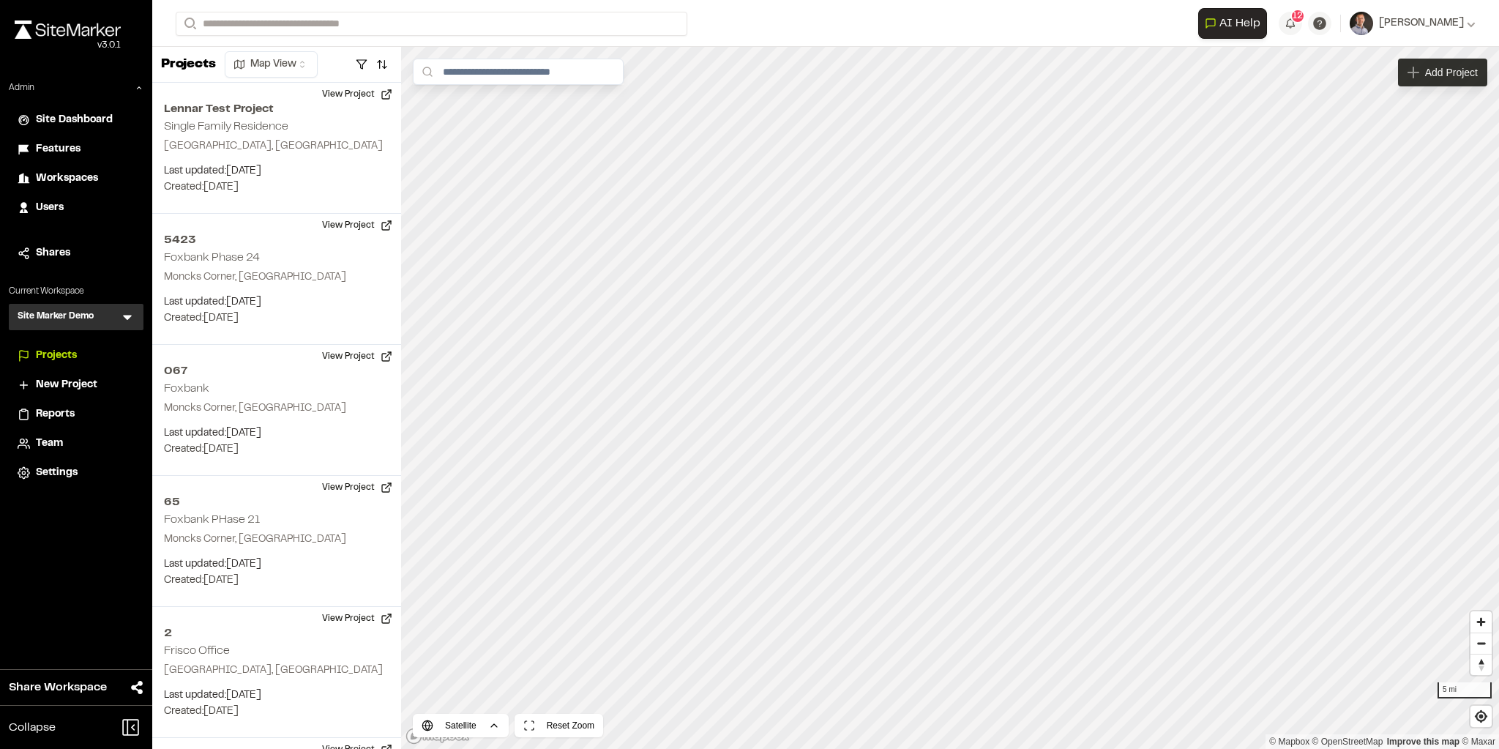
click at [1455, 78] on span "Add Project" at bounding box center [1451, 72] width 53 height 15
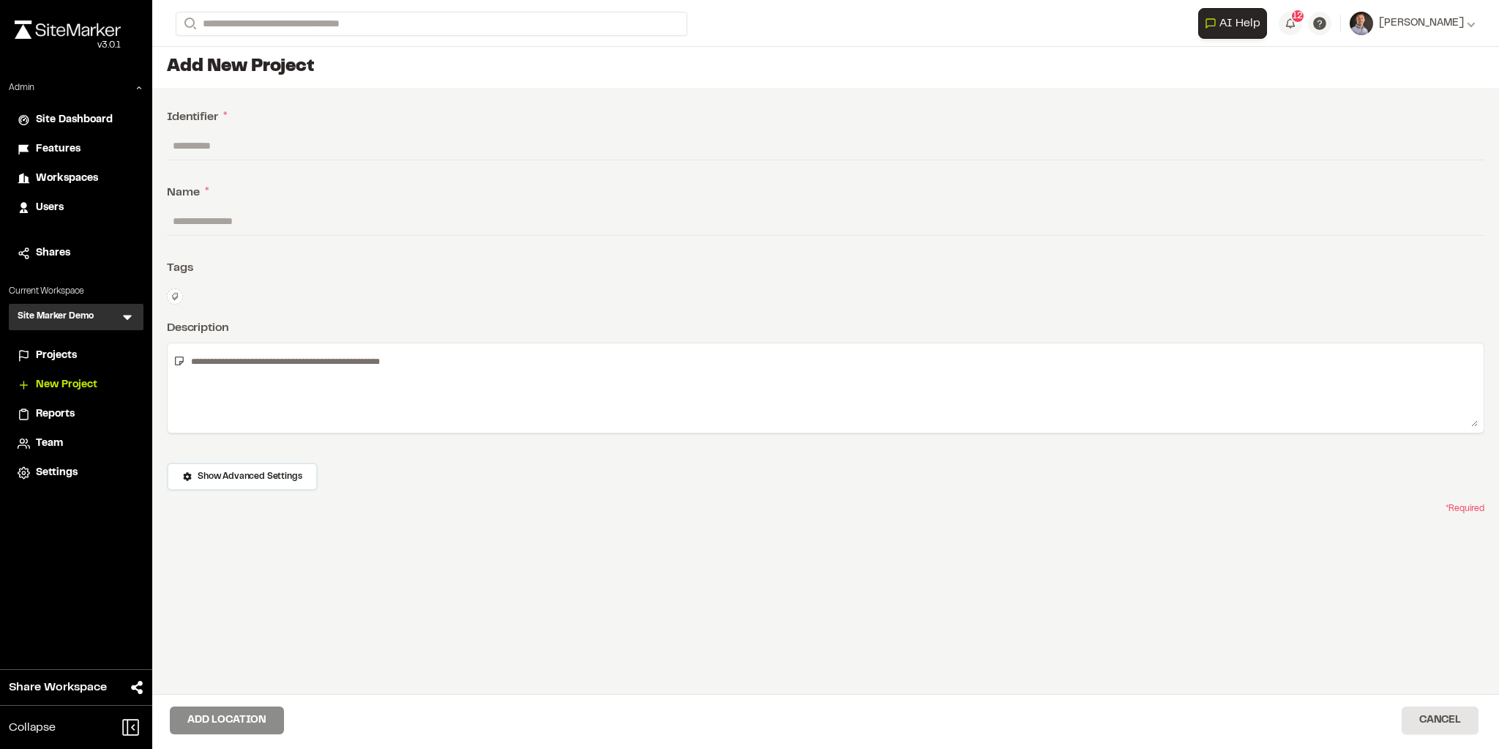
click at [372, 148] on input "text" at bounding box center [825, 146] width 1317 height 28
type input "*"
click at [441, 227] on input "text" at bounding box center [825, 221] width 1317 height 28
click at [337, 222] on input "*******" at bounding box center [825, 221] width 1317 height 28
type input "**********"
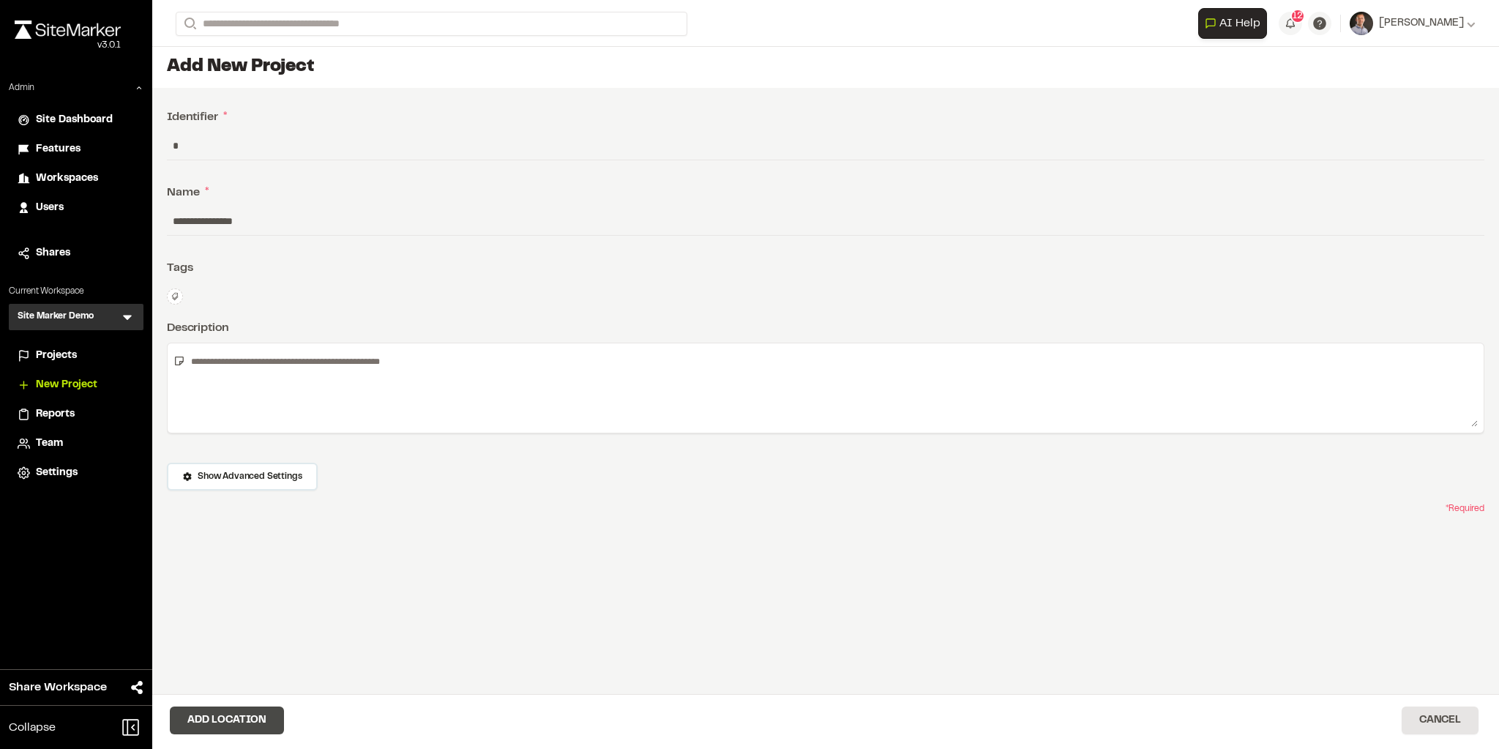
click at [249, 712] on button "Add Location" at bounding box center [227, 720] width 114 height 28
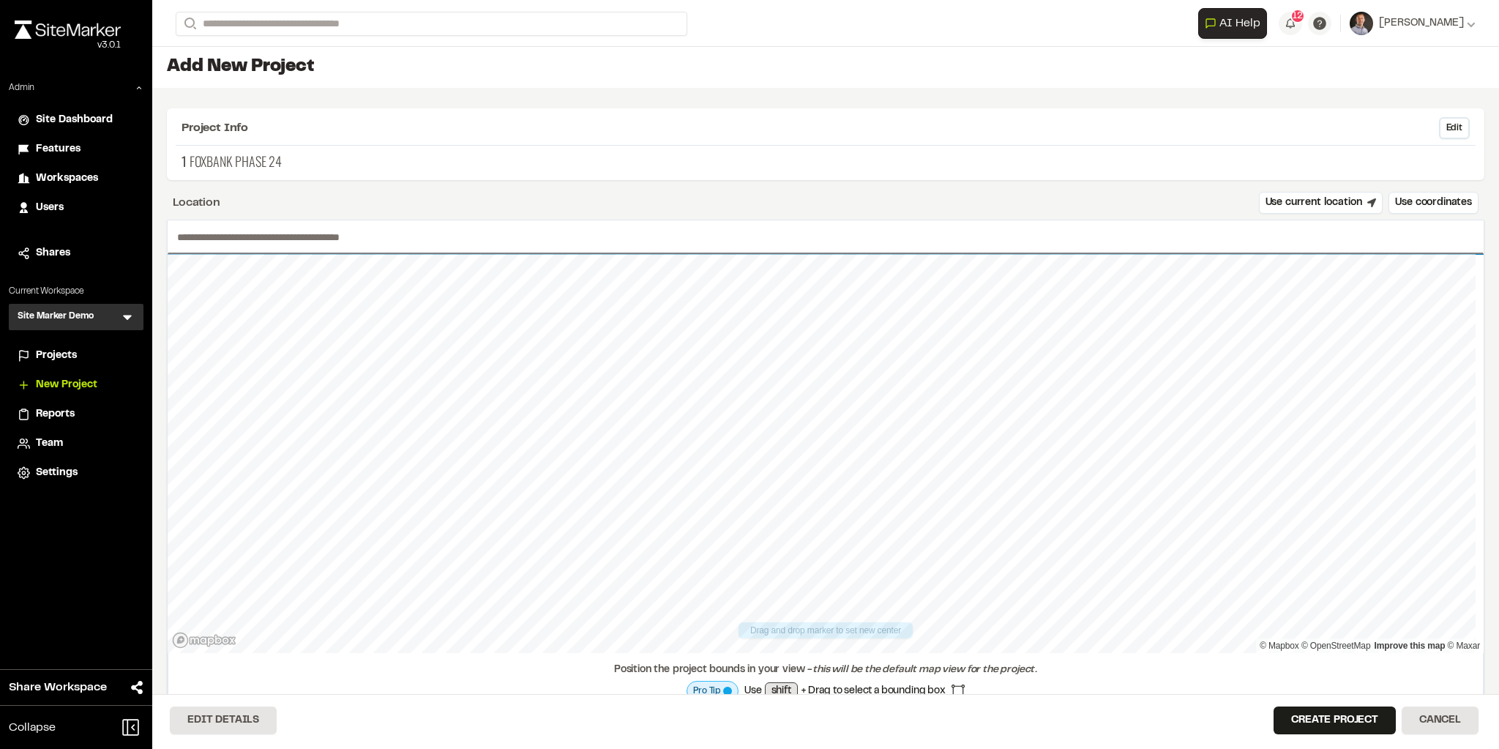
click at [430, 239] on input "text" at bounding box center [826, 237] width 1316 height 34
drag, startPoint x: 834, startPoint y: 421, endPoint x: 873, endPoint y: 371, distance: 63.1
click at [874, 367] on div "Map marker" at bounding box center [876, 372] width 22 height 22
type input "**********"
click at [703, 254] on div at bounding box center [826, 254] width 1316 height 0
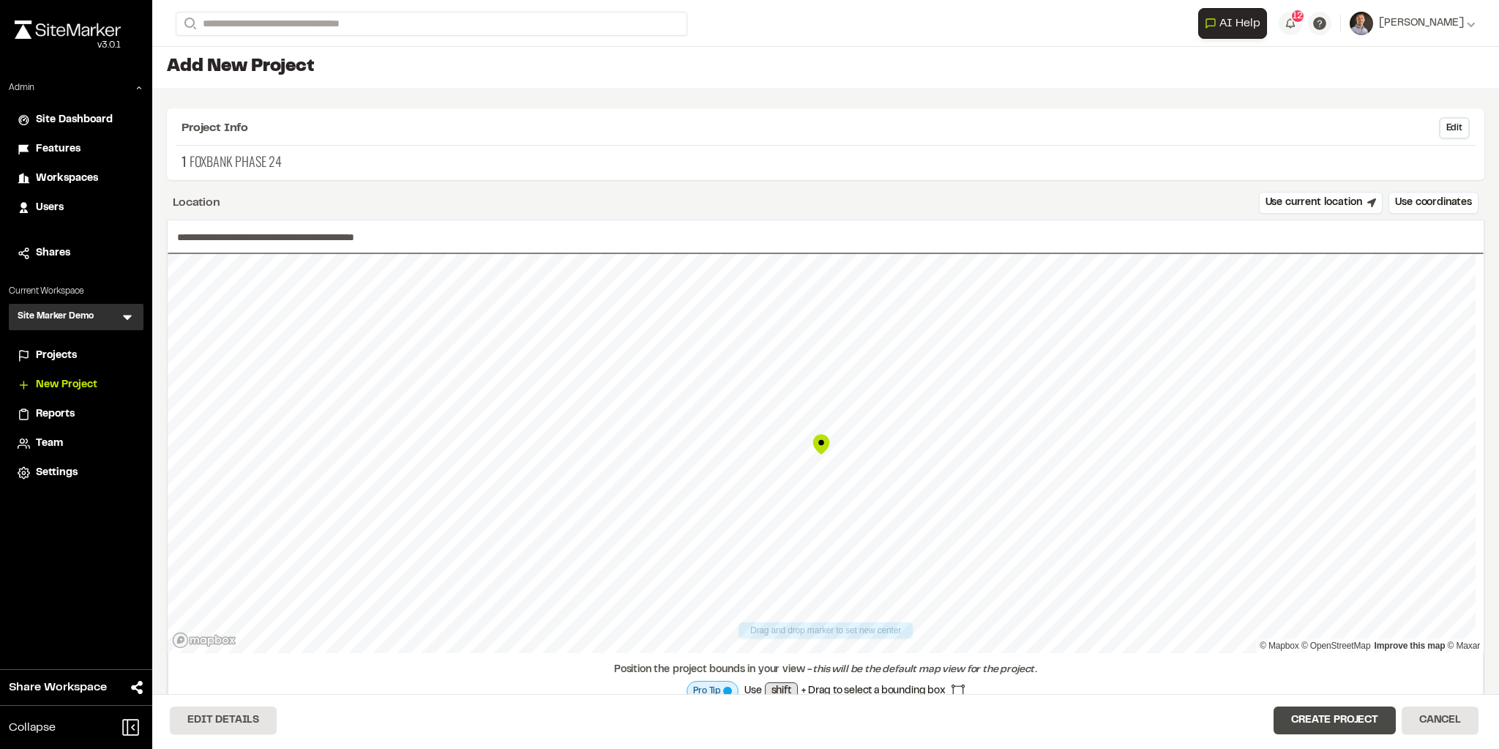
click at [1328, 719] on button "Create Project" at bounding box center [1334, 720] width 122 height 28
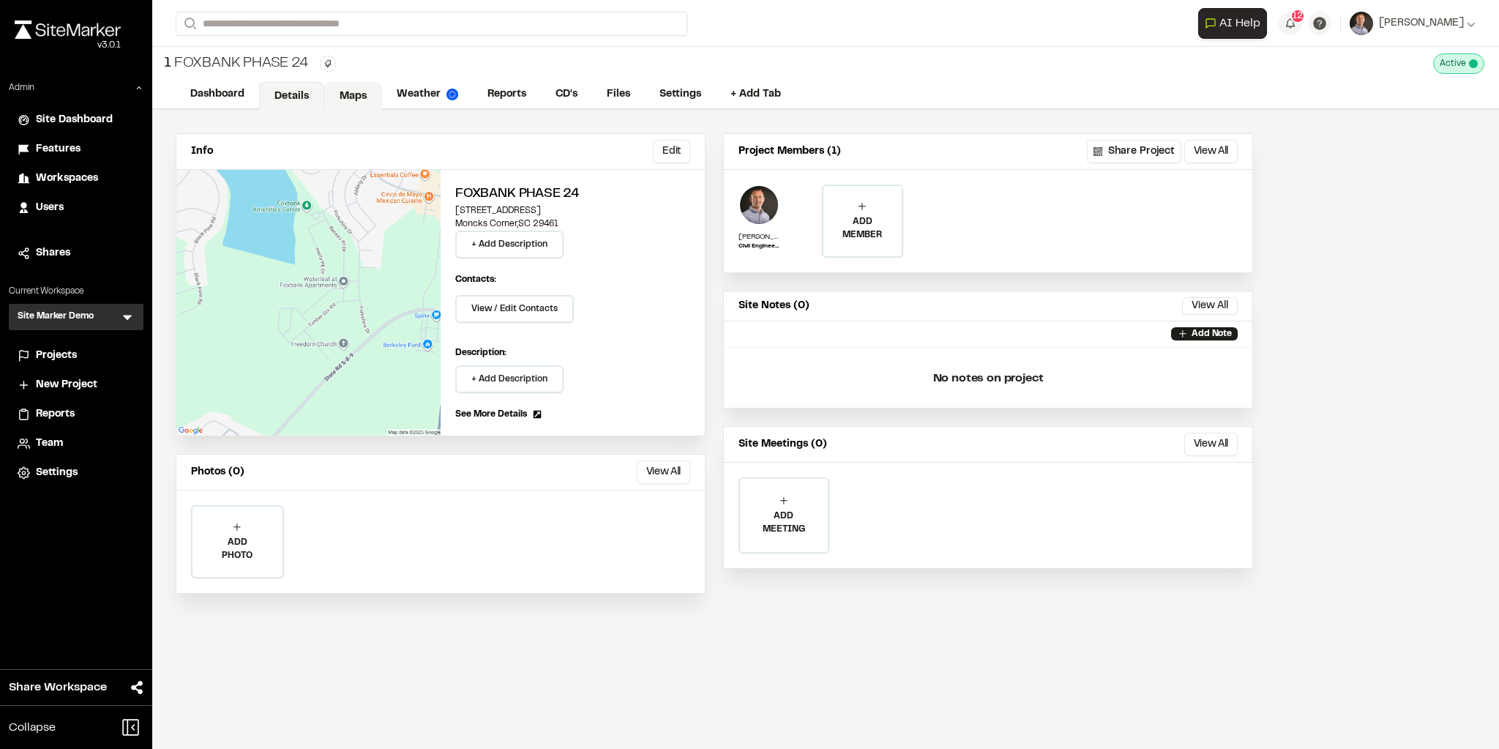
click at [354, 89] on link "Maps" at bounding box center [353, 96] width 58 height 28
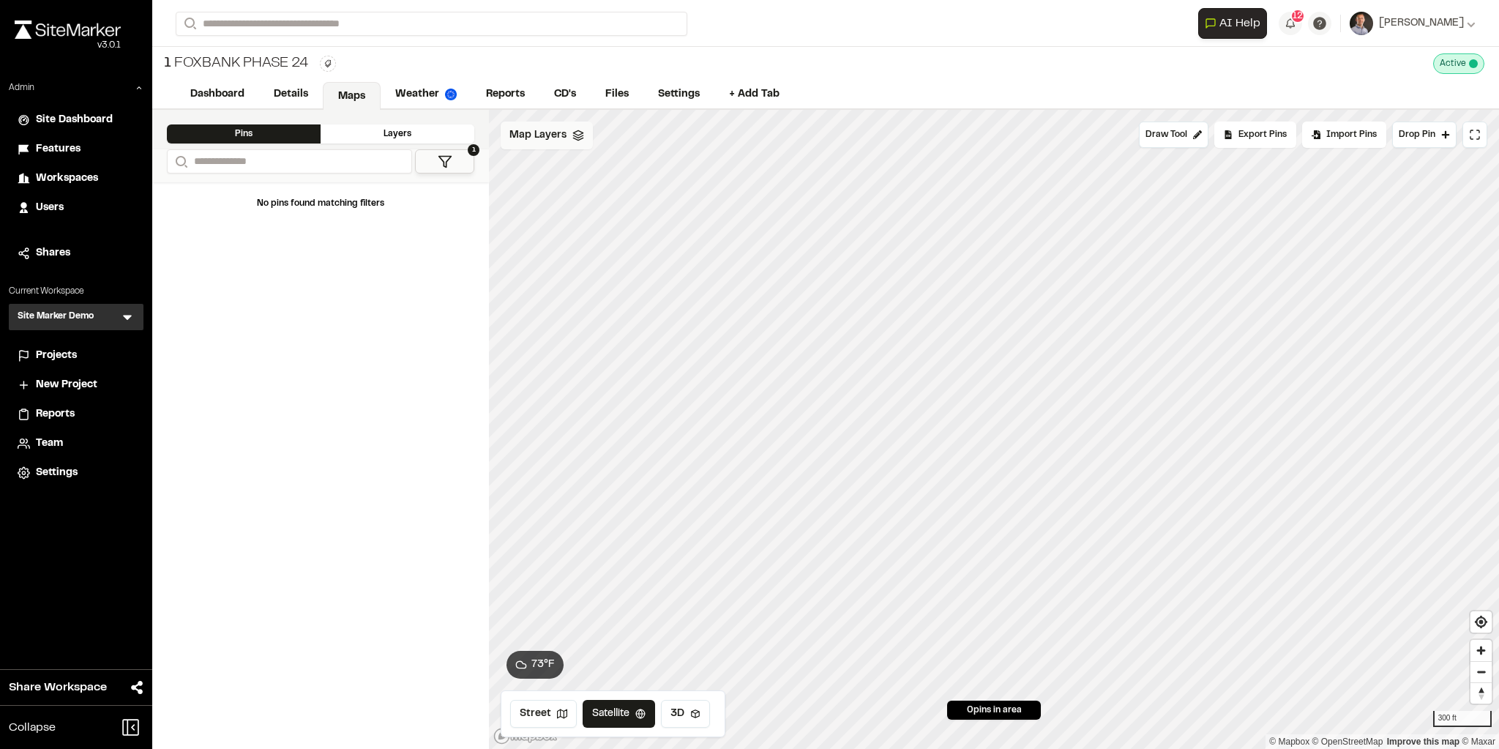
click at [543, 136] on span "Map Layers" at bounding box center [537, 135] width 57 height 16
click at [593, 137] on html "Close sidebar v 3.0.1 Admin Site Dashboard Features Workspaces Users Shares Cur…" at bounding box center [749, 374] width 1499 height 749
click at [550, 214] on div "Import Layer" at bounding box center [555, 215] width 110 height 25
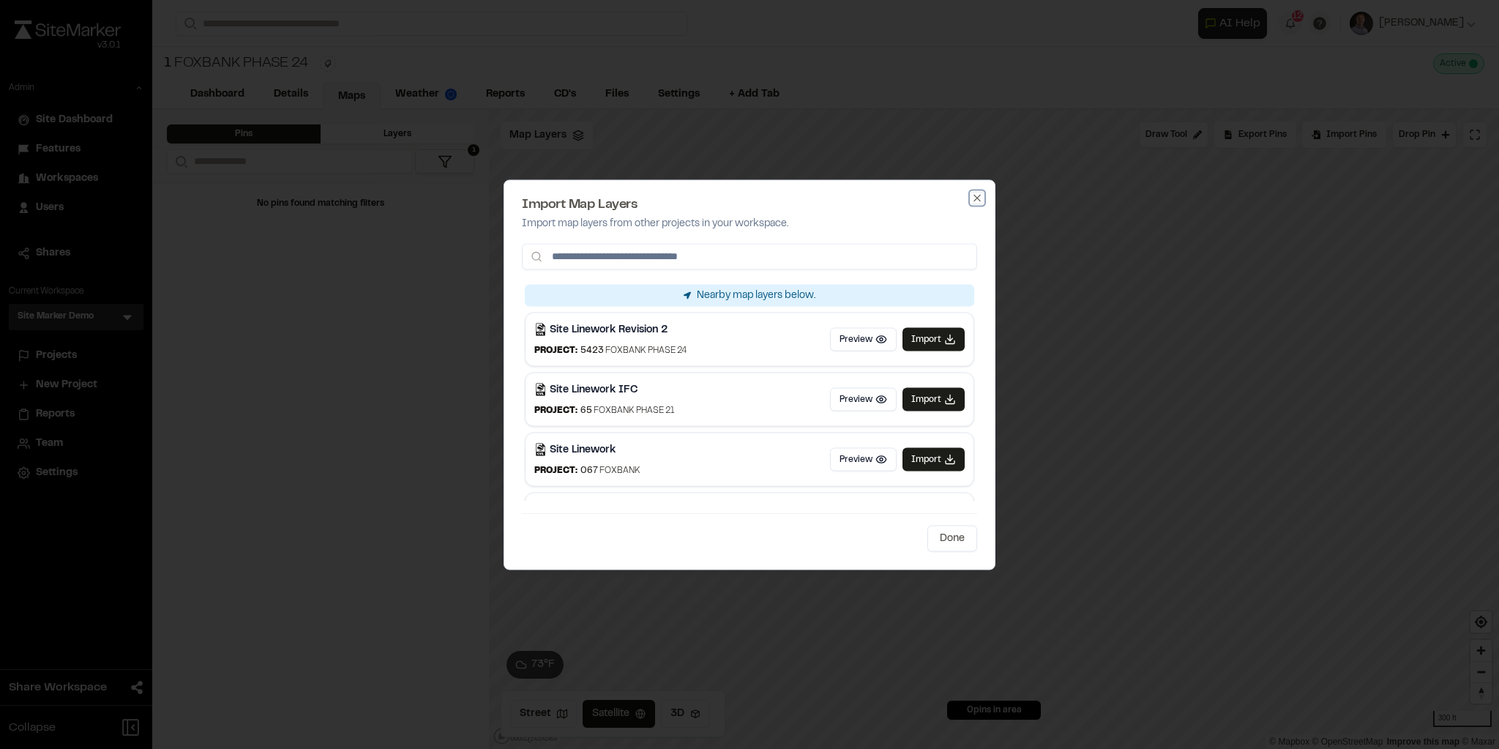
click at [976, 203] on icon "button" at bounding box center [977, 198] width 12 height 12
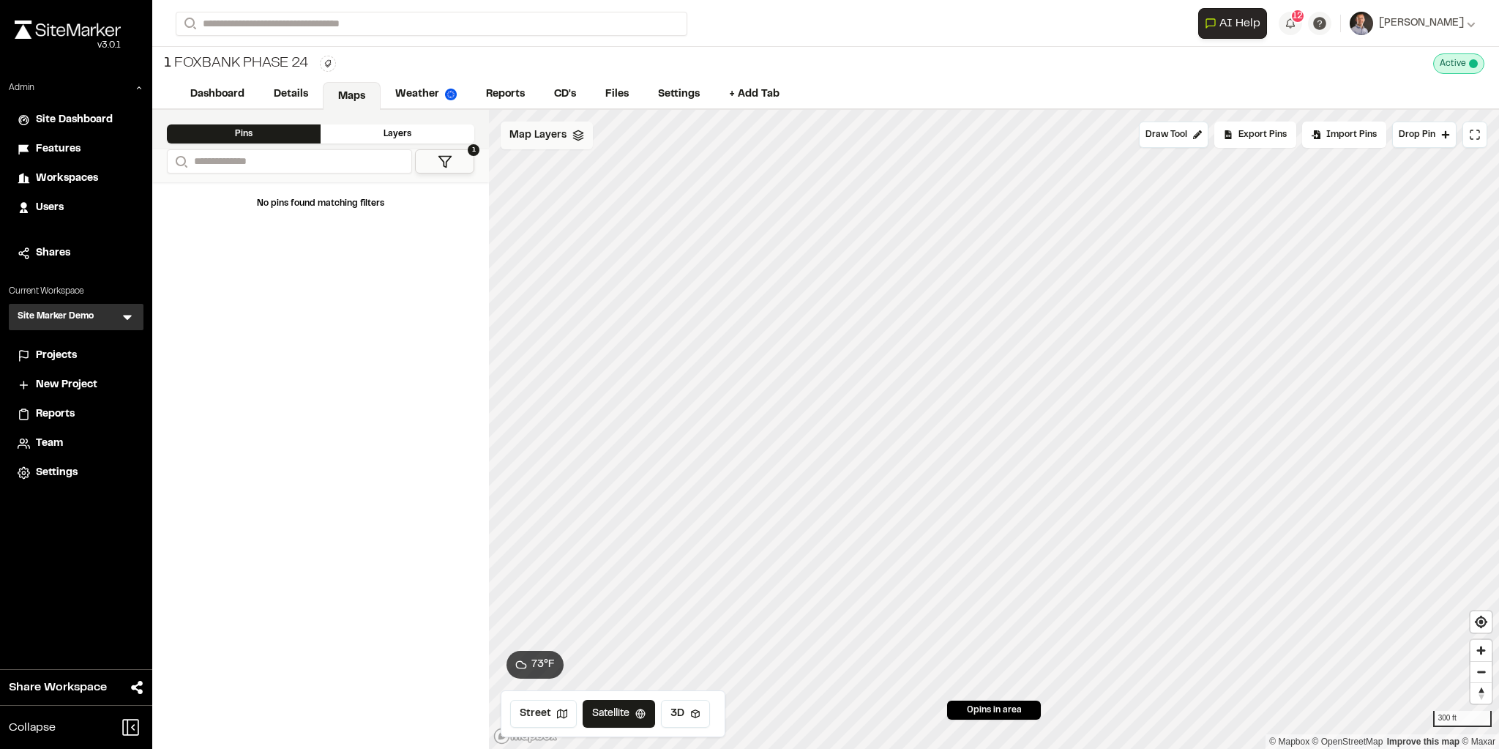
drag, startPoint x: 552, startPoint y: 130, endPoint x: 567, endPoint y: 136, distance: 16.0
click at [552, 130] on span "Map Layers" at bounding box center [537, 135] width 57 height 16
click at [597, 133] on html "Close sidebar v 3.0.1 Admin Site Dashboard Features Workspaces Users Shares Cur…" at bounding box center [749, 374] width 1499 height 749
click at [542, 187] on link "Add Layer" at bounding box center [555, 191] width 110 height 25
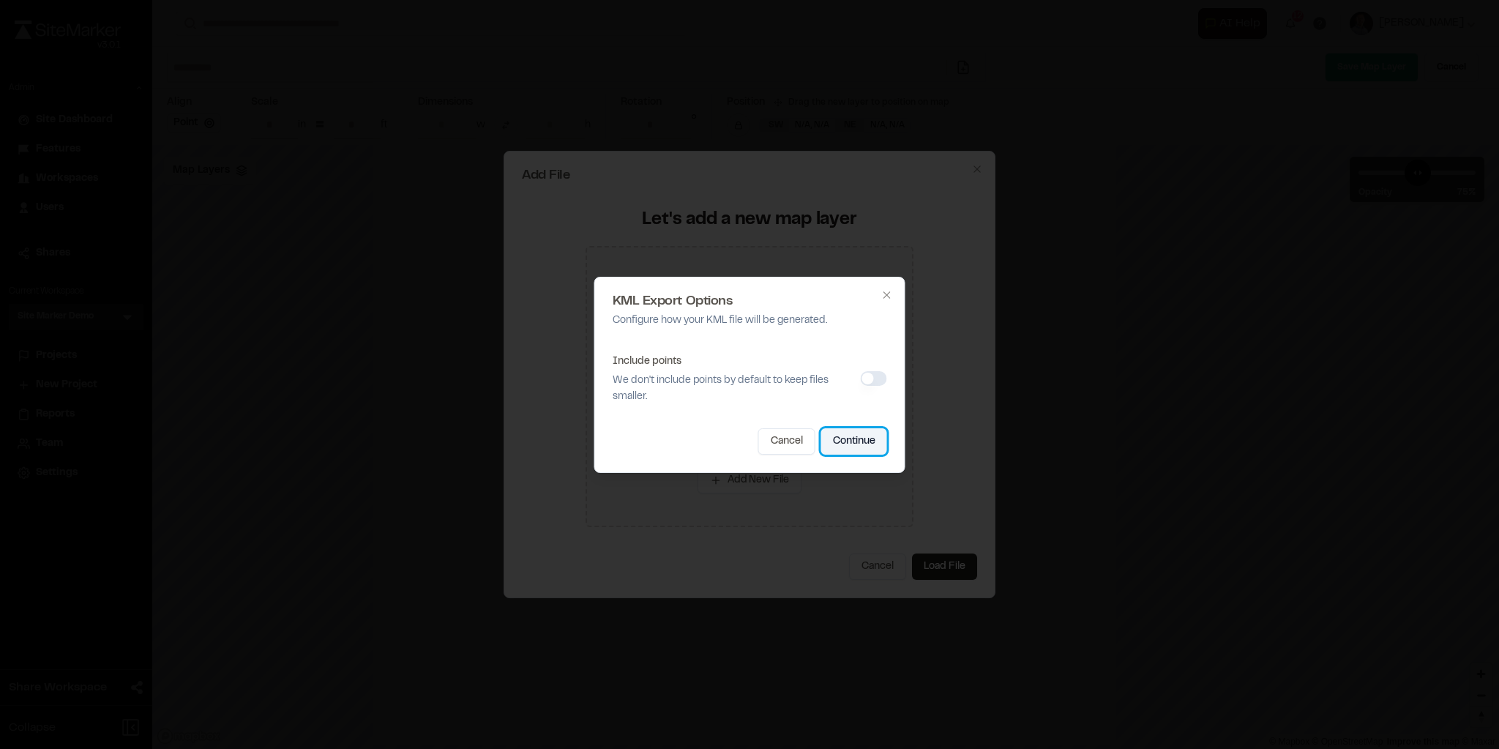
click at [862, 443] on button "Continue" at bounding box center [854, 441] width 66 height 26
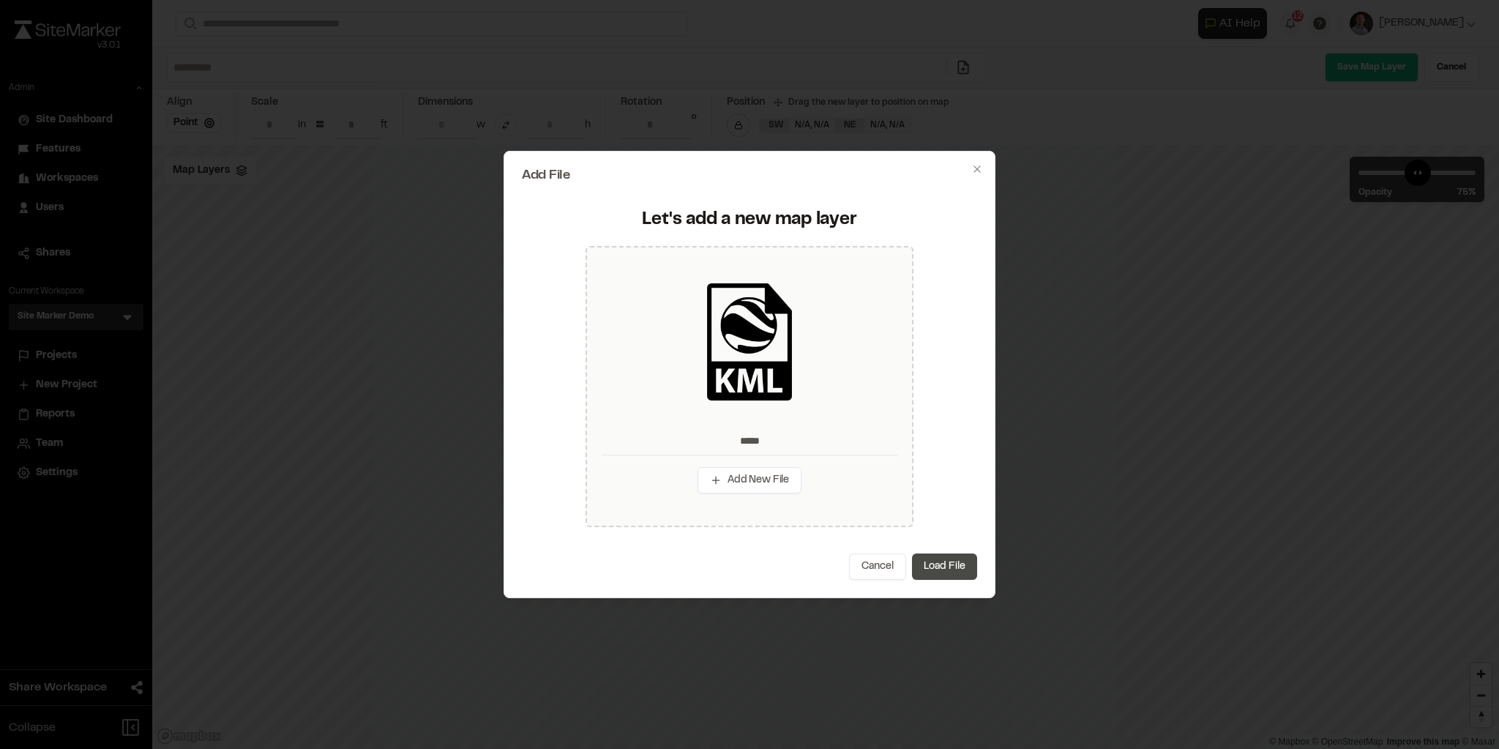
click at [941, 566] on button "Load File" at bounding box center [944, 566] width 65 height 26
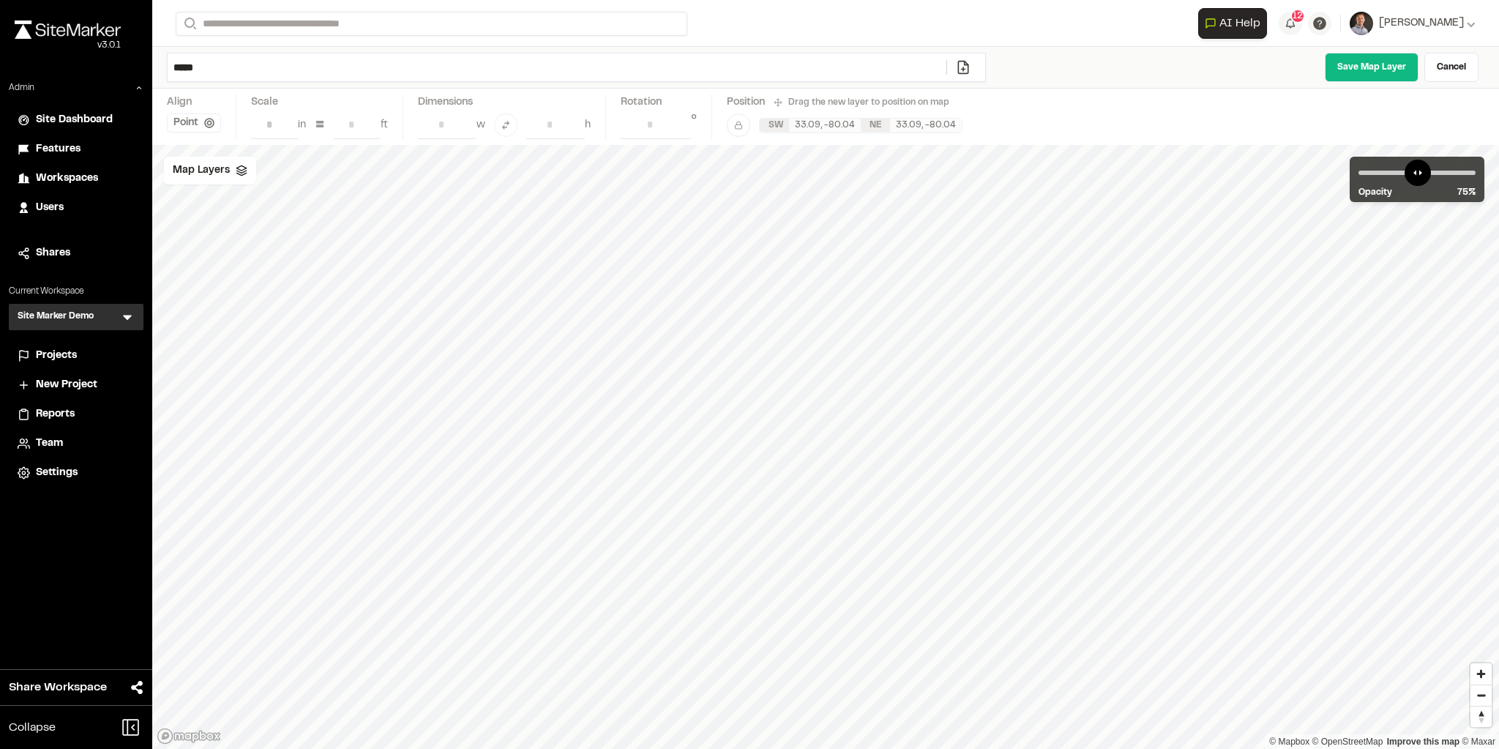
drag, startPoint x: 289, startPoint y: 60, endPoint x: 121, endPoint y: 57, distance: 167.6
click at [121, 57] on div "Close sidebar v 3.0.1 Admin Site Dashboard Features Workspaces Users Shares Cur…" at bounding box center [749, 374] width 1499 height 749
type input "**********"
click at [1364, 54] on link "Save Map Layer" at bounding box center [1372, 67] width 94 height 29
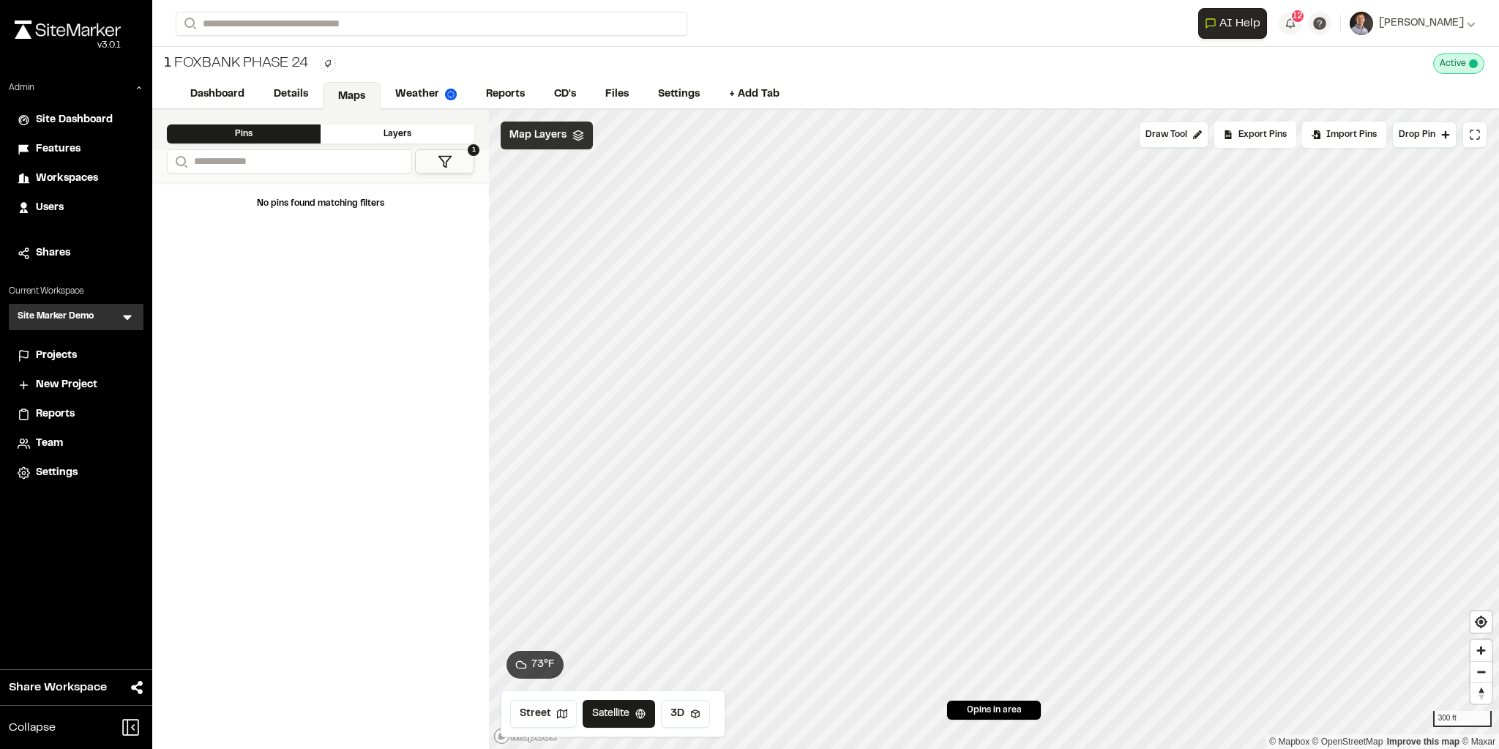
click at [554, 140] on span "Map Layers" at bounding box center [537, 135] width 57 height 16
click at [723, 135] on html "Close sidebar v 3.0.1 Admin Site Dashboard Features Workspaces Users Shares Cur…" at bounding box center [749, 374] width 1499 height 749
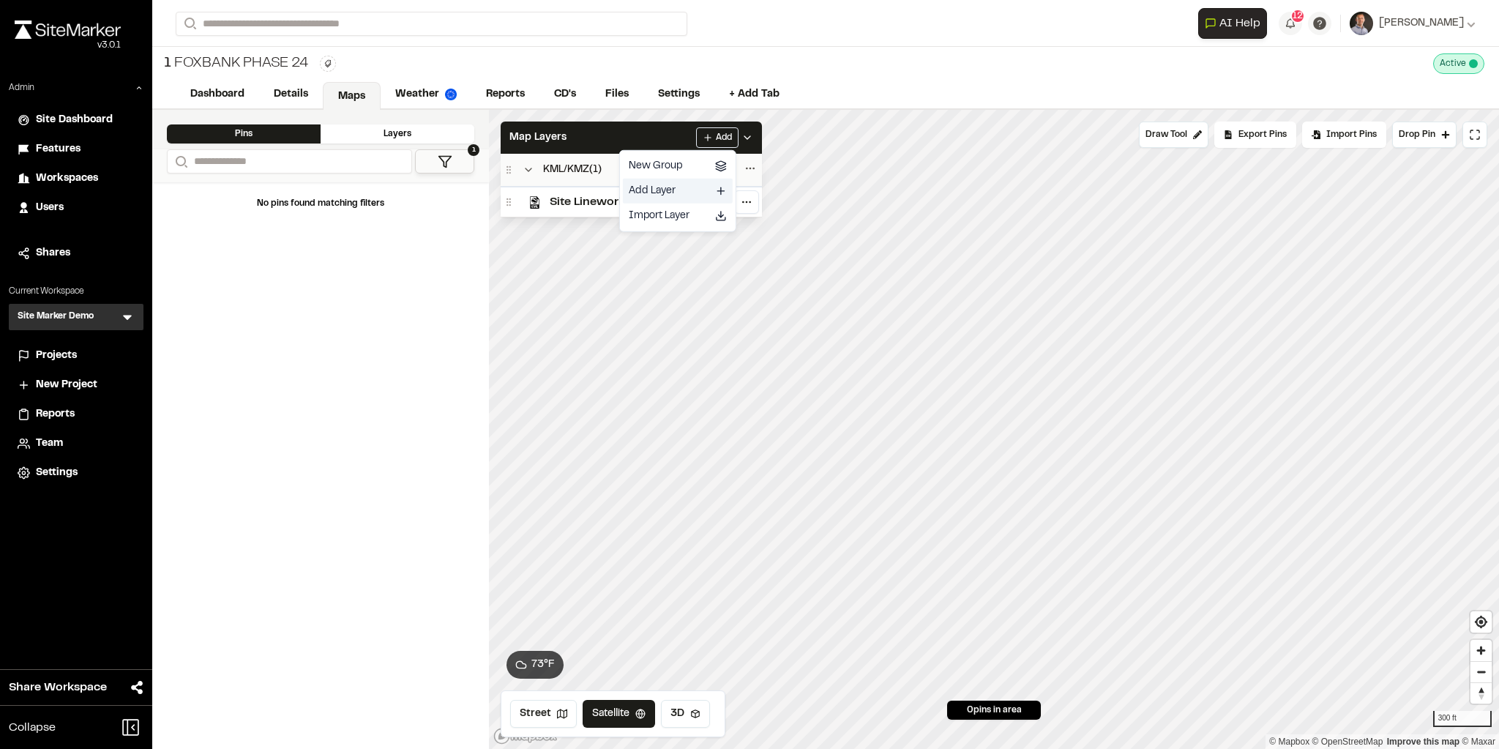
click at [659, 189] on link "Add Layer" at bounding box center [678, 191] width 110 height 25
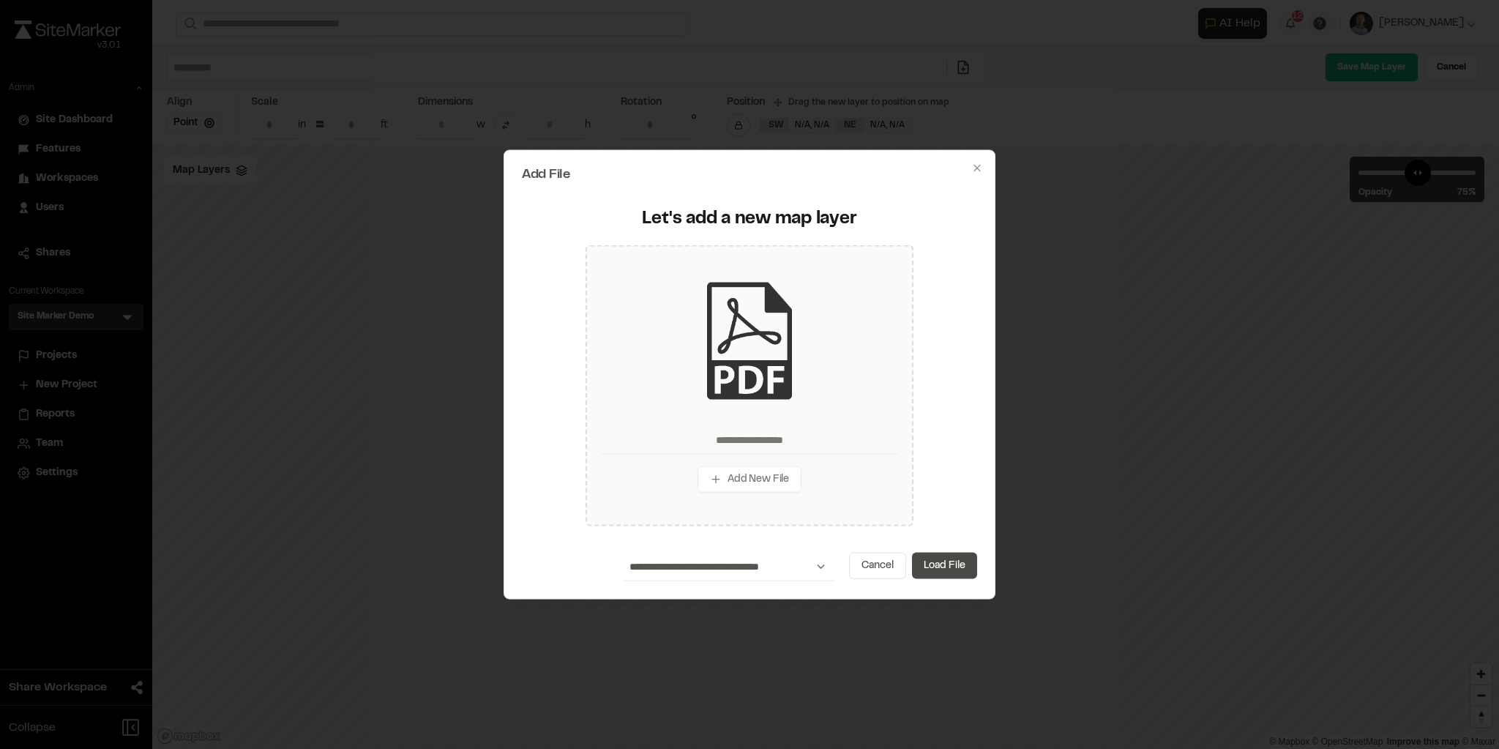
click at [940, 563] on button "Load File" at bounding box center [944, 565] width 65 height 26
type input "**********"
type input "****"
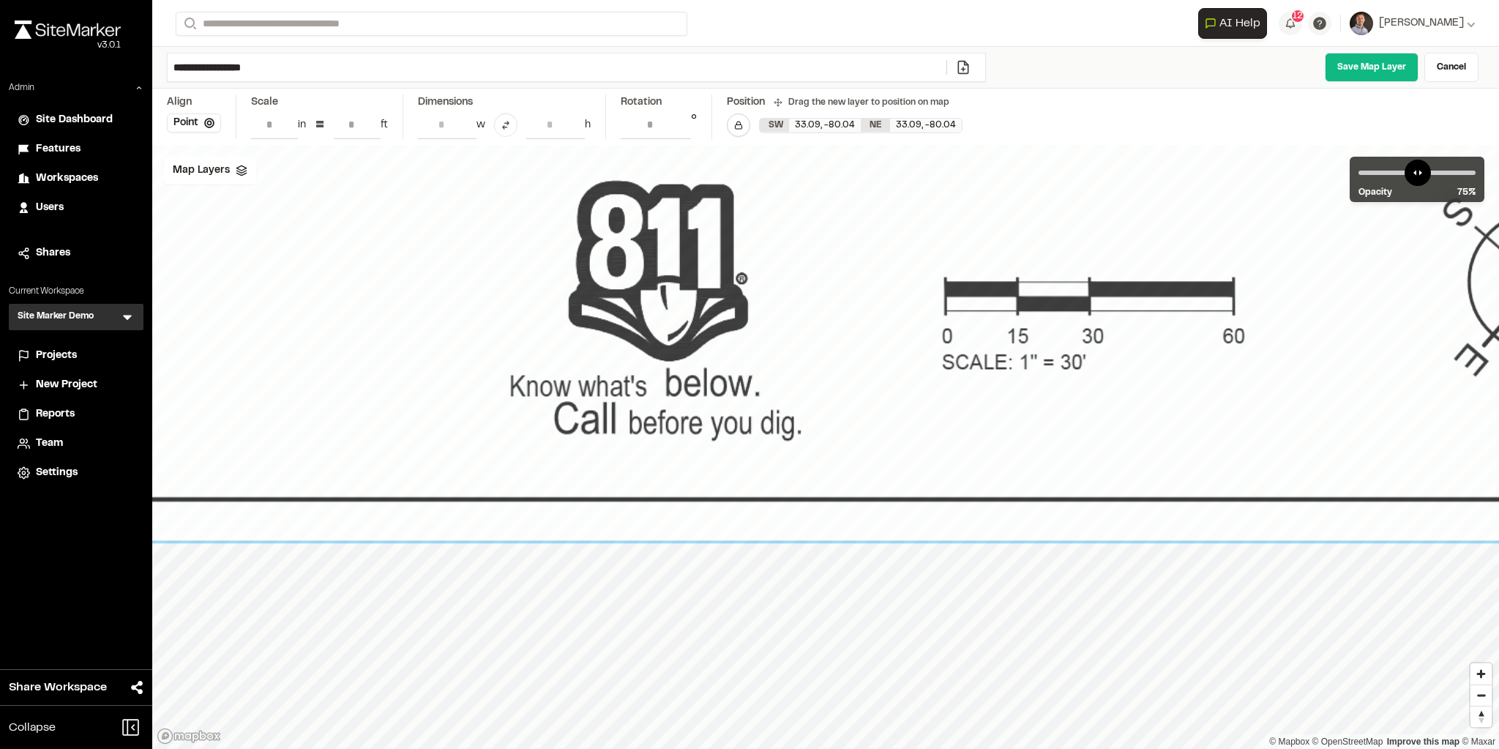
click at [351, 123] on input "**" at bounding box center [357, 124] width 47 height 28
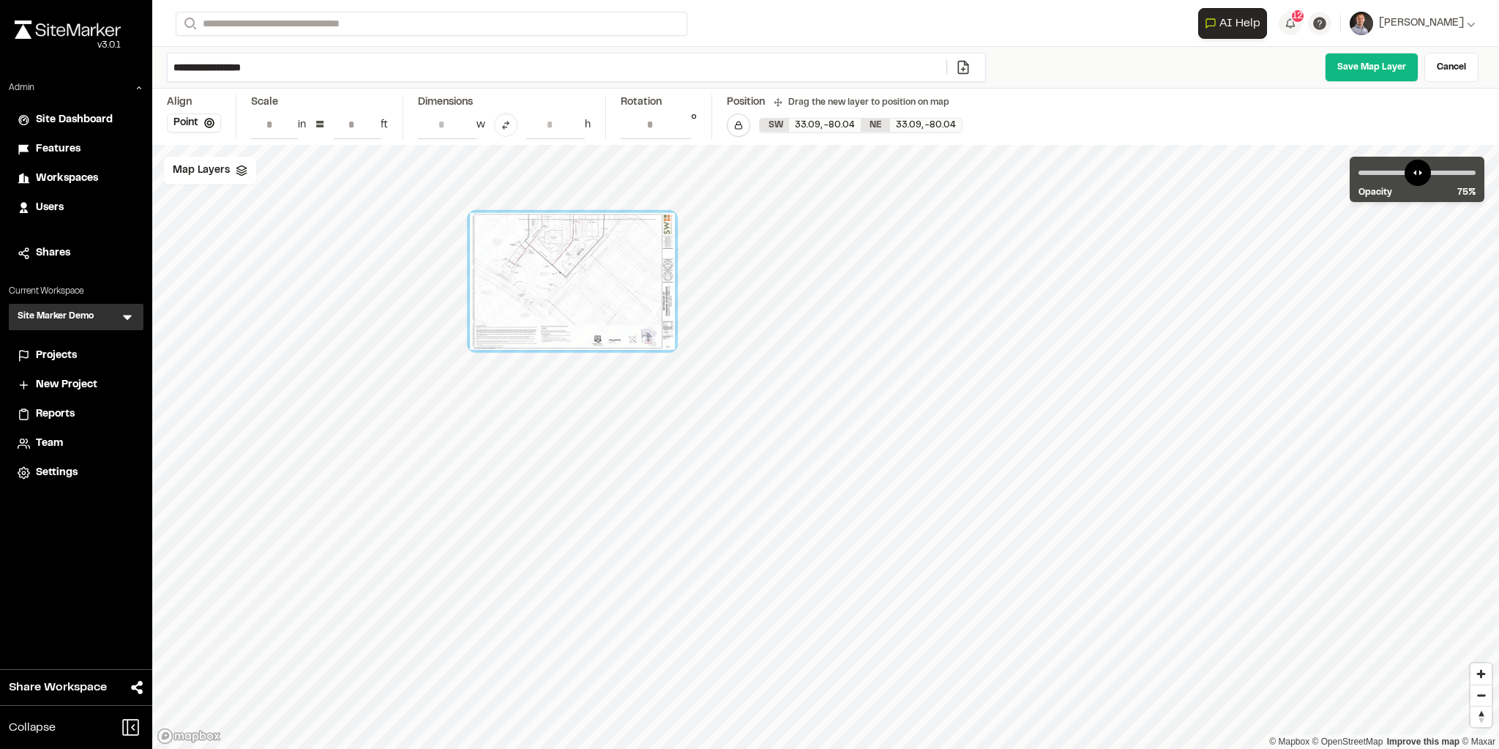
type input "**"
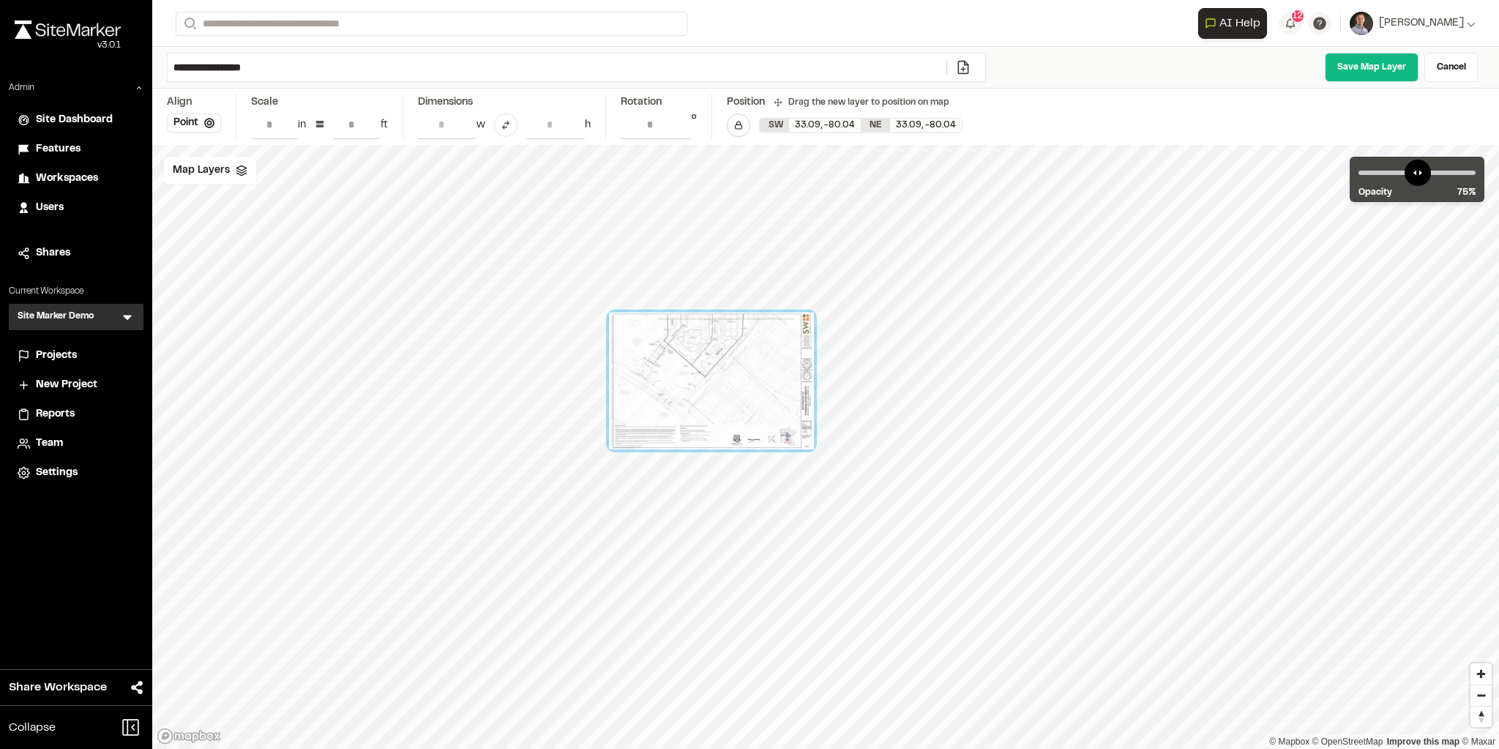
drag, startPoint x: 531, startPoint y: 296, endPoint x: 696, endPoint y: 375, distance: 183.0
click at [696, 375] on div at bounding box center [711, 380] width 205 height 137
click at [220, 174] on span "Map Layers" at bounding box center [201, 170] width 57 height 16
click at [246, 232] on span "Site Linework Revision 1" at bounding box center [280, 234] width 135 height 18
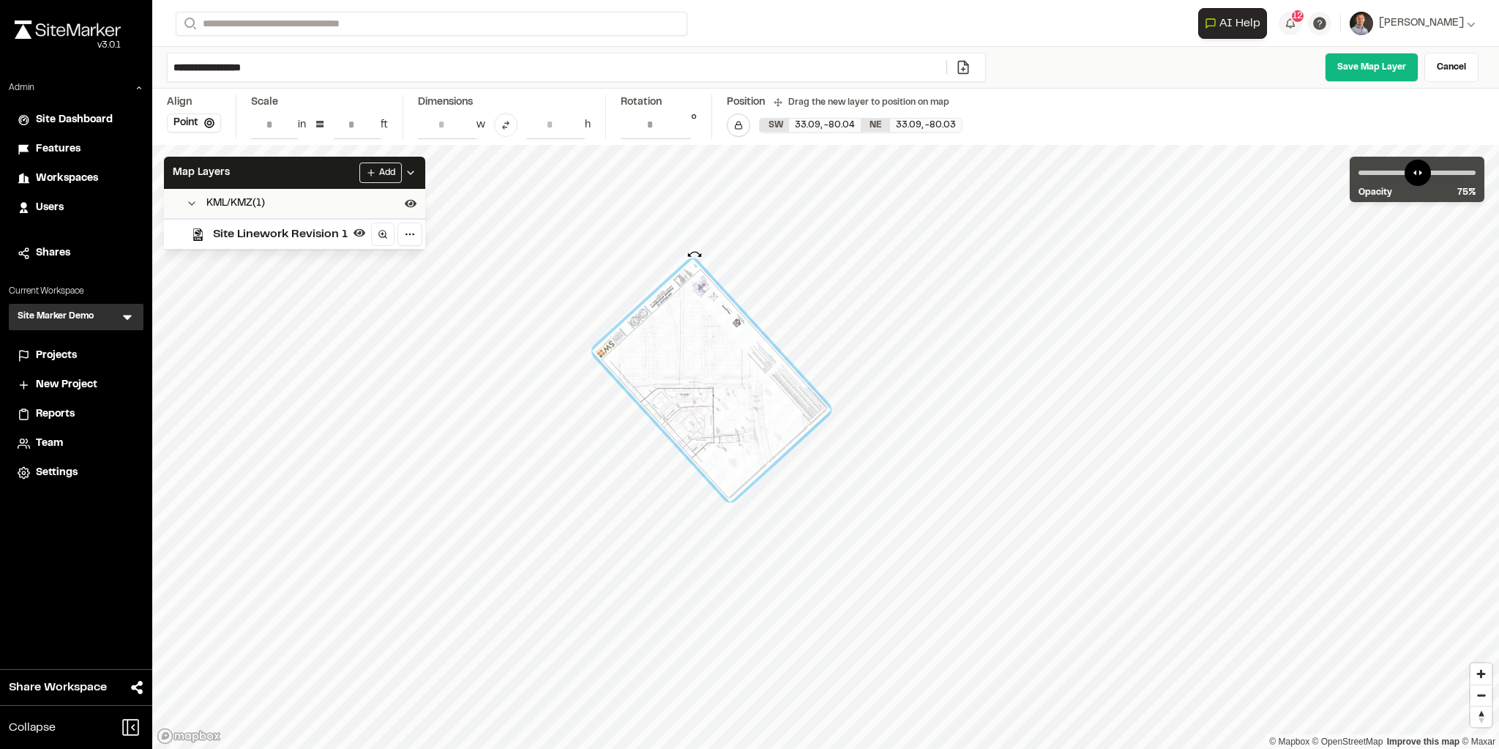
click at [694, 255] on div "© Mapbox © OpenStreetMap Improve this map © Maxar" at bounding box center [825, 447] width 1346 height 604
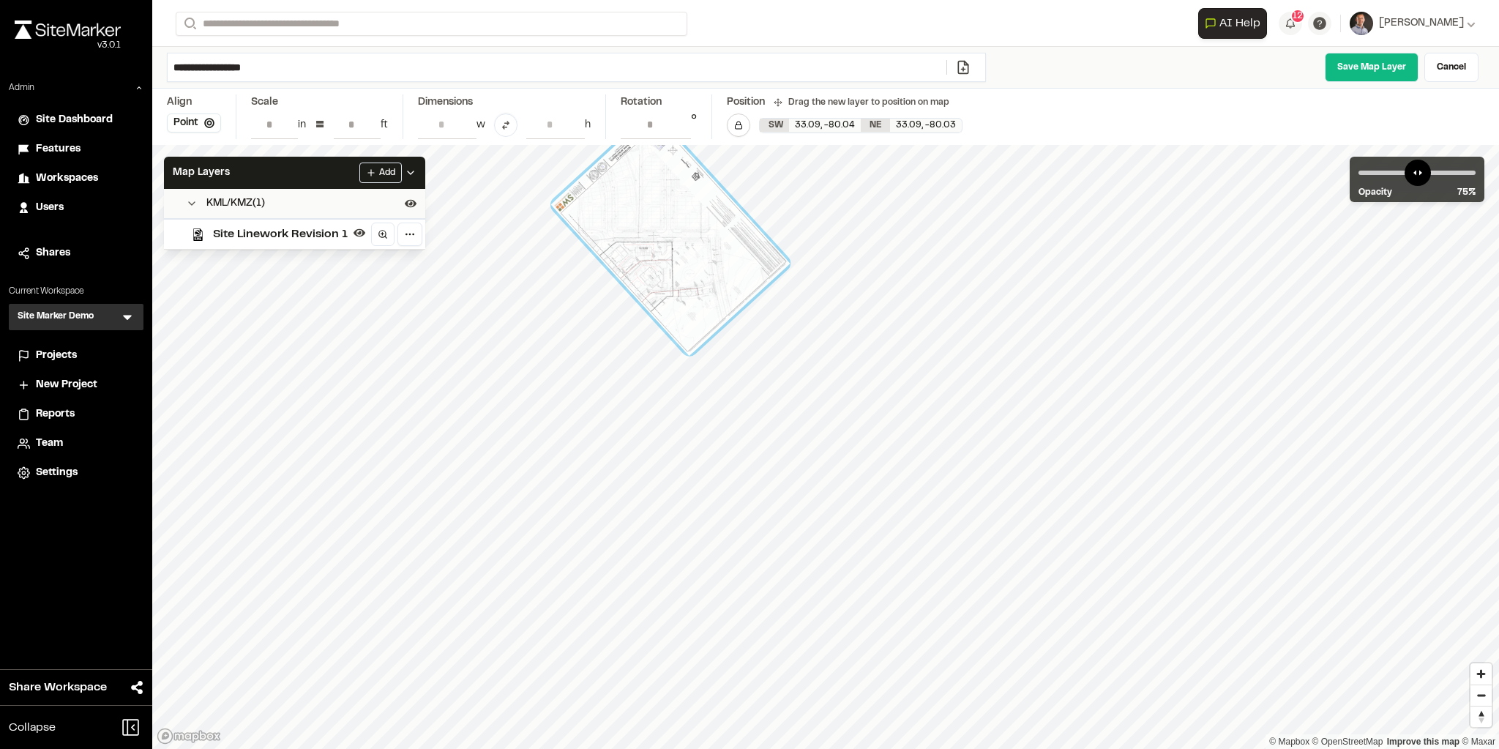
drag, startPoint x: 701, startPoint y: 374, endPoint x: 662, endPoint y: 238, distance: 141.5
click at [662, 238] on div at bounding box center [670, 234] width 239 height 243
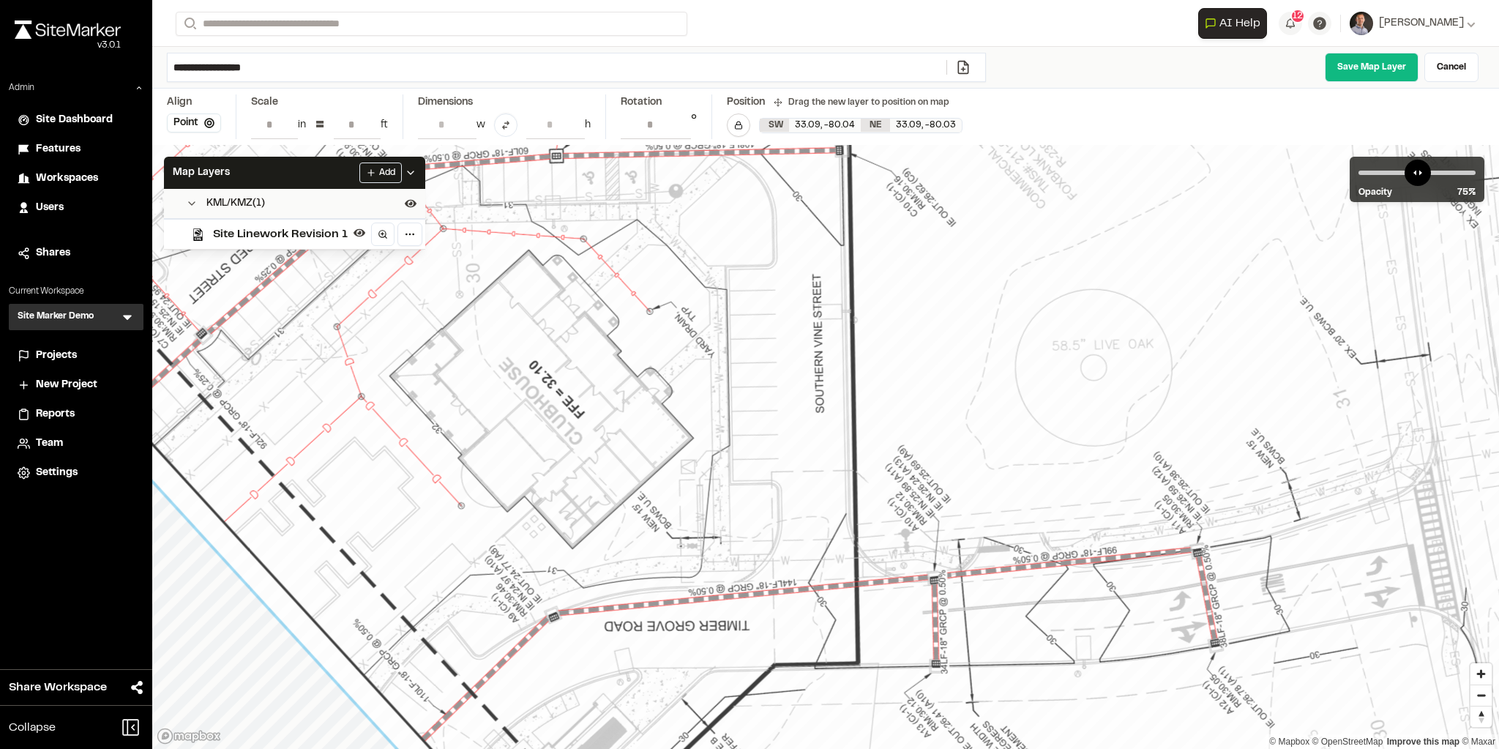
drag, startPoint x: 651, startPoint y: 297, endPoint x: 656, endPoint y: 70, distance: 226.9
click at [656, 70] on div "**********" at bounding box center [825, 374] width 1346 height 749
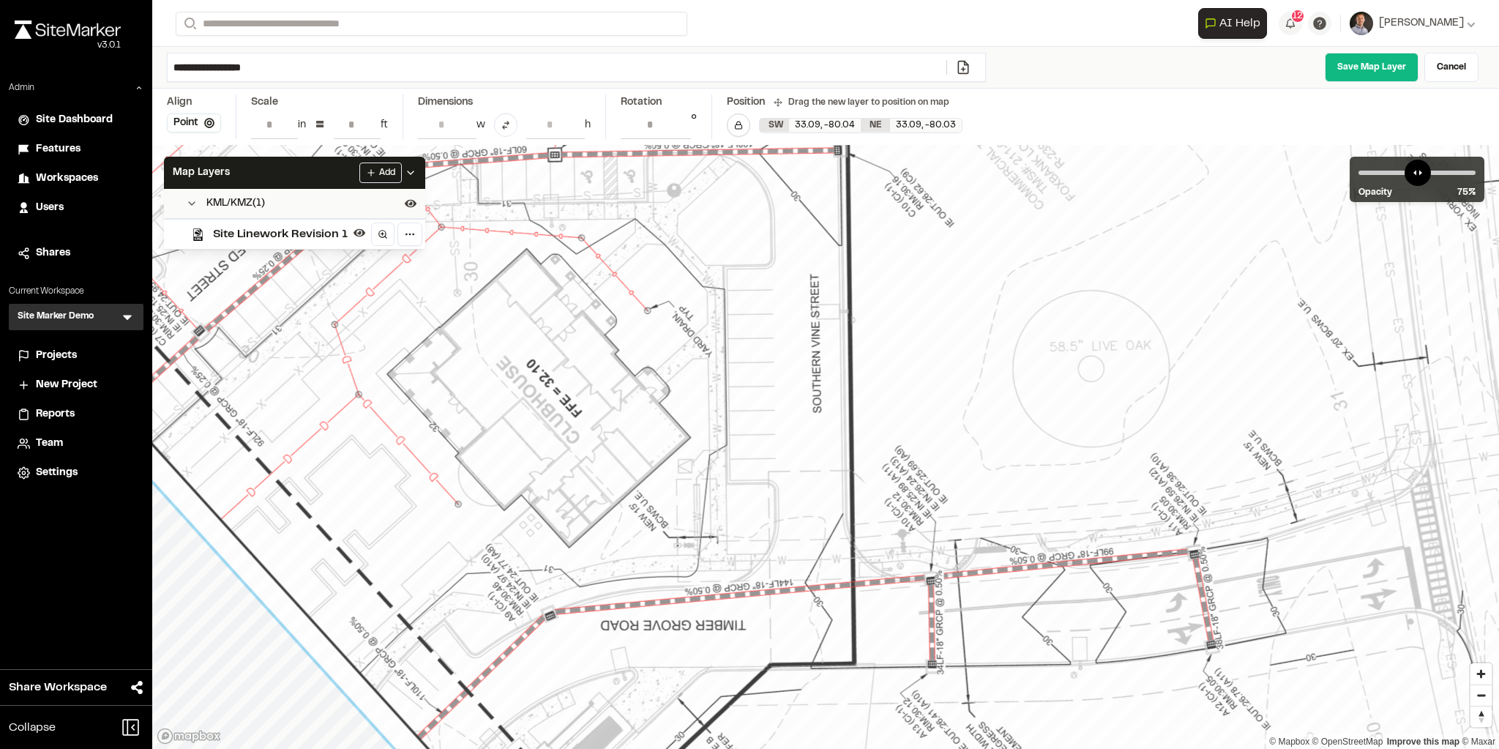
click at [678, 116] on input "**********" at bounding box center [656, 124] width 70 height 28
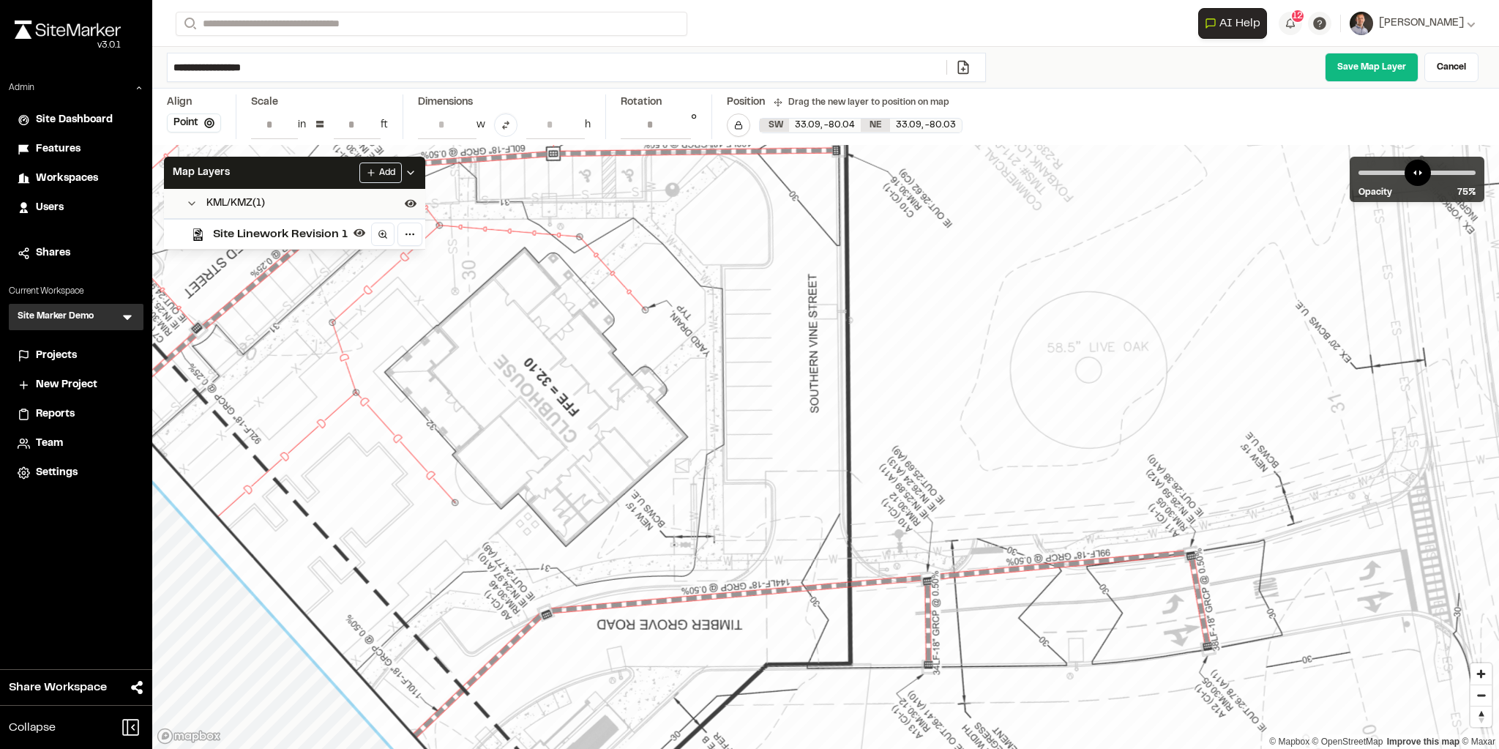
click at [679, 116] on input "**********" at bounding box center [656, 124] width 70 height 28
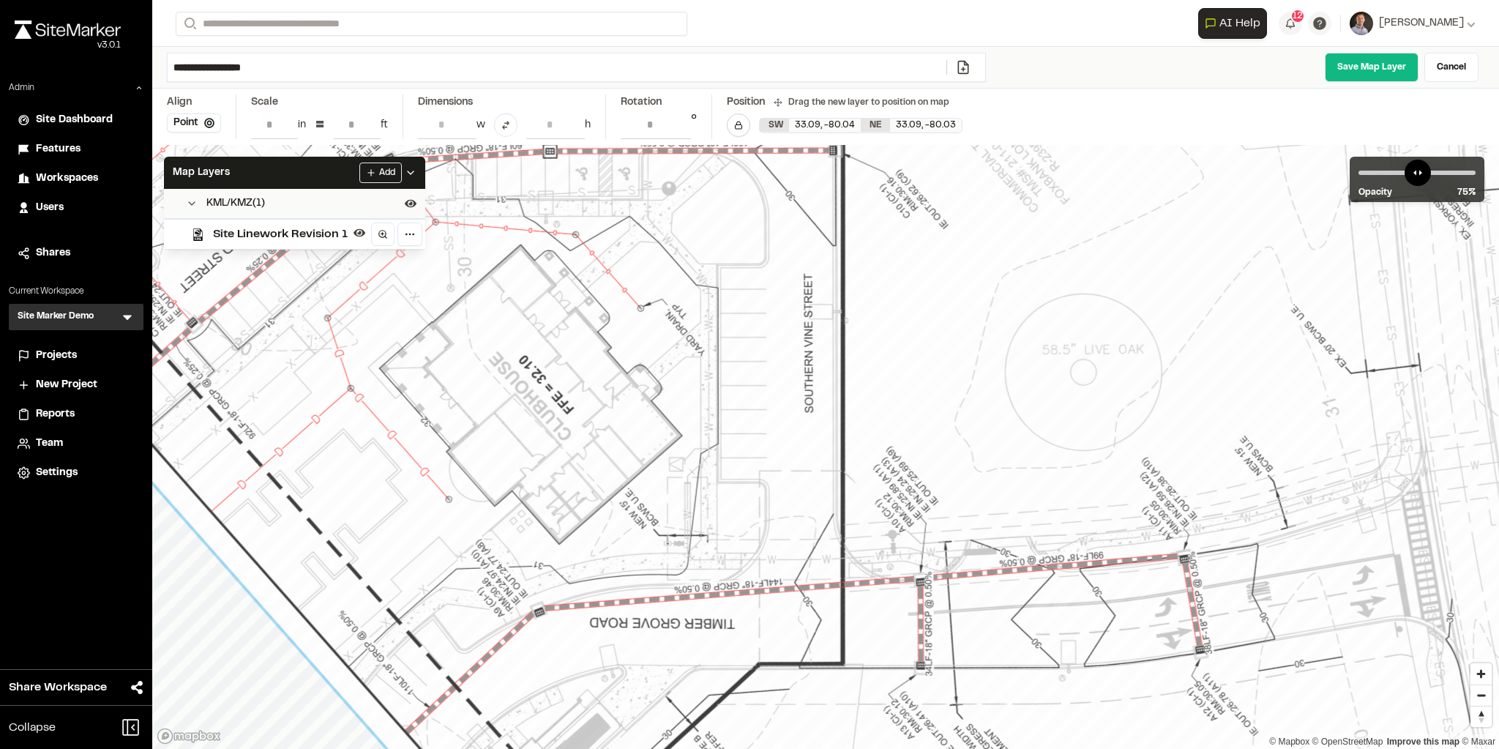
click at [679, 116] on input "**********" at bounding box center [656, 124] width 70 height 28
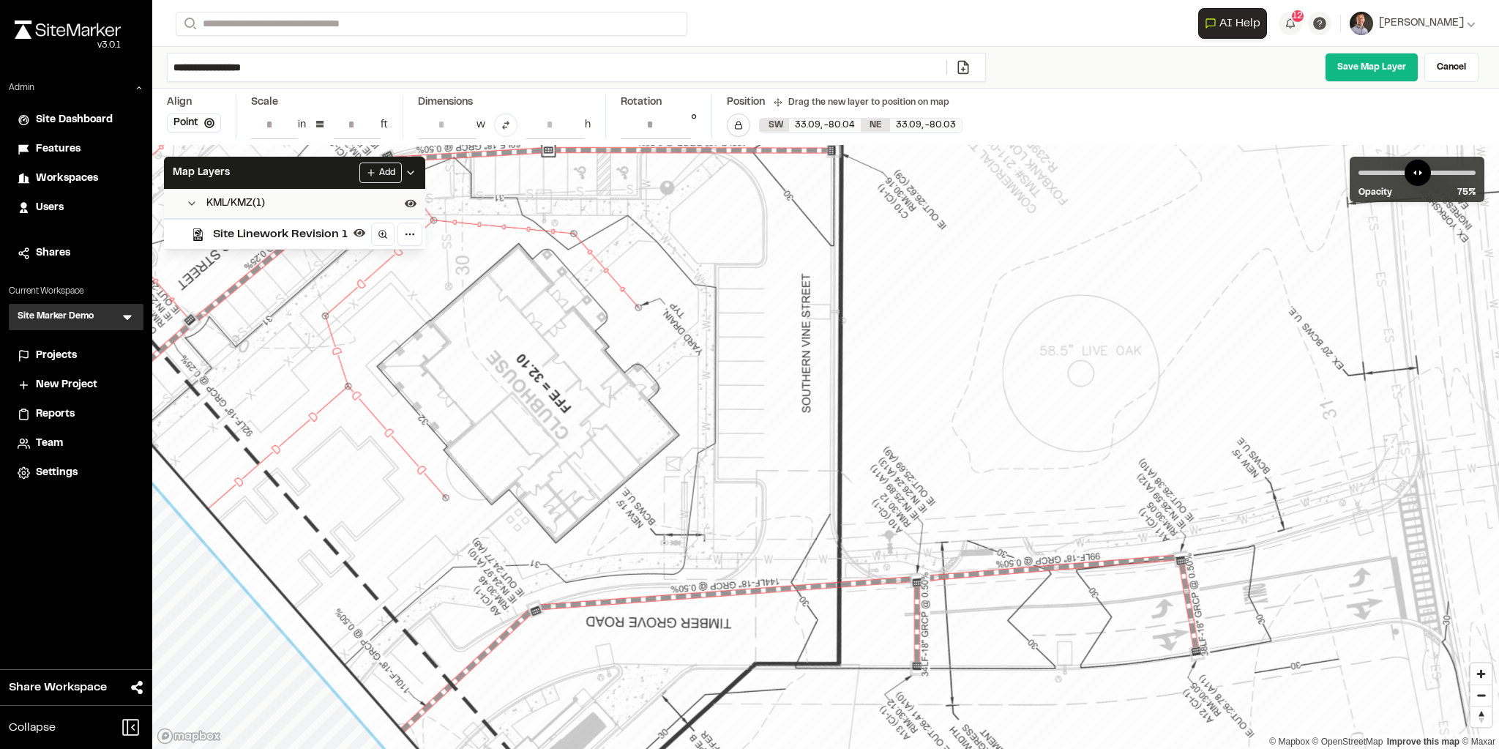
scroll to position [0, 50]
click at [679, 116] on input "**********" at bounding box center [656, 124] width 70 height 28
click at [681, 116] on input "**********" at bounding box center [656, 124] width 70 height 28
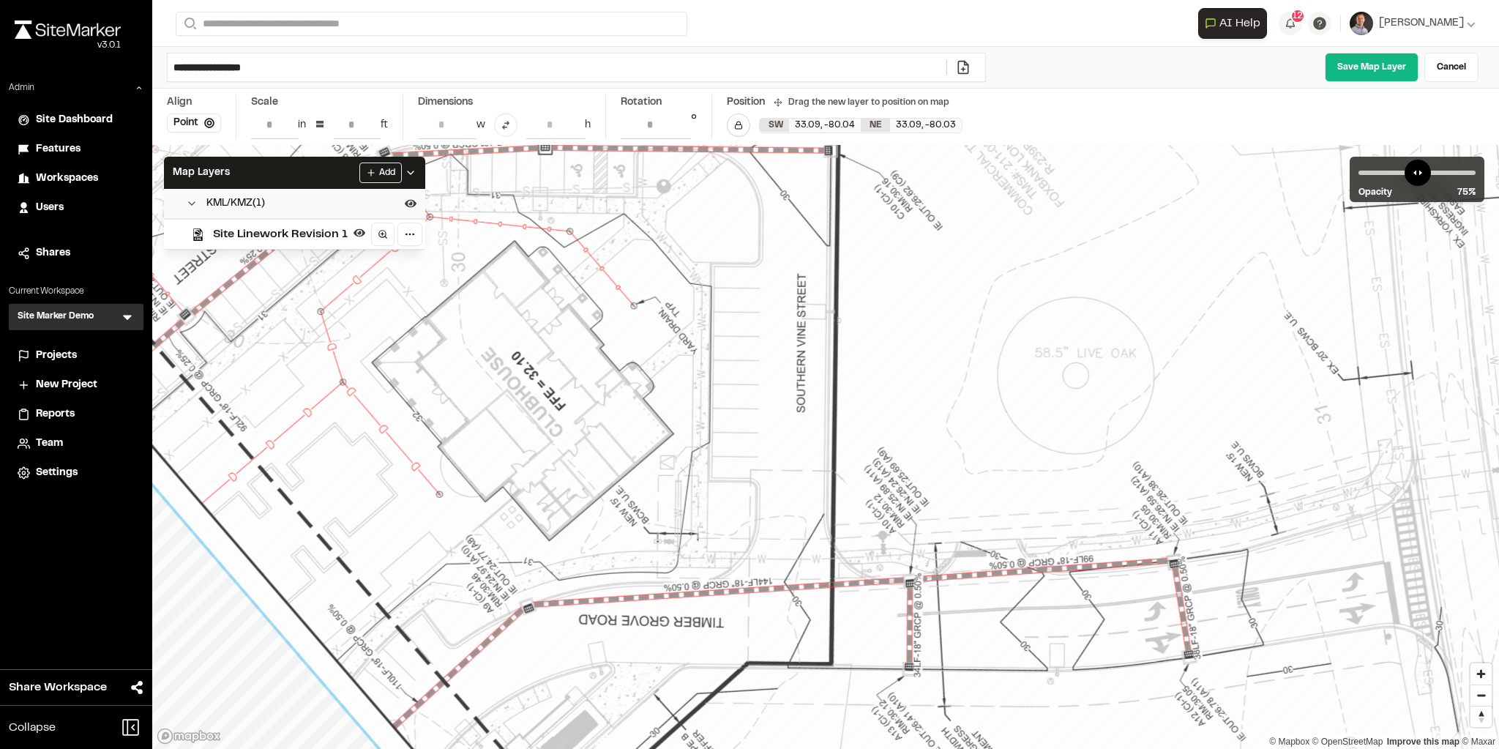
type input "**********"
click at [681, 116] on input "**********" at bounding box center [656, 124] width 70 height 28
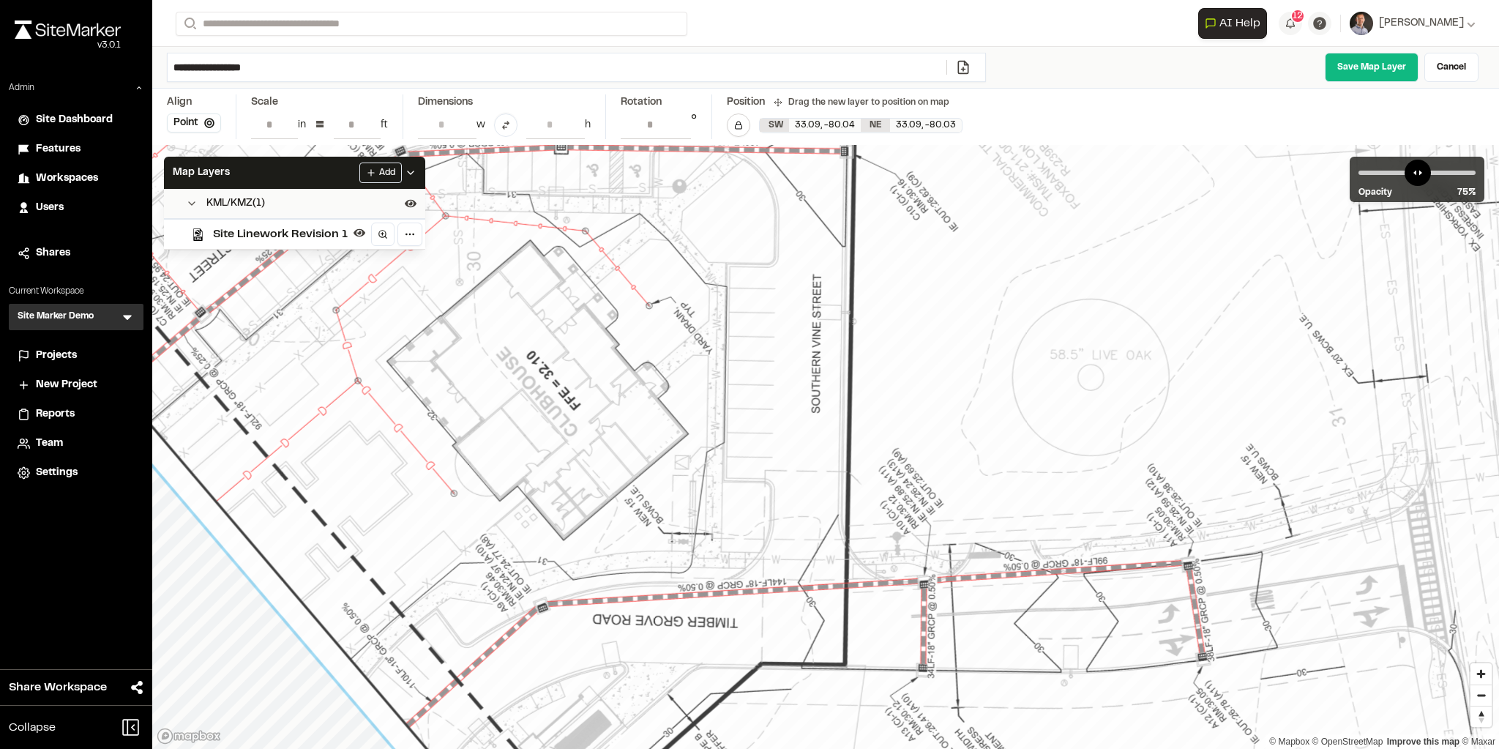
drag, startPoint x: 676, startPoint y: 209, endPoint x: 692, endPoint y: 209, distance: 15.4
click at [299, 173] on div "Map Layers Add" at bounding box center [294, 173] width 261 height 32
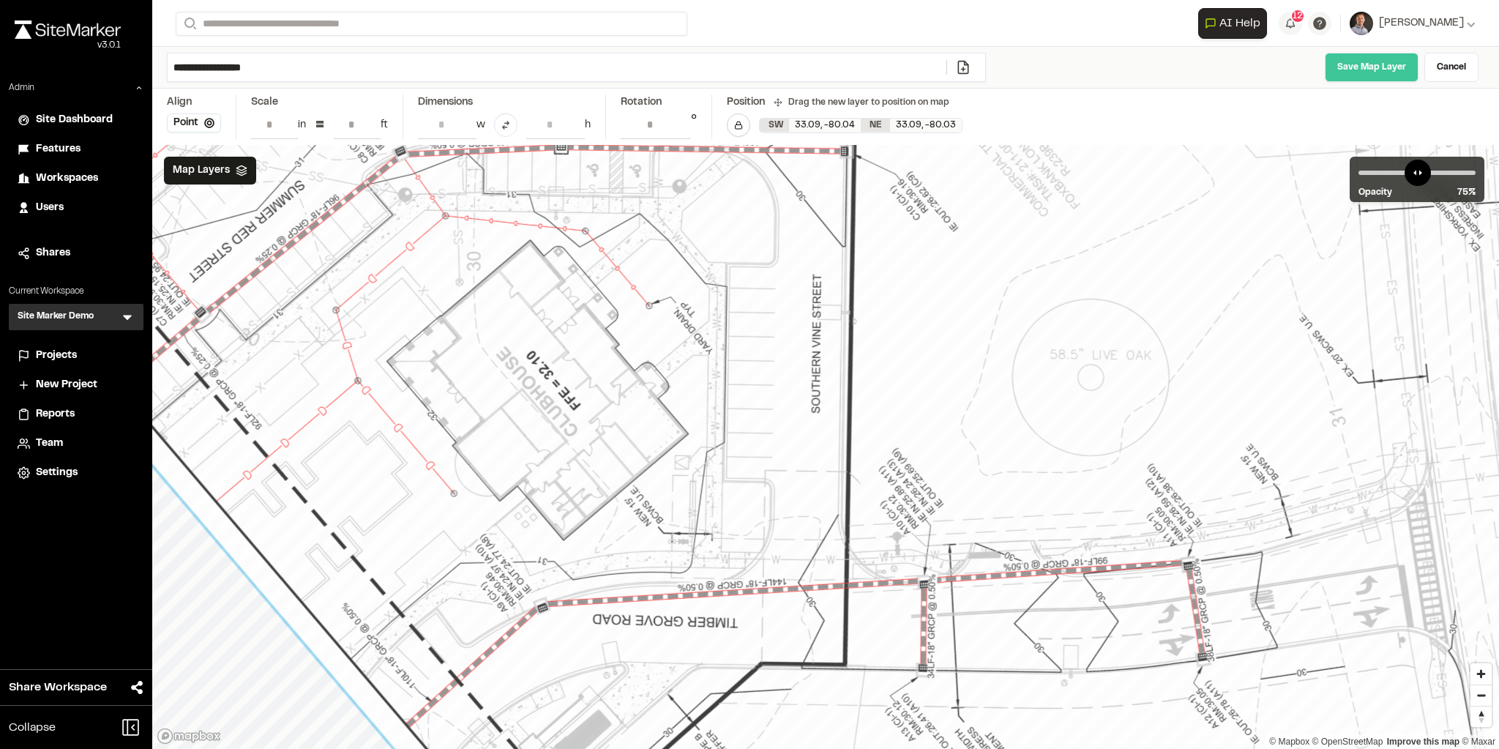
click at [1376, 59] on link "Save Map Layer" at bounding box center [1372, 67] width 94 height 29
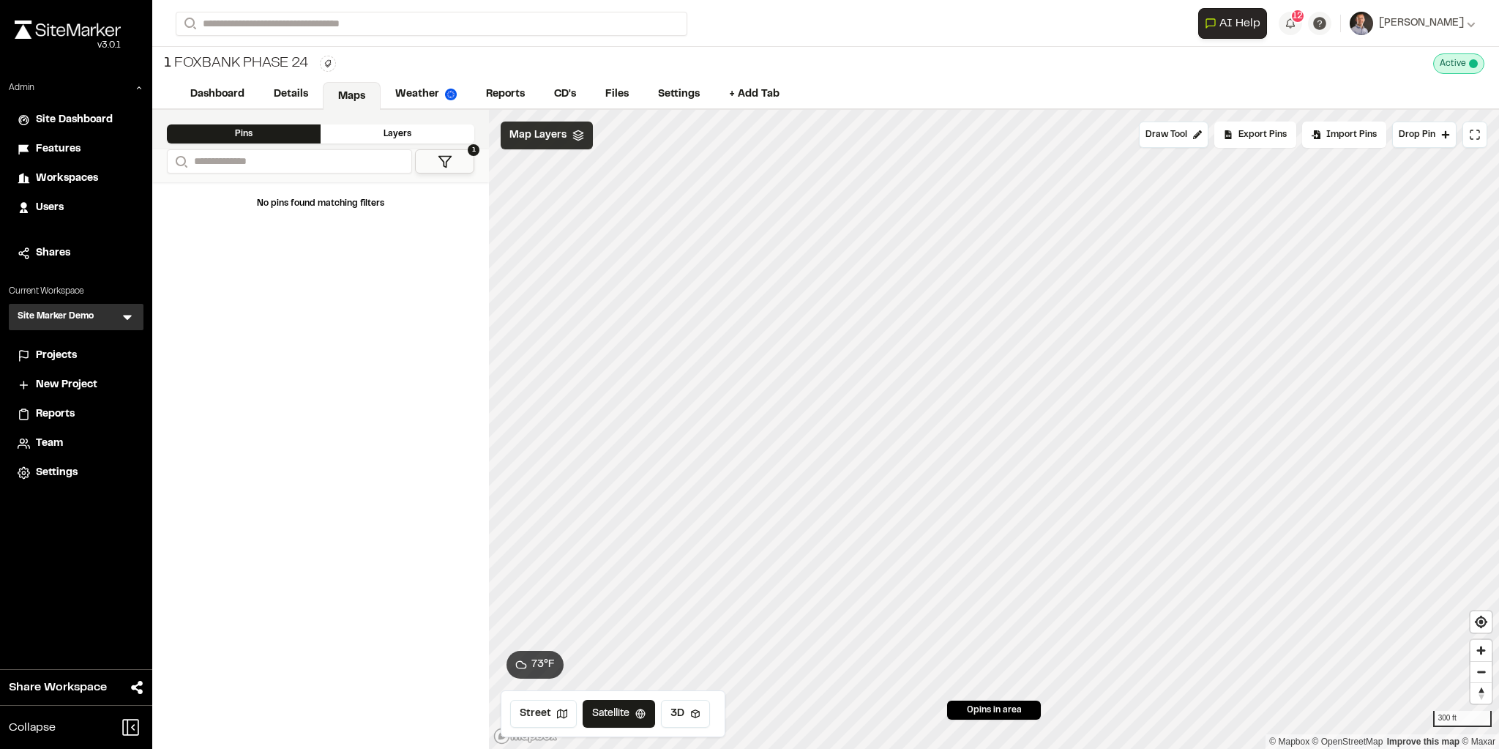
click at [547, 141] on span "Map Layers" at bounding box center [537, 135] width 57 height 16
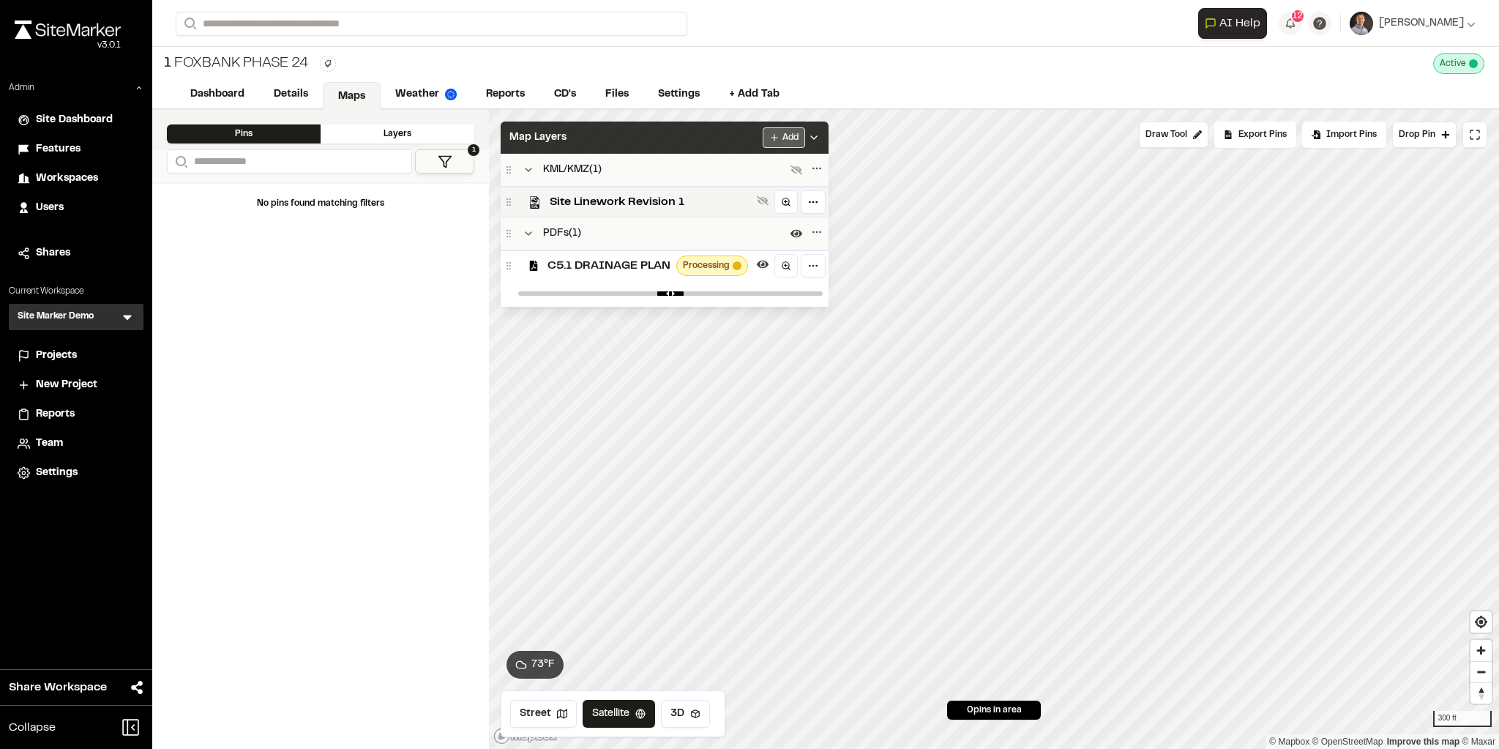
click at [776, 138] on html "Close sidebar v 3.0.1 Admin Site Dashboard Features Workspaces Users Shares Cur…" at bounding box center [749, 374] width 1499 height 749
click at [723, 189] on link "Add Layer" at bounding box center [744, 191] width 110 height 25
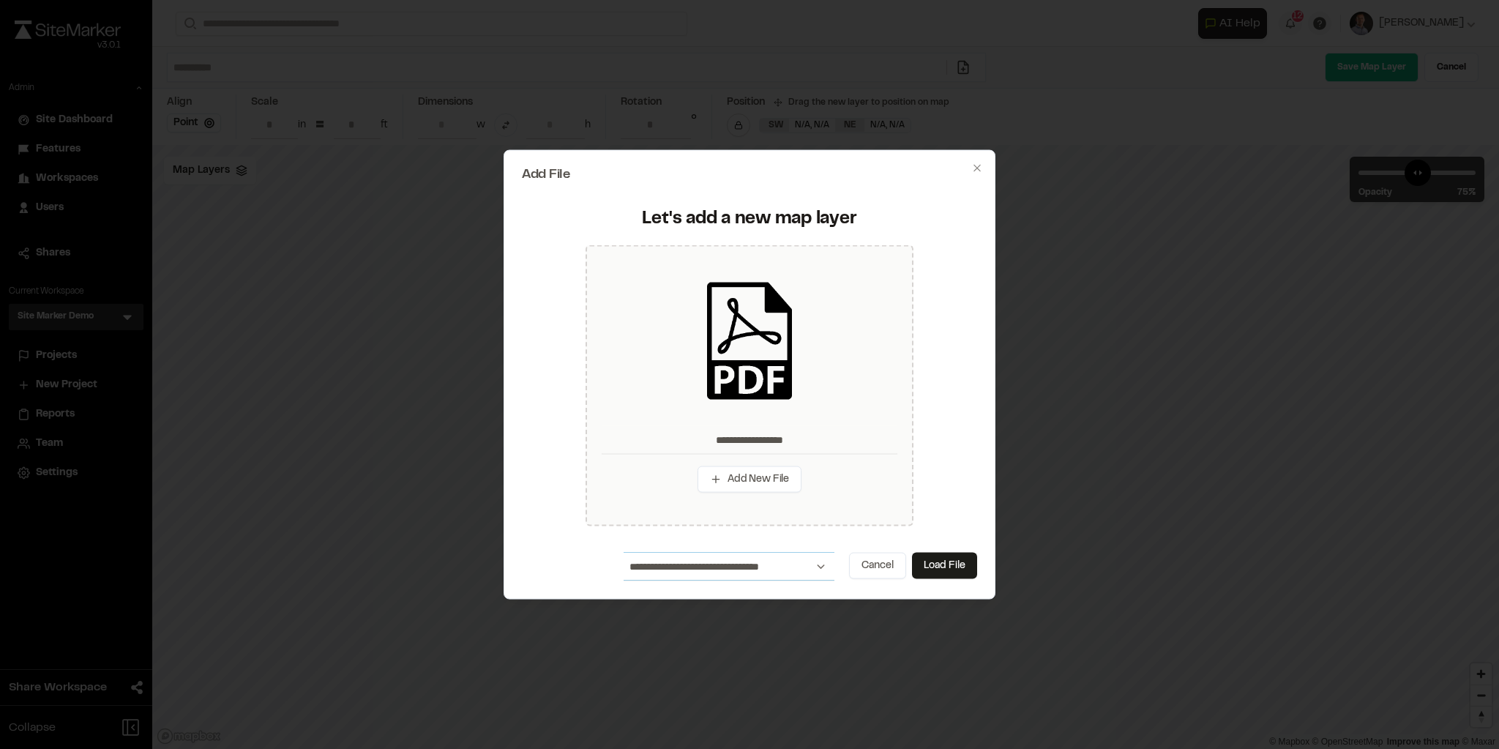
click at [804, 565] on select "**********" at bounding box center [728, 566] width 211 height 28
select select "*****"
click at [623, 552] on select "**********" at bounding box center [728, 566] width 211 height 28
click at [924, 566] on button "Load File" at bounding box center [944, 565] width 65 height 26
type input "**********"
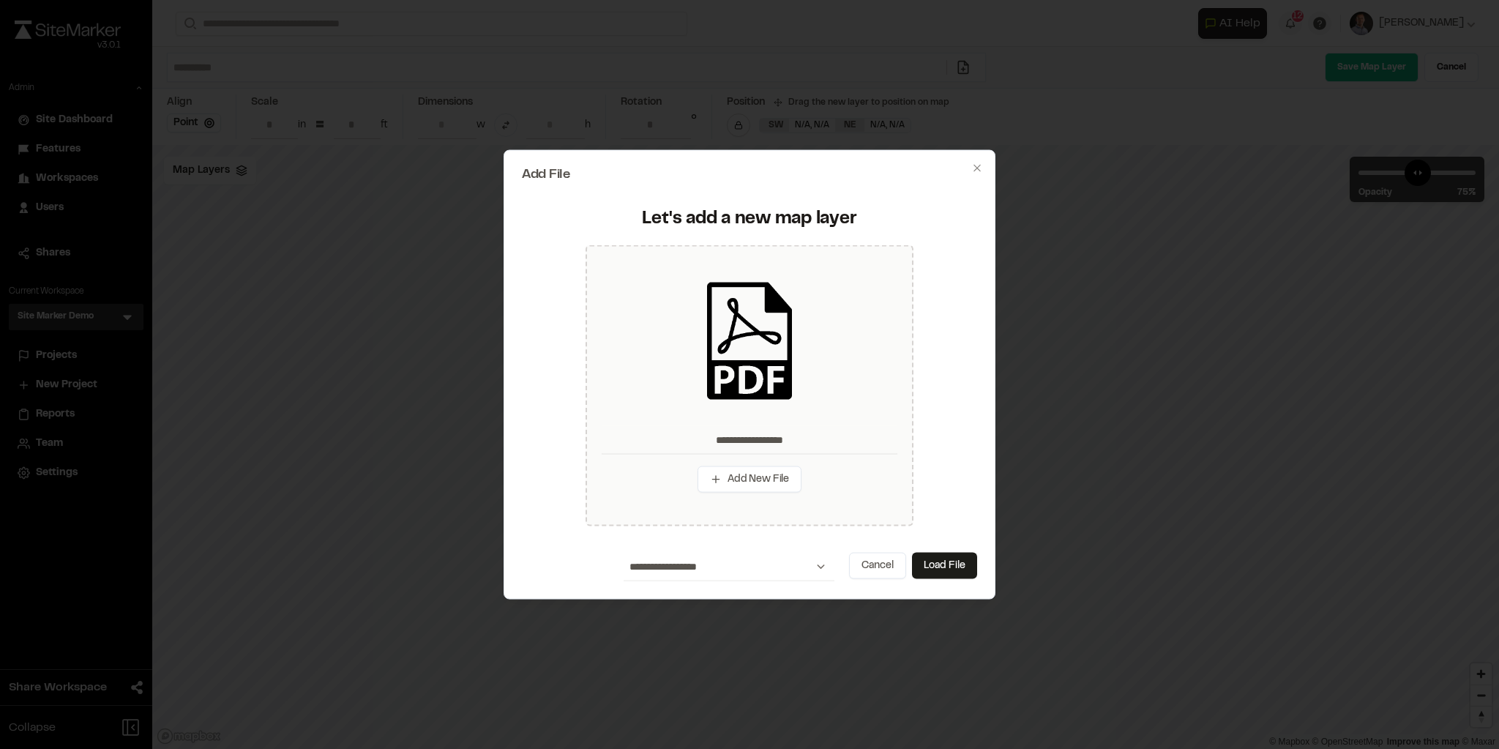
type input "**"
type input "****"
type input "**********"
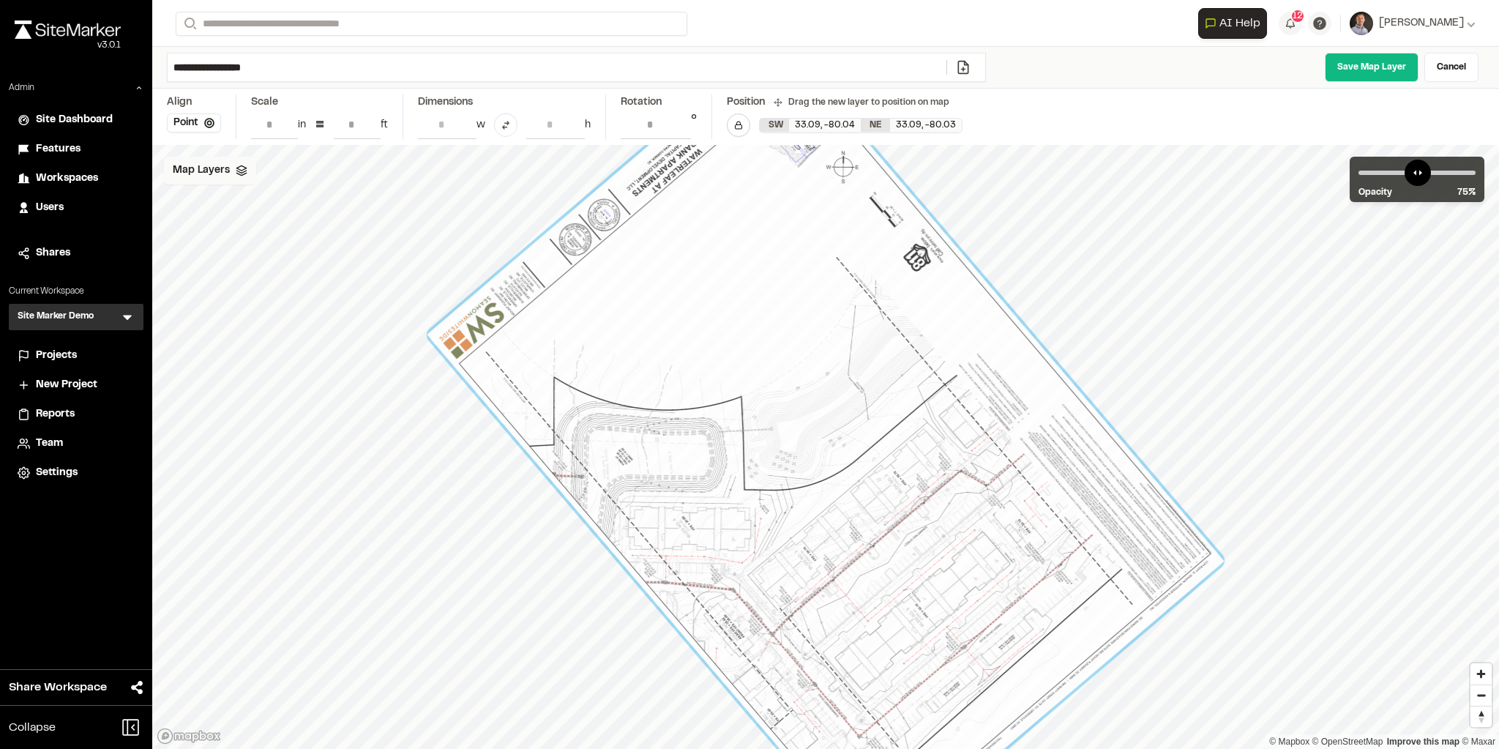
click at [189, 163] on span "Map Layers" at bounding box center [201, 170] width 57 height 16
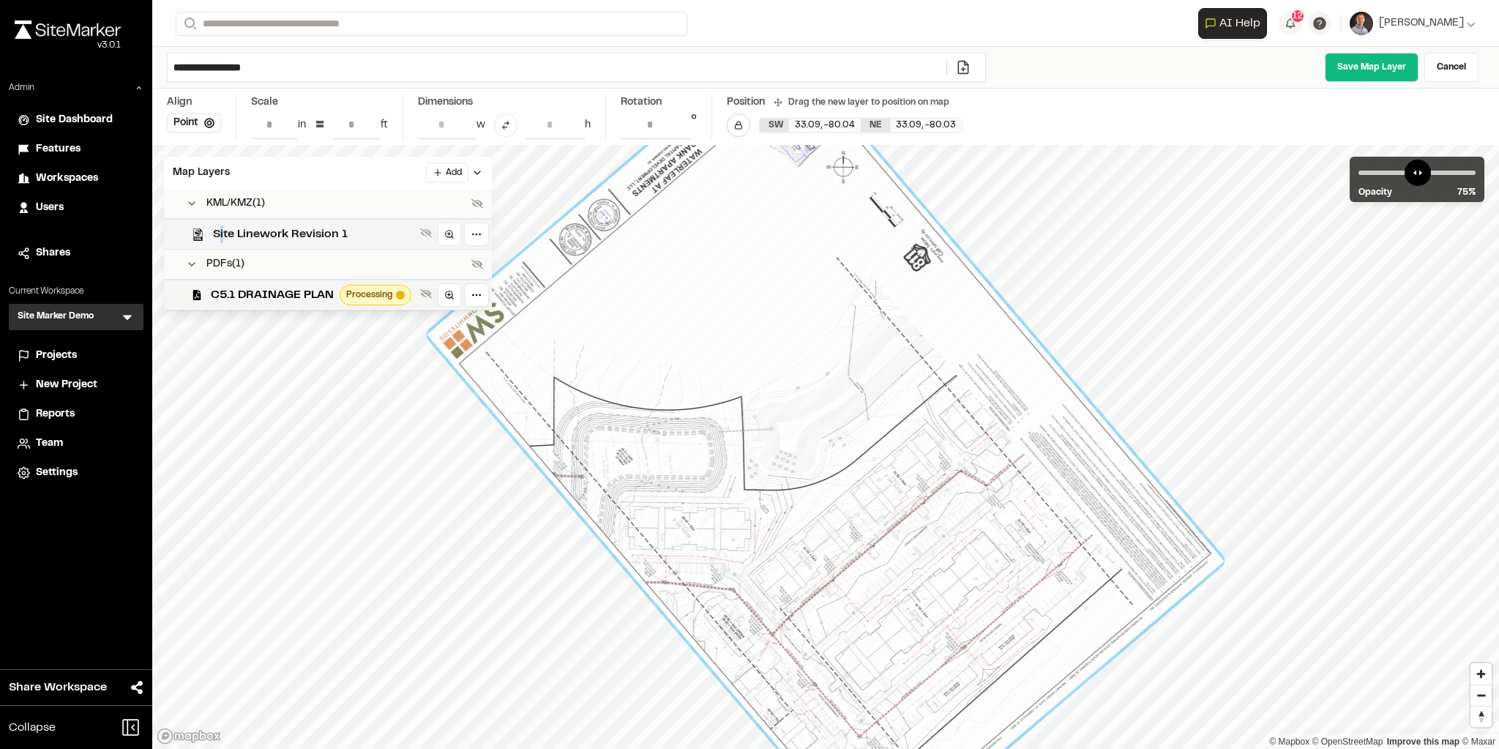
click at [222, 234] on span "Site Linework Revision 1" at bounding box center [313, 234] width 201 height 18
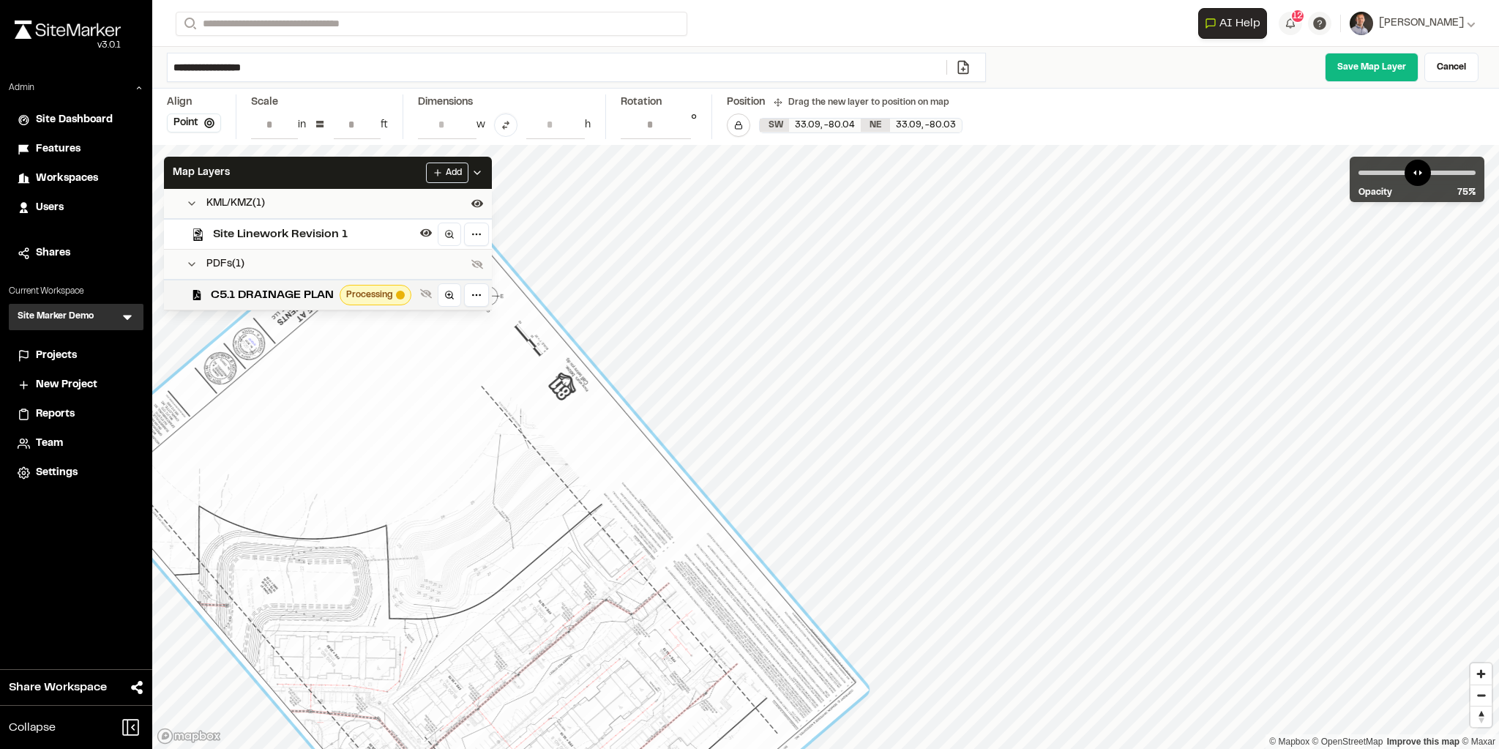
drag, startPoint x: 629, startPoint y: 490, endPoint x: 333, endPoint y: 581, distance: 309.5
click at [333, 581] on div at bounding box center [470, 576] width 797 height 823
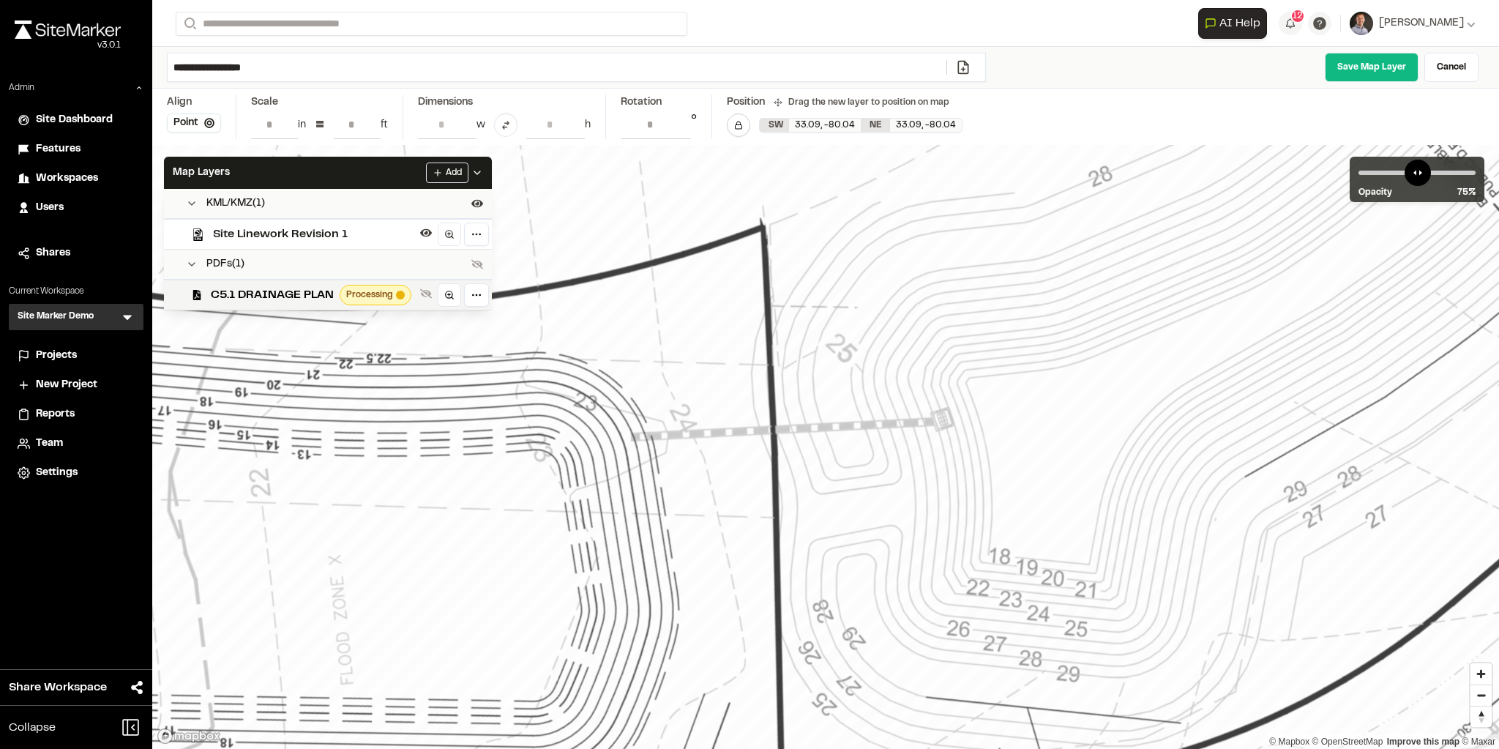
drag, startPoint x: 459, startPoint y: 563, endPoint x: 443, endPoint y: 550, distance: 20.2
click at [443, 550] on div at bounding box center [1265, 533] width 4755 height 4910
click at [403, 168] on div "Map Layers Add" at bounding box center [328, 173] width 328 height 32
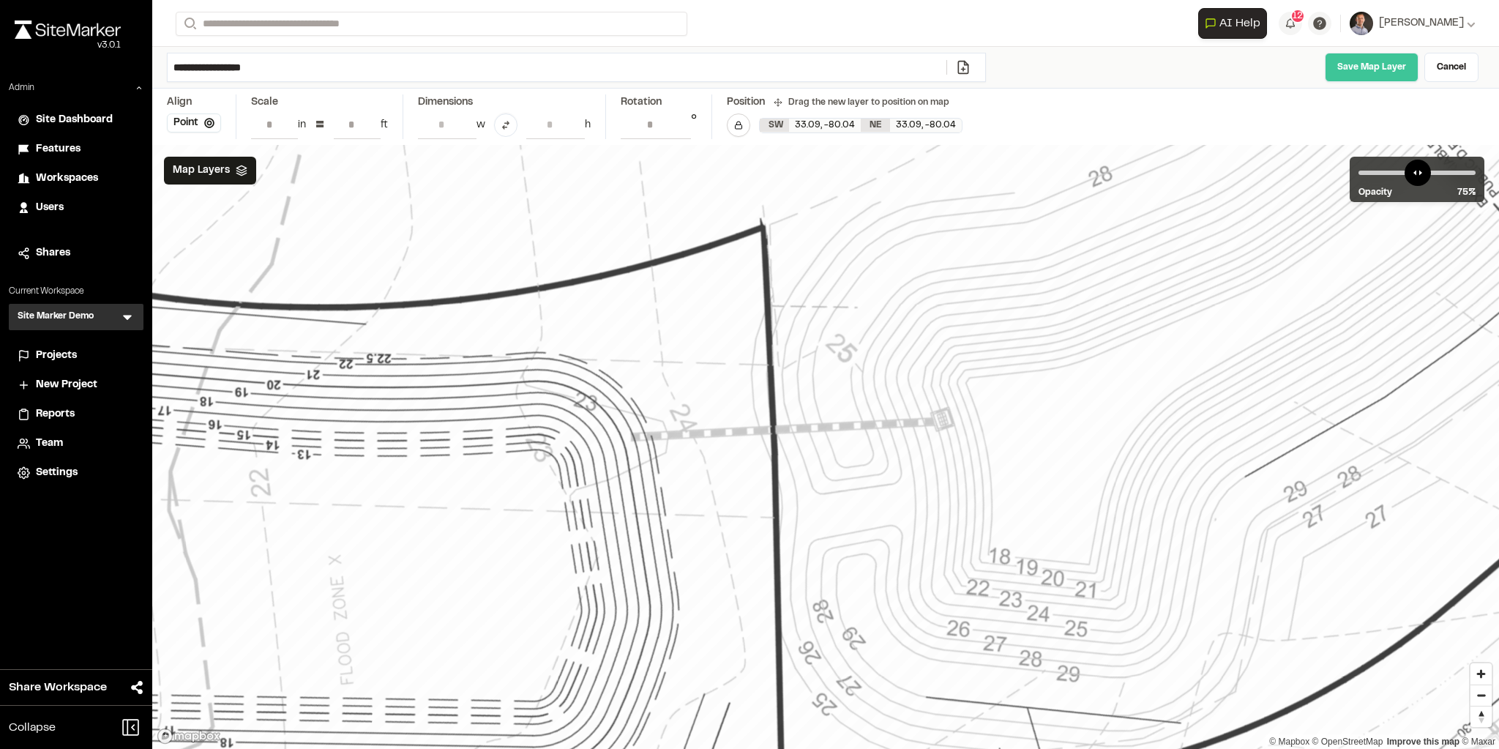
click at [1368, 68] on link "Save Map Layer" at bounding box center [1372, 67] width 94 height 29
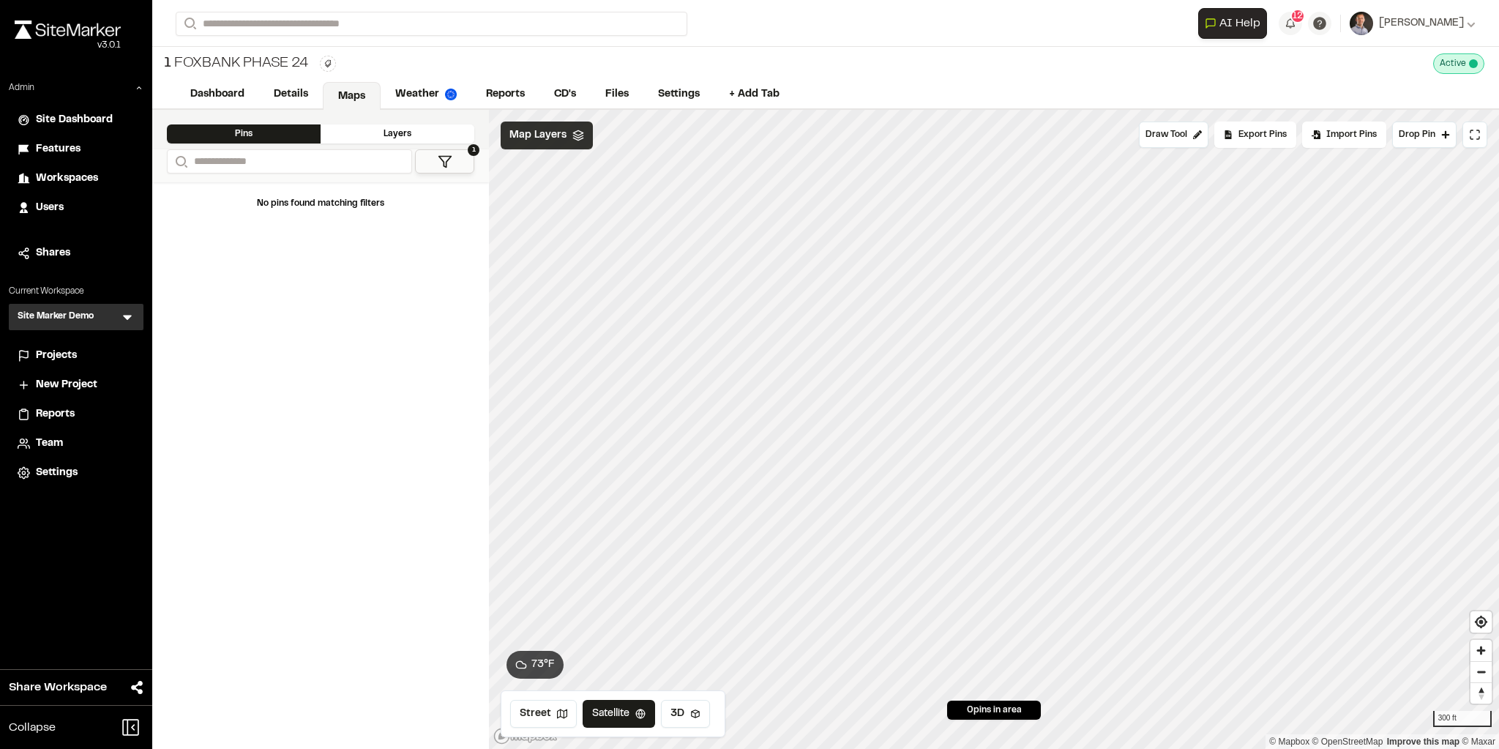
click at [547, 138] on span "Map Layers" at bounding box center [537, 135] width 57 height 16
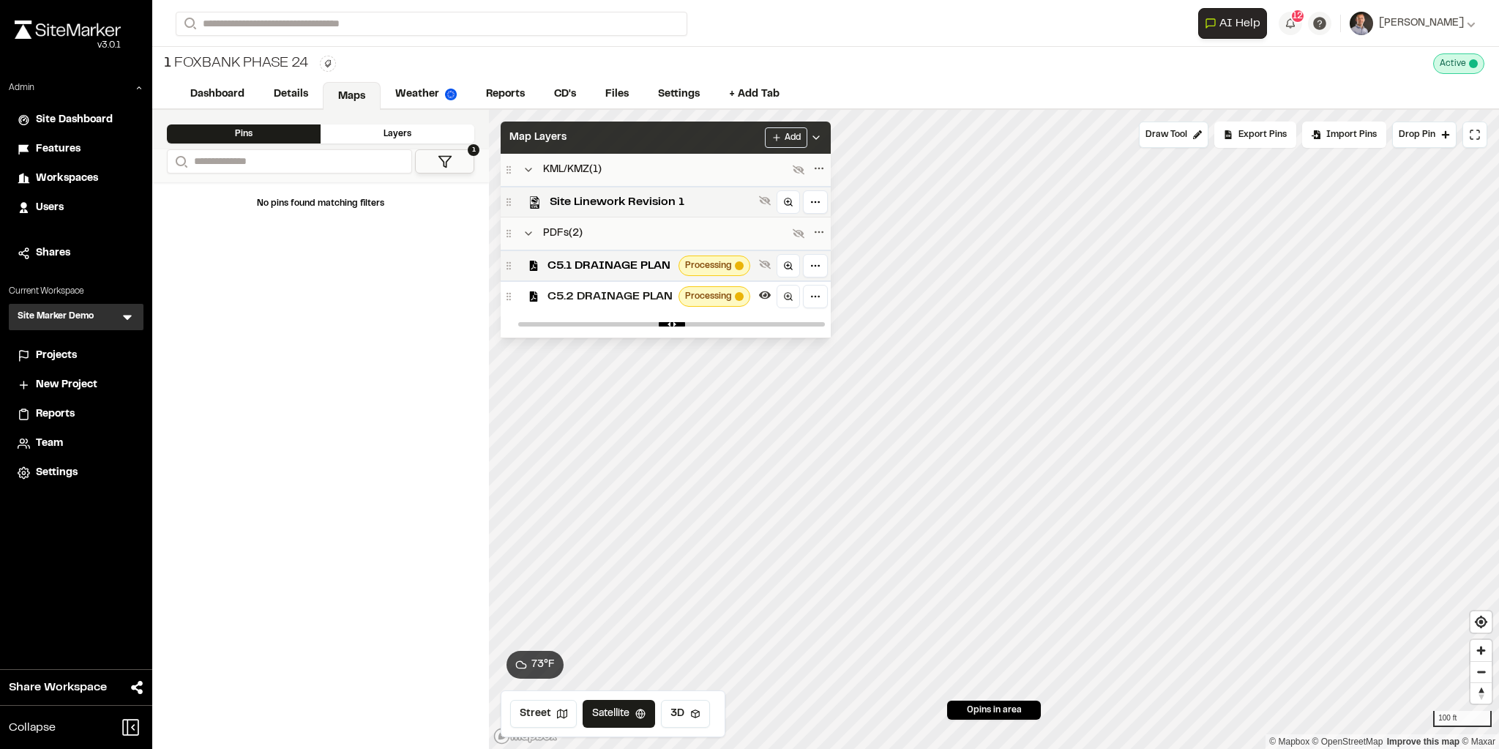
click at [656, 131] on div "Map Layers Add" at bounding box center [666, 137] width 330 height 32
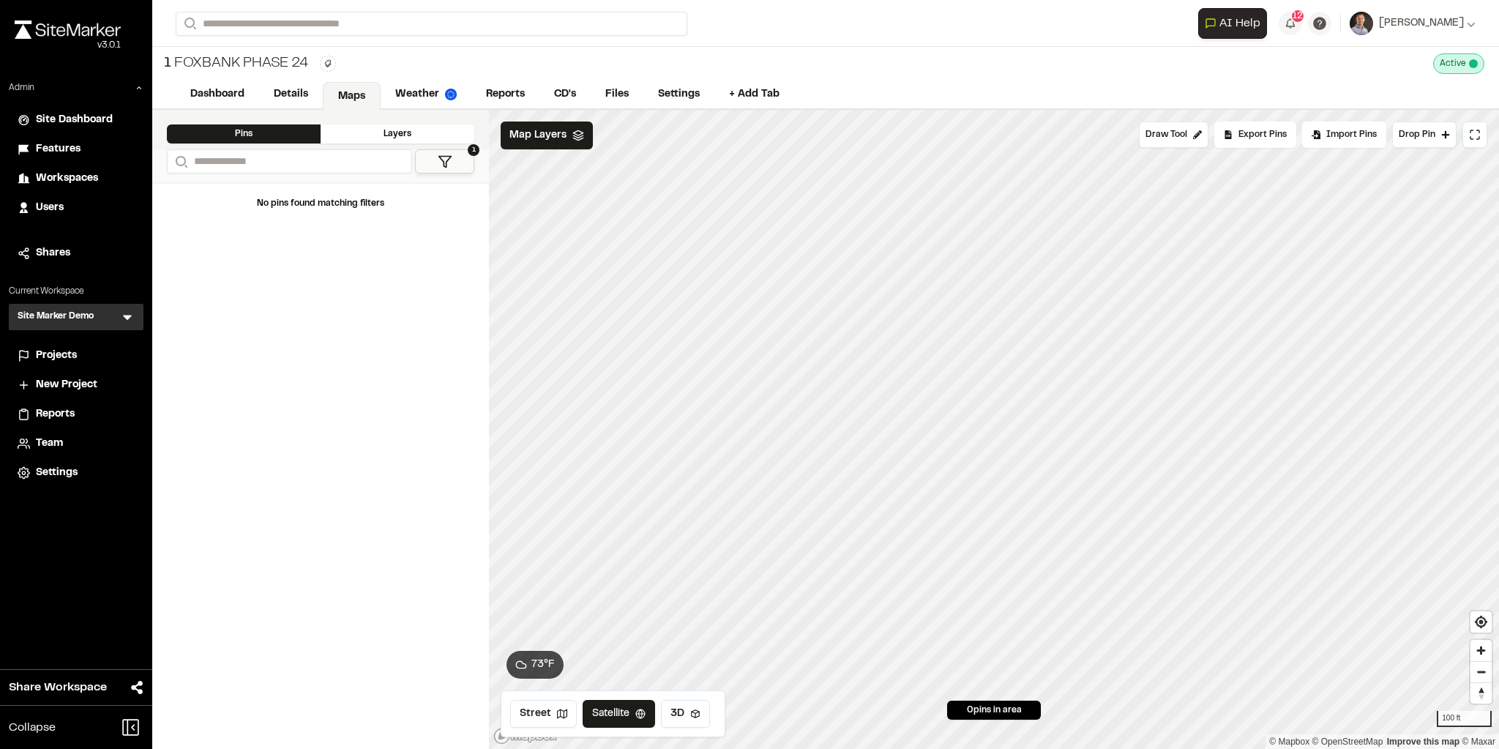
click at [53, 354] on span "Projects" at bounding box center [56, 356] width 41 height 16
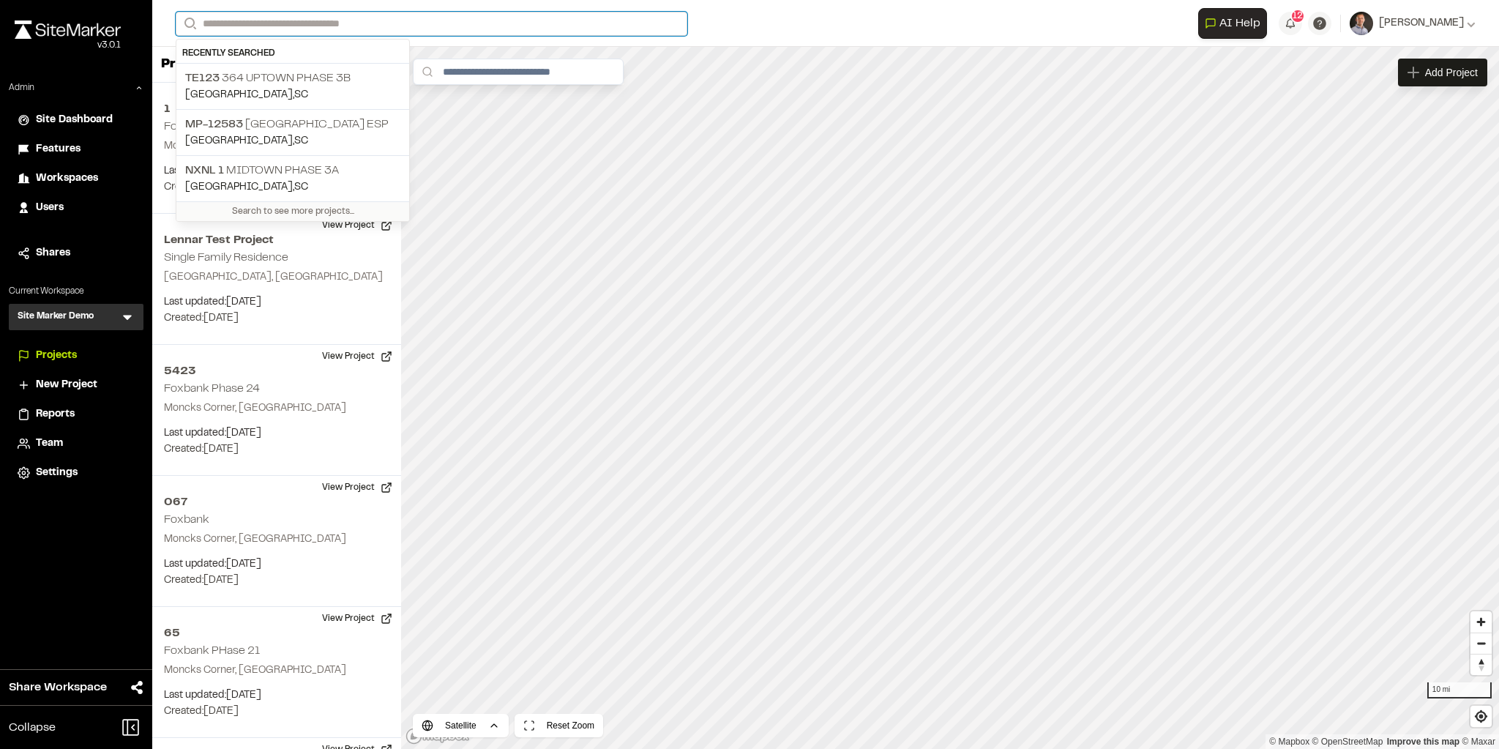
click at [396, 24] on input "Search" at bounding box center [432, 24] width 512 height 24
click at [323, 76] on p "TE123 364 Uptown Phase 3B" at bounding box center [292, 79] width 215 height 18
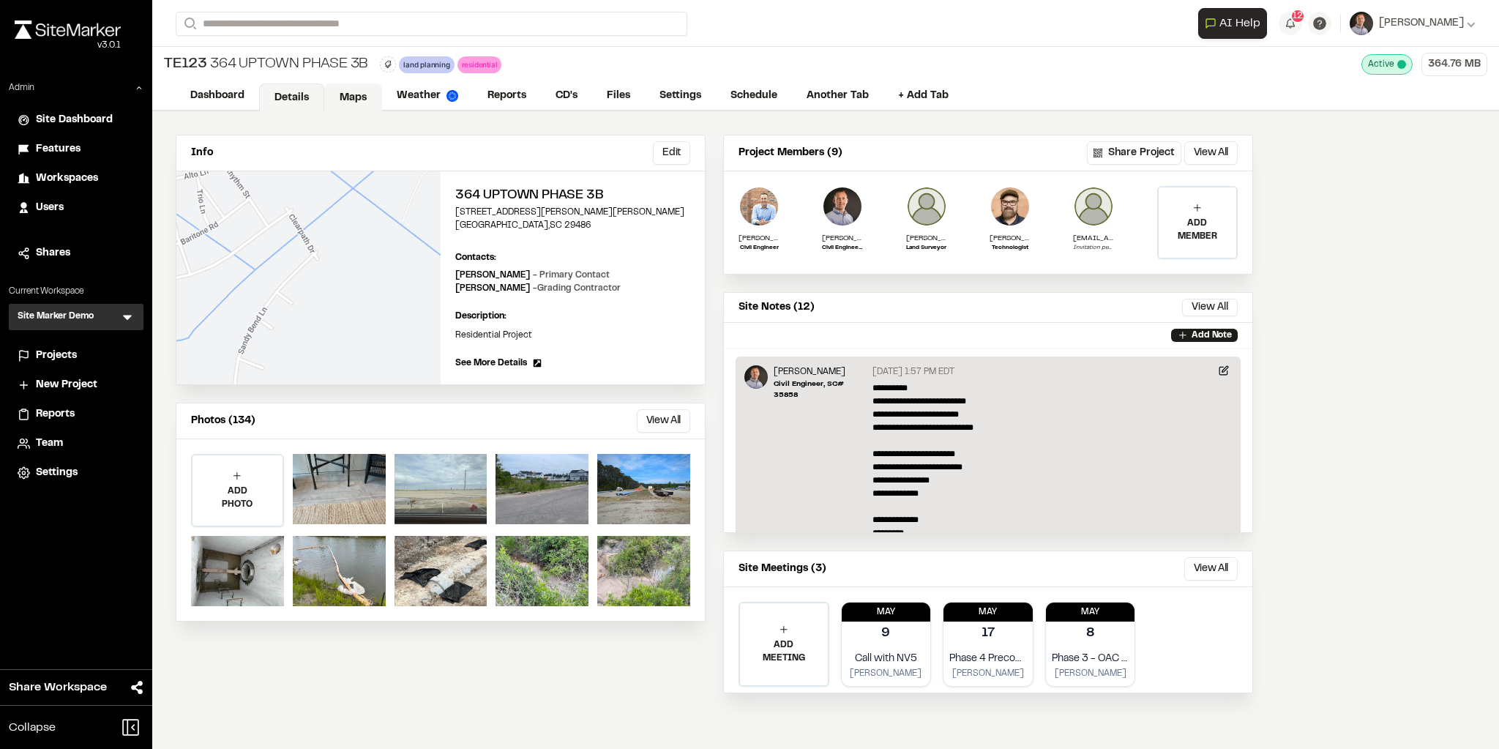
click at [362, 89] on link "Maps" at bounding box center [353, 97] width 58 height 28
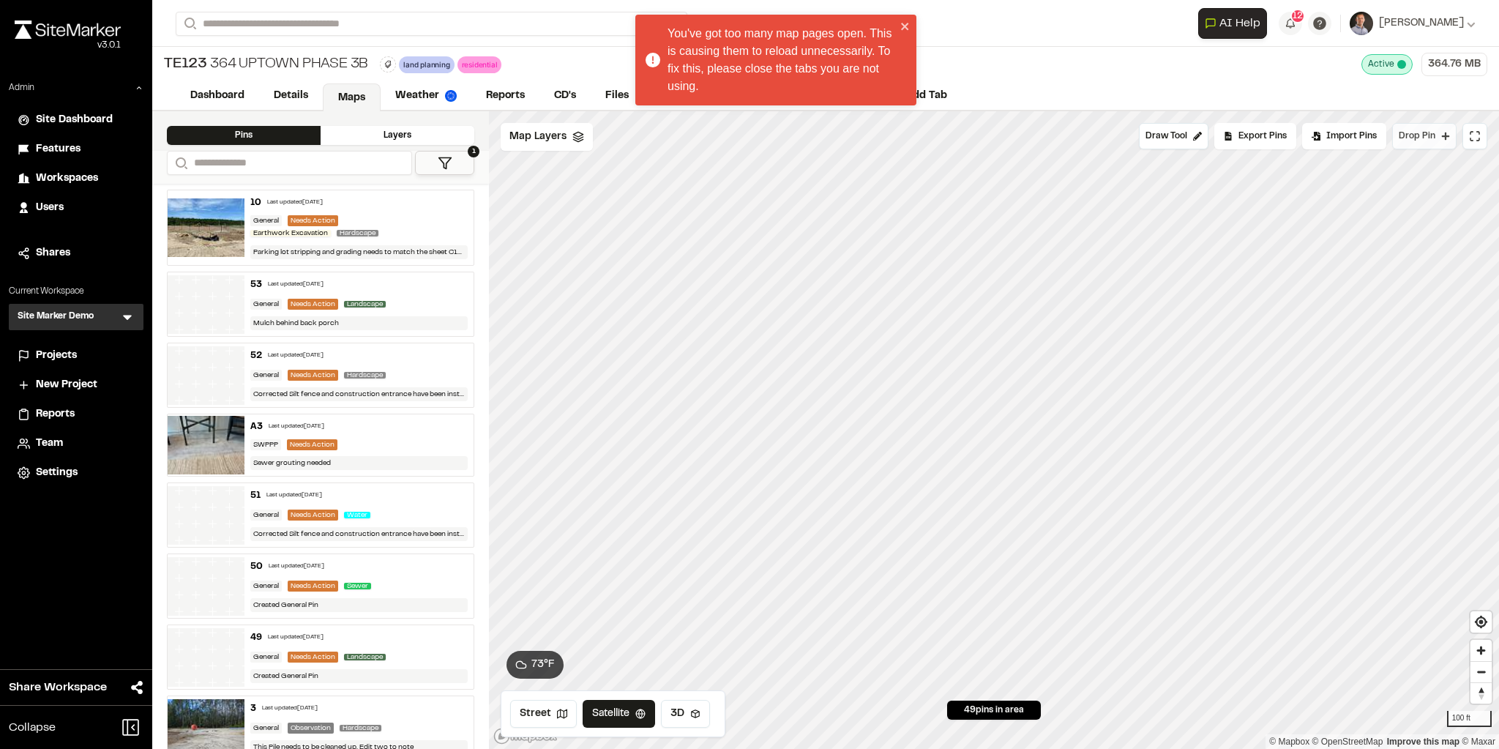
click at [1402, 140] on span "Drop Pin" at bounding box center [1416, 136] width 37 height 13
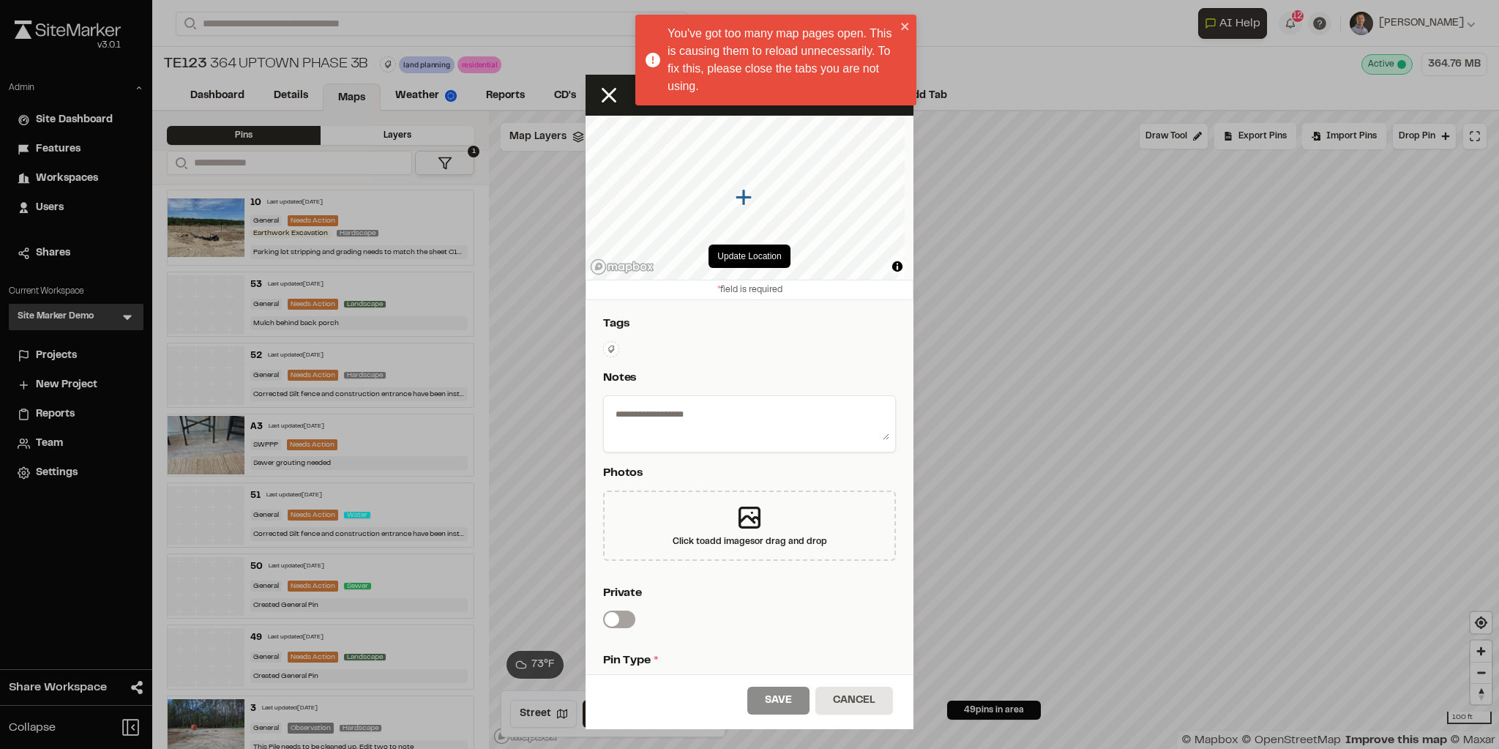
scroll to position [189, 0]
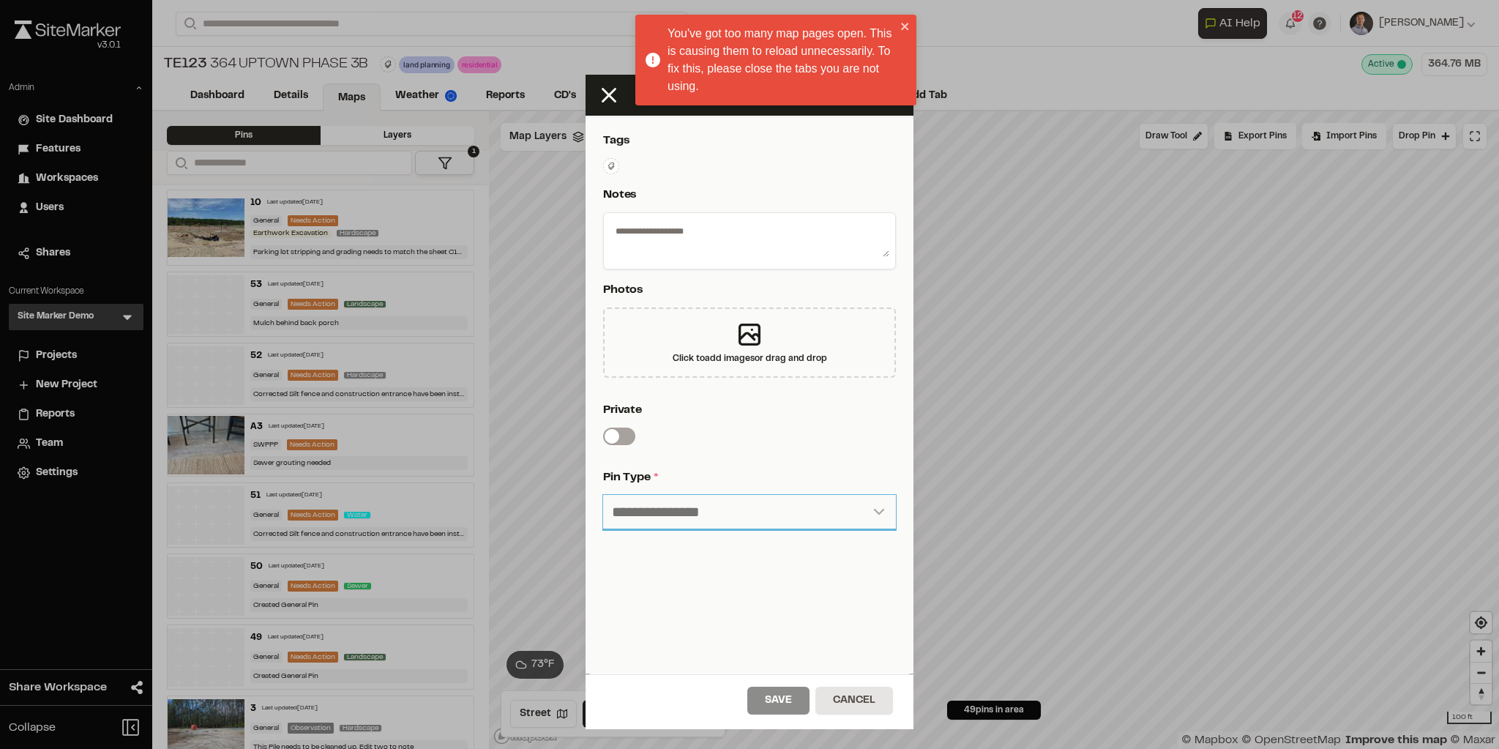
drag, startPoint x: 679, startPoint y: 509, endPoint x: 676, endPoint y: 517, distance: 9.3
click at [679, 509] on select "**********" at bounding box center [749, 512] width 293 height 35
select select "***"
click at [603, 495] on select "**********" at bounding box center [749, 512] width 293 height 35
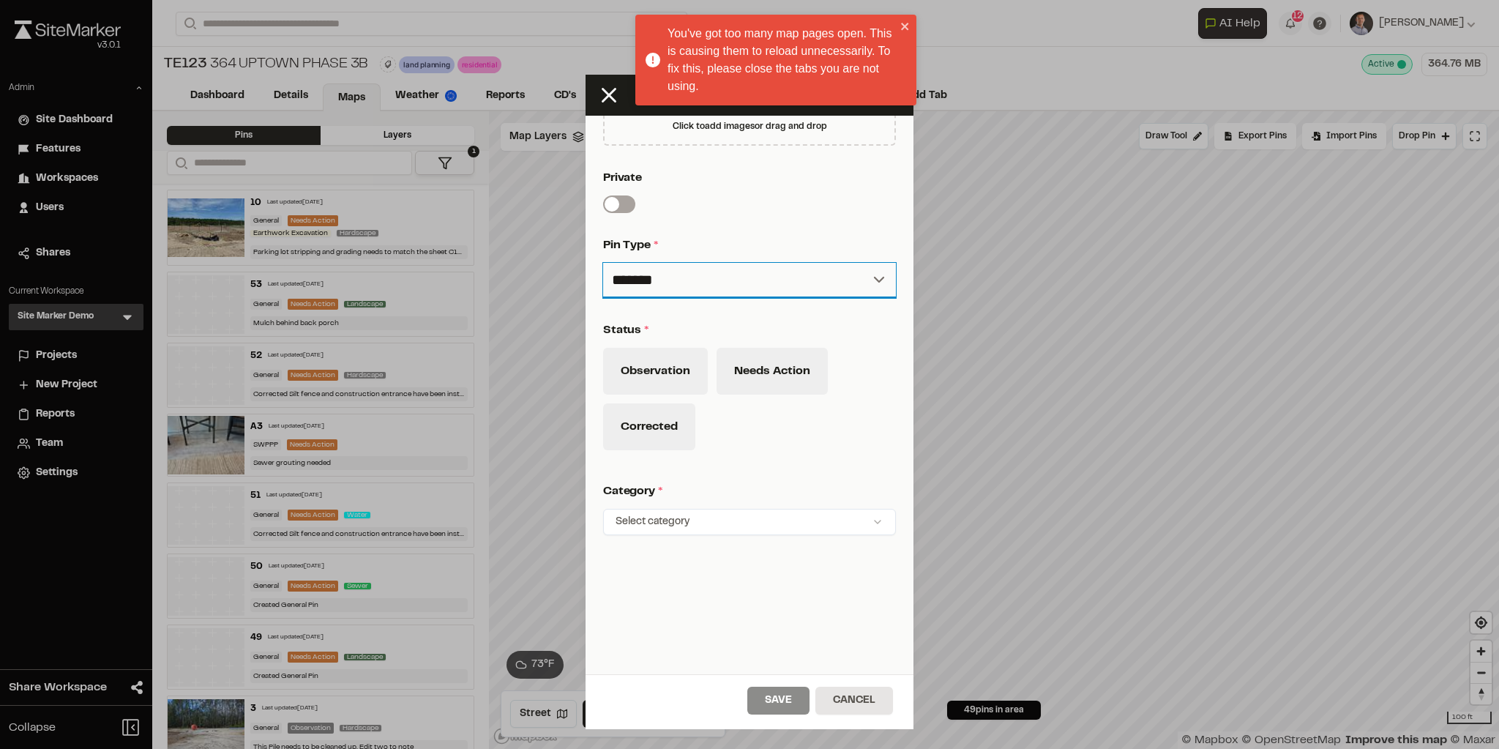
scroll to position [426, 0]
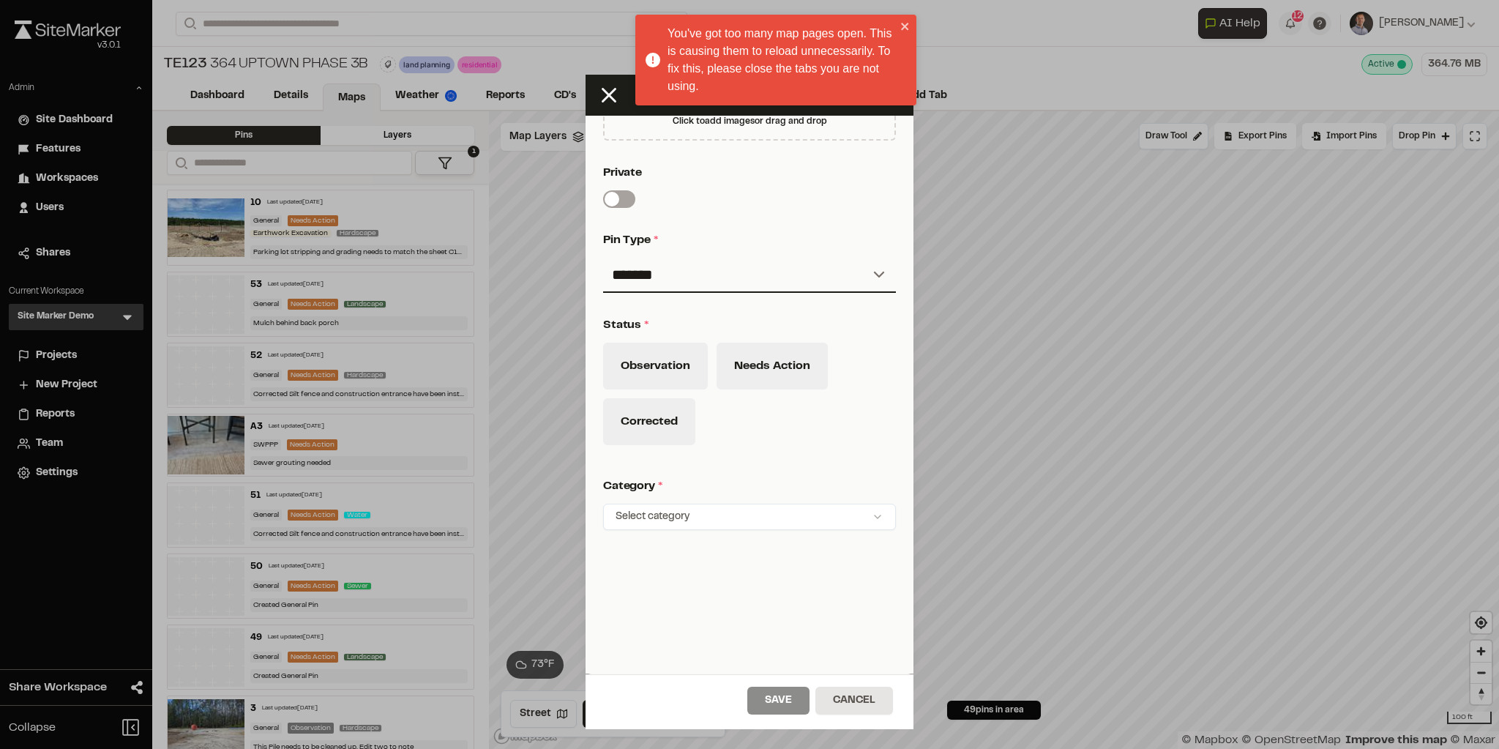
click at [659, 496] on html "You've got too many map pages open. This is causing them to reload unnecessaril…" at bounding box center [749, 374] width 1499 height 749
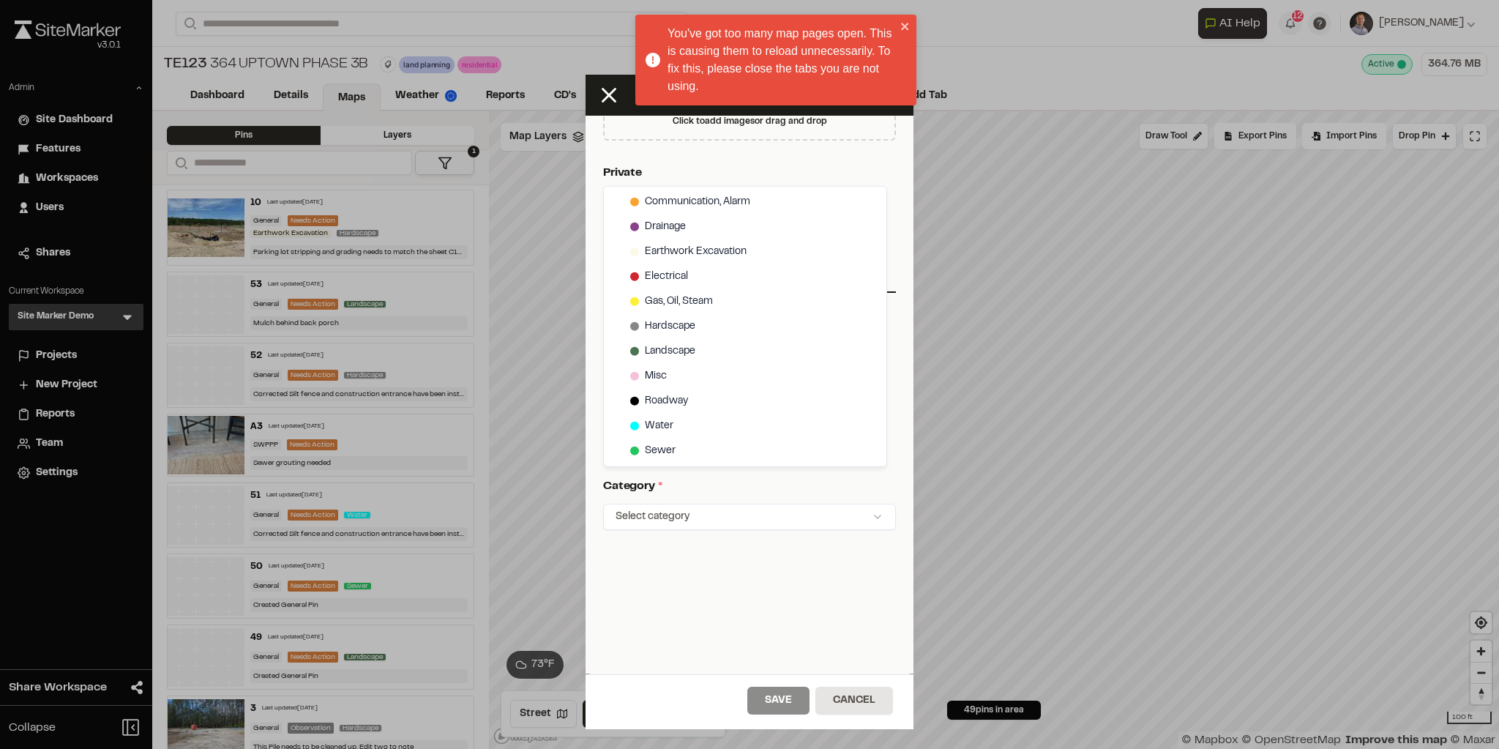
click at [842, 699] on html "You've got too many map pages open. This is causing them to reload unnecessaril…" at bounding box center [749, 374] width 1499 height 749
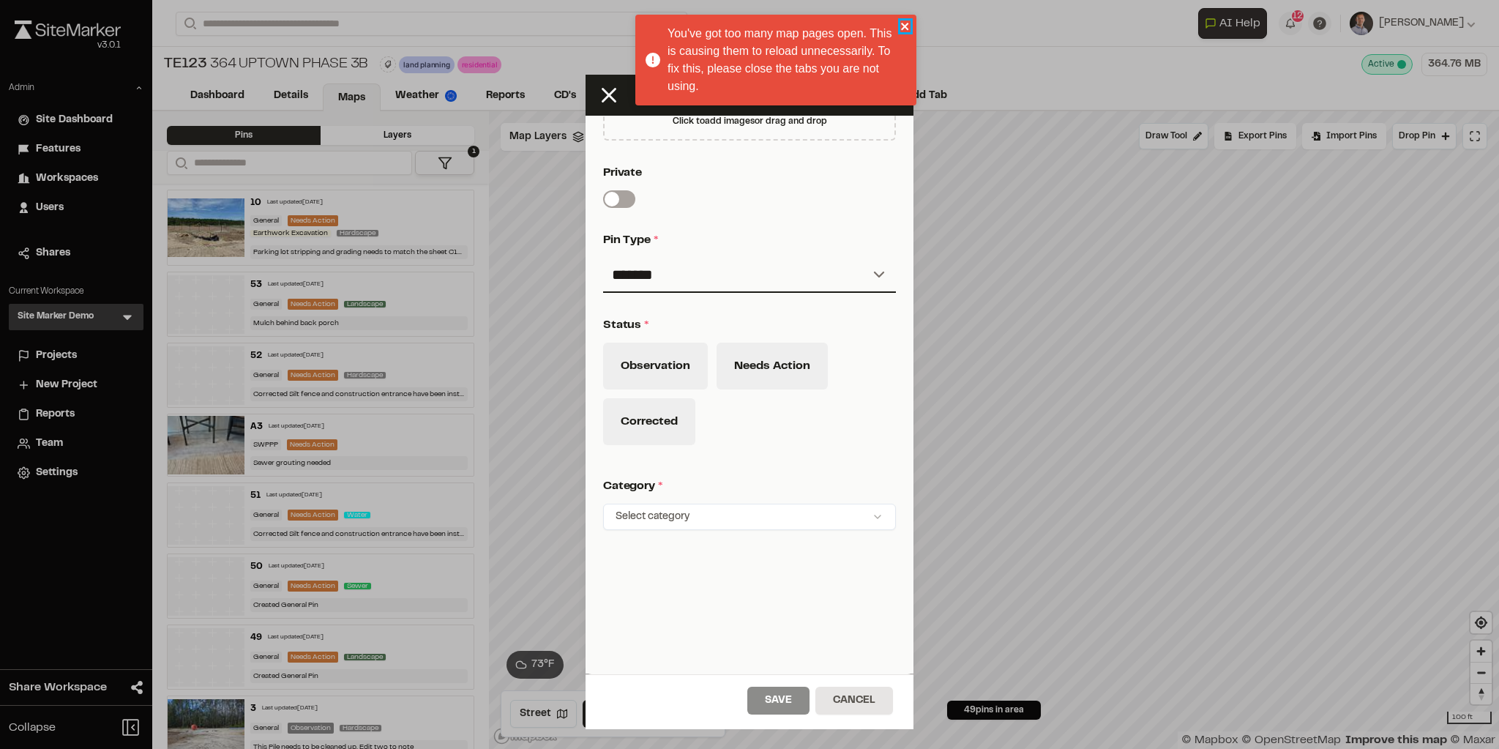
drag, startPoint x: 902, startPoint y: 31, endPoint x: 904, endPoint y: 39, distance: 7.9
click at [902, 31] on icon "close" at bounding box center [905, 26] width 10 height 12
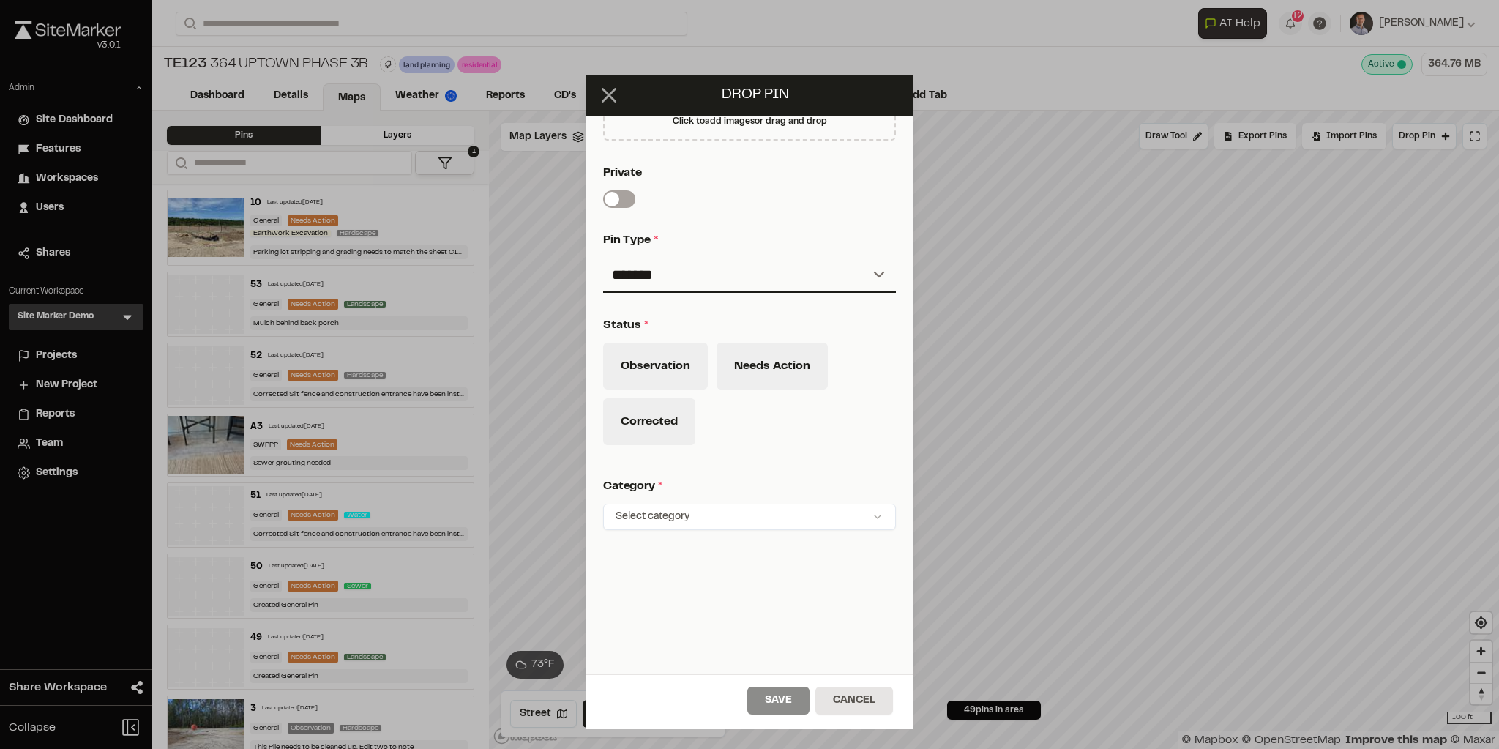
click at [607, 94] on line at bounding box center [609, 95] width 12 height 12
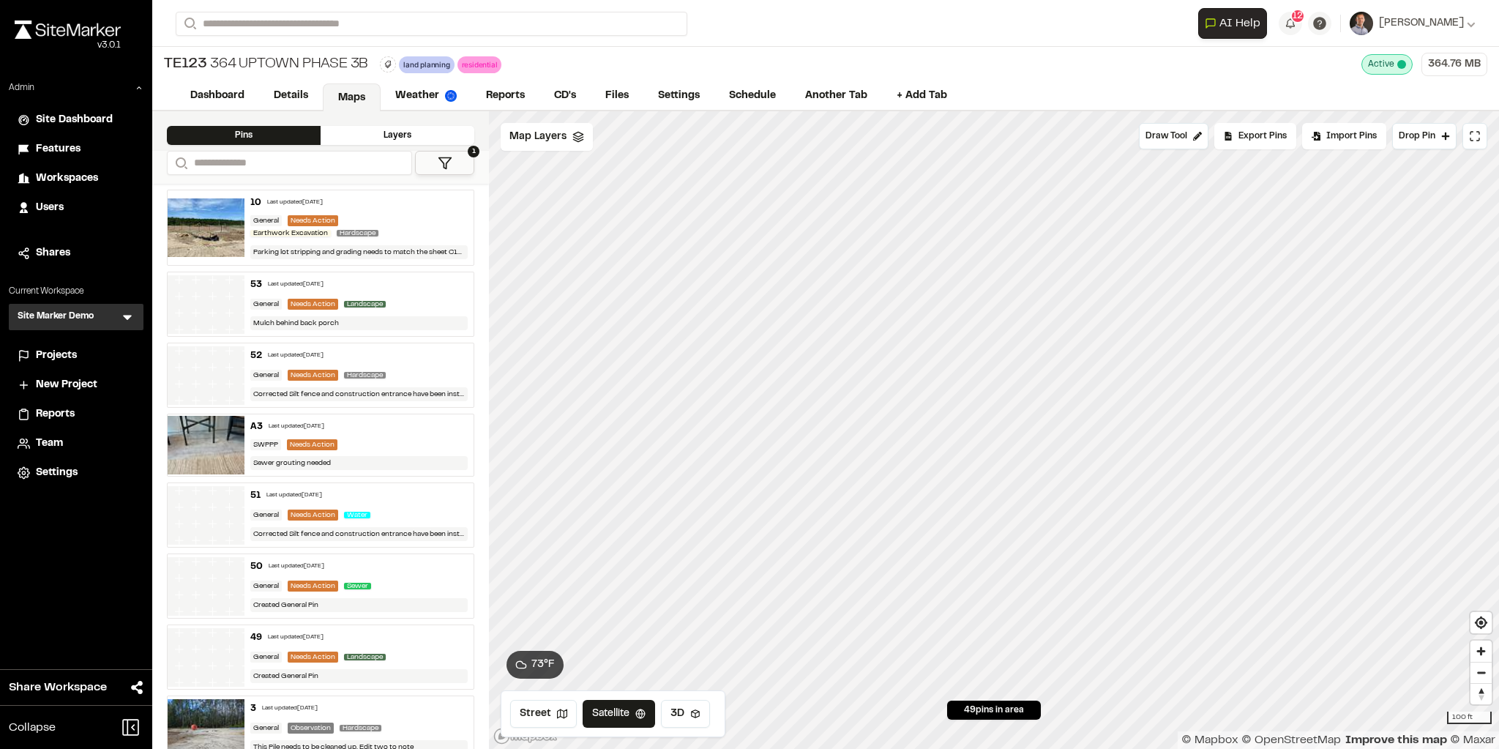
click at [464, 168] on button "1" at bounding box center [444, 163] width 59 height 24
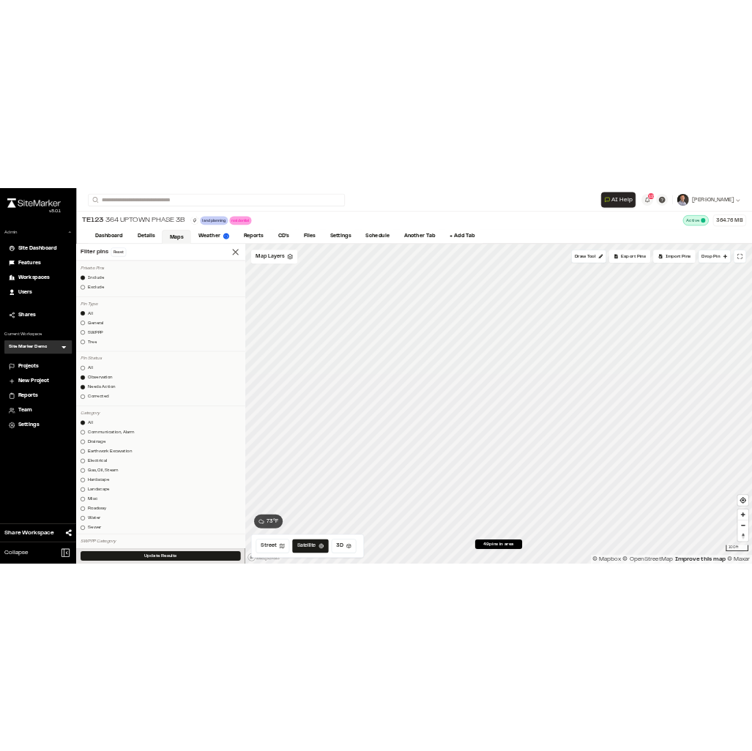
scroll to position [176, 0]
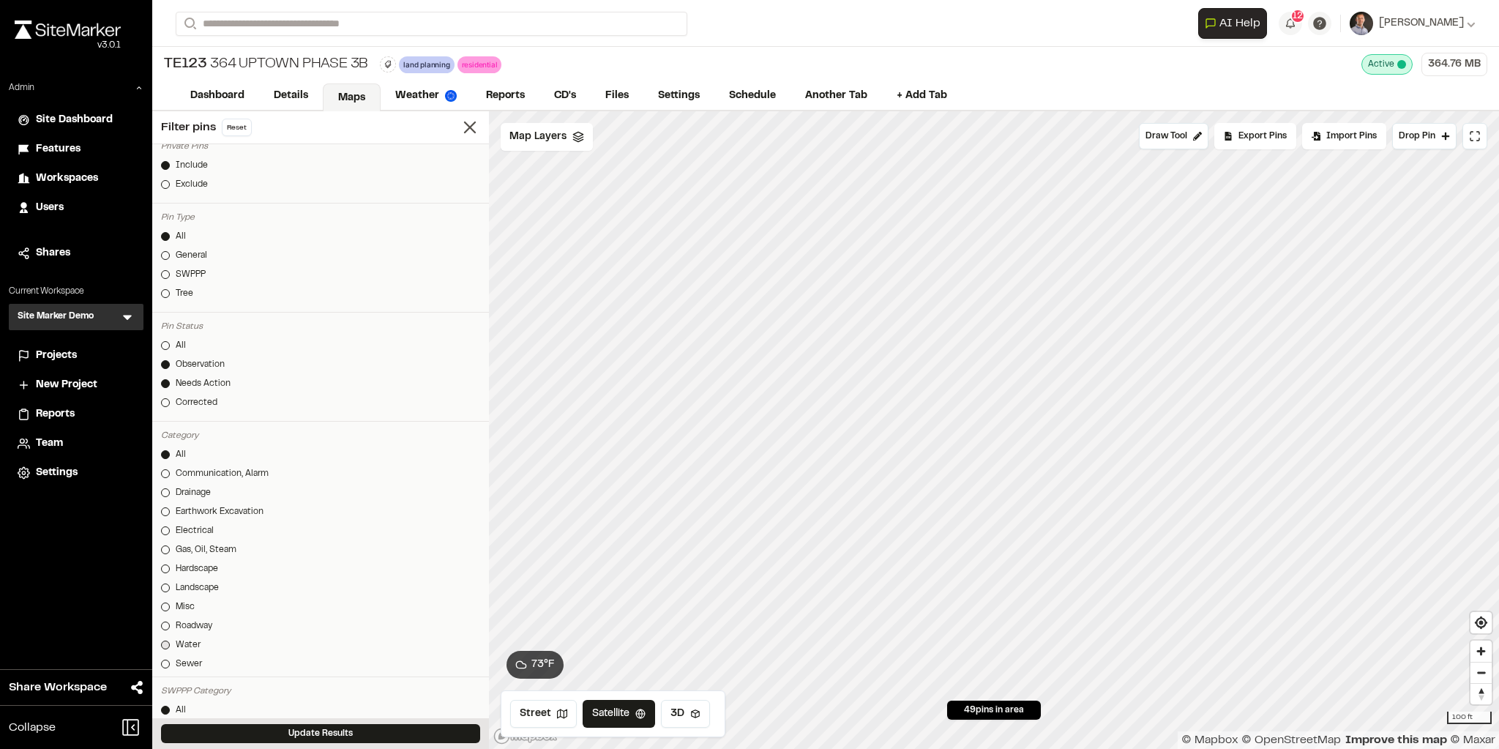
click at [184, 643] on div "Water" at bounding box center [188, 644] width 25 height 13
click at [288, 736] on button "Update Results" at bounding box center [320, 733] width 319 height 19
click at [211, 364] on div "Observation" at bounding box center [200, 364] width 49 height 13
click at [330, 727] on button "Update Results" at bounding box center [320, 733] width 319 height 19
